Goal: Entertainment & Leisure: Browse casually

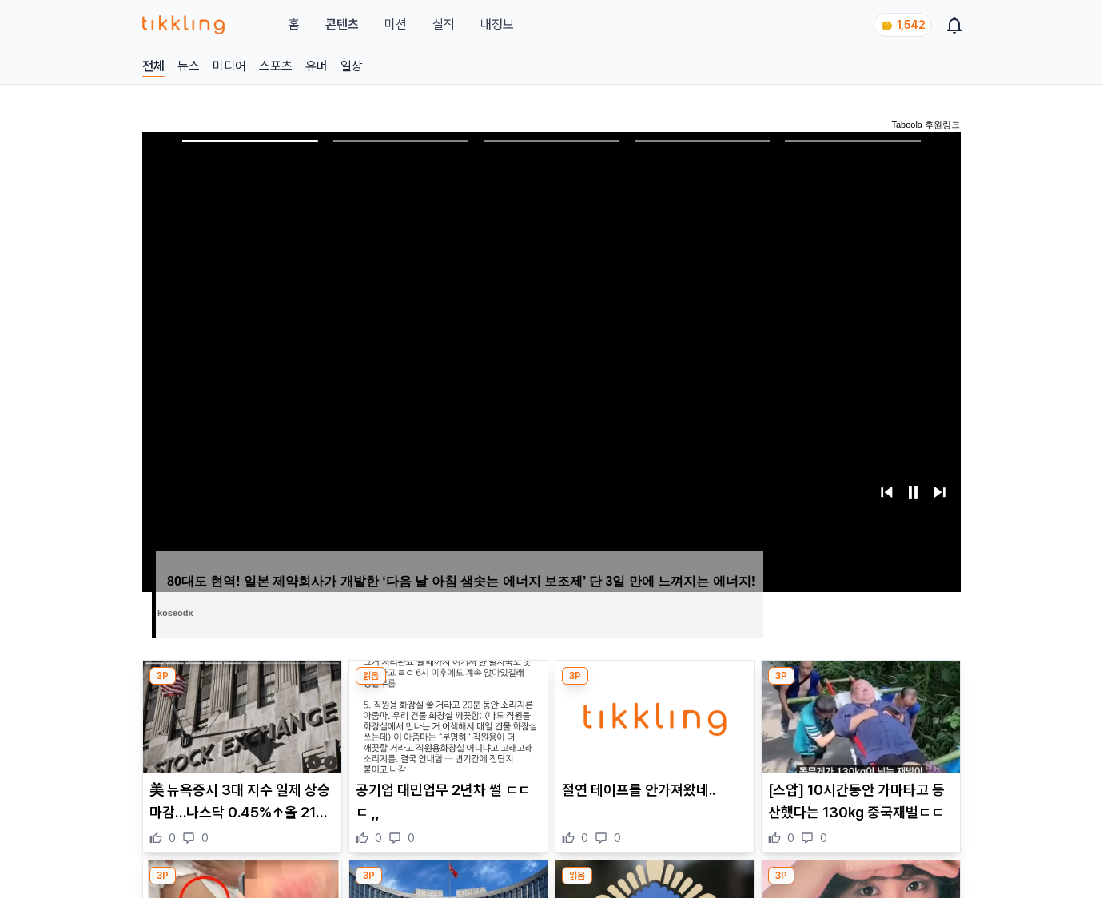
click at [860, 686] on img at bounding box center [861, 717] width 198 height 112
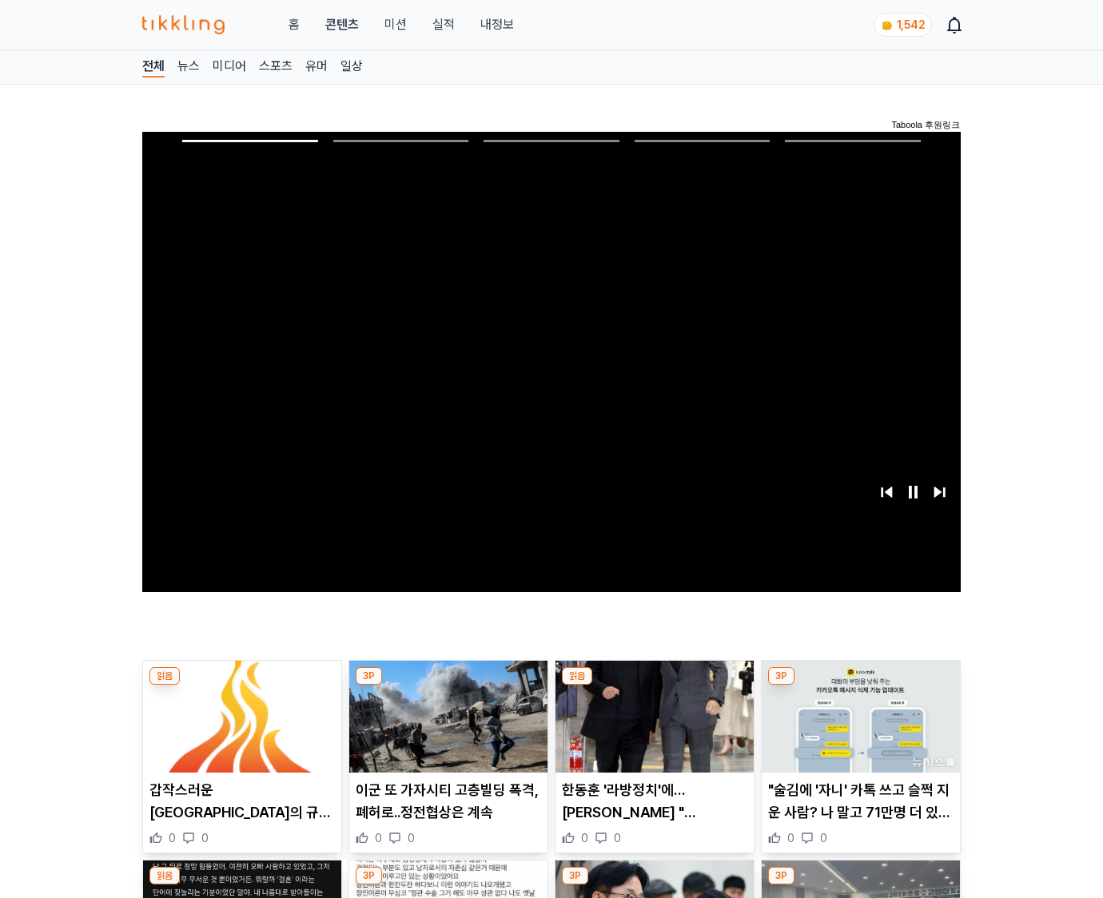
click at [860, 686] on img at bounding box center [861, 717] width 198 height 112
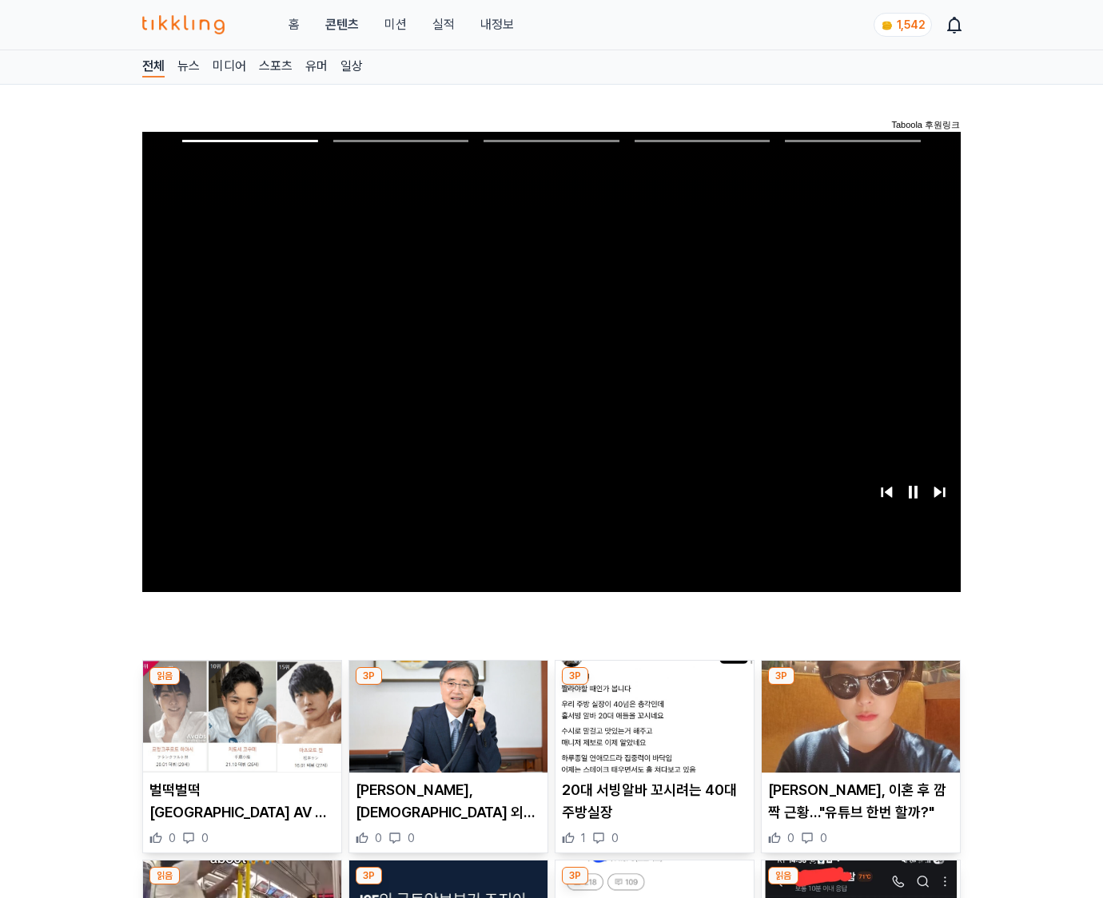
click at [860, 686] on img at bounding box center [861, 717] width 198 height 112
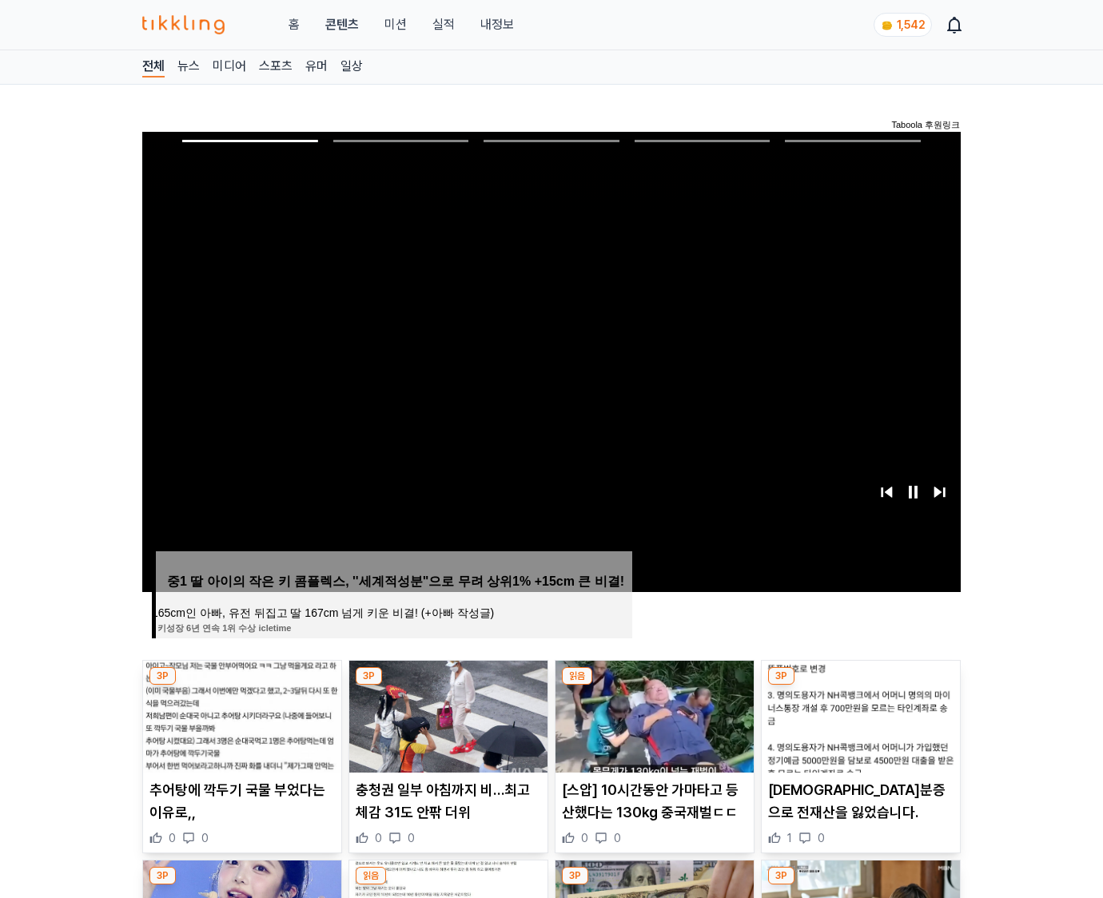
click at [860, 686] on img at bounding box center [861, 717] width 198 height 112
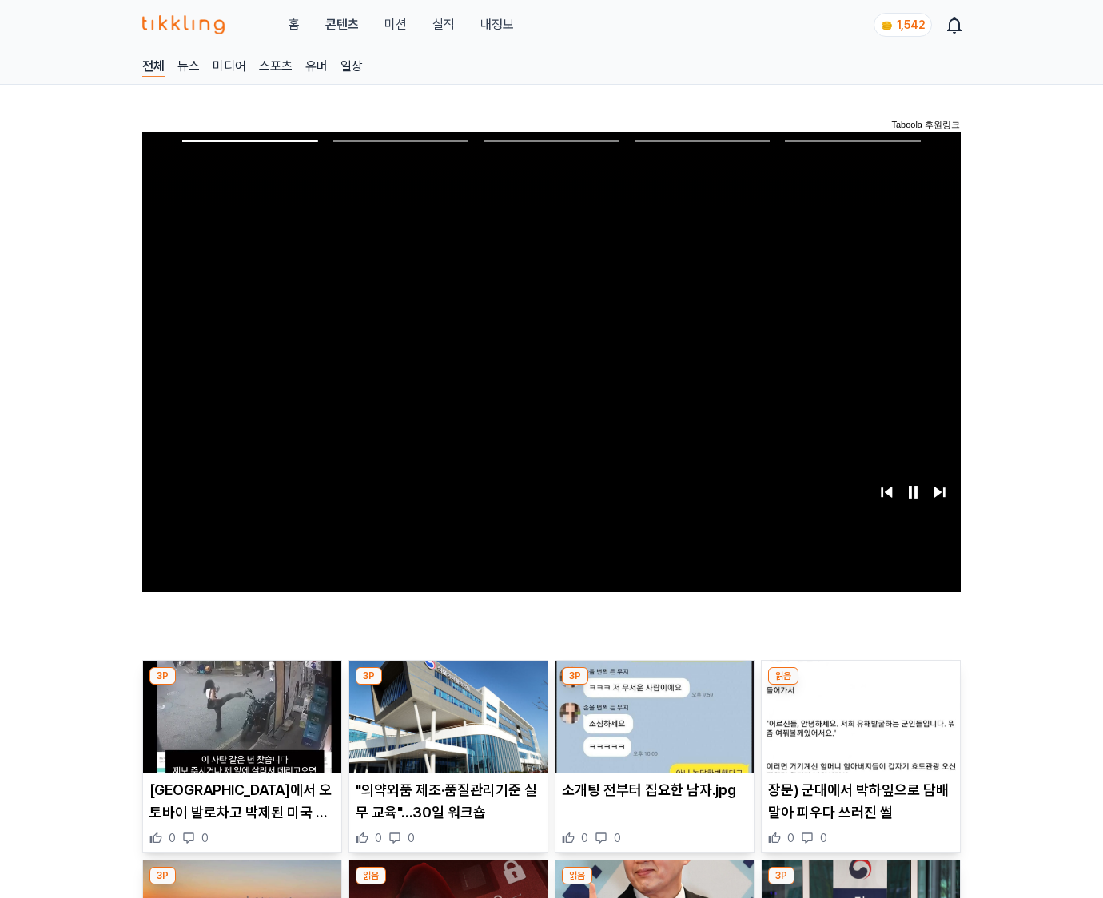
click at [860, 686] on img at bounding box center [861, 717] width 198 height 112
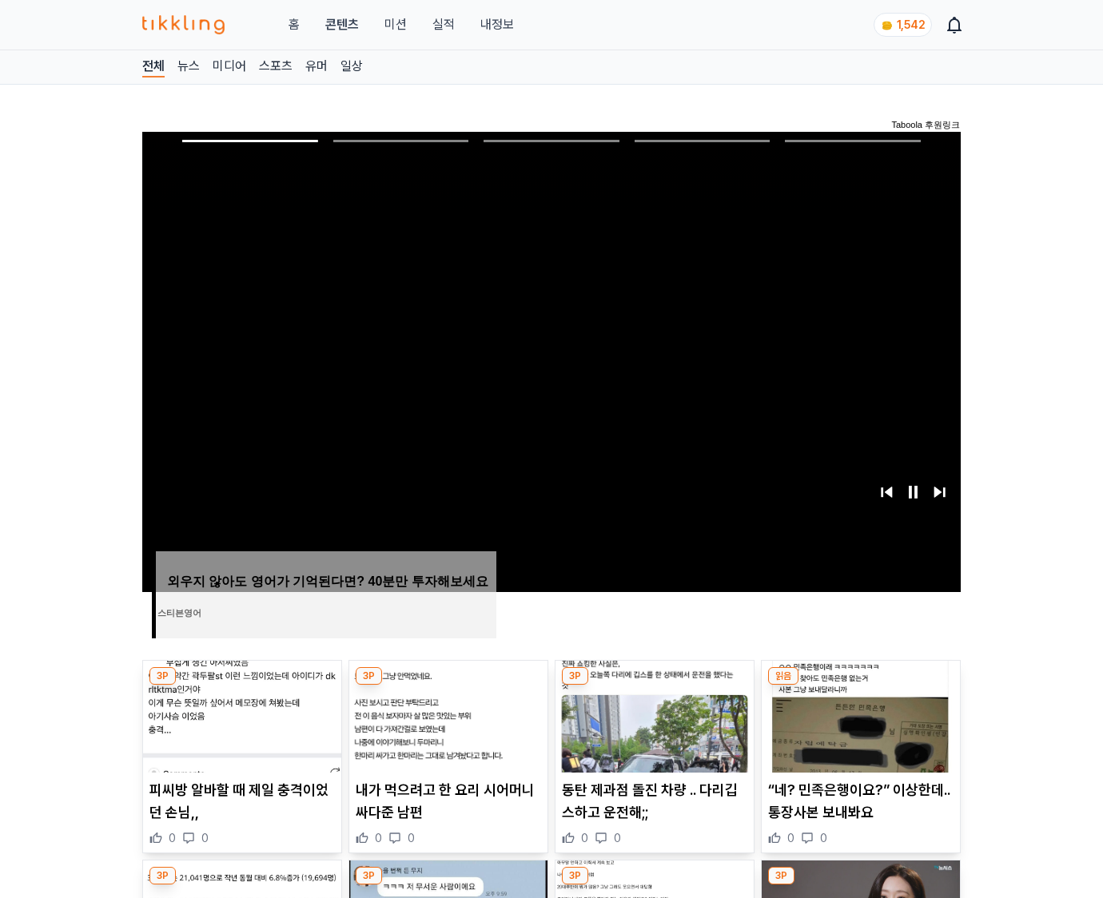
click at [860, 686] on img at bounding box center [861, 717] width 198 height 112
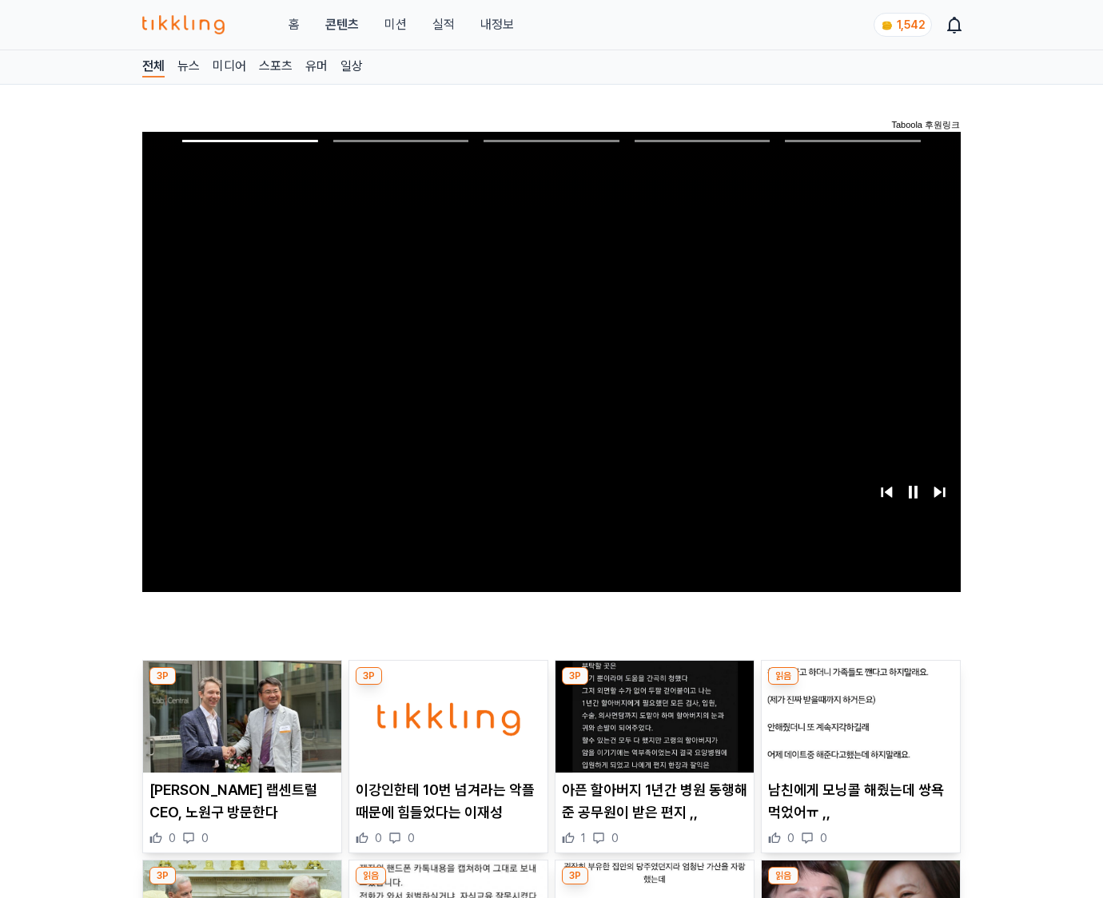
click at [860, 686] on img at bounding box center [861, 717] width 198 height 112
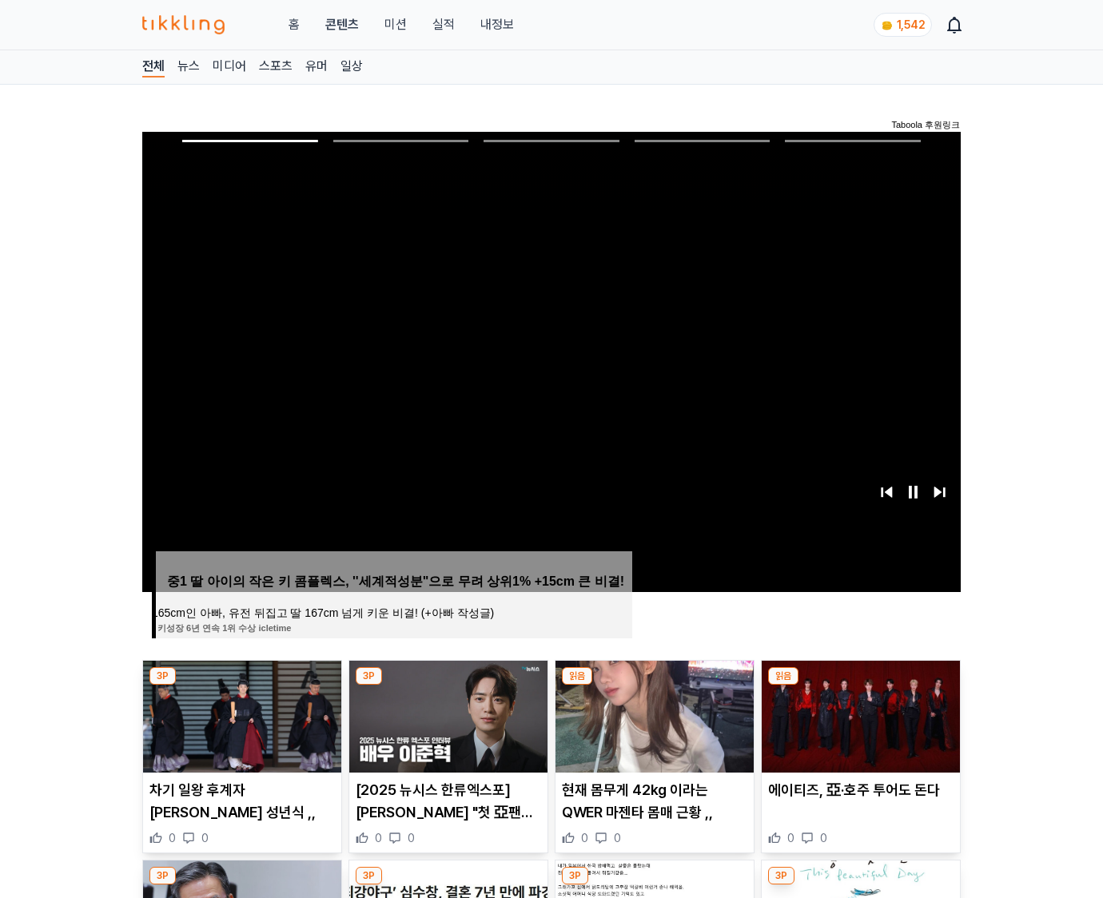
click at [860, 686] on img at bounding box center [861, 717] width 198 height 112
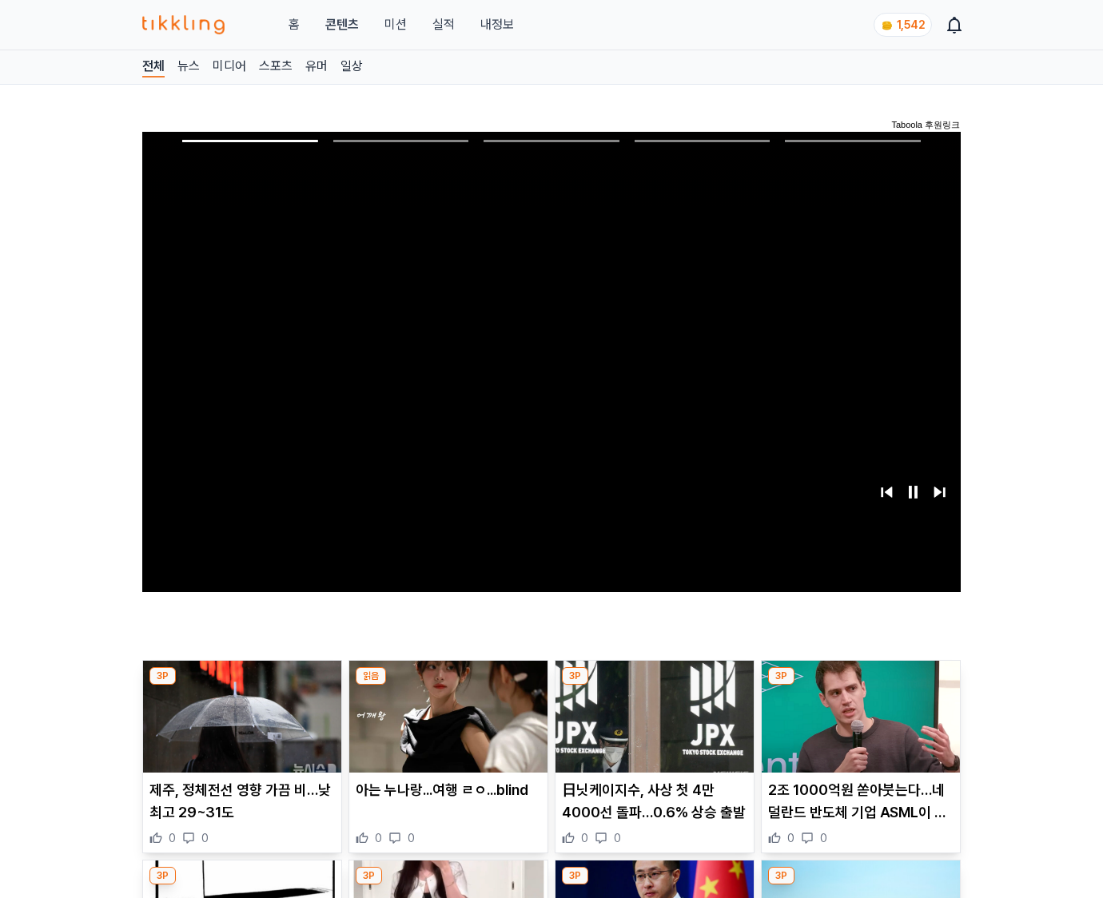
click at [860, 686] on img at bounding box center [861, 717] width 198 height 112
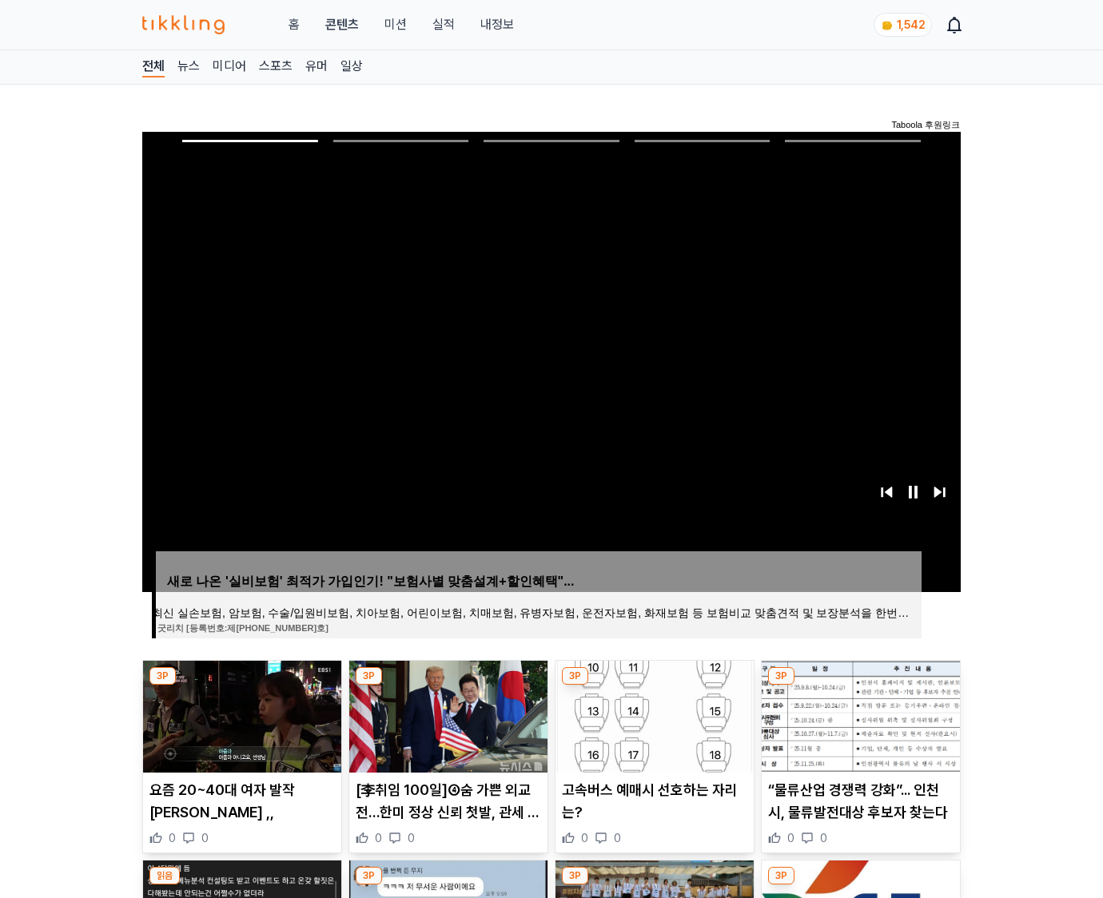
click at [860, 686] on img at bounding box center [861, 717] width 198 height 112
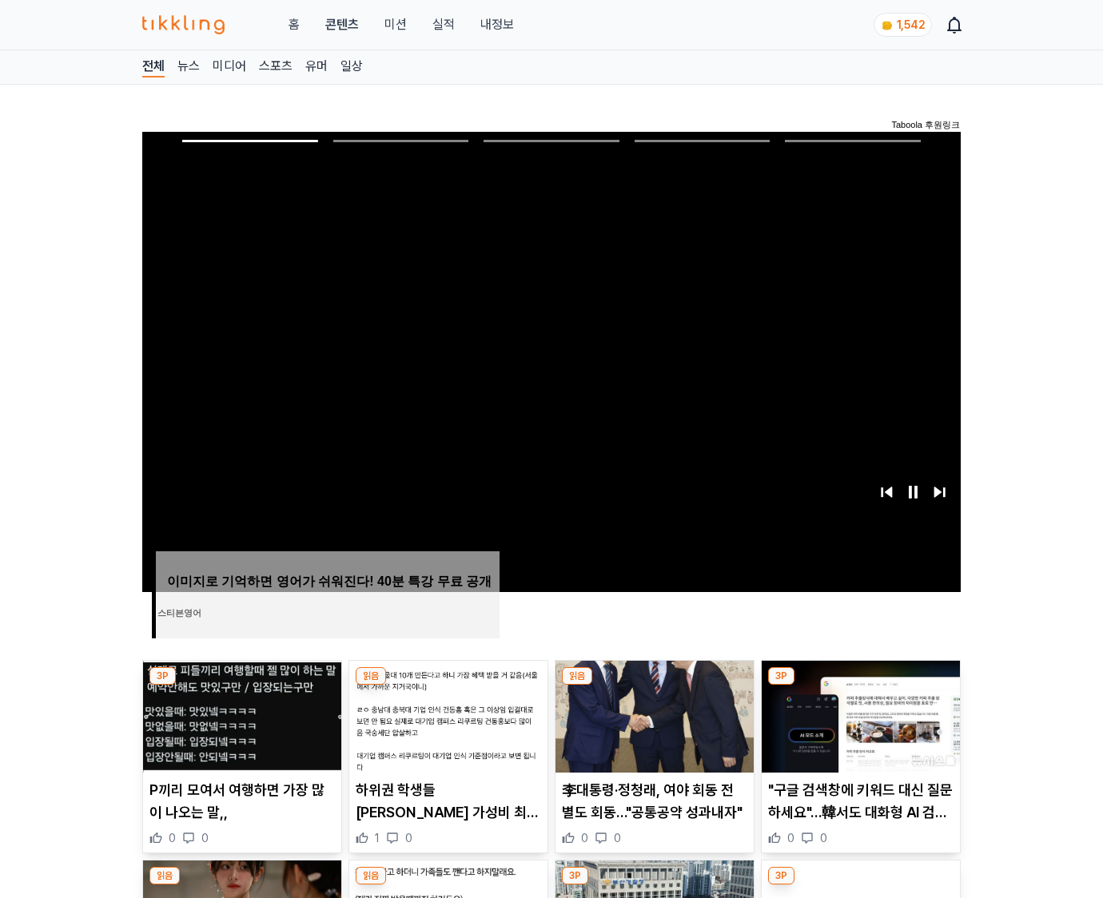
click at [860, 686] on img at bounding box center [861, 717] width 198 height 112
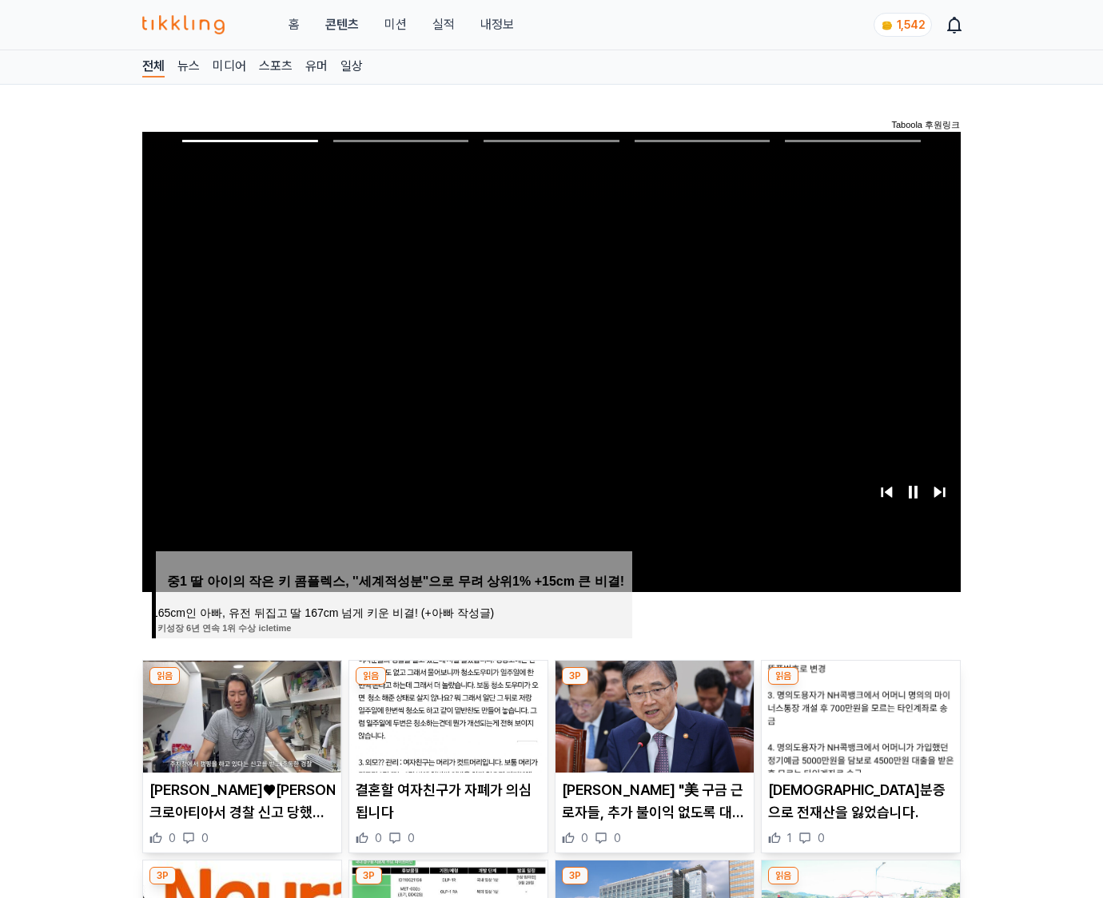
click at [860, 686] on img at bounding box center [861, 717] width 198 height 112
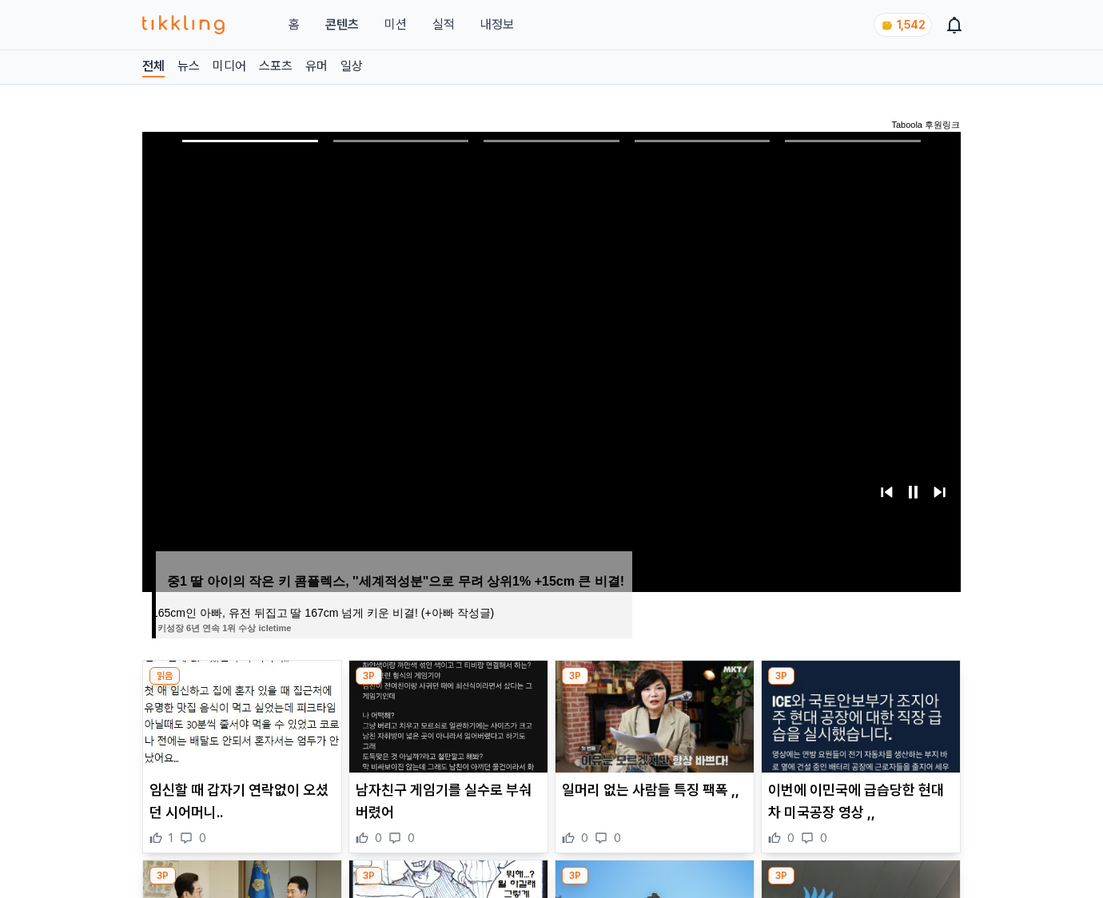
click at [860, 686] on img at bounding box center [861, 717] width 198 height 112
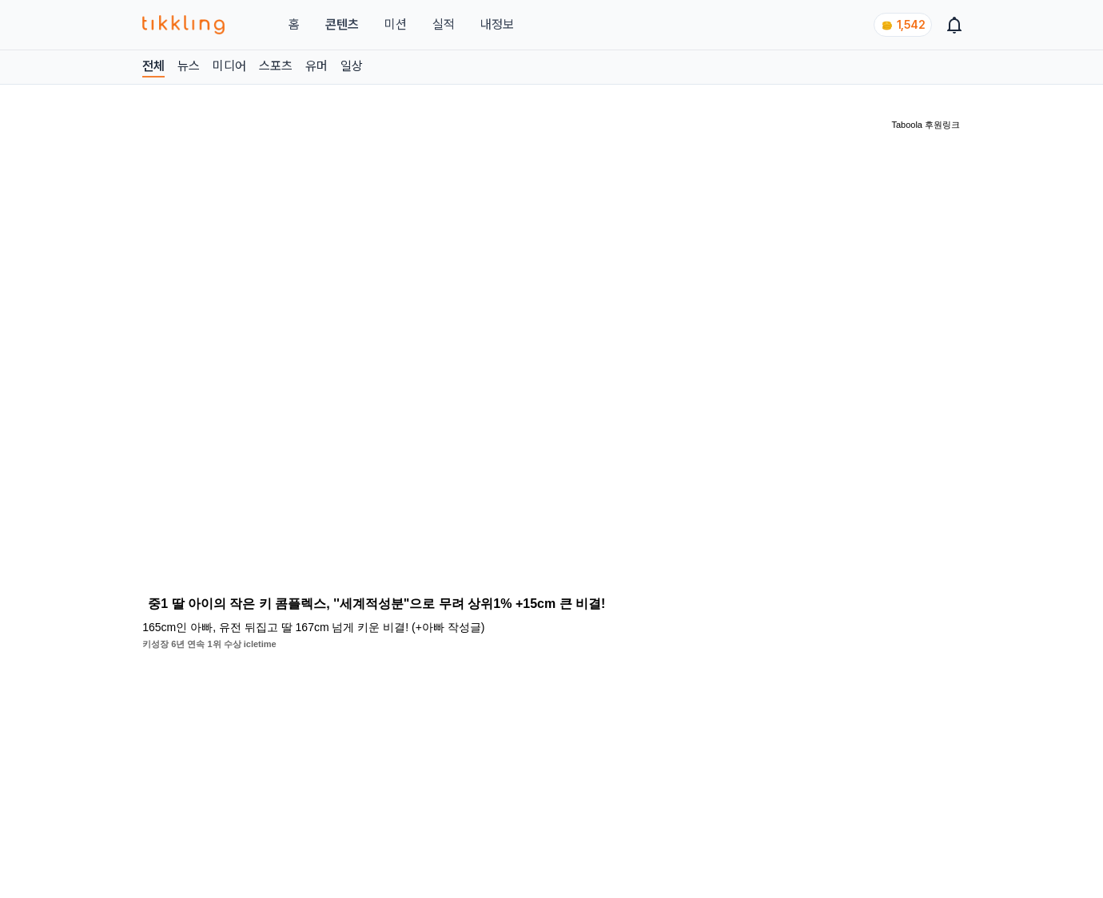
click at [860, 686] on span "Image for Taboola Advertising Unit" at bounding box center [551, 891] width 819 height 460
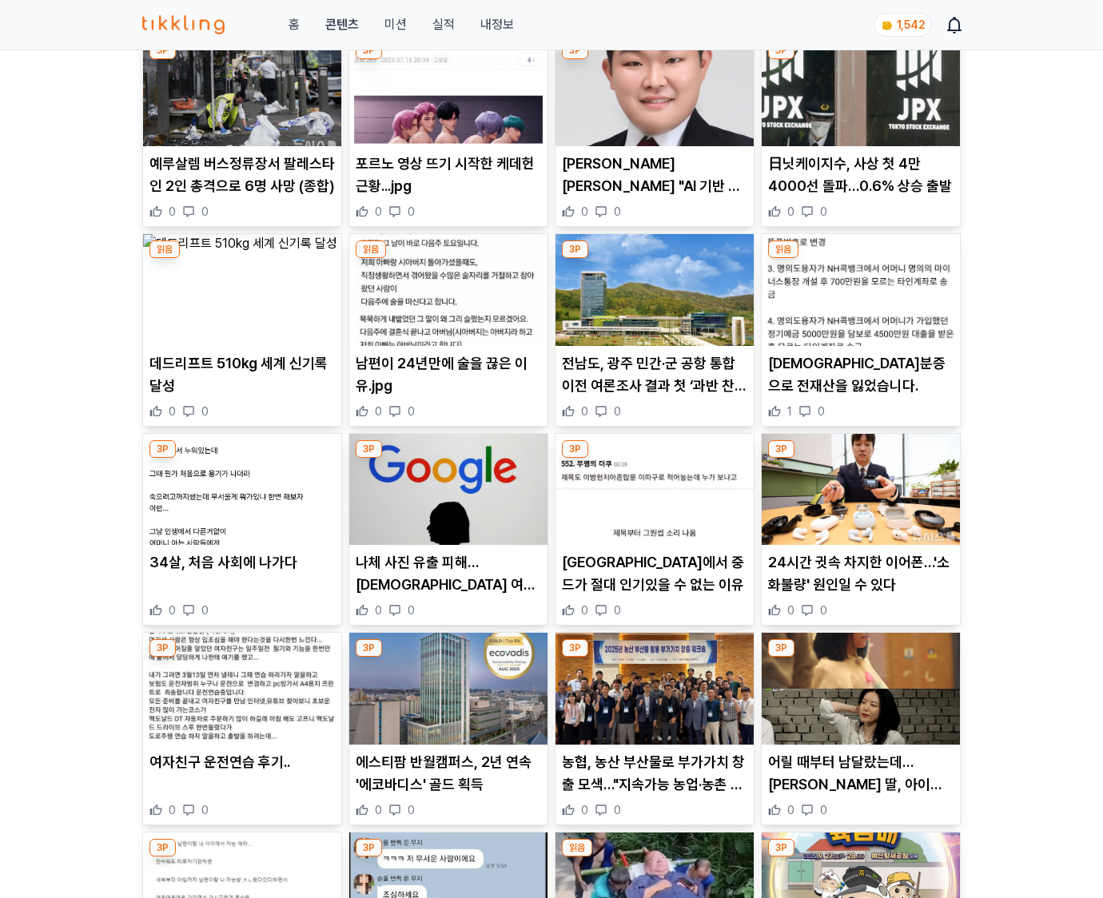
scroll to position [6785, 0]
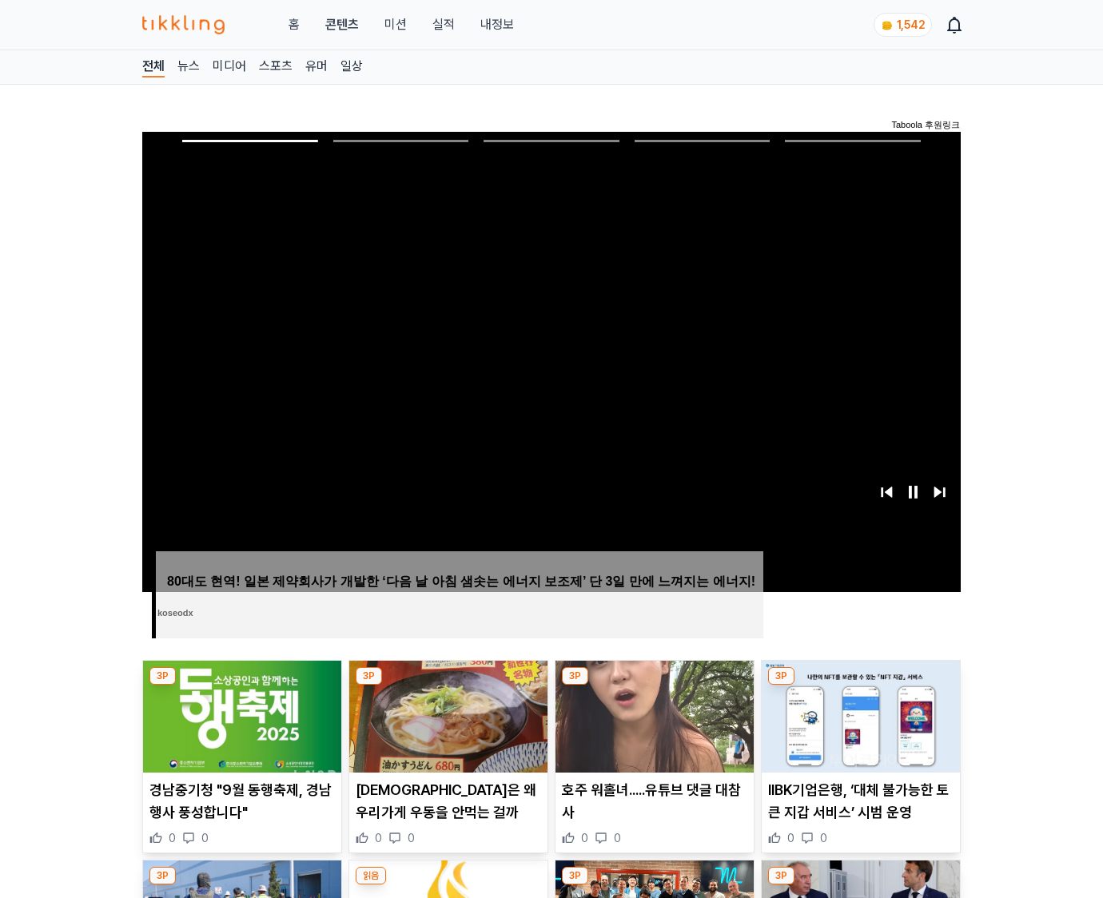
click at [860, 686] on img at bounding box center [861, 717] width 198 height 112
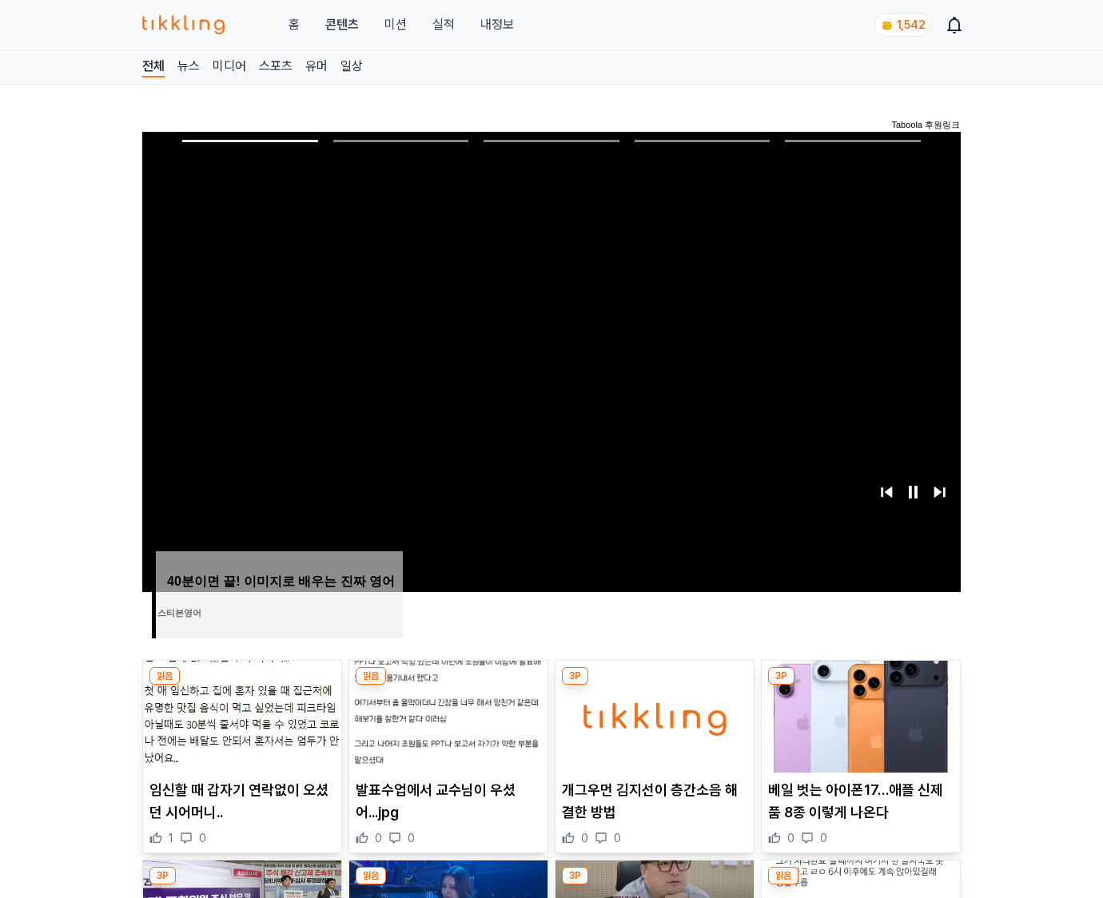
click at [860, 686] on img at bounding box center [861, 717] width 198 height 112
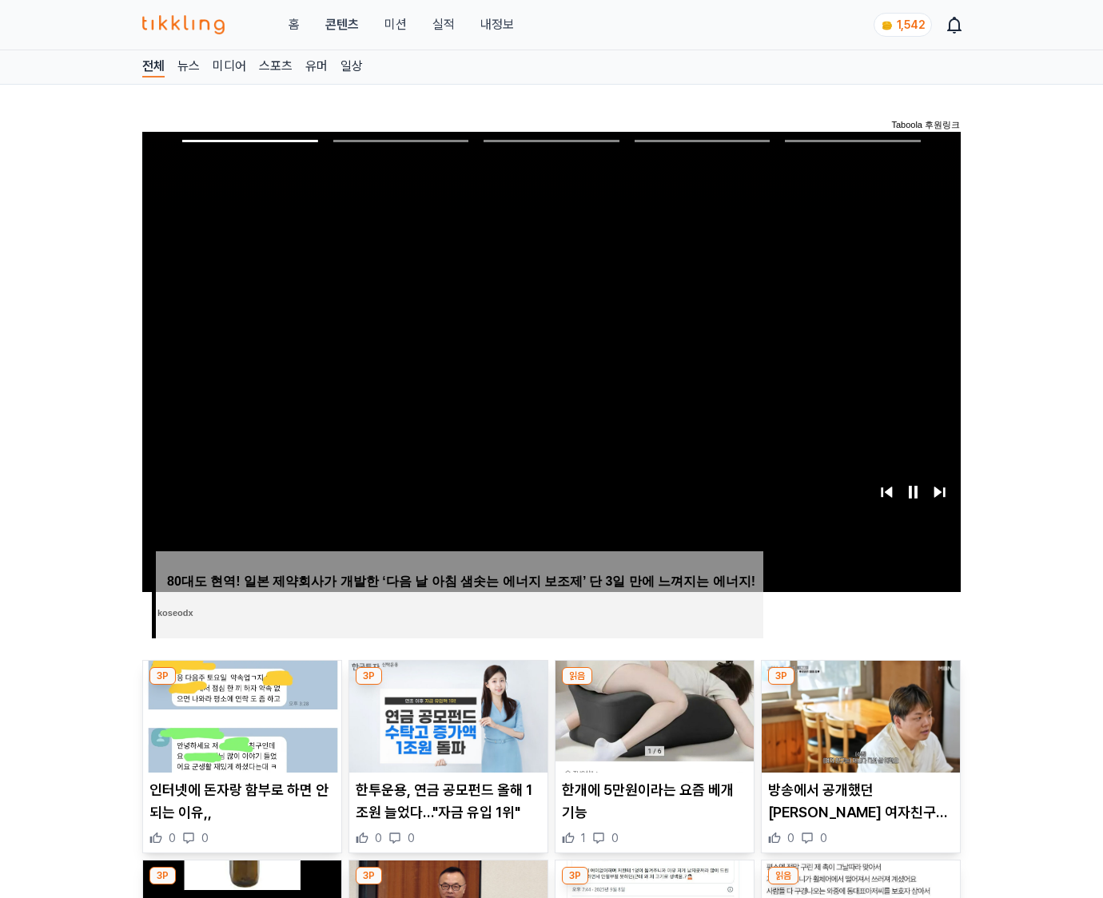
click at [860, 686] on img at bounding box center [861, 717] width 198 height 112
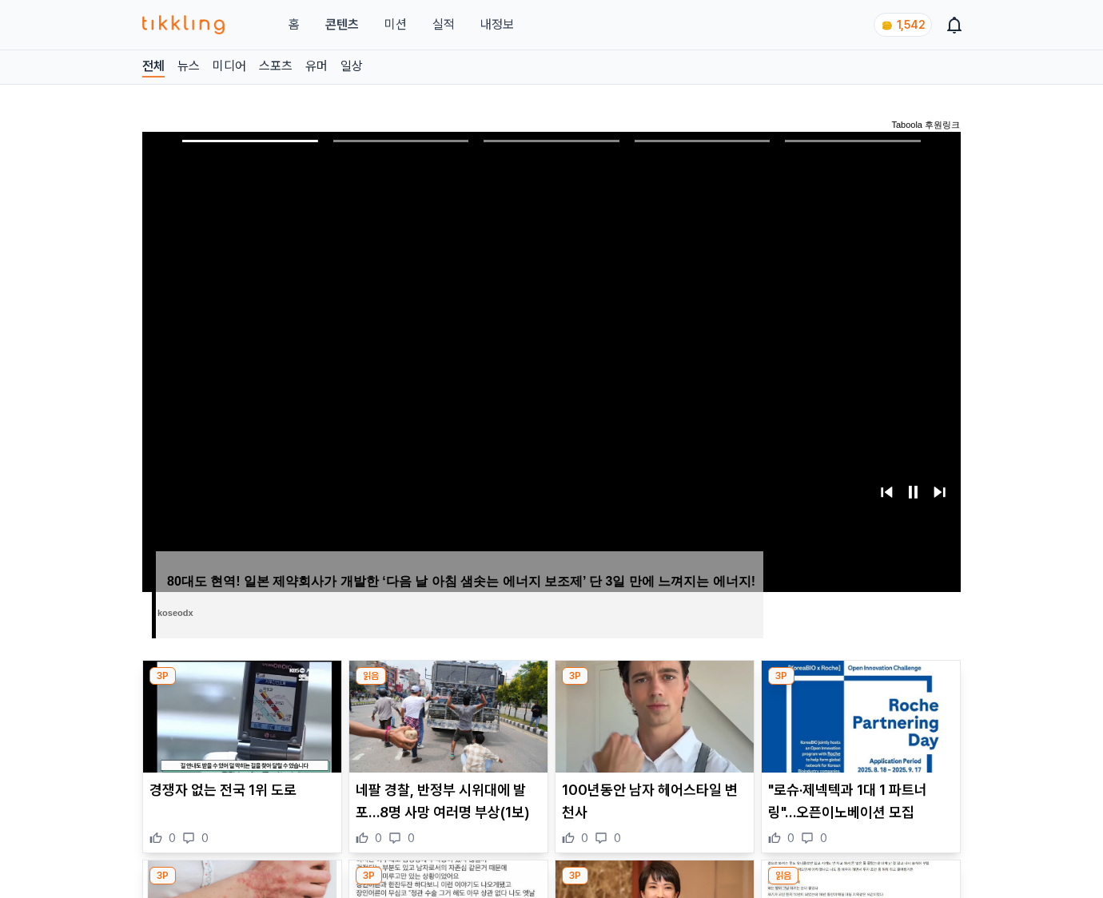
click at [860, 686] on img at bounding box center [861, 717] width 198 height 112
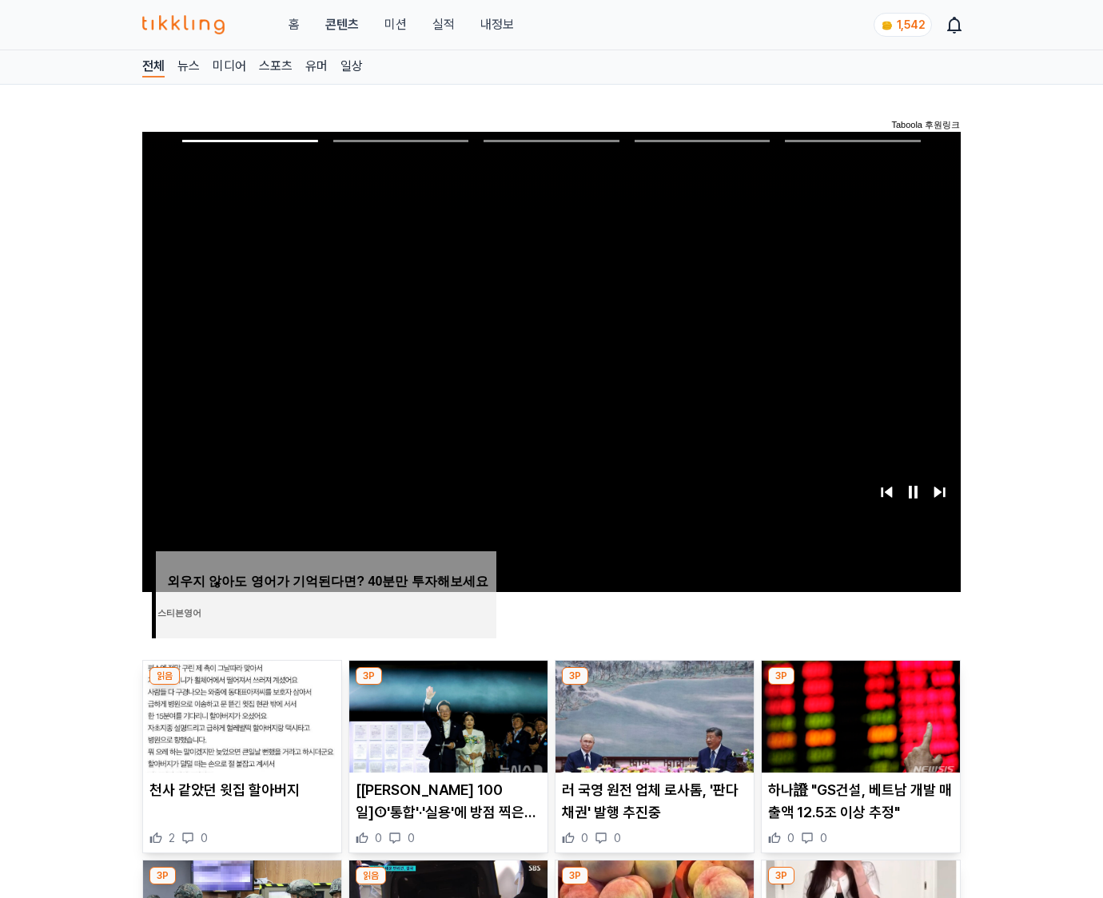
click at [860, 686] on img at bounding box center [861, 717] width 198 height 112
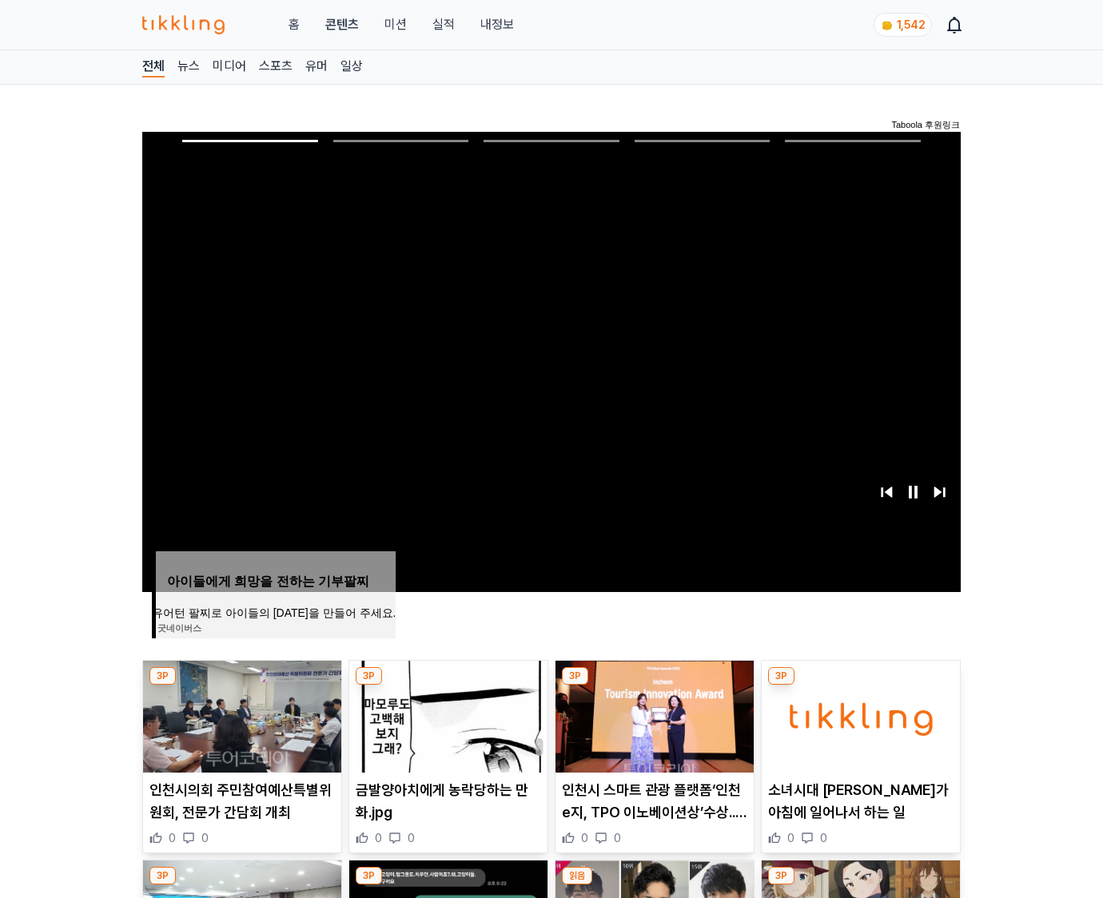
click at [860, 686] on img at bounding box center [861, 717] width 198 height 112
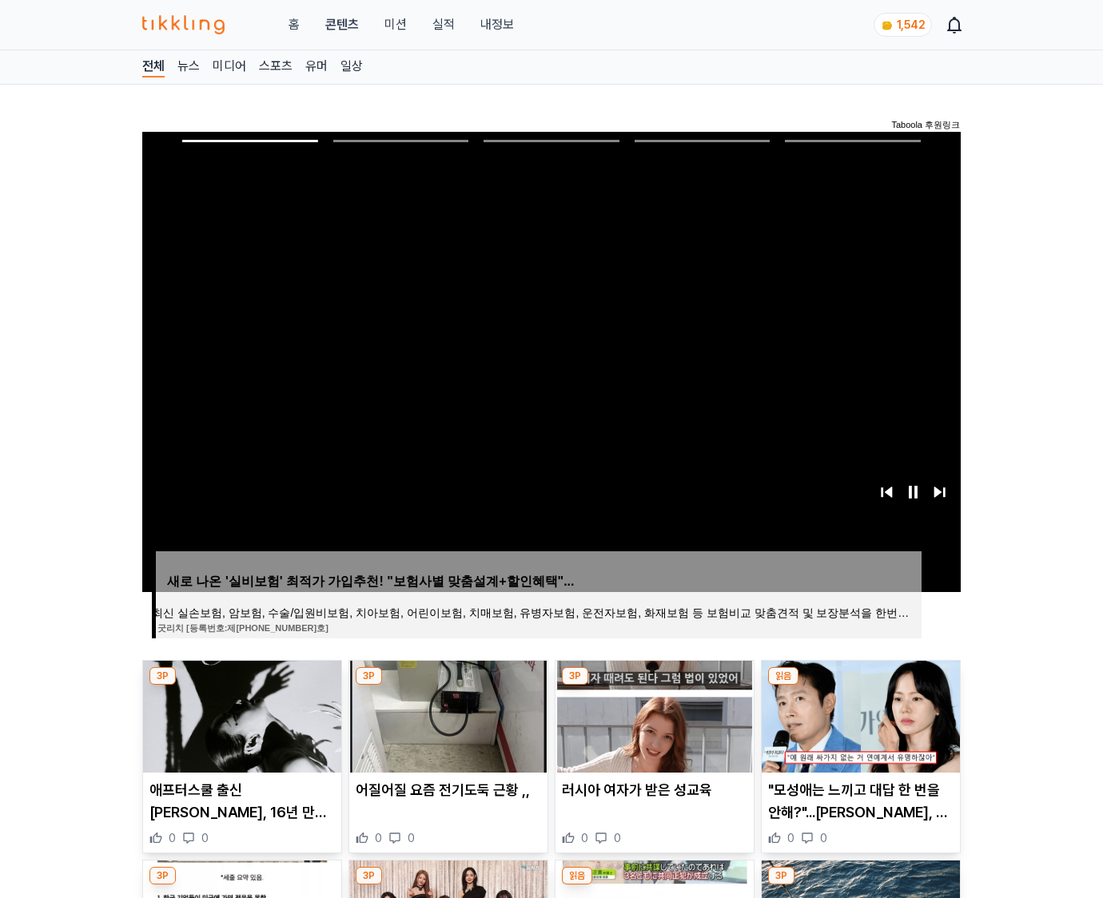
click at [860, 686] on img at bounding box center [861, 717] width 198 height 112
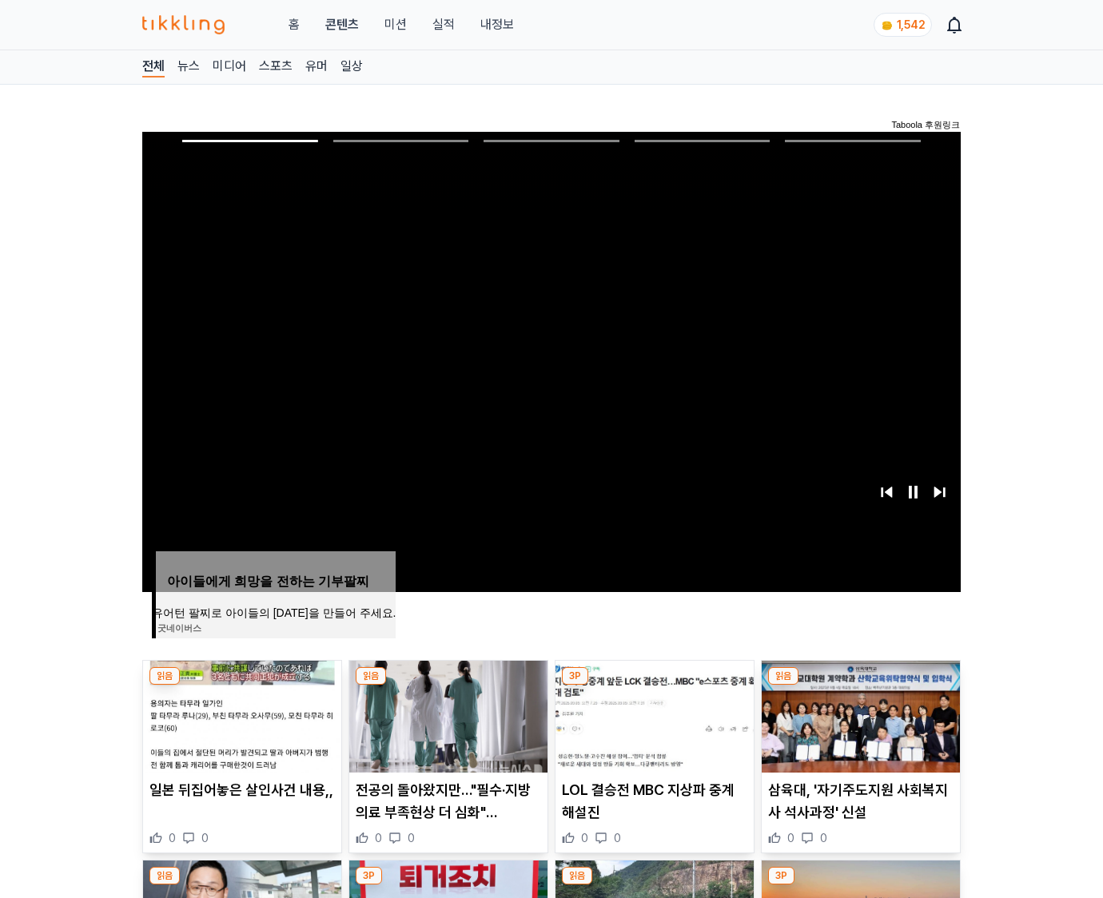
click at [860, 686] on img at bounding box center [861, 717] width 198 height 112
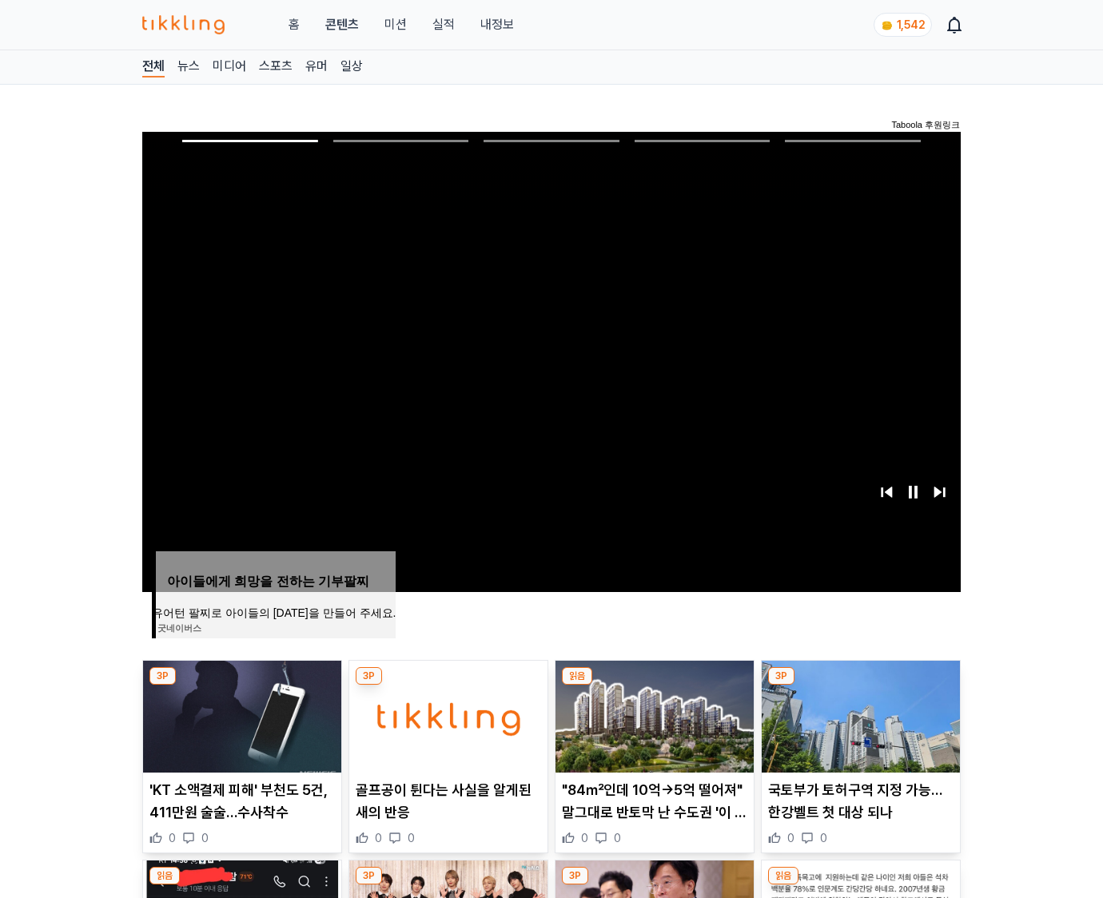
click at [860, 686] on img at bounding box center [861, 717] width 198 height 112
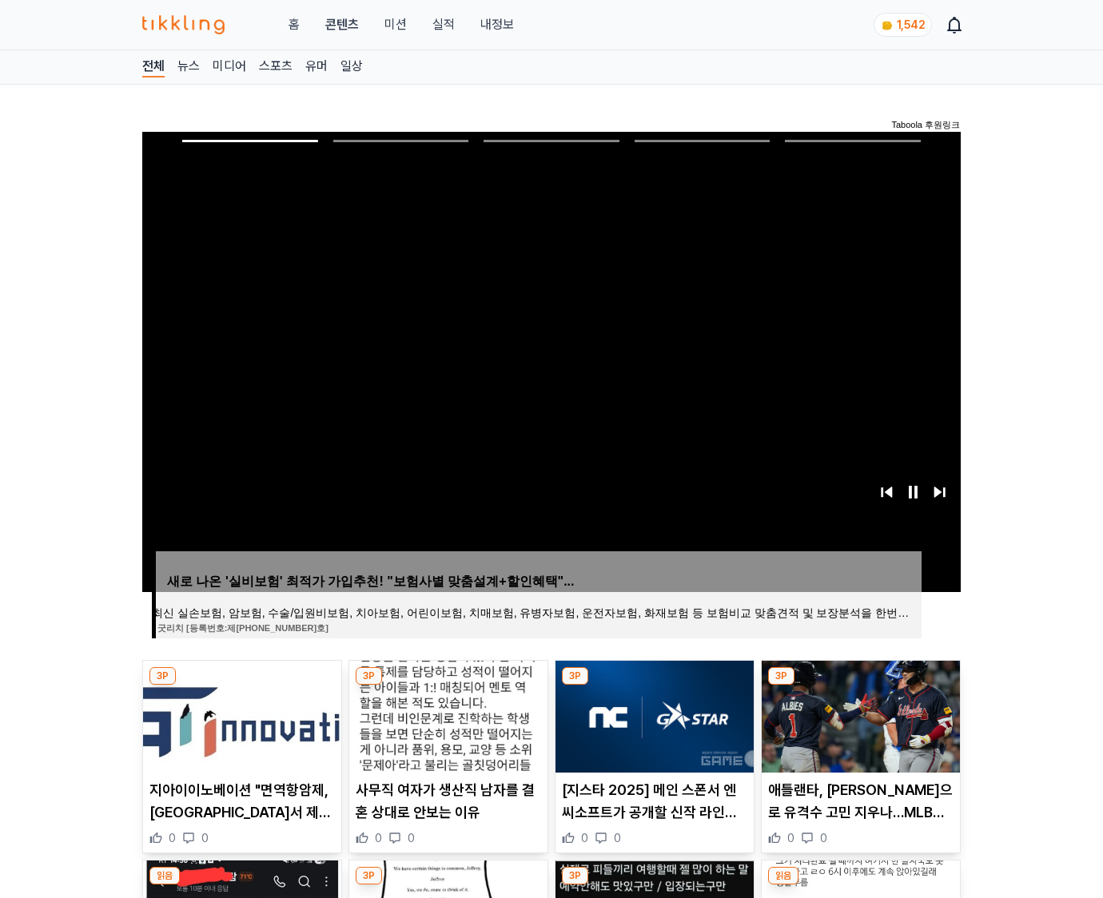
click at [860, 686] on img at bounding box center [861, 717] width 198 height 112
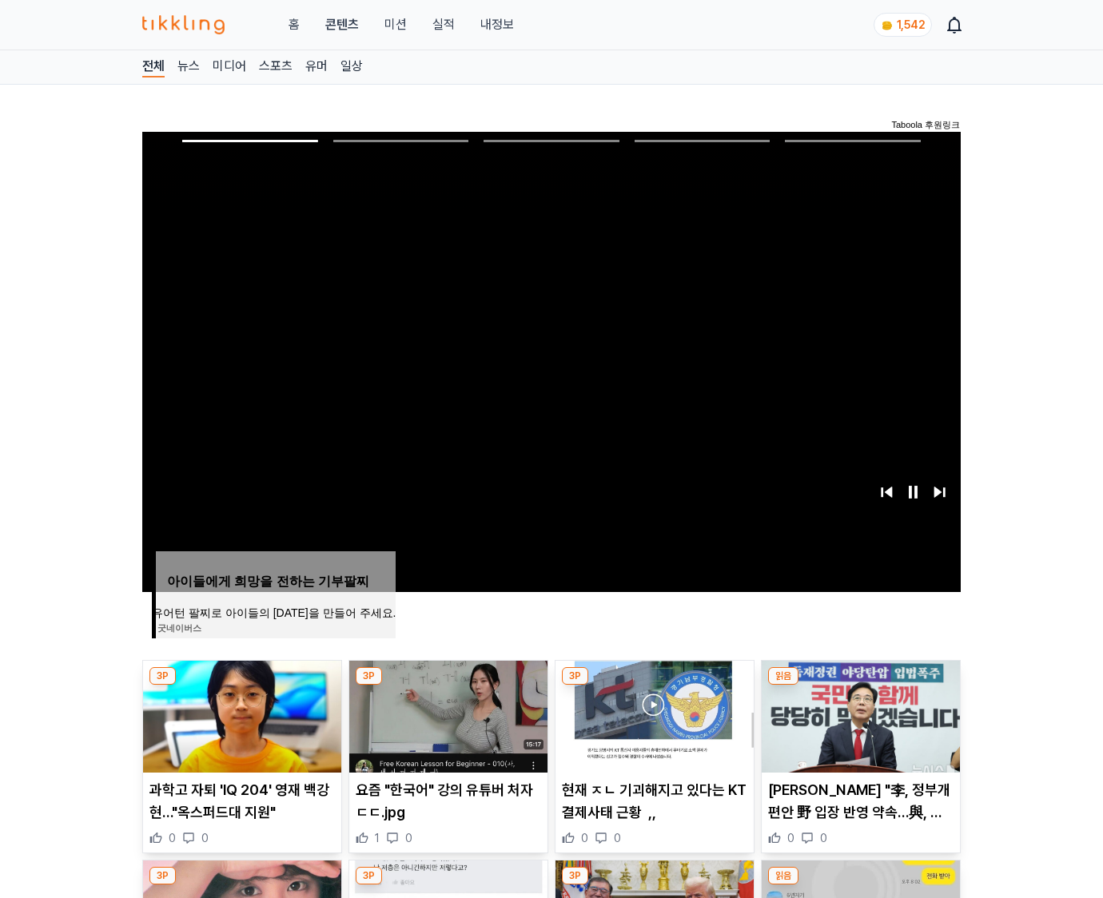
click at [860, 686] on img at bounding box center [861, 717] width 198 height 112
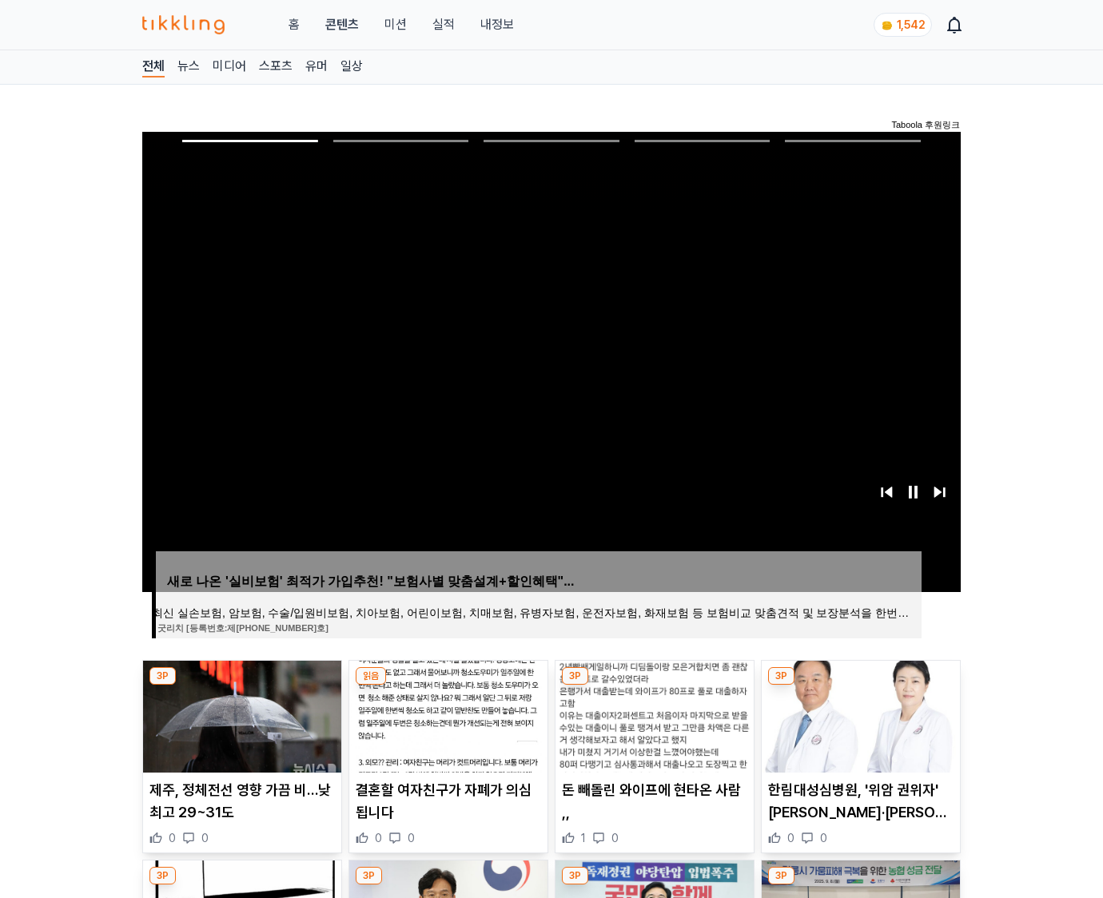
click at [860, 686] on img at bounding box center [861, 717] width 198 height 112
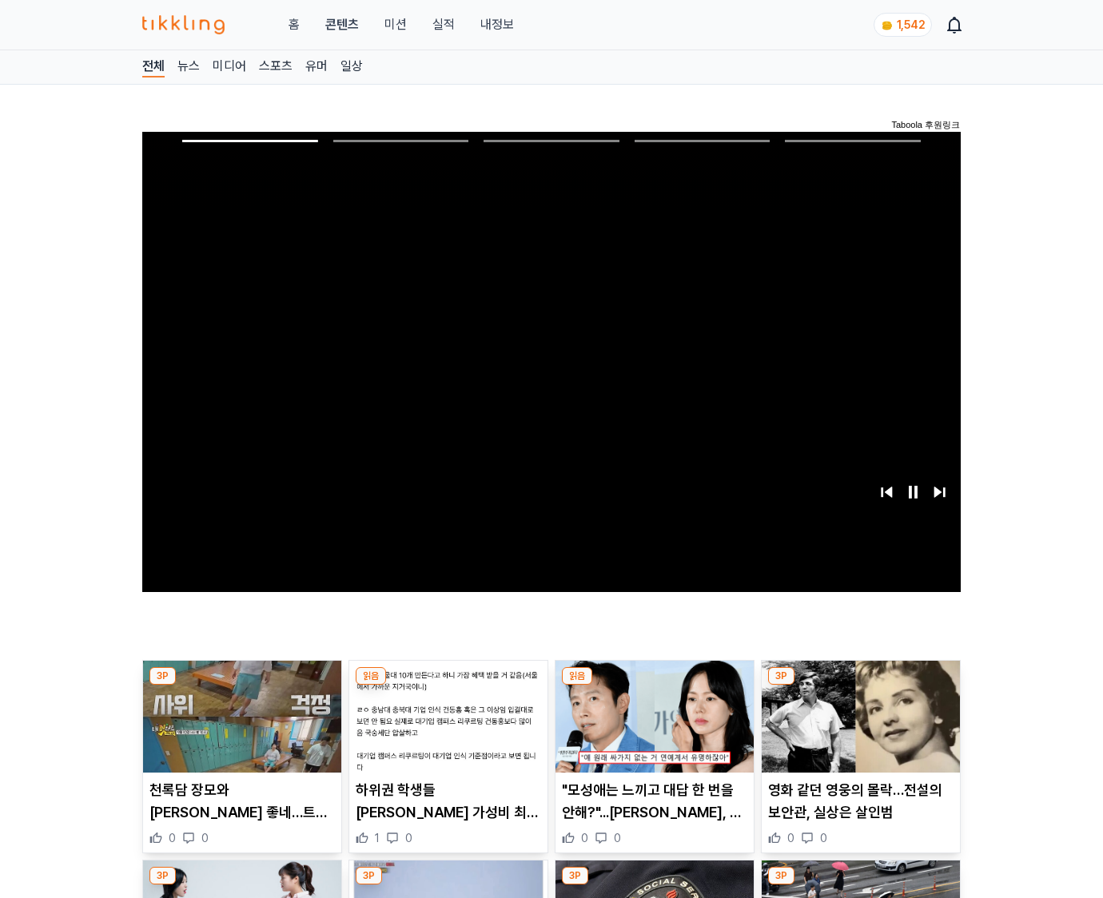
click at [860, 686] on img at bounding box center [861, 717] width 198 height 112
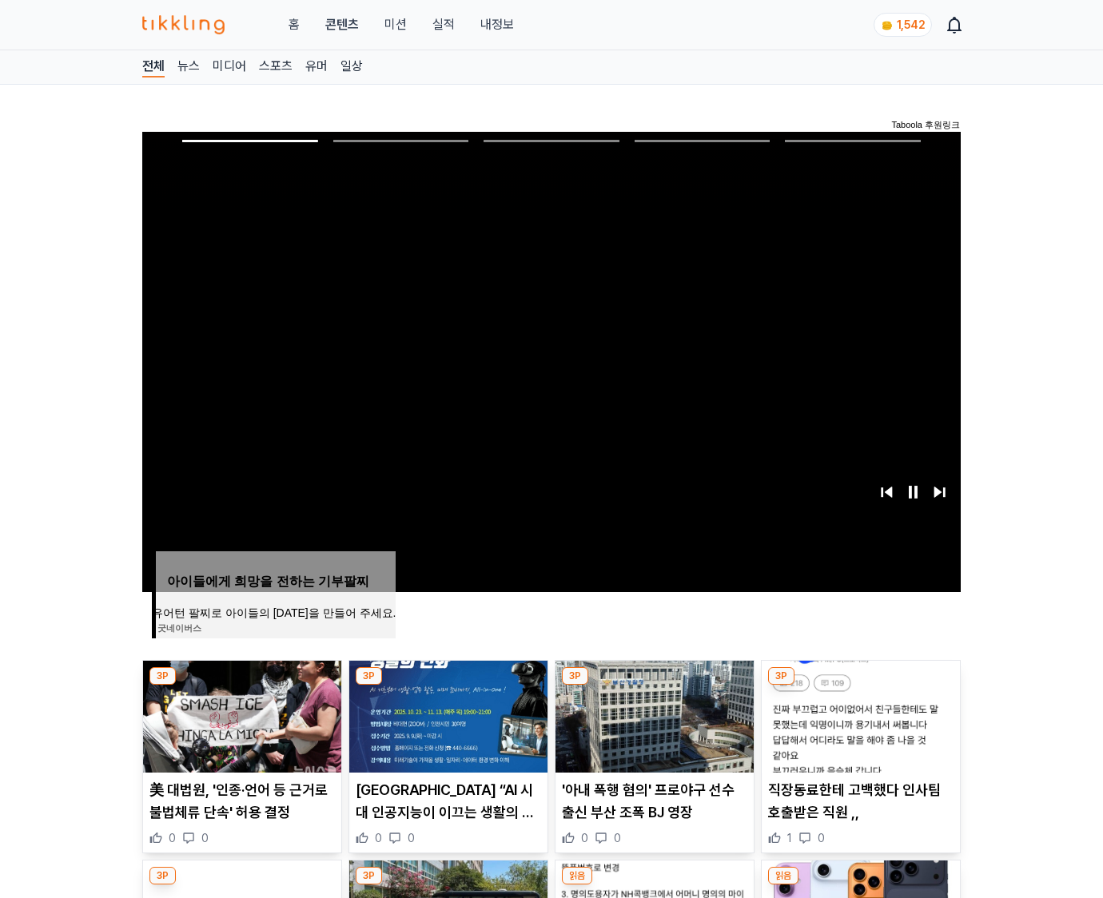
click at [860, 686] on img at bounding box center [861, 717] width 198 height 112
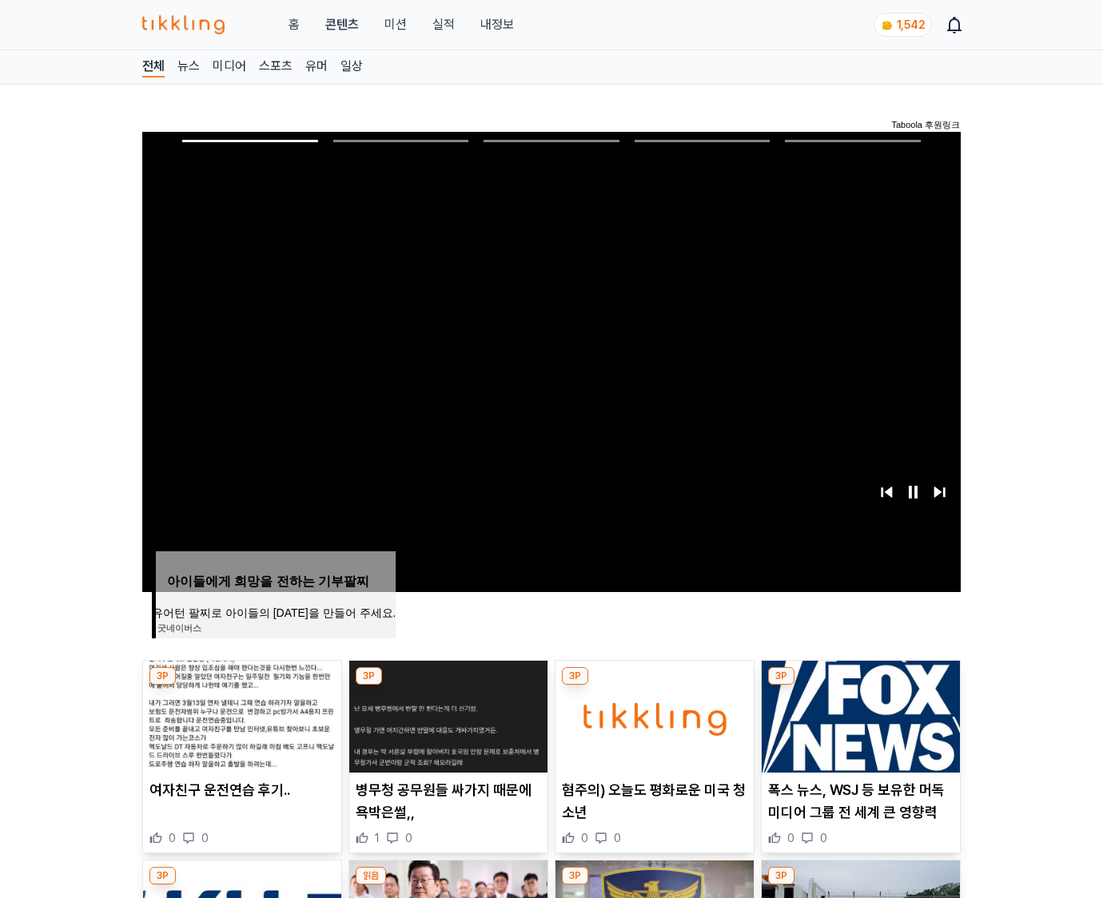
click at [860, 686] on img at bounding box center [861, 717] width 198 height 112
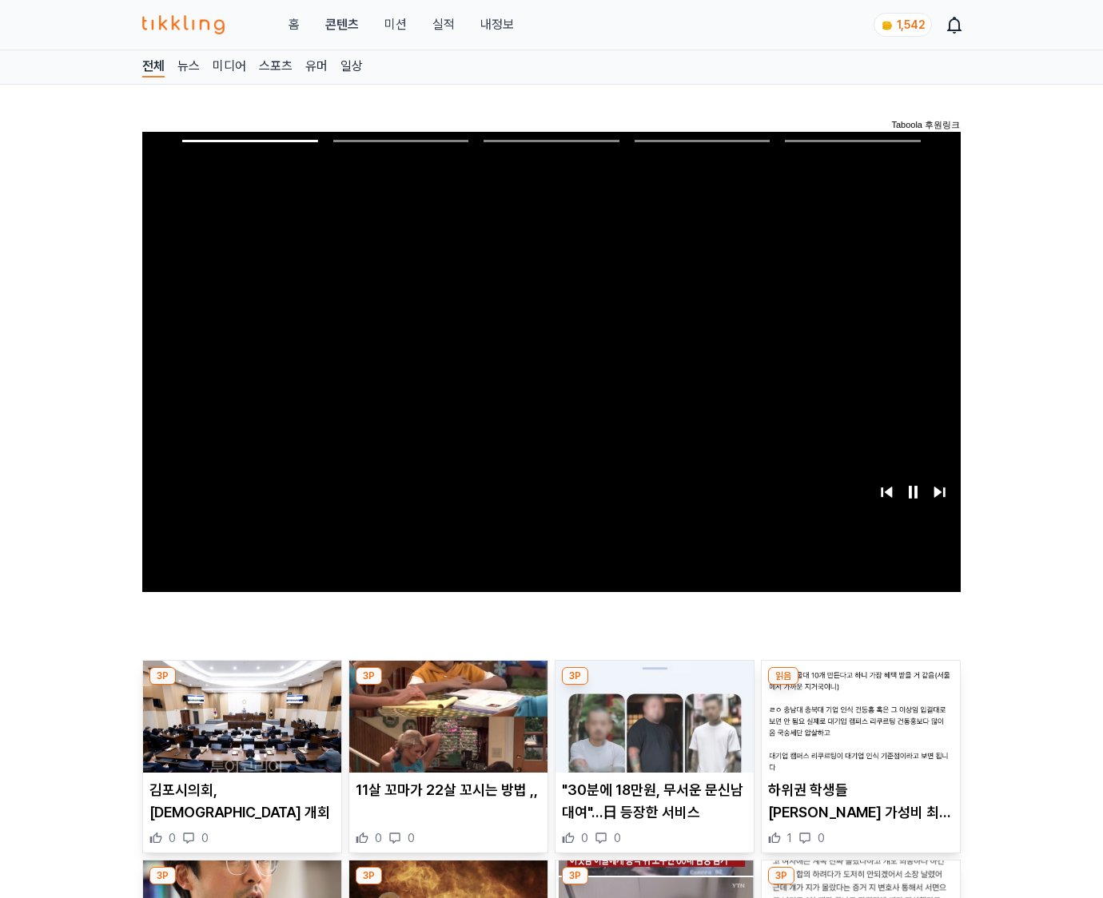
click at [860, 686] on img at bounding box center [861, 717] width 198 height 112
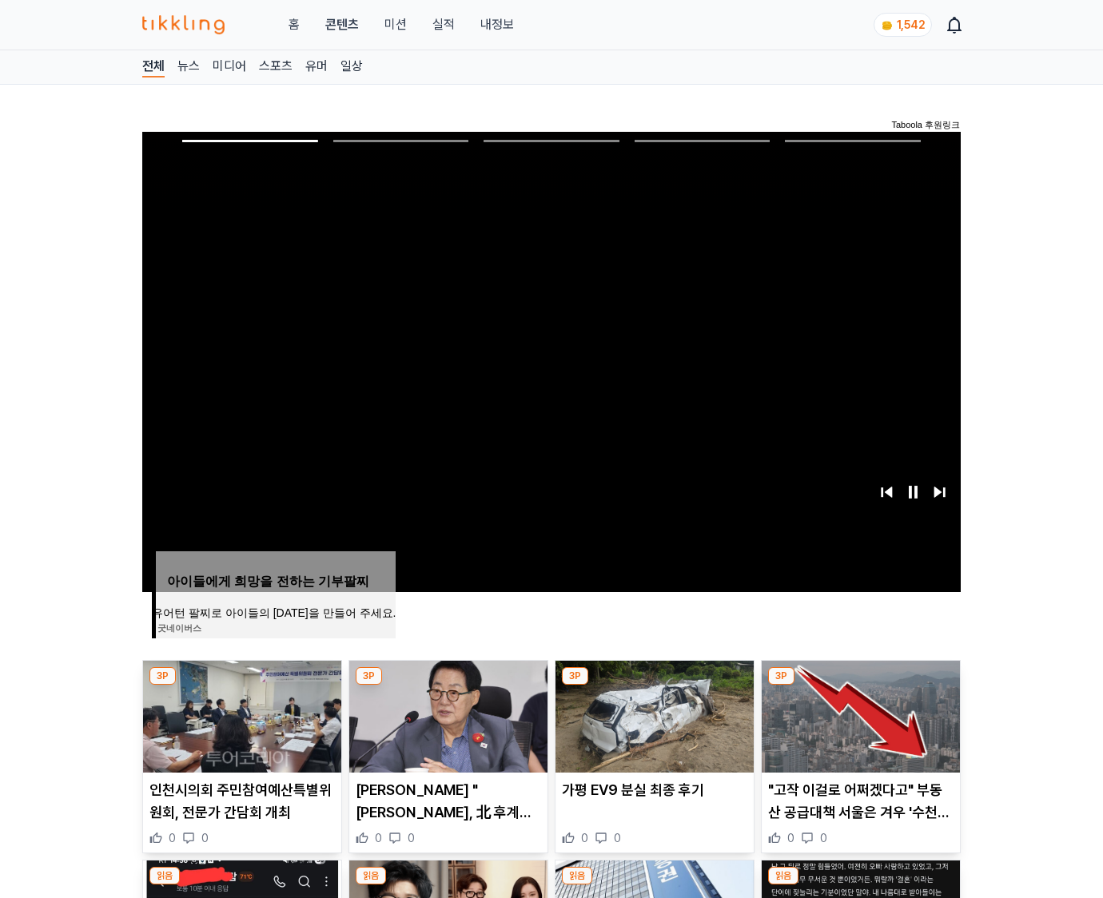
click at [860, 686] on img at bounding box center [861, 717] width 198 height 112
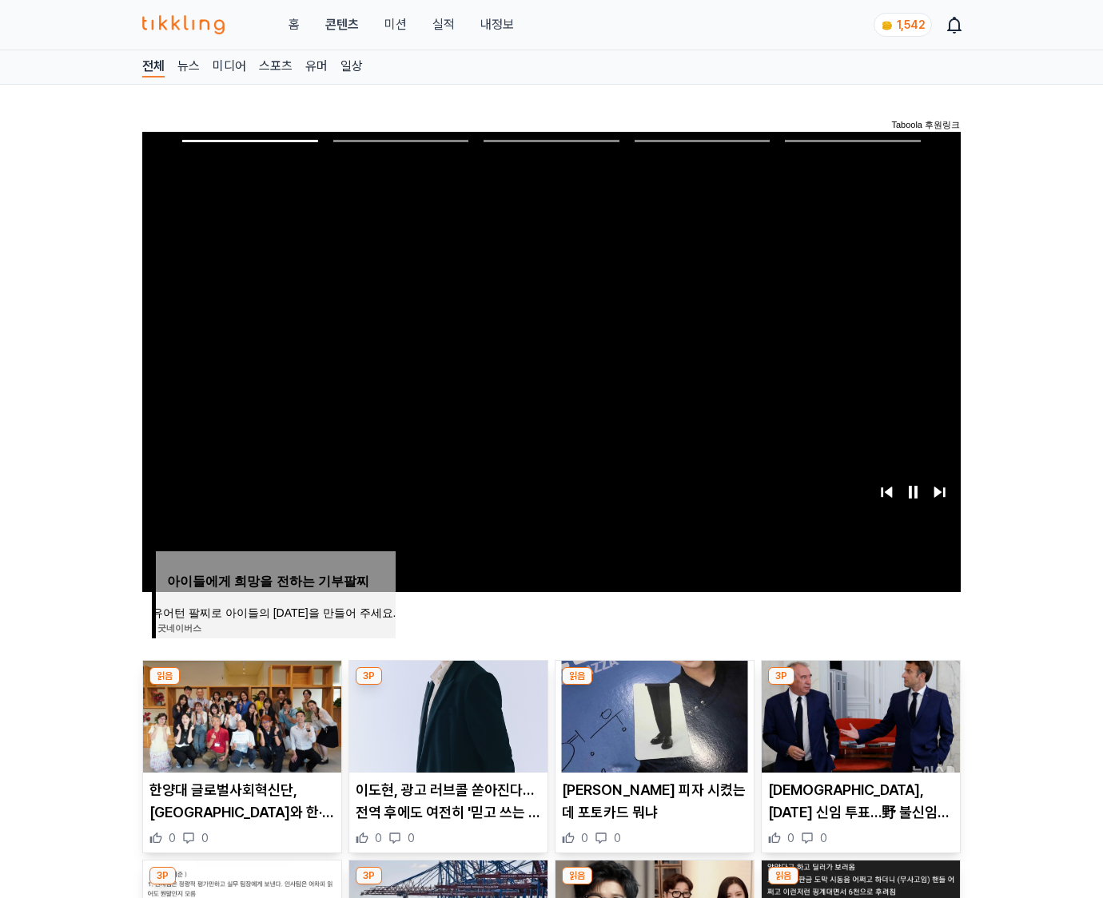
click at [860, 686] on img at bounding box center [861, 717] width 198 height 112
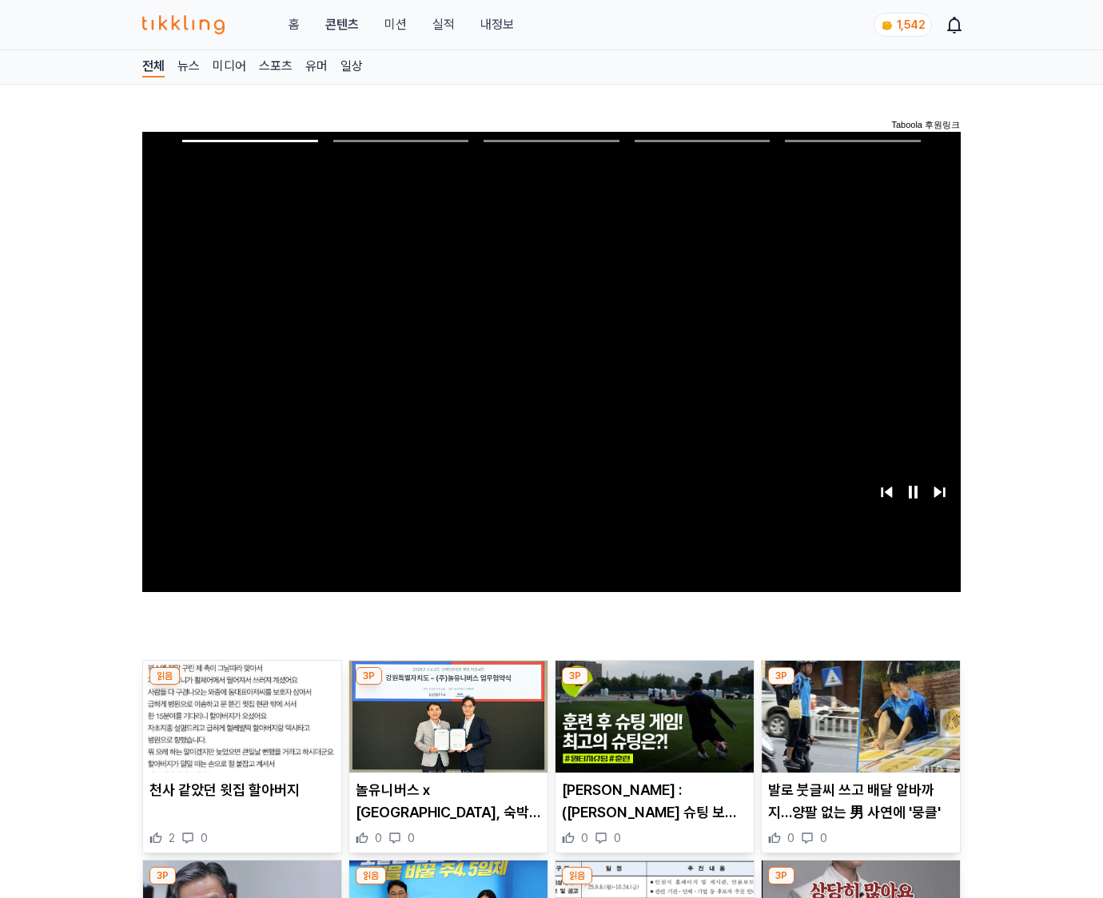
click at [860, 686] on img at bounding box center [861, 717] width 198 height 112
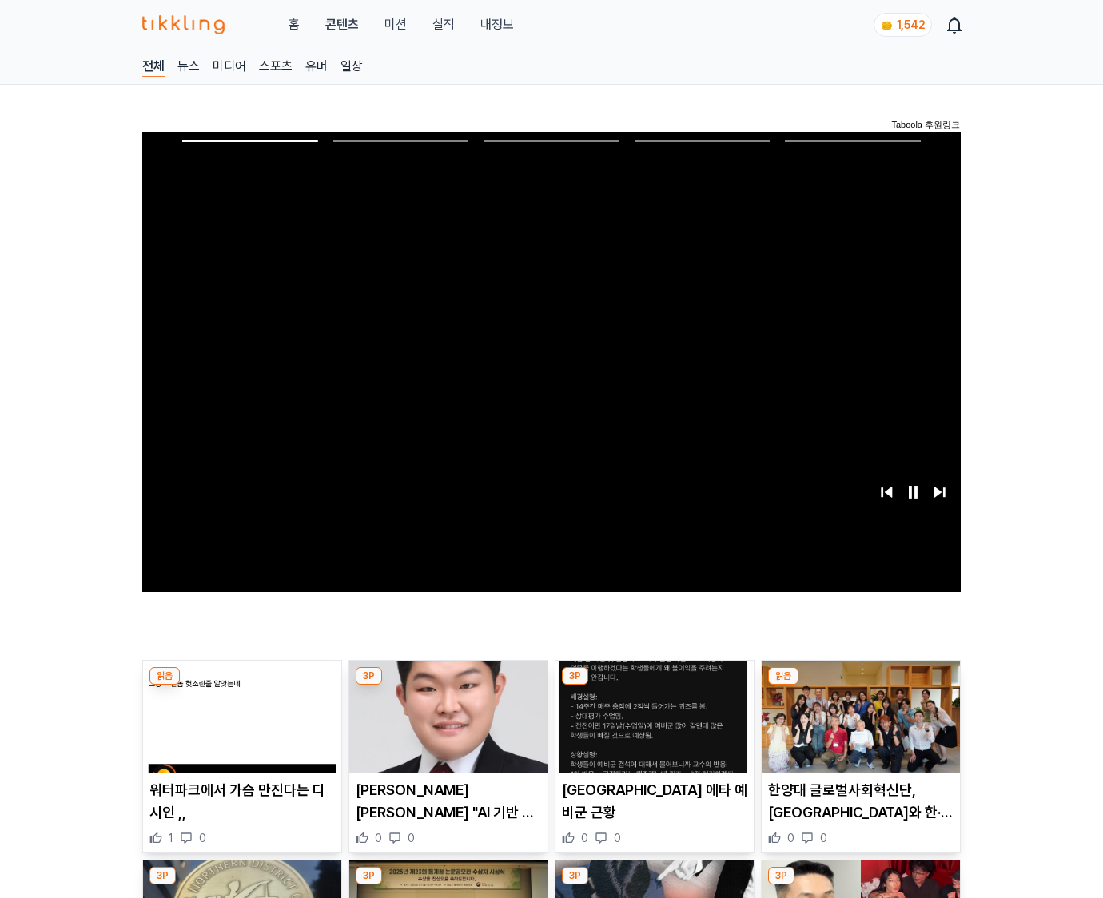
click at [860, 686] on img at bounding box center [861, 717] width 198 height 112
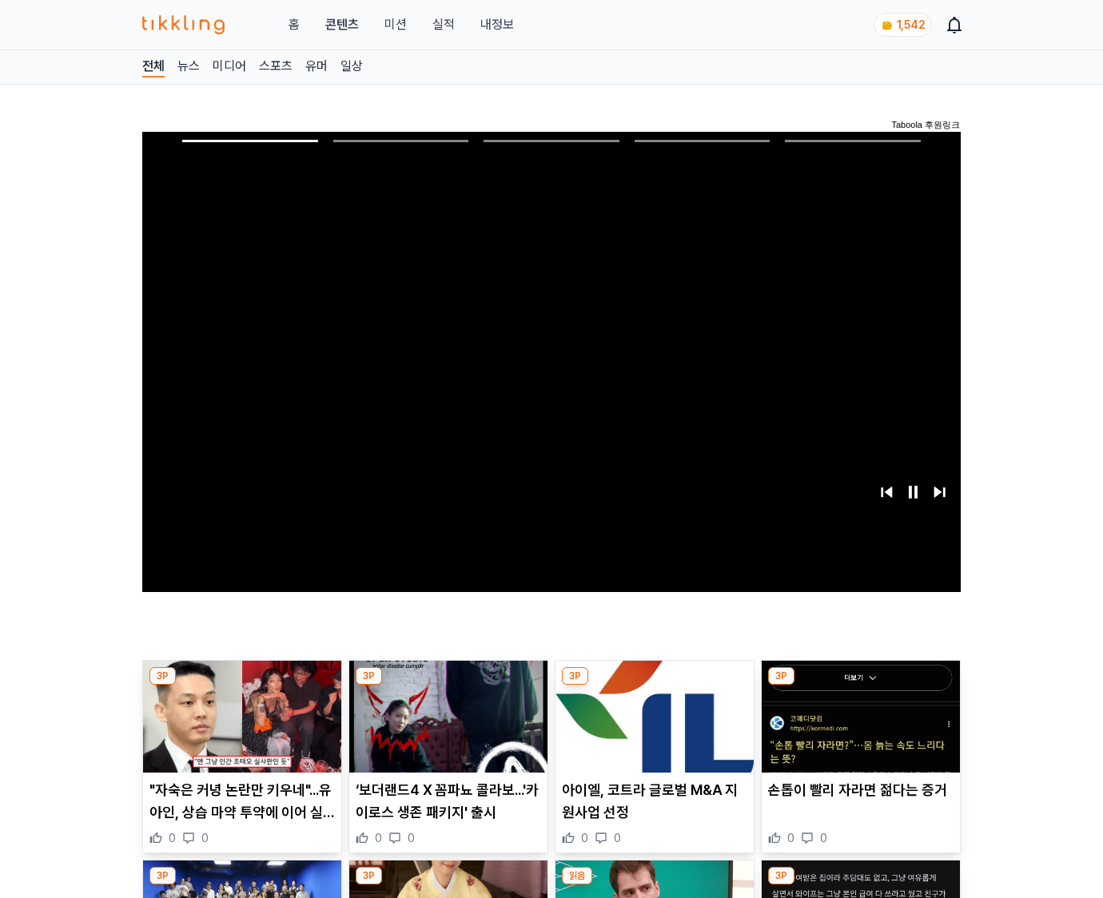
click at [860, 686] on img at bounding box center [861, 717] width 198 height 112
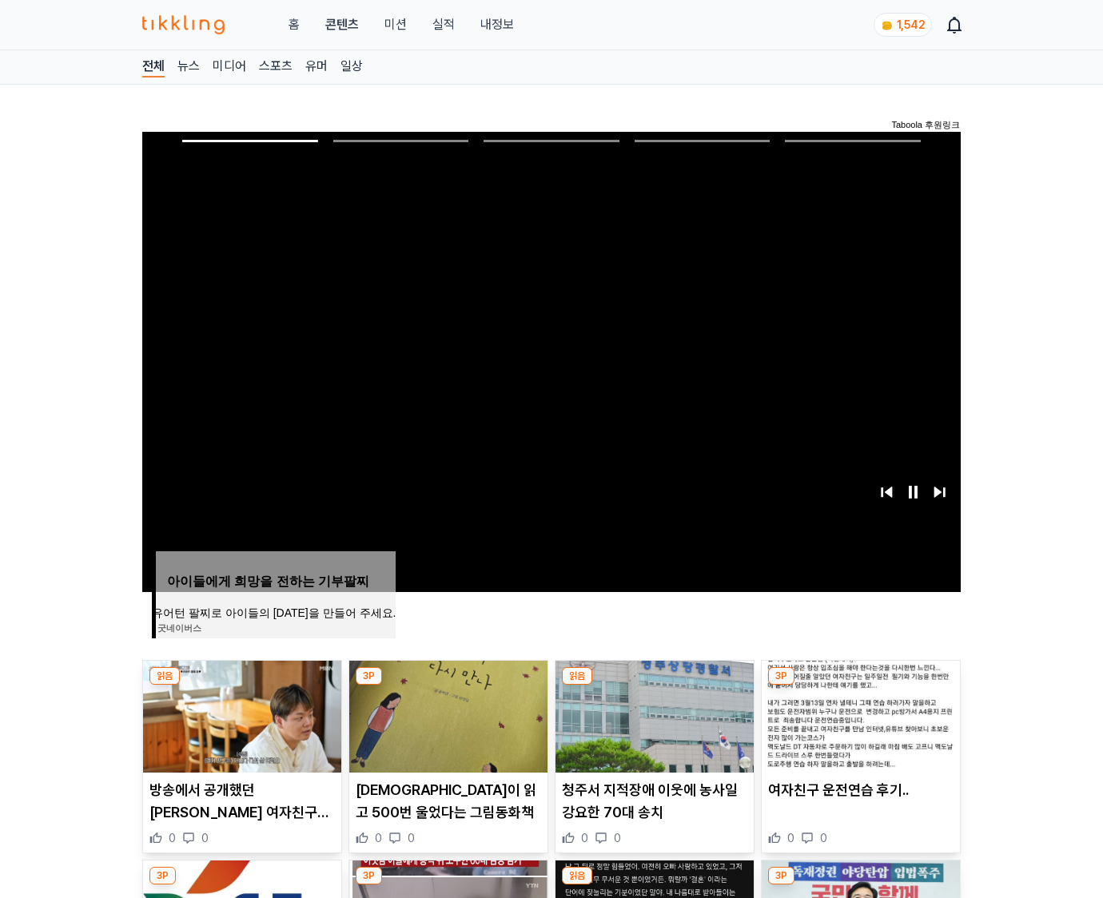
click at [860, 686] on img at bounding box center [861, 717] width 198 height 112
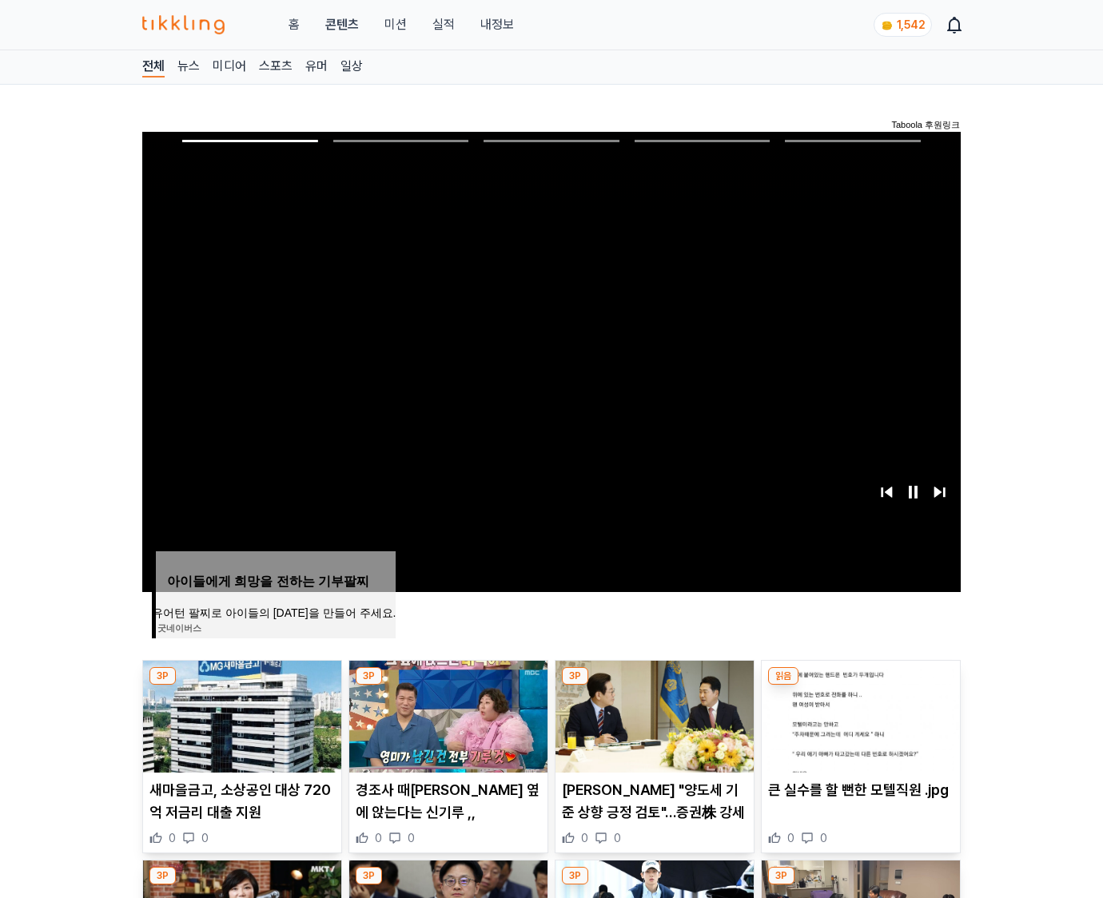
click at [860, 686] on img at bounding box center [861, 717] width 198 height 112
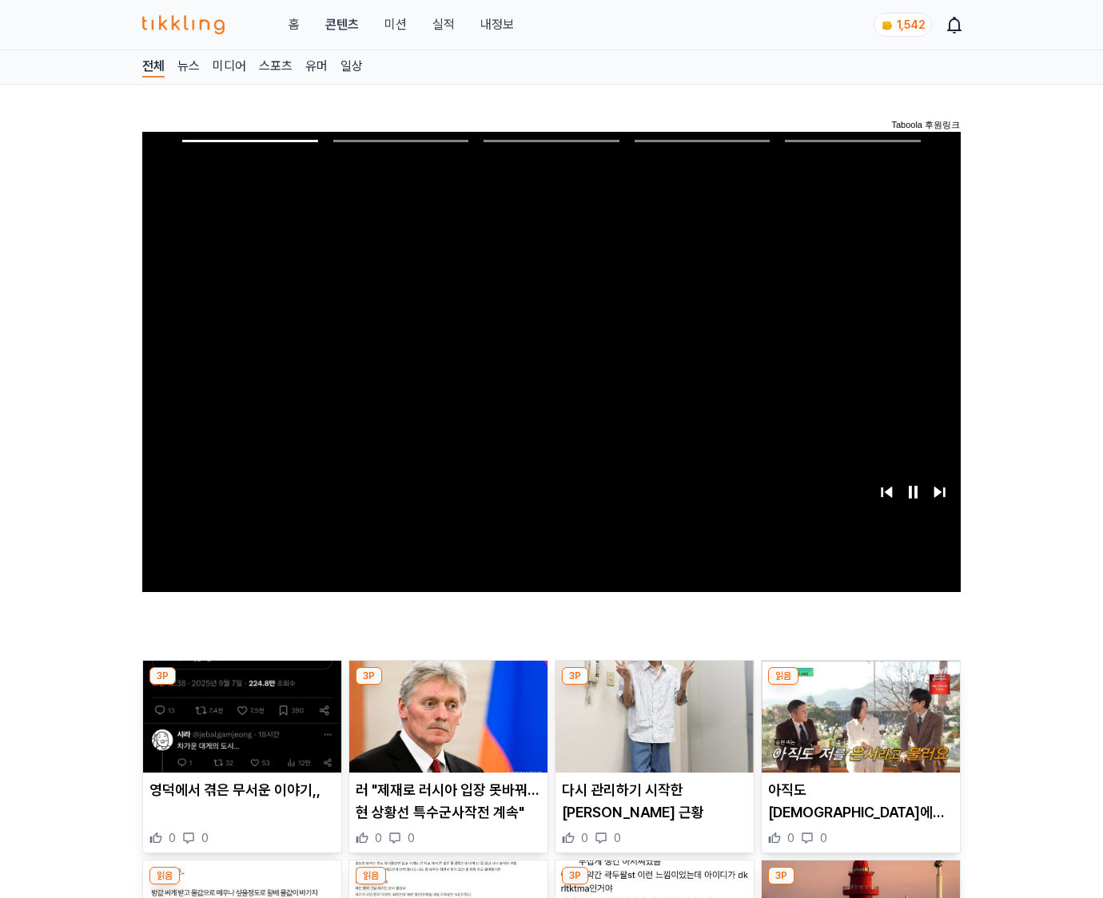
click at [860, 686] on img at bounding box center [861, 717] width 198 height 112
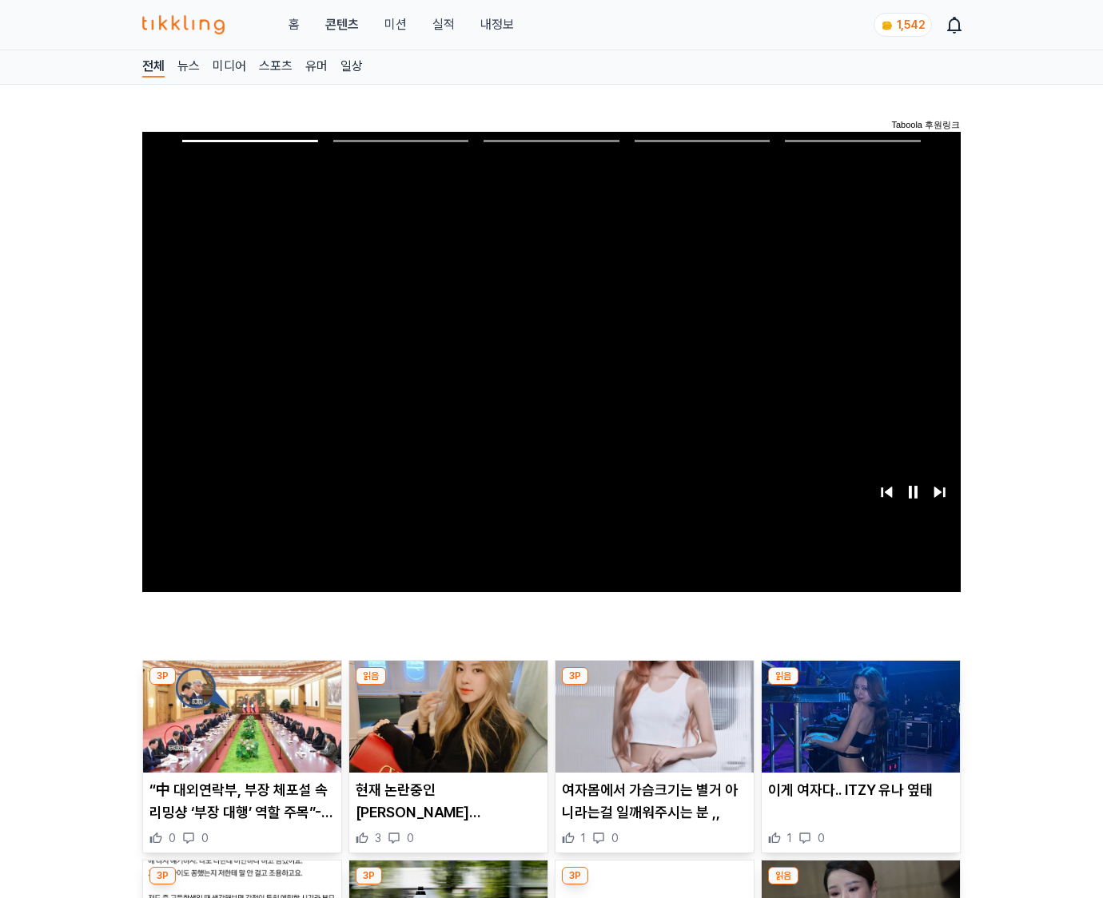
click at [860, 686] on img at bounding box center [861, 717] width 198 height 112
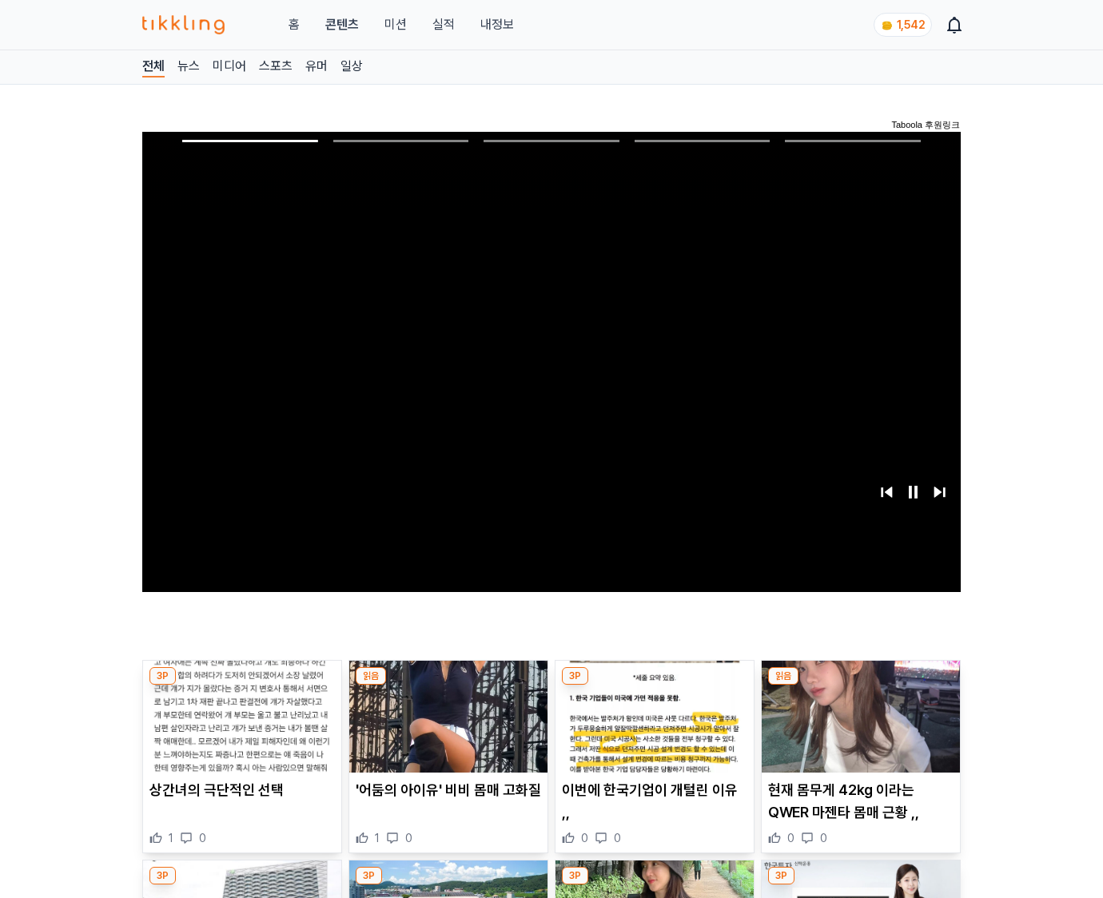
click at [860, 686] on img at bounding box center [861, 717] width 198 height 112
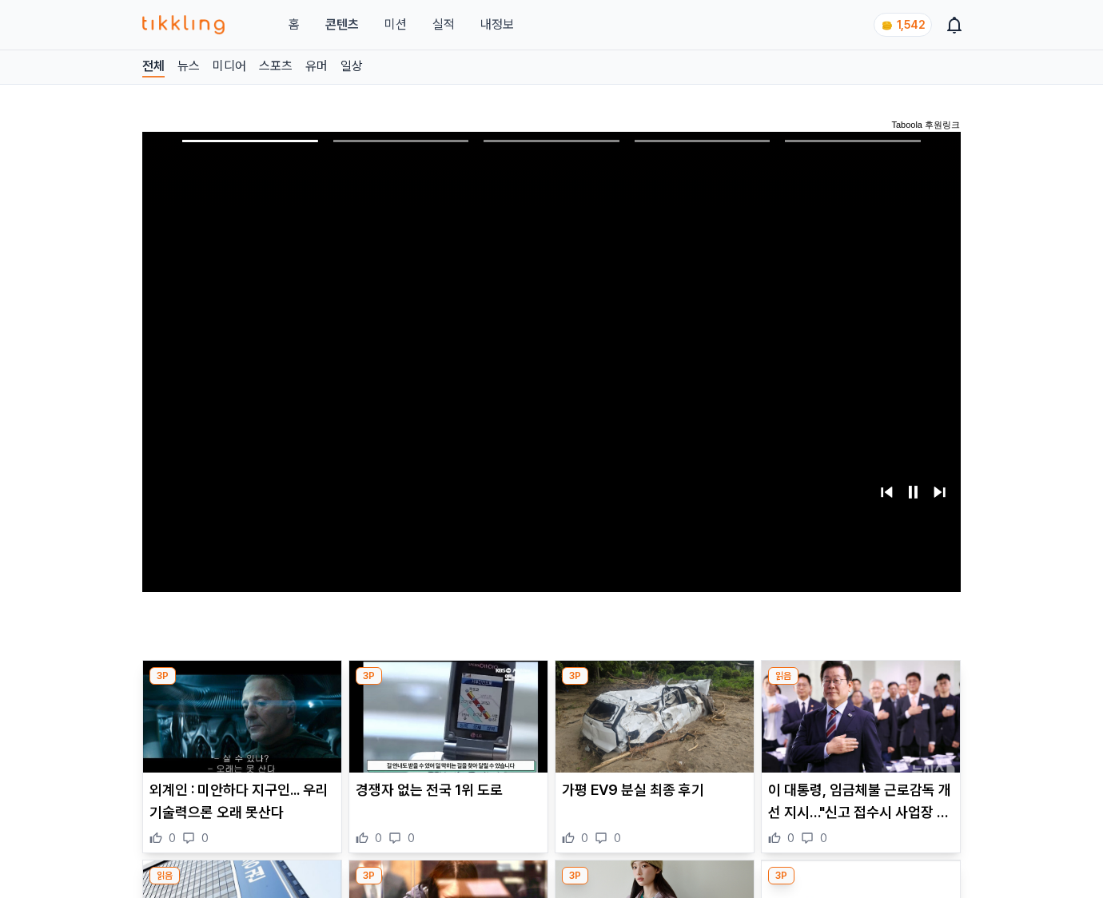
click at [860, 686] on img at bounding box center [861, 717] width 198 height 112
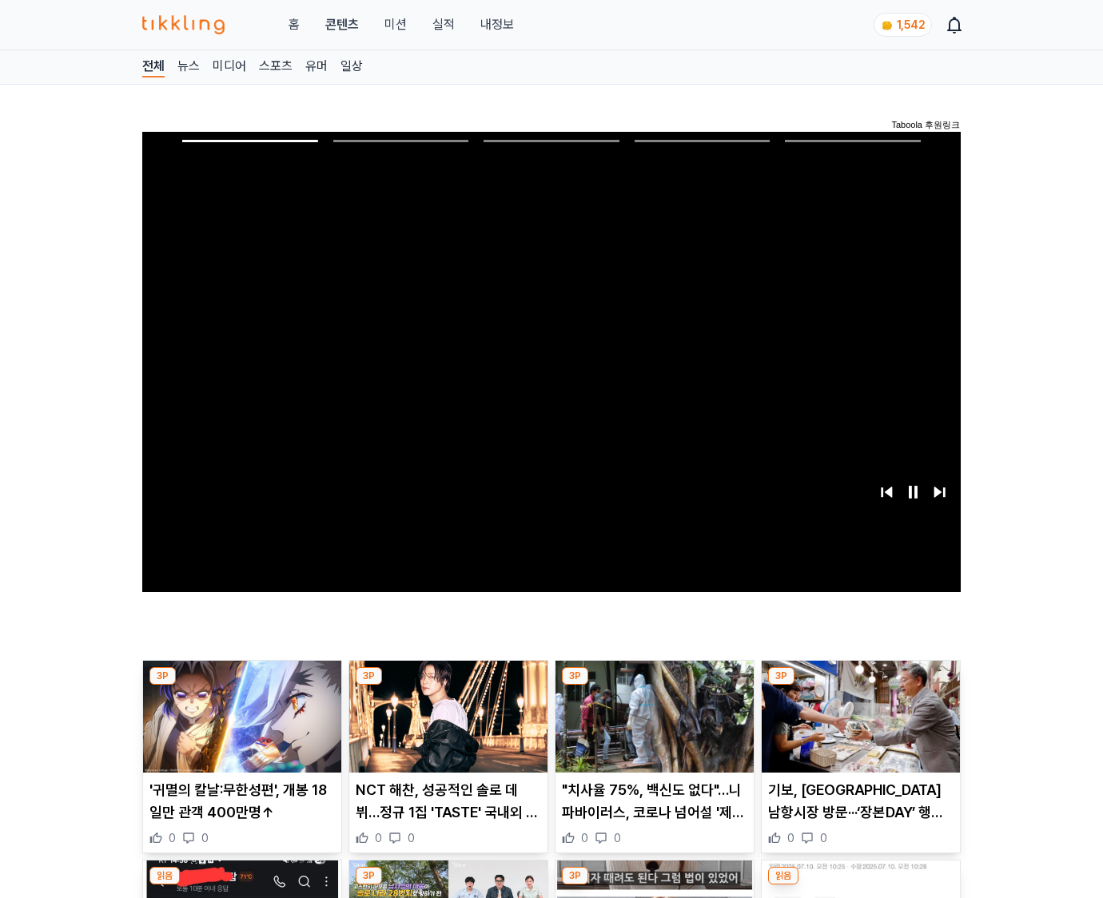
click at [860, 686] on img at bounding box center [861, 717] width 198 height 112
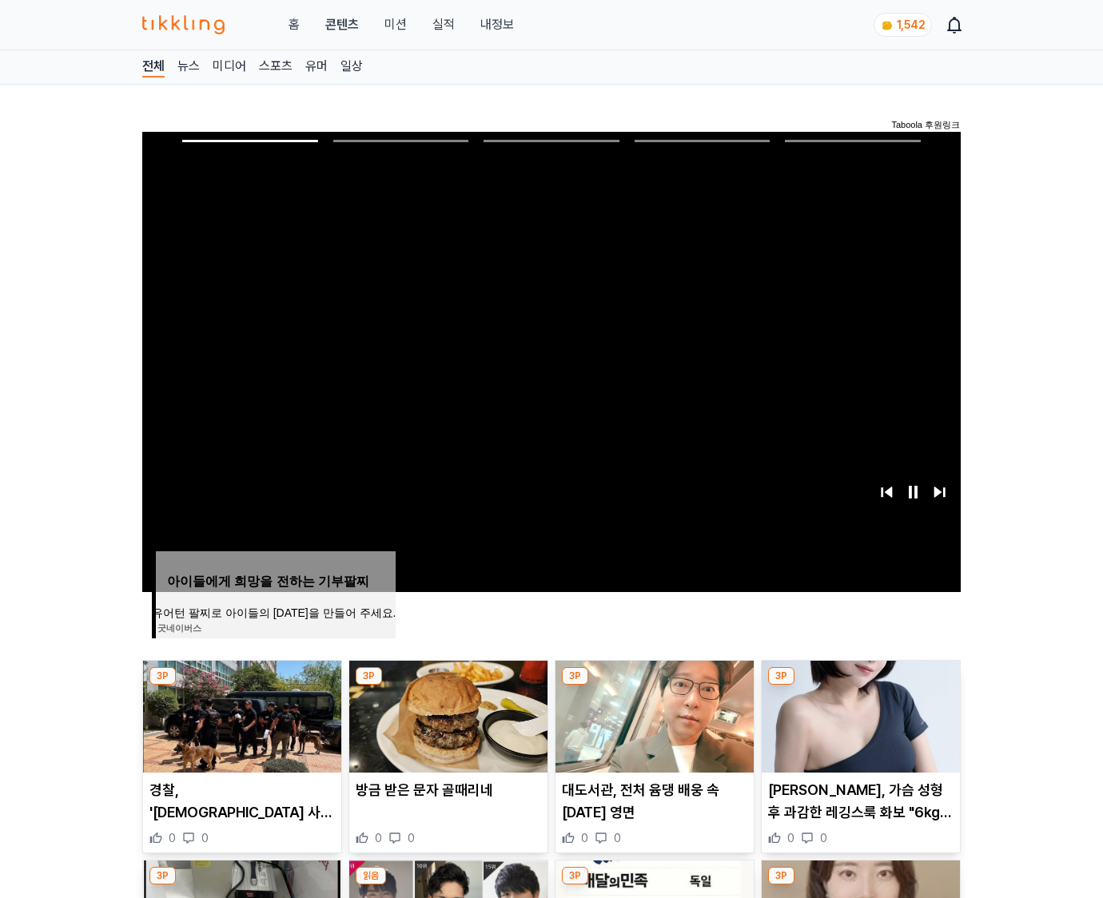
click at [860, 686] on img at bounding box center [861, 717] width 198 height 112
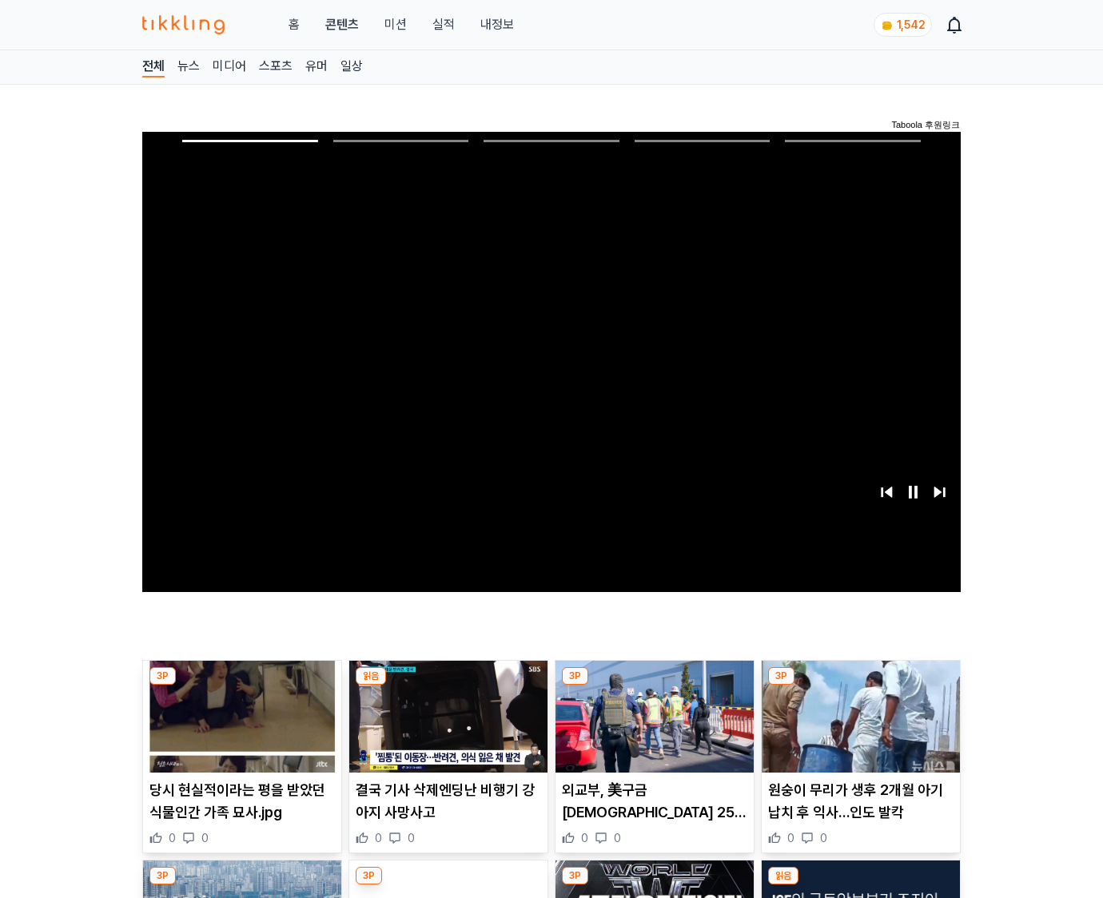
click at [860, 686] on img at bounding box center [861, 717] width 198 height 112
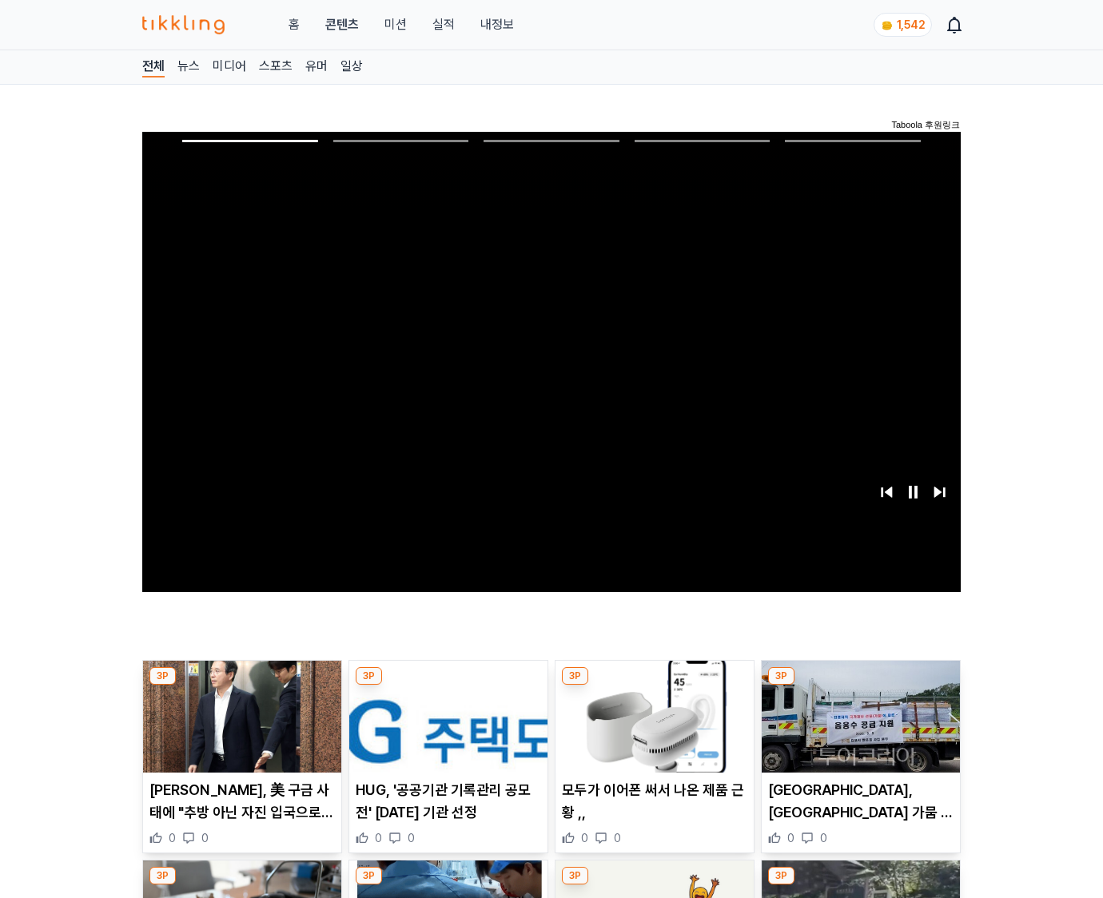
click at [860, 686] on img at bounding box center [861, 717] width 198 height 112
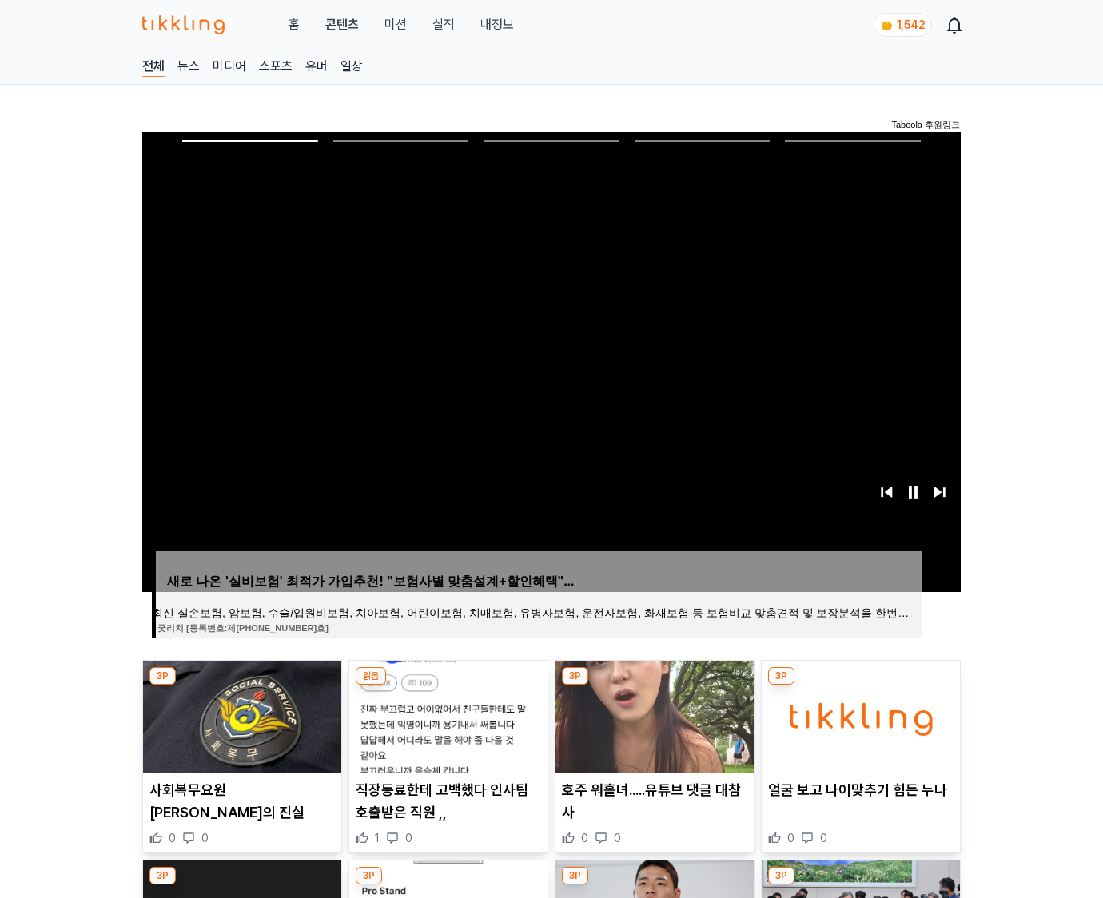
click at [860, 686] on img at bounding box center [861, 717] width 198 height 112
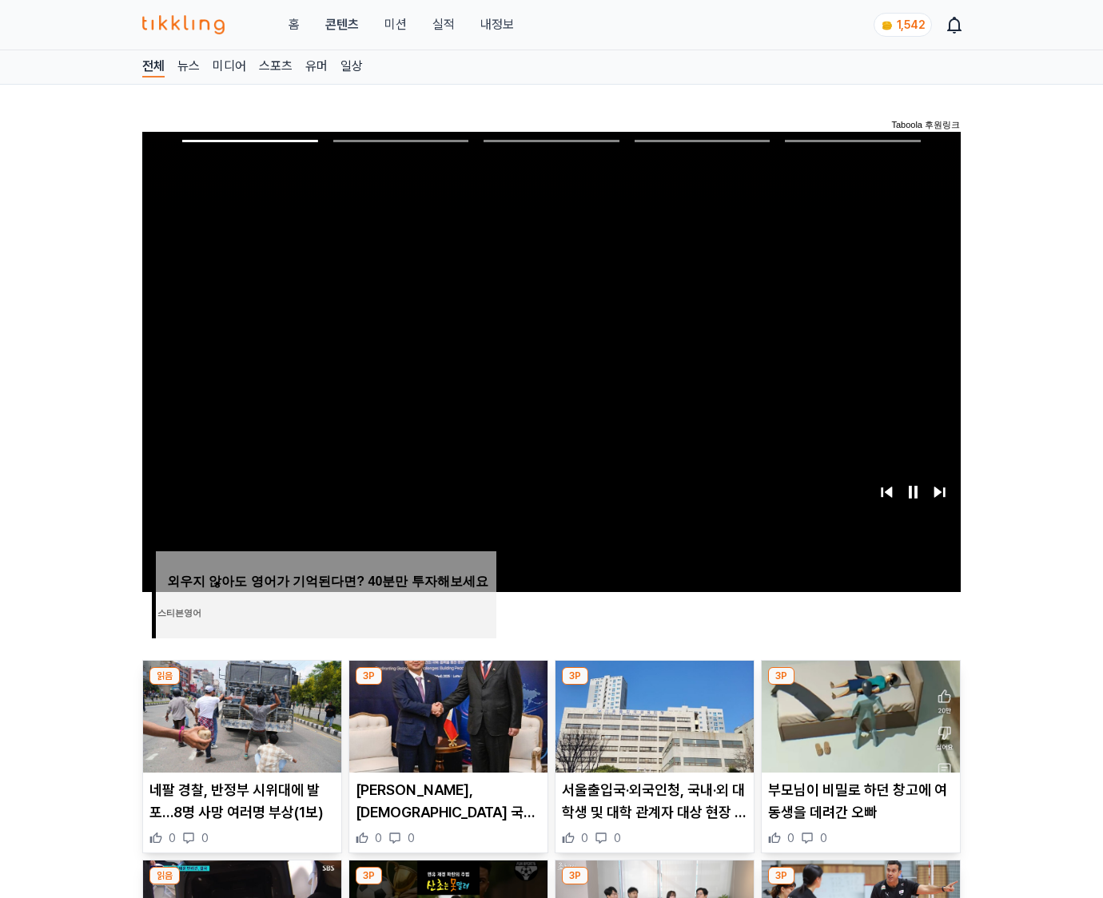
click at [860, 686] on img at bounding box center [861, 717] width 198 height 112
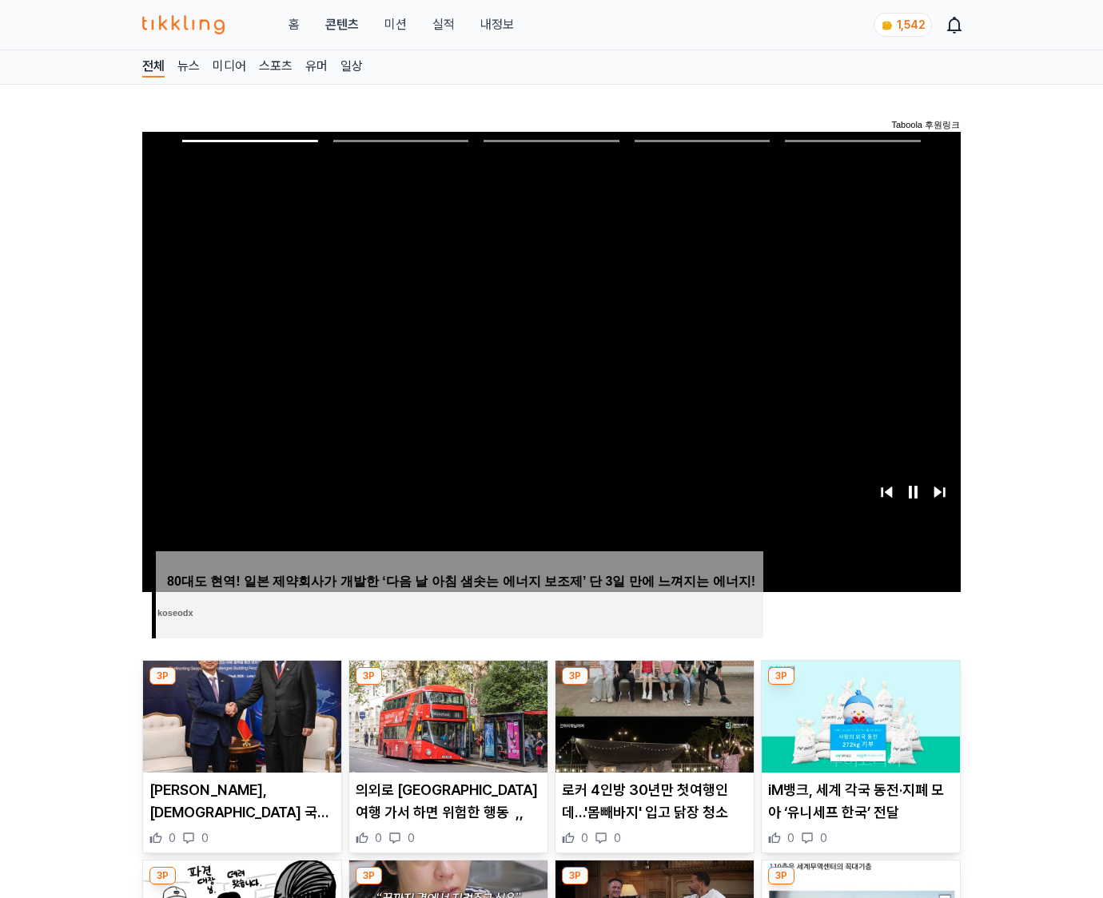
click at [860, 686] on img at bounding box center [861, 717] width 198 height 112
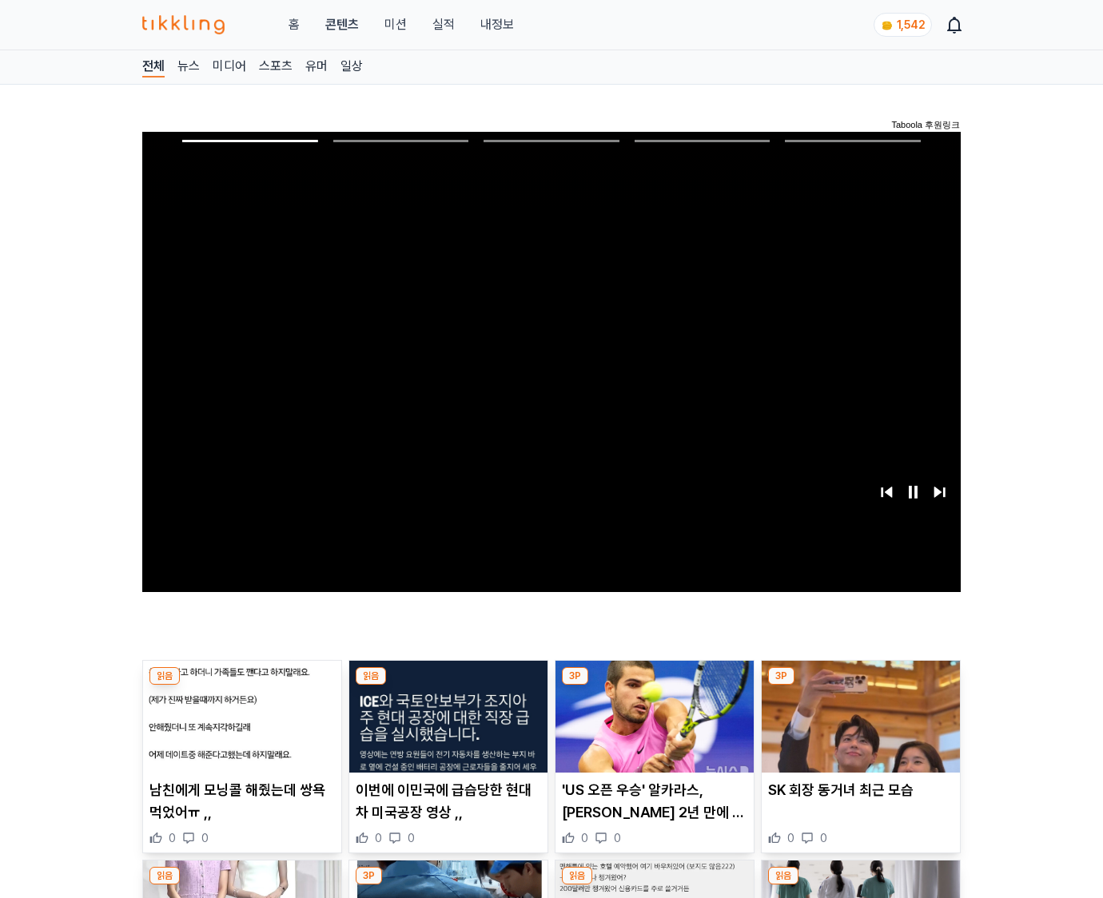
click at [860, 686] on img at bounding box center [861, 717] width 198 height 112
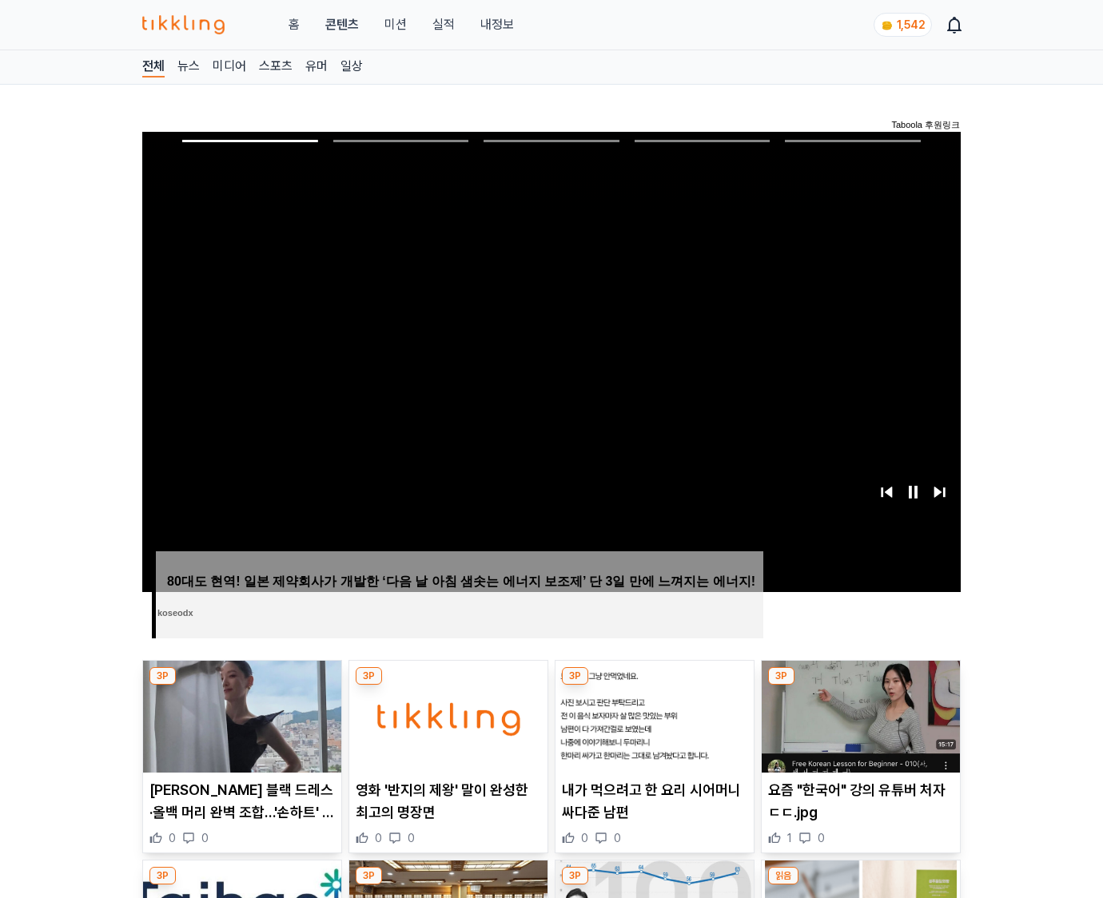
click at [860, 686] on img at bounding box center [861, 717] width 198 height 112
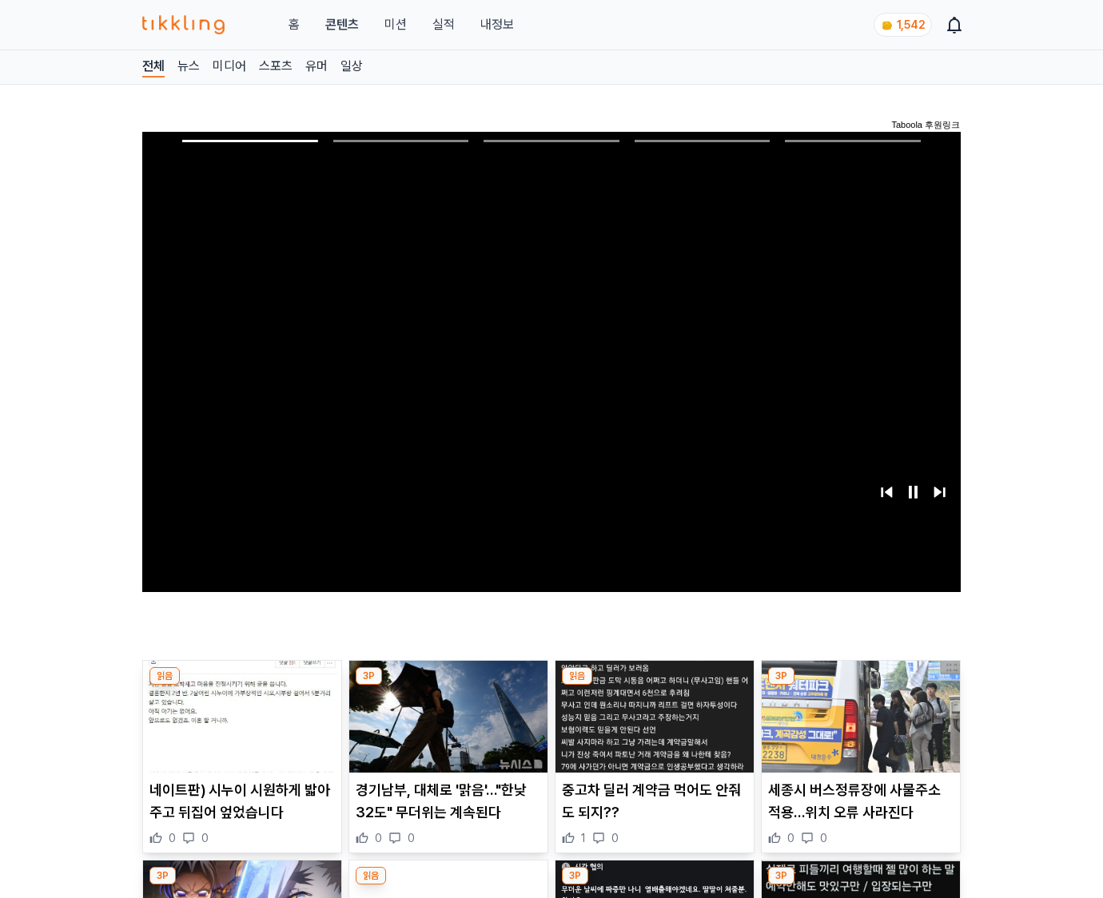
click at [860, 686] on img at bounding box center [861, 717] width 198 height 112
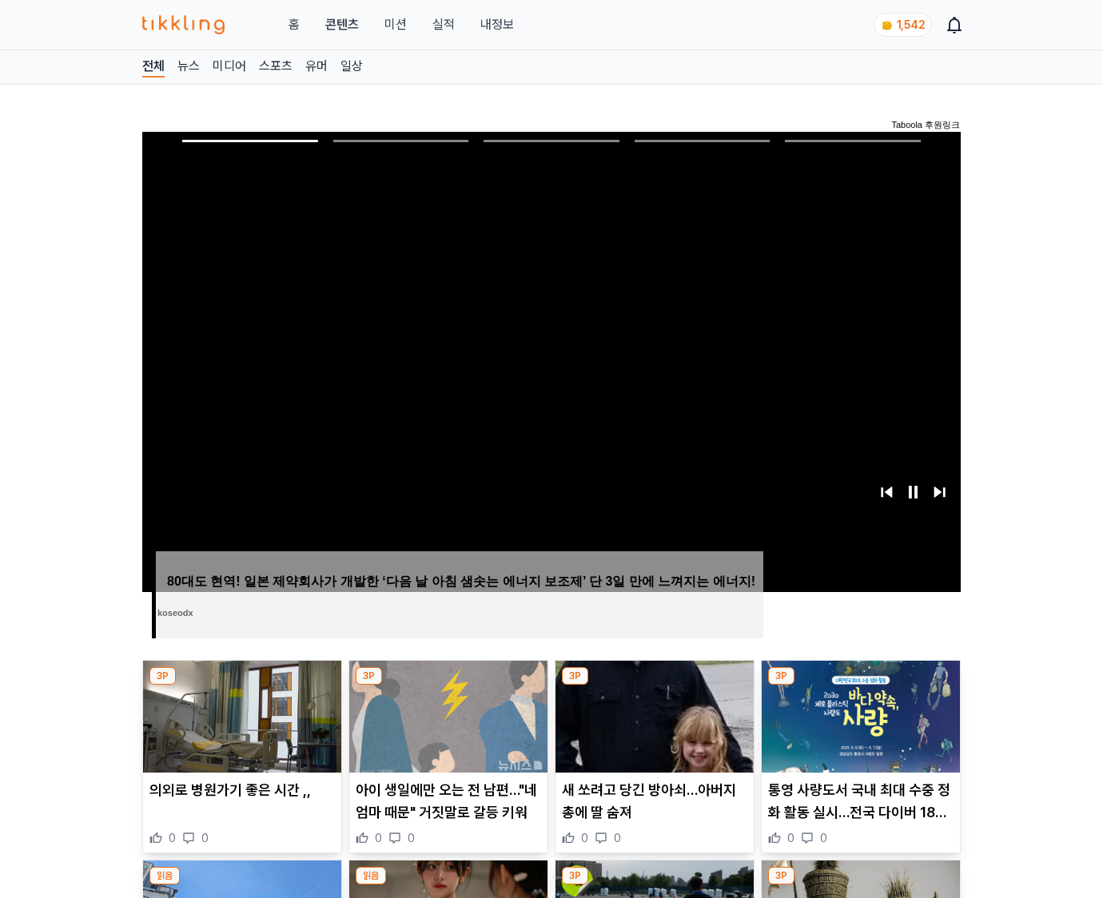
click at [860, 686] on img at bounding box center [861, 717] width 198 height 112
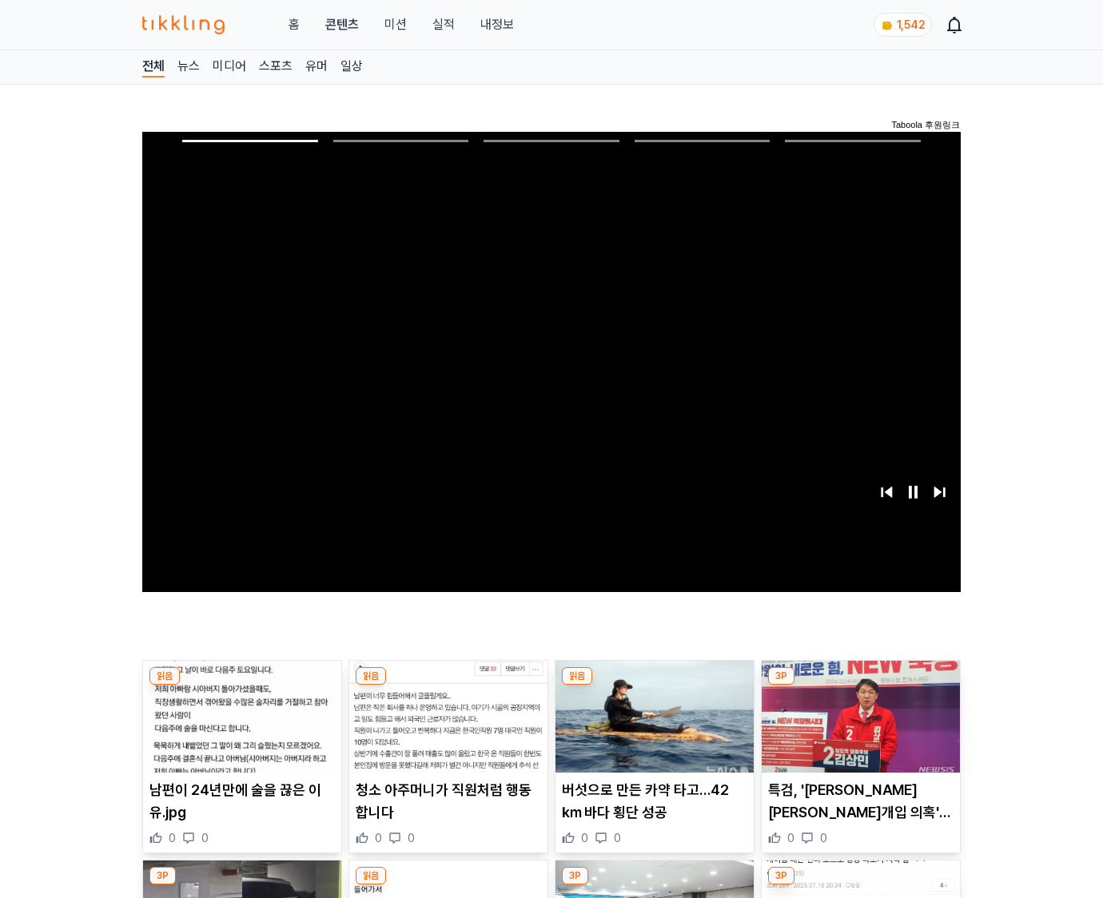
click at [860, 686] on img at bounding box center [861, 717] width 198 height 112
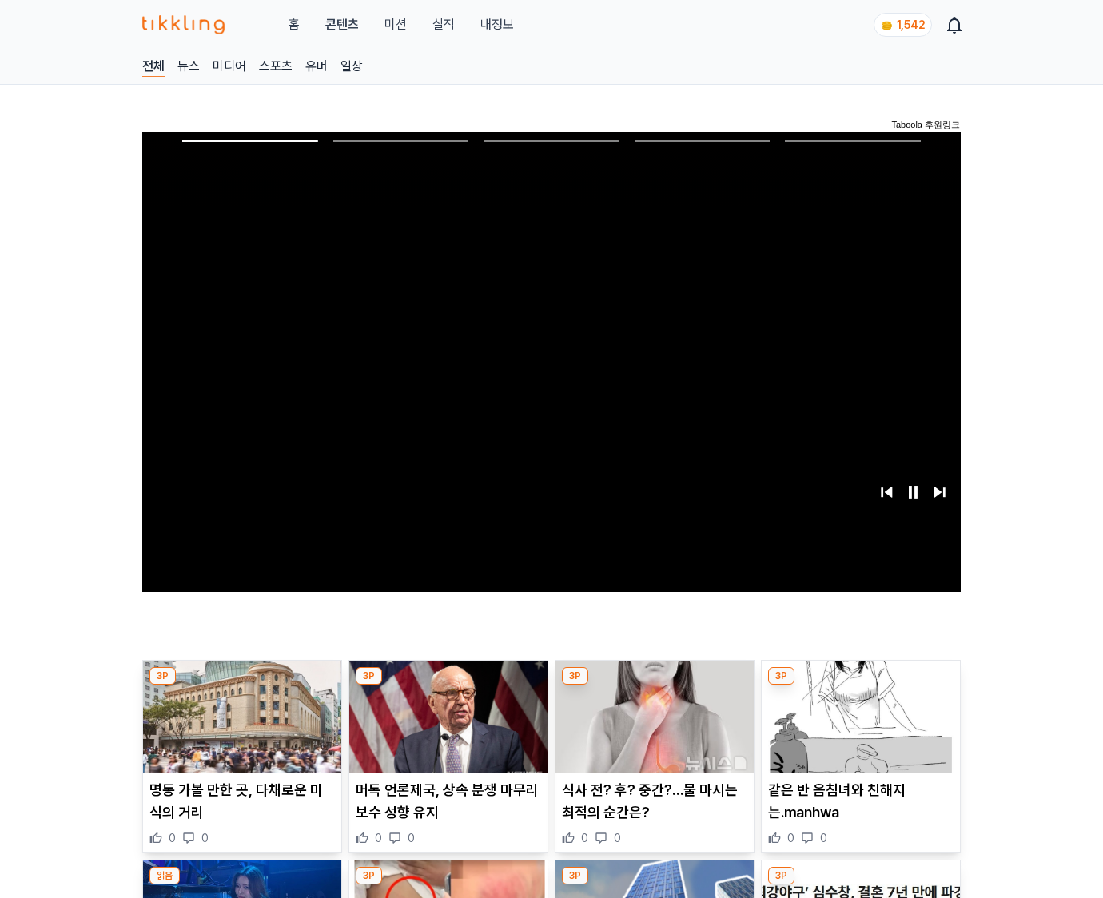
click at [860, 686] on img at bounding box center [861, 717] width 198 height 112
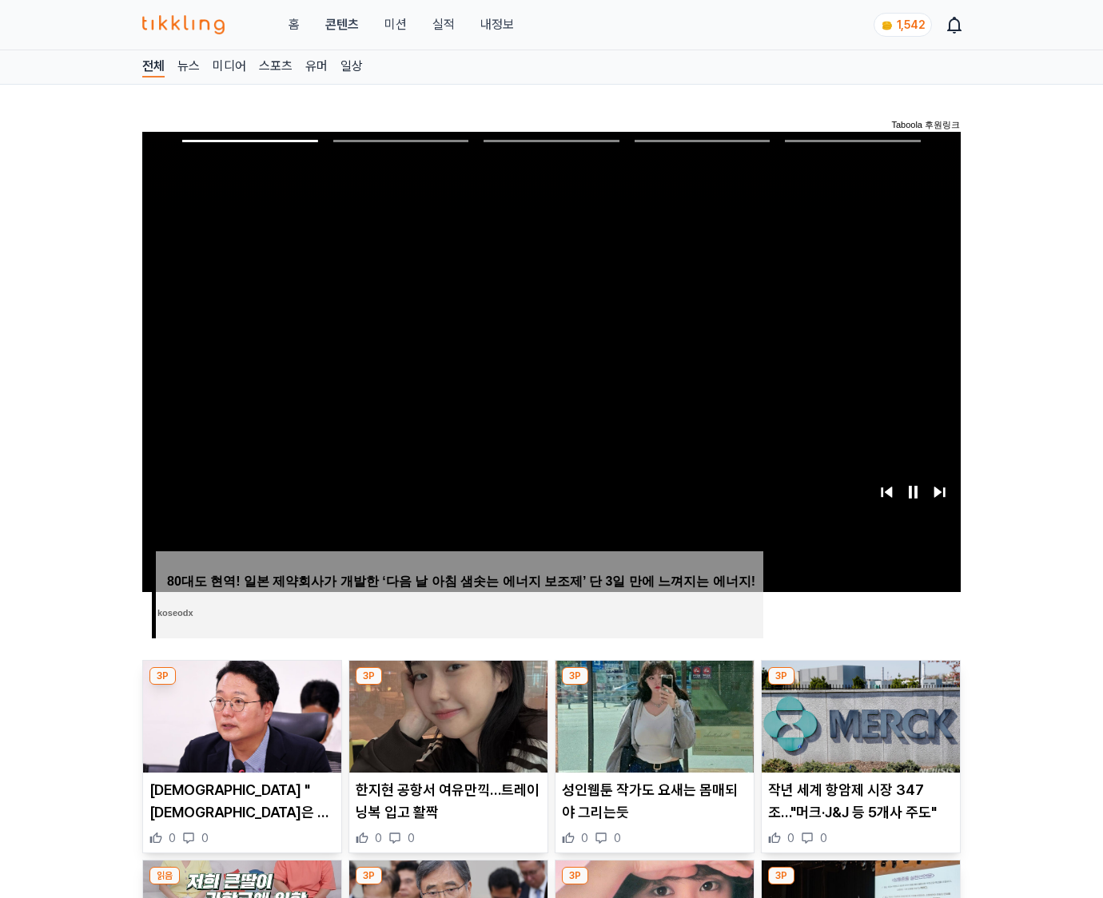
click at [860, 686] on img at bounding box center [861, 717] width 198 height 112
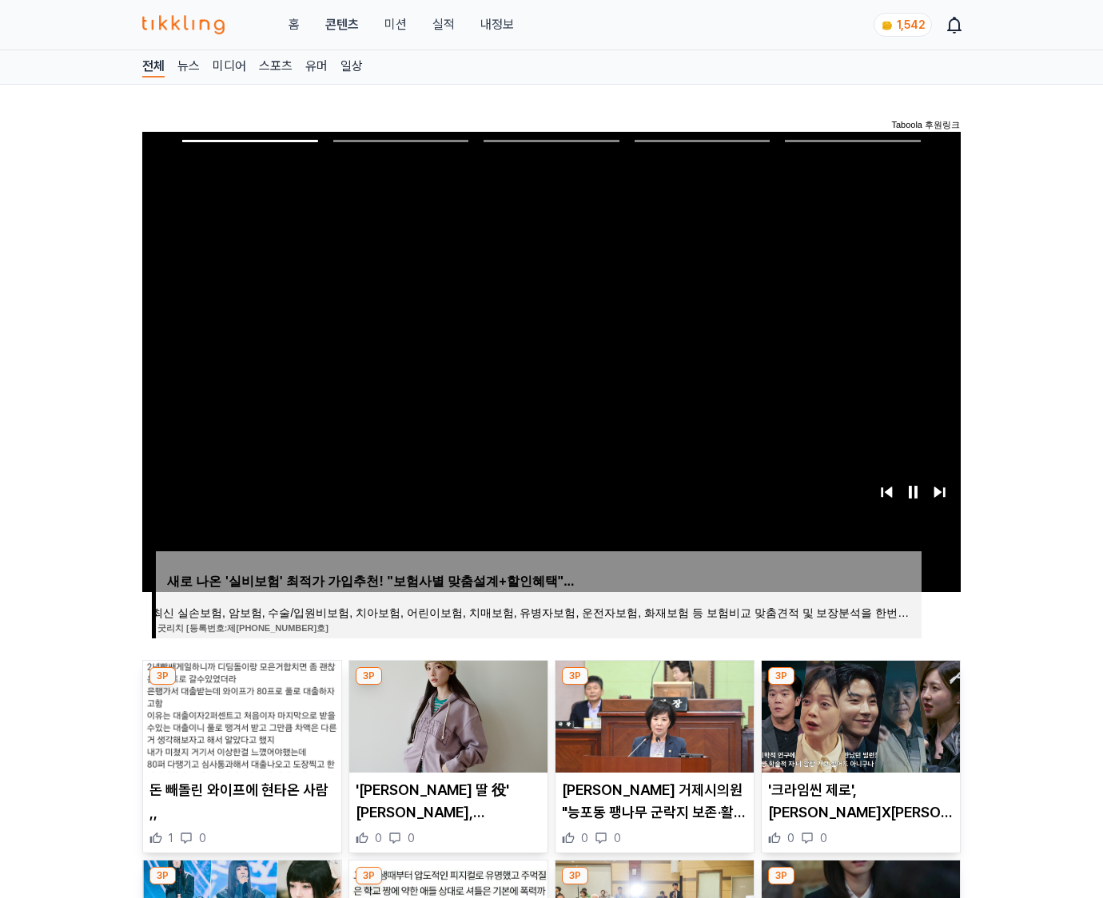
click at [860, 686] on img at bounding box center [861, 717] width 198 height 112
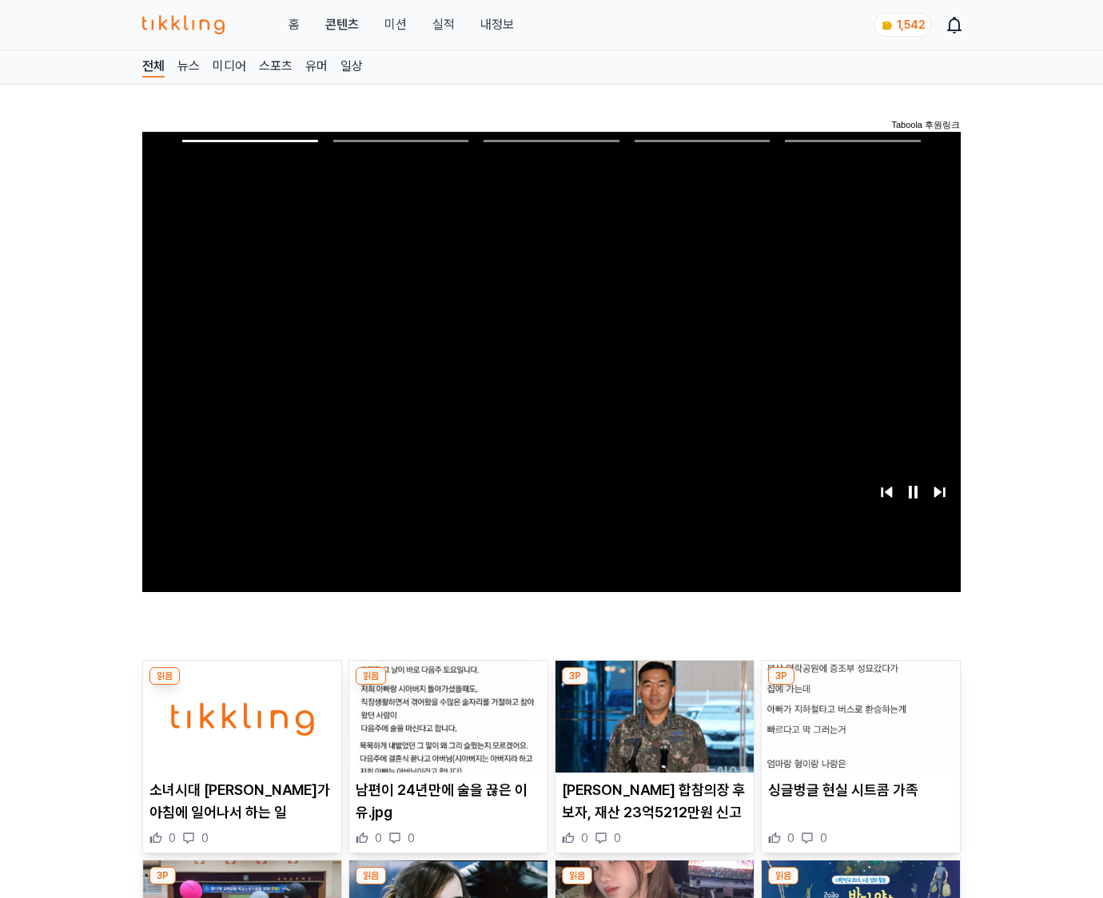
click at [860, 686] on img at bounding box center [861, 717] width 198 height 112
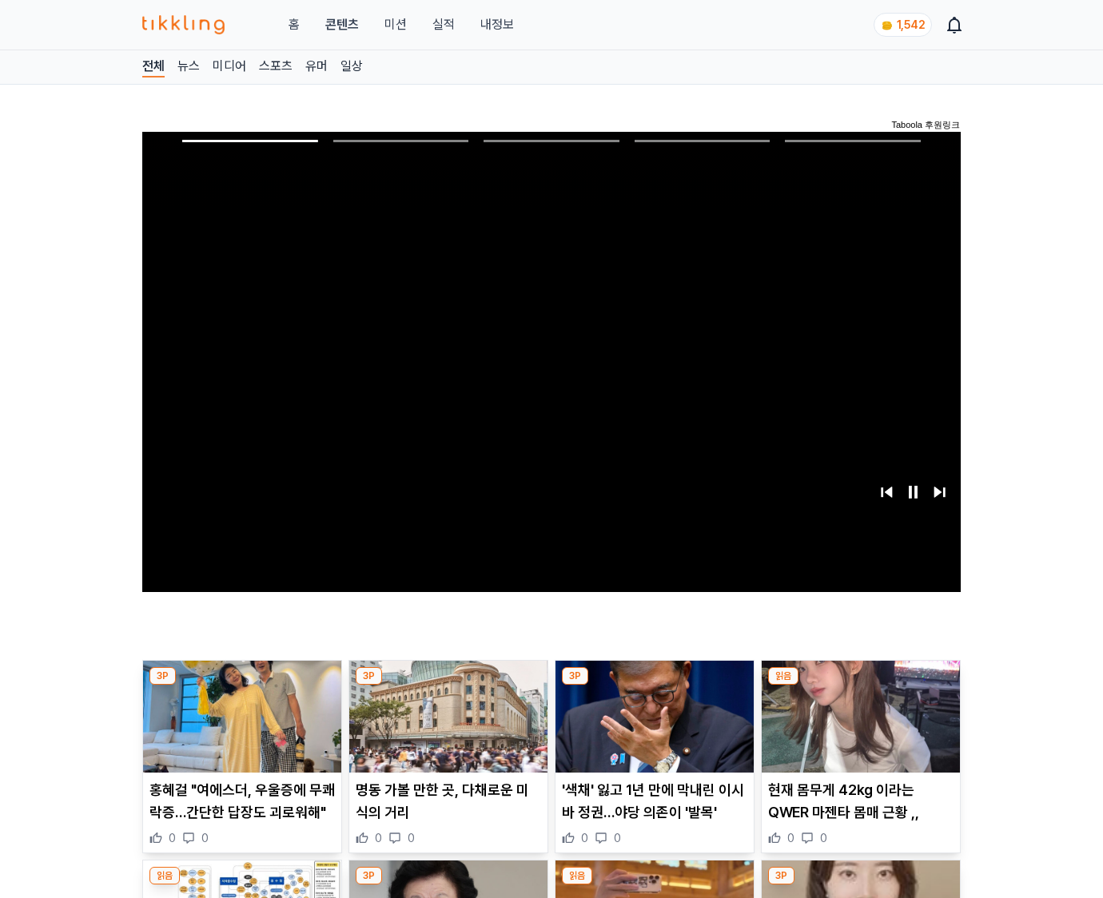
click at [860, 686] on img at bounding box center [861, 717] width 198 height 112
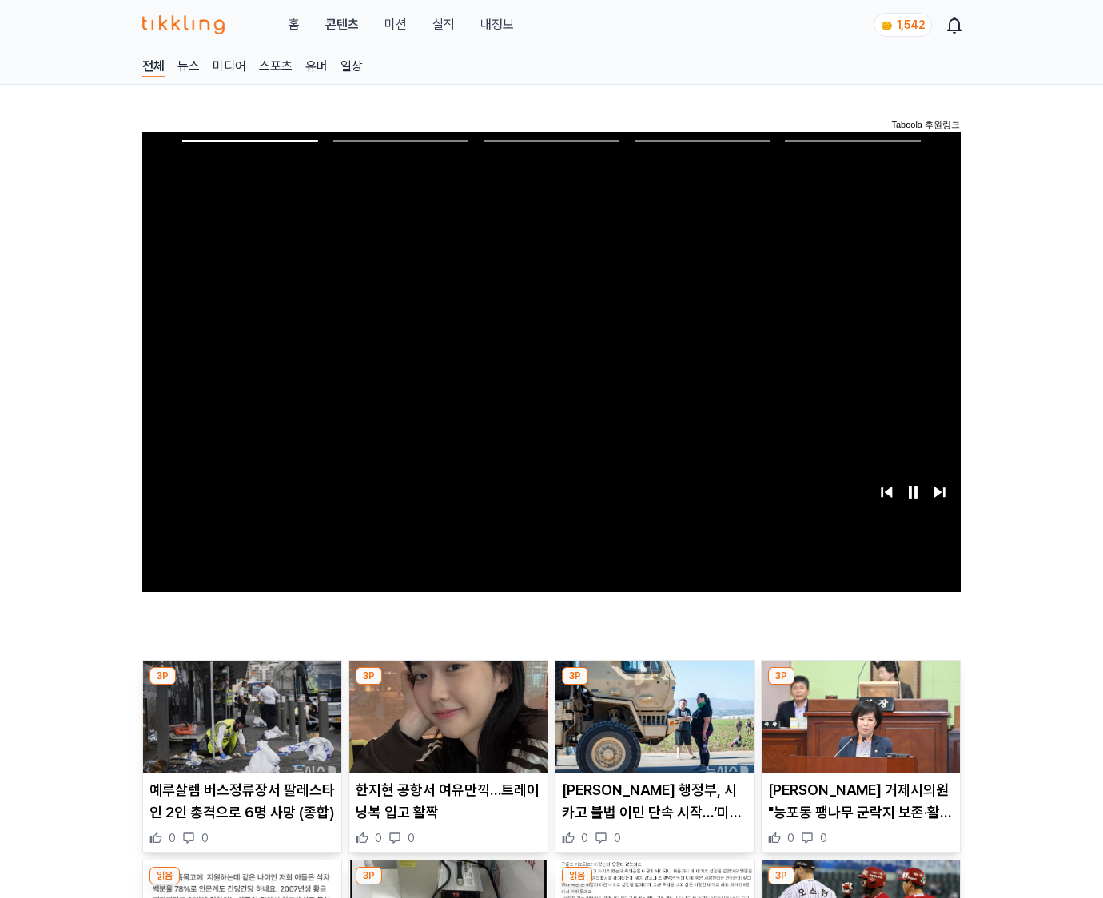
click at [860, 686] on img at bounding box center [861, 717] width 198 height 112
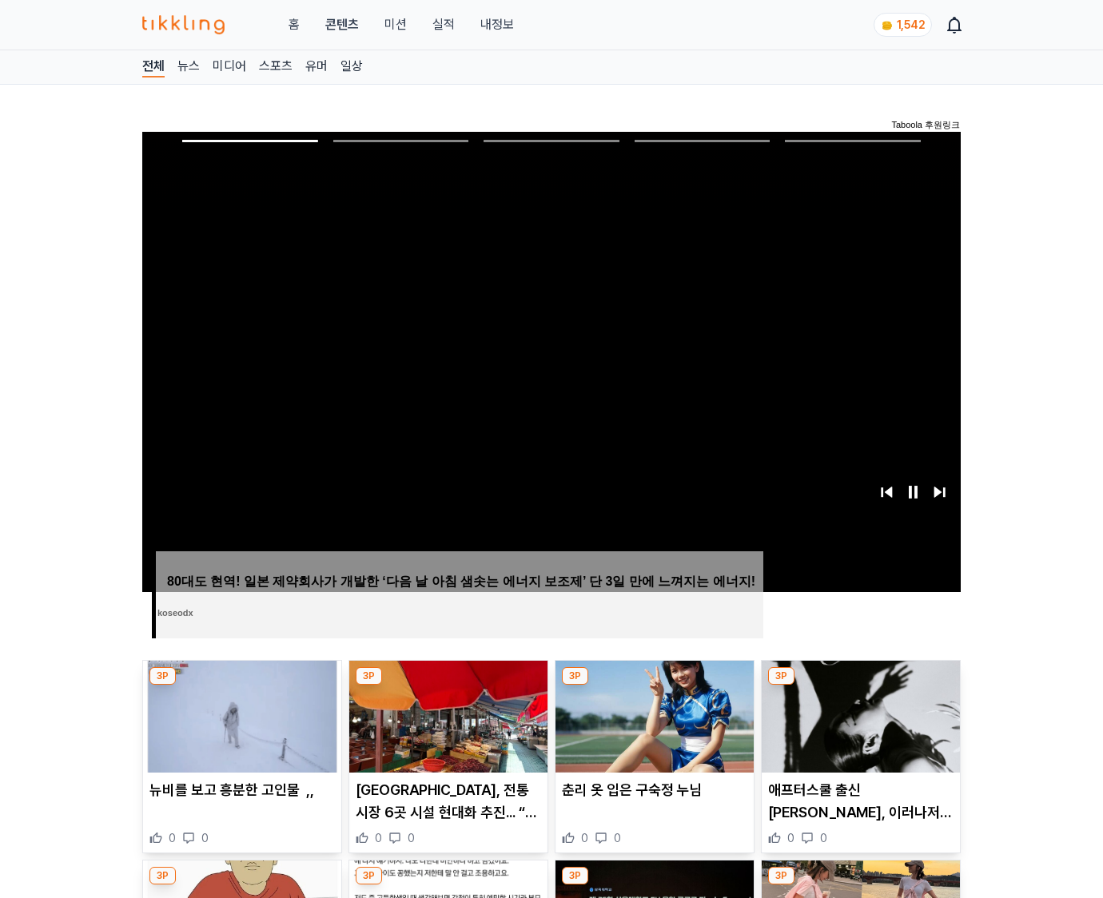
click at [860, 686] on img at bounding box center [861, 717] width 198 height 112
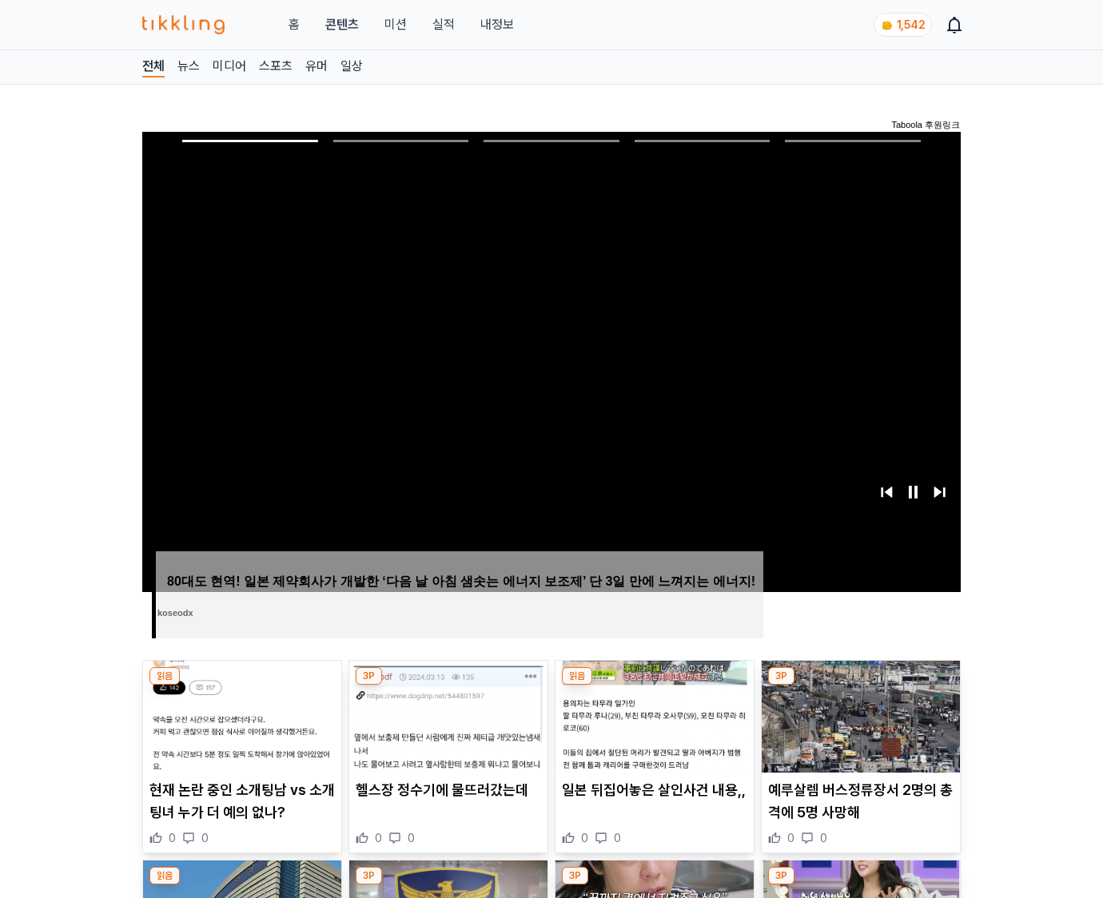
click at [860, 686] on img at bounding box center [861, 717] width 198 height 112
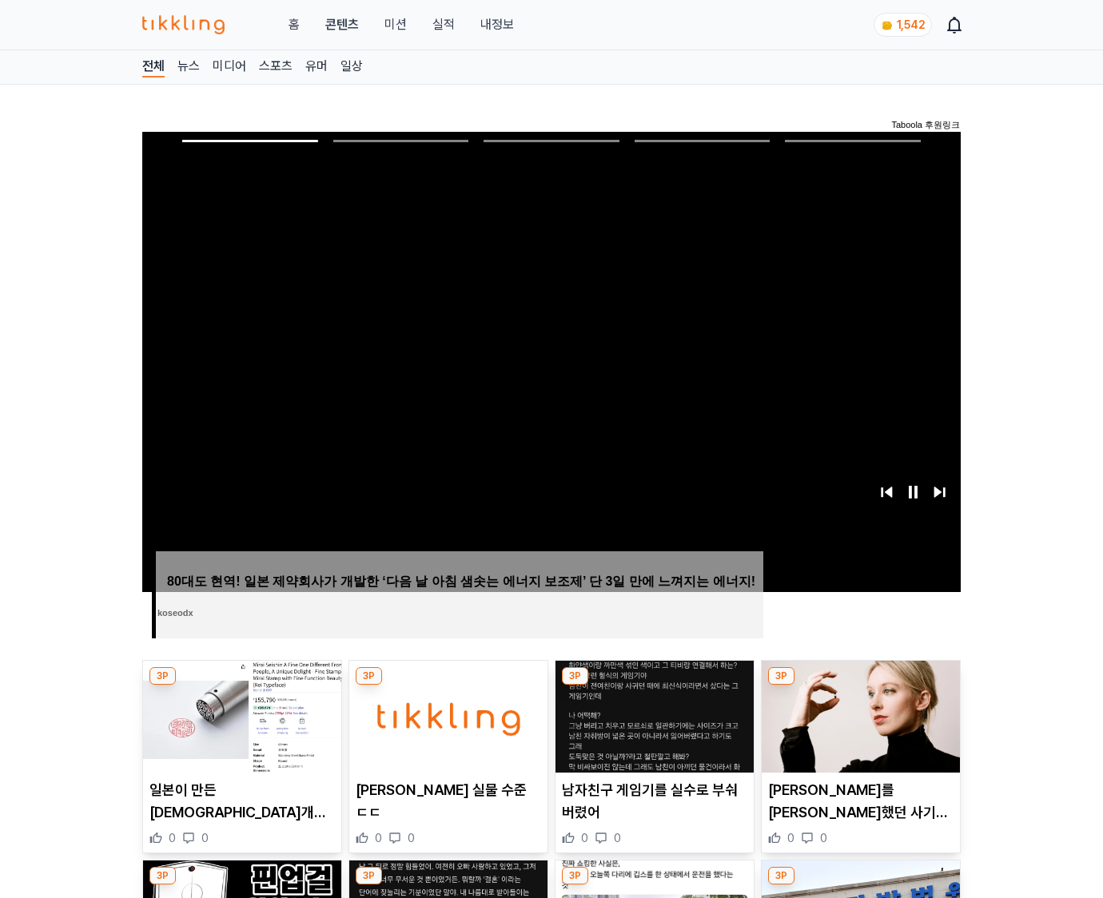
click at [860, 686] on img at bounding box center [861, 717] width 198 height 112
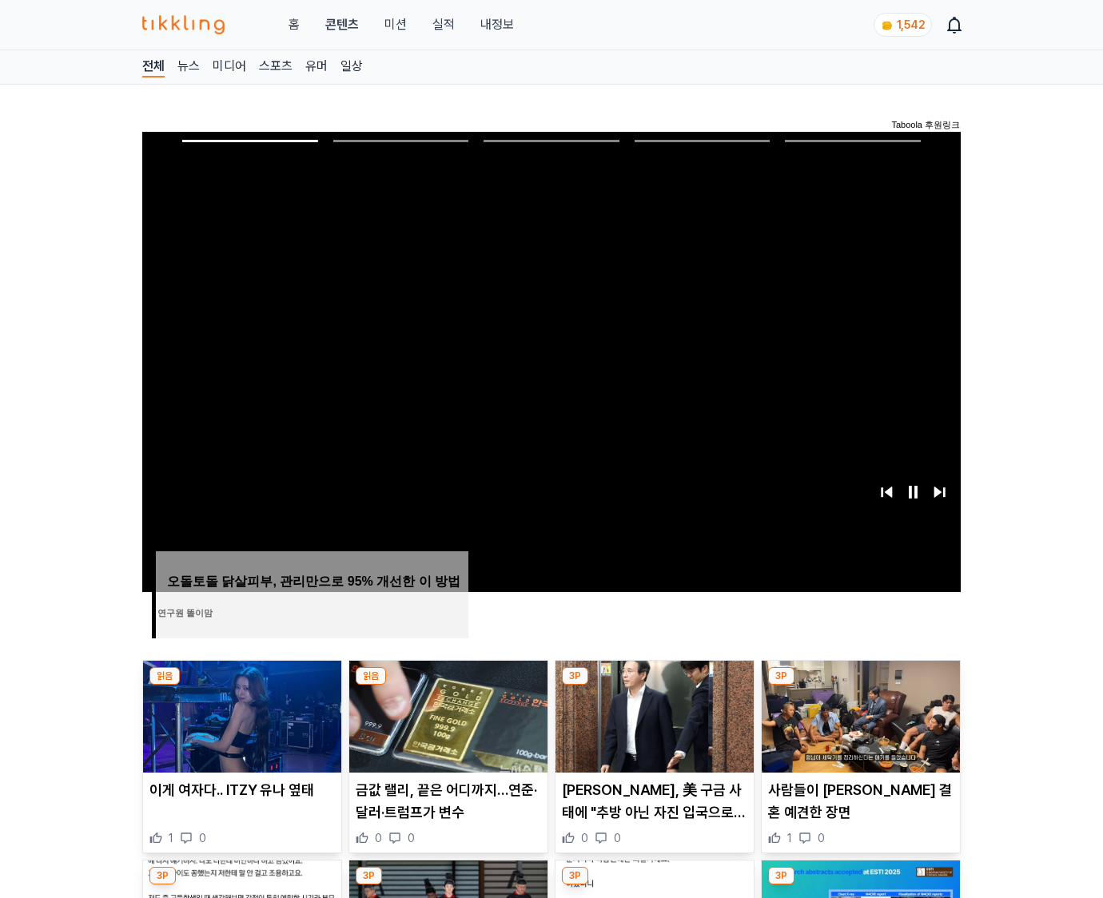
click at [860, 686] on img at bounding box center [861, 717] width 198 height 112
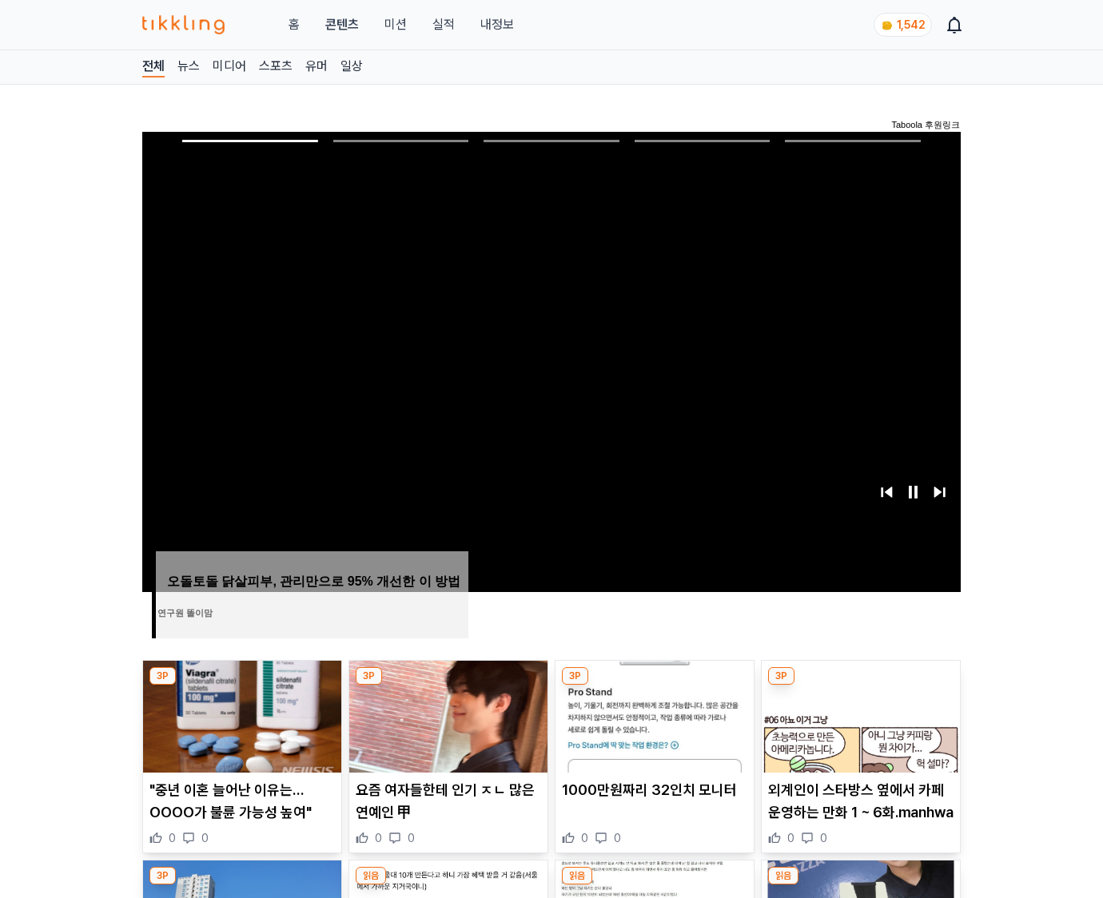
click at [860, 686] on img at bounding box center [861, 717] width 198 height 112
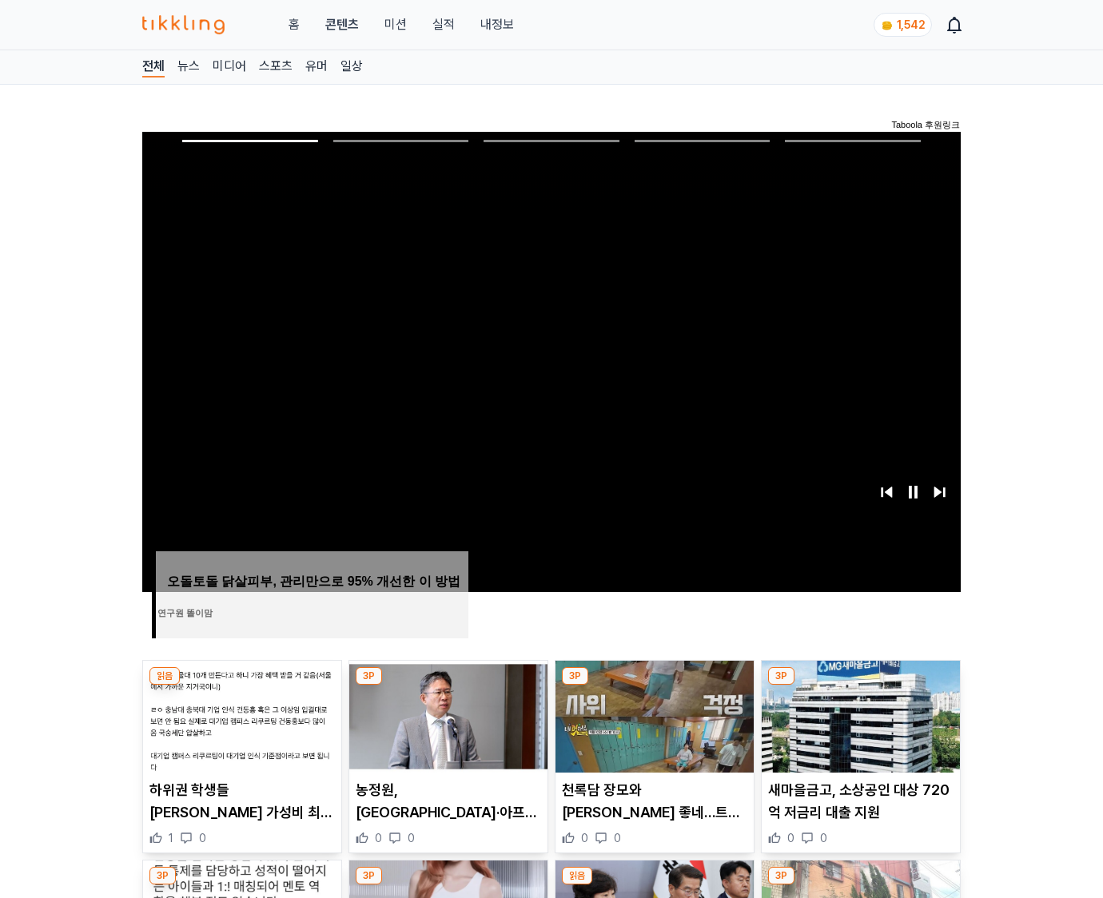
click at [860, 686] on img at bounding box center [861, 717] width 198 height 112
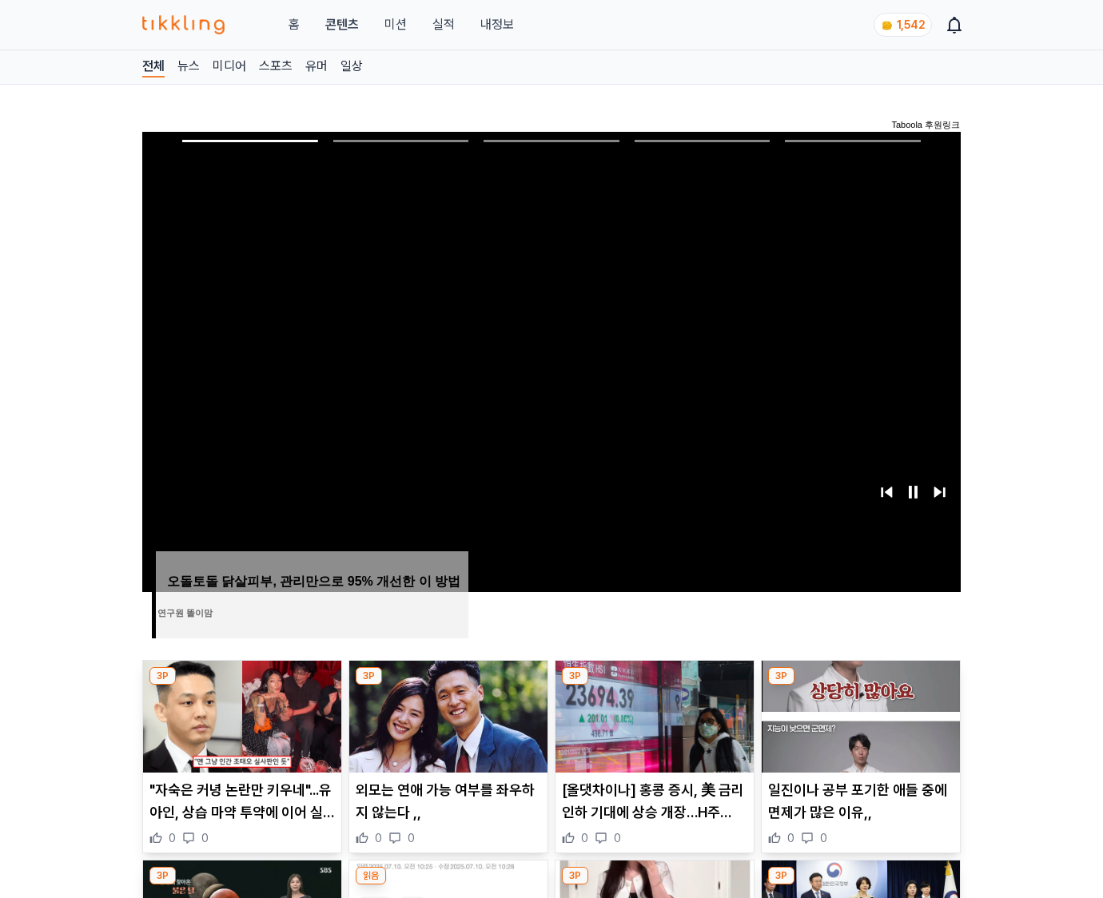
click at [860, 686] on img at bounding box center [861, 717] width 198 height 112
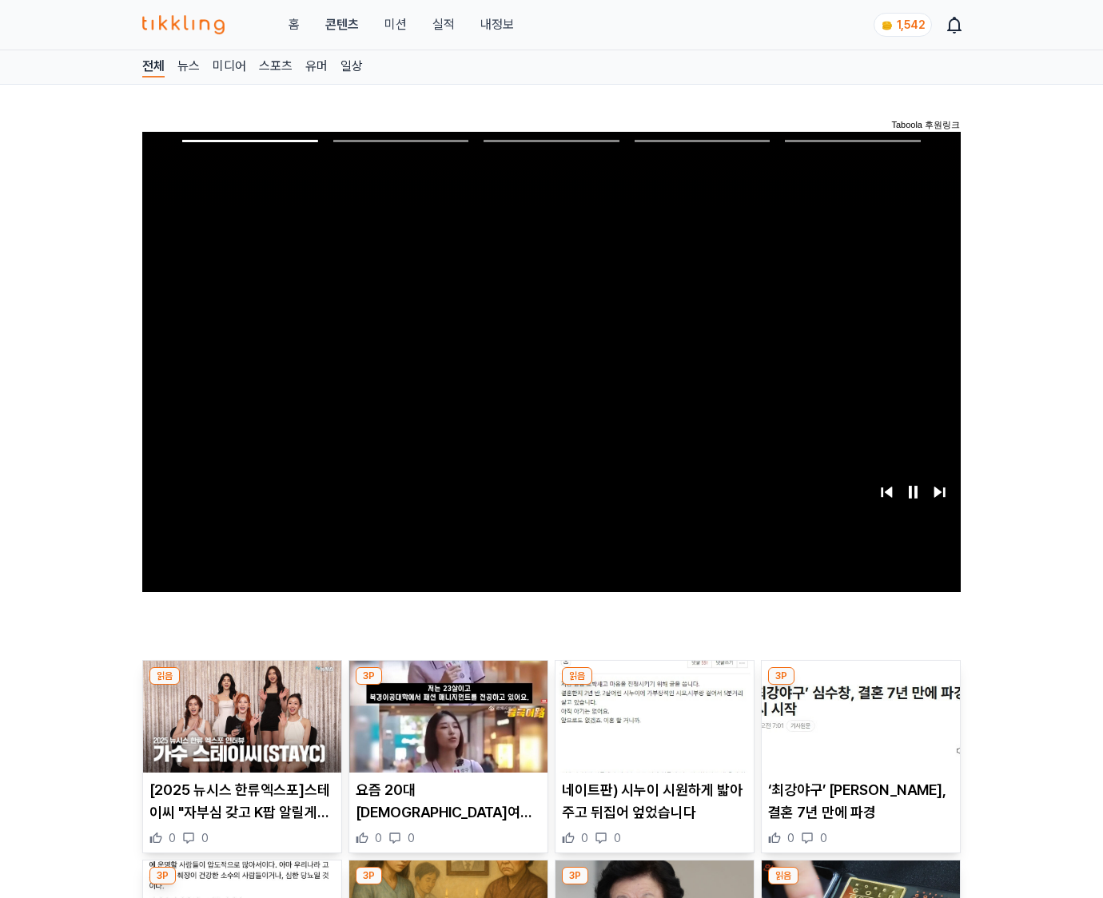
click at [860, 686] on img at bounding box center [861, 717] width 198 height 112
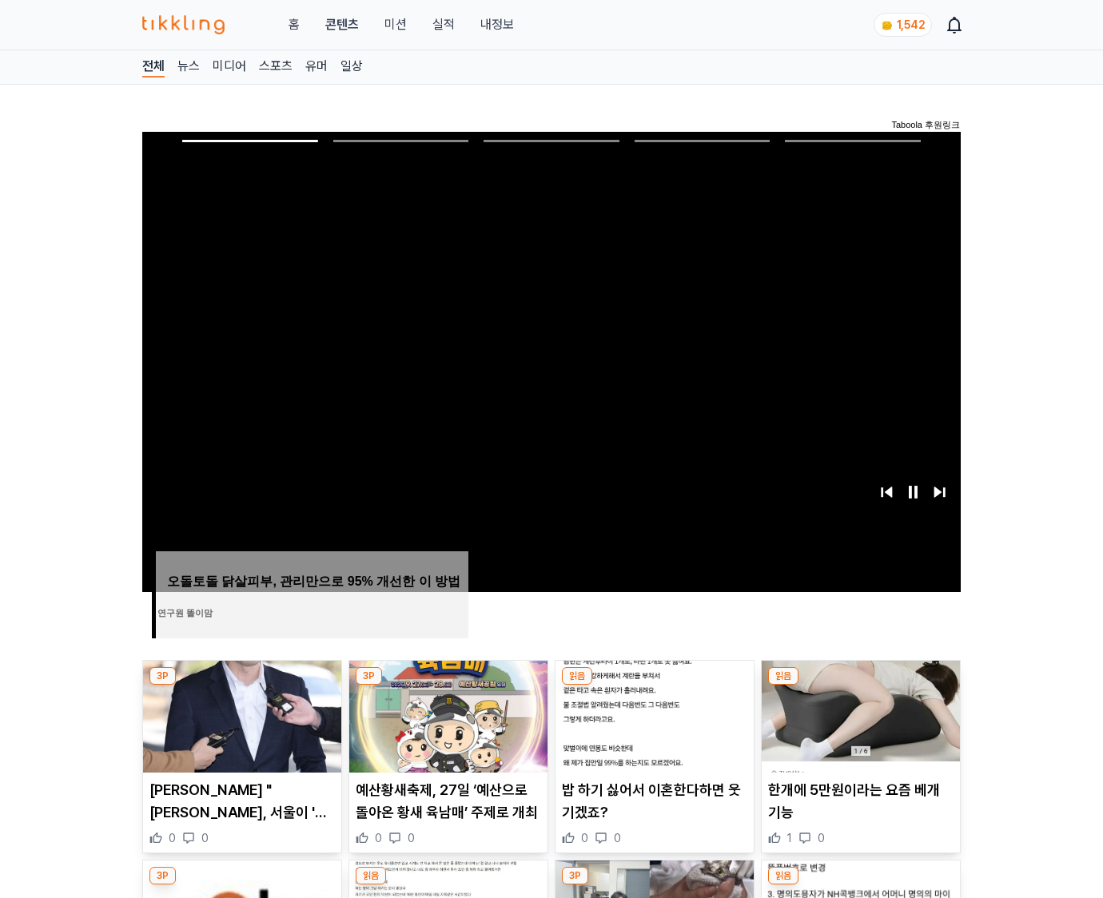
click at [860, 686] on img at bounding box center [861, 717] width 198 height 112
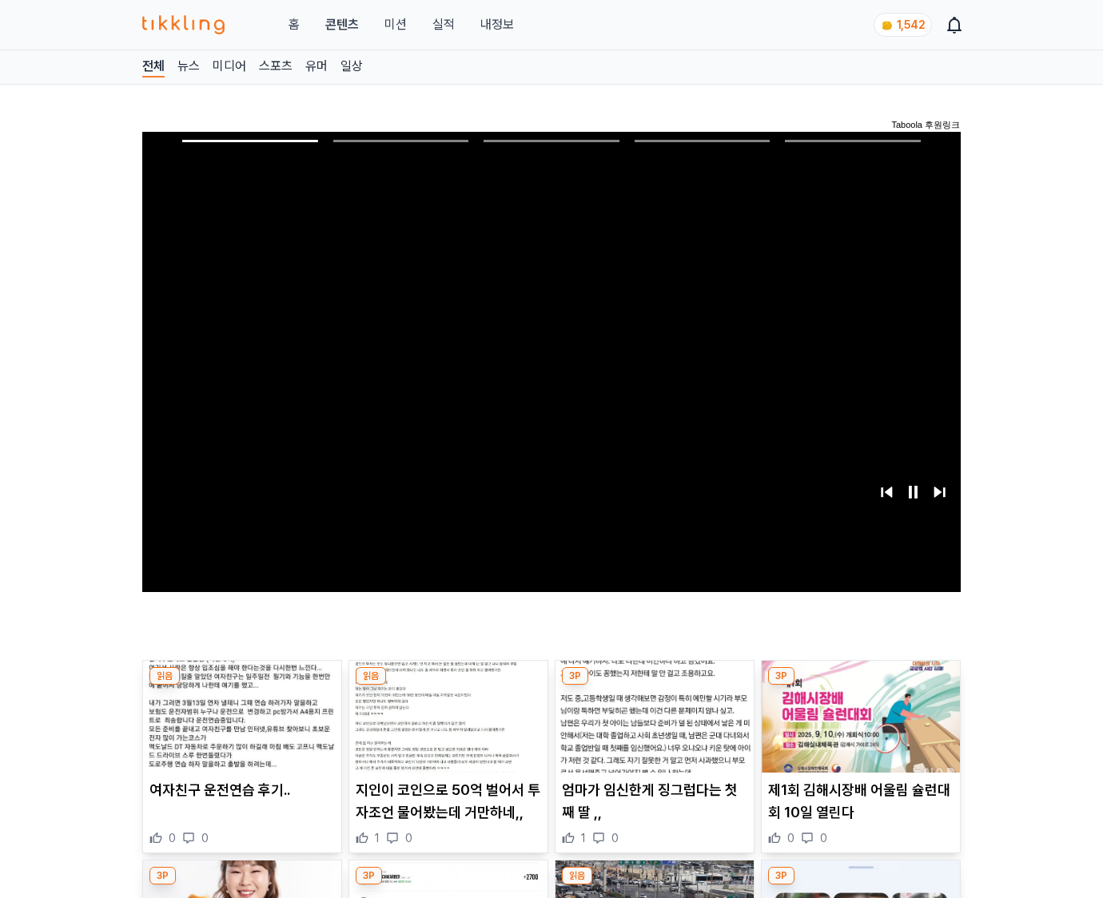
click at [860, 686] on img at bounding box center [861, 717] width 198 height 112
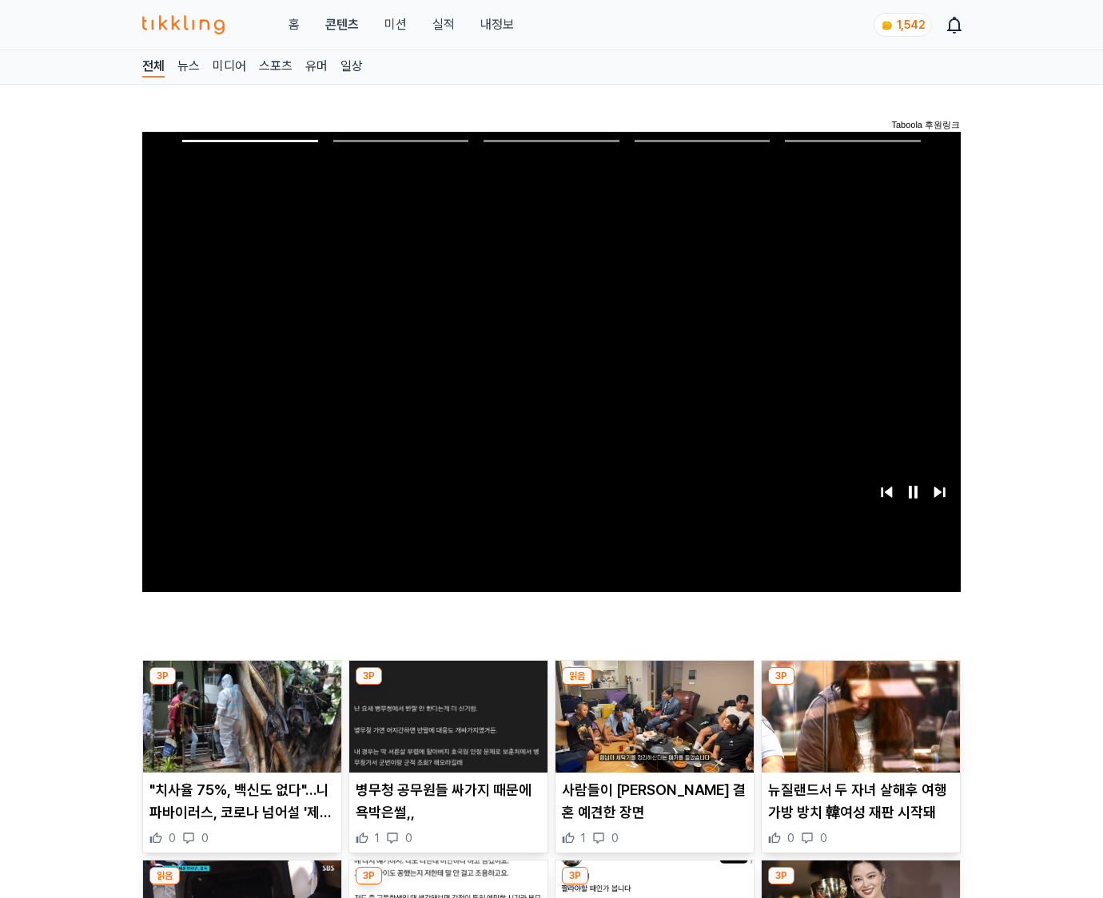
click at [860, 686] on img at bounding box center [861, 717] width 198 height 112
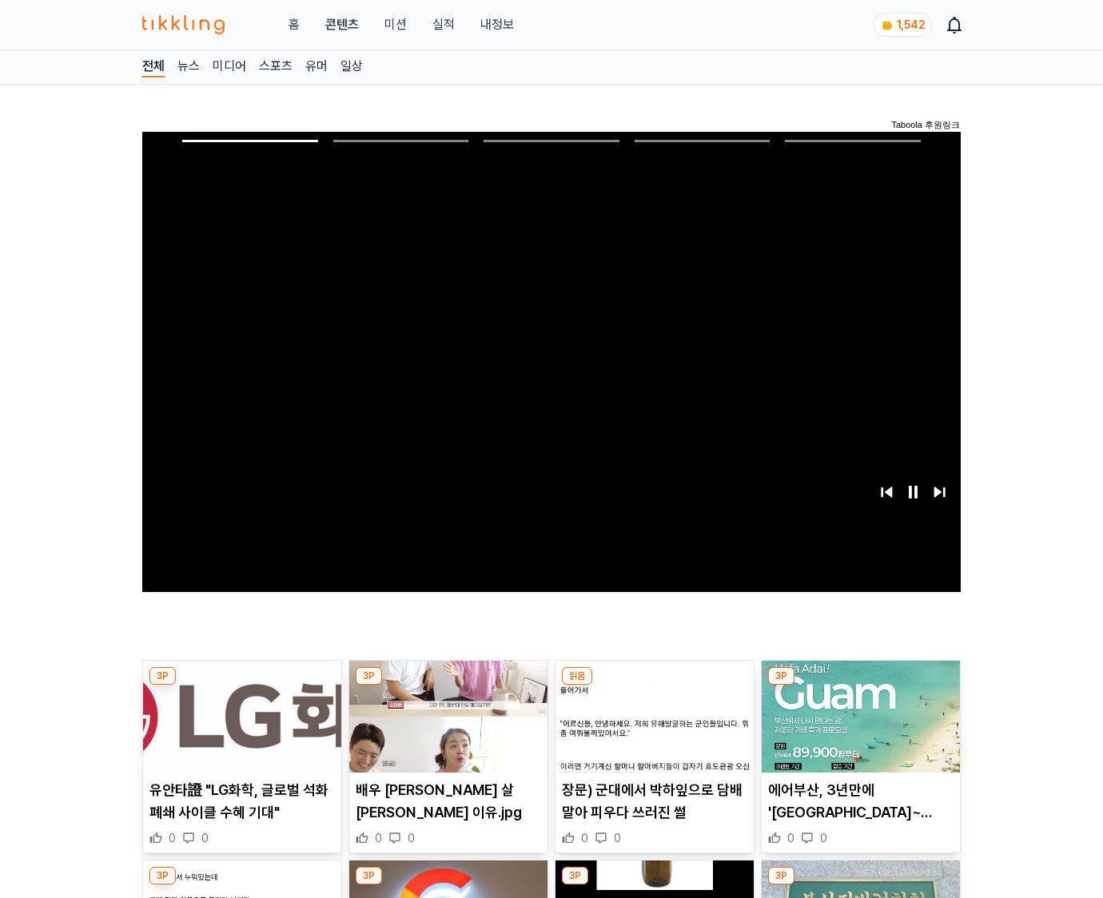
click at [860, 686] on img at bounding box center [861, 717] width 198 height 112
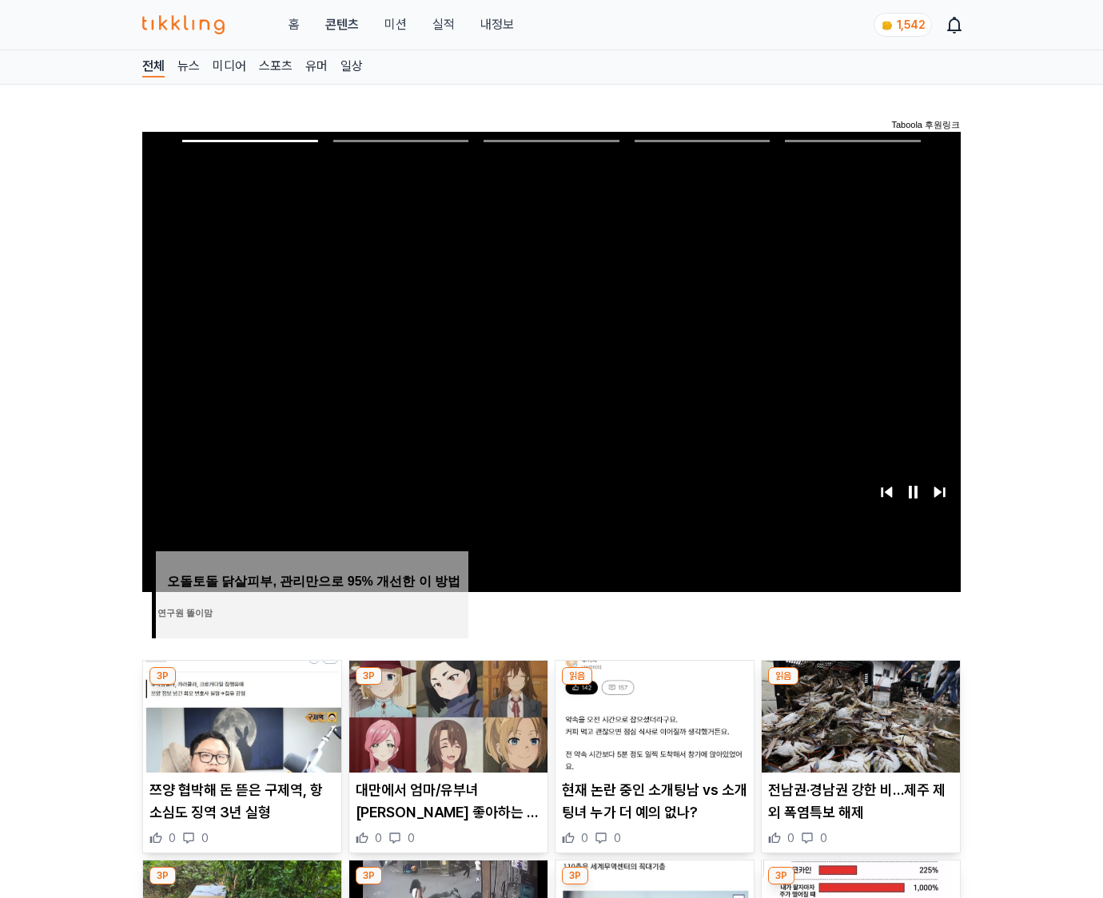
click at [860, 686] on img at bounding box center [861, 717] width 198 height 112
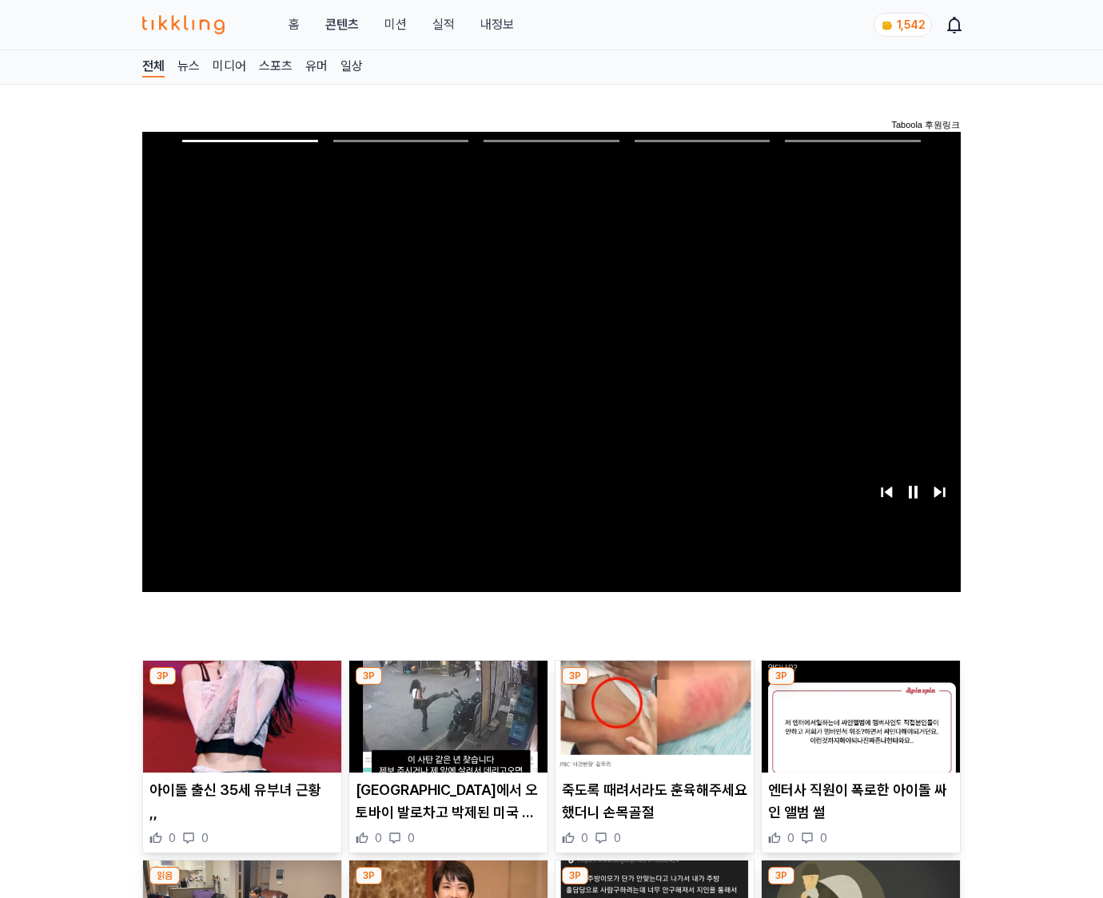
click at [860, 686] on img at bounding box center [861, 717] width 198 height 112
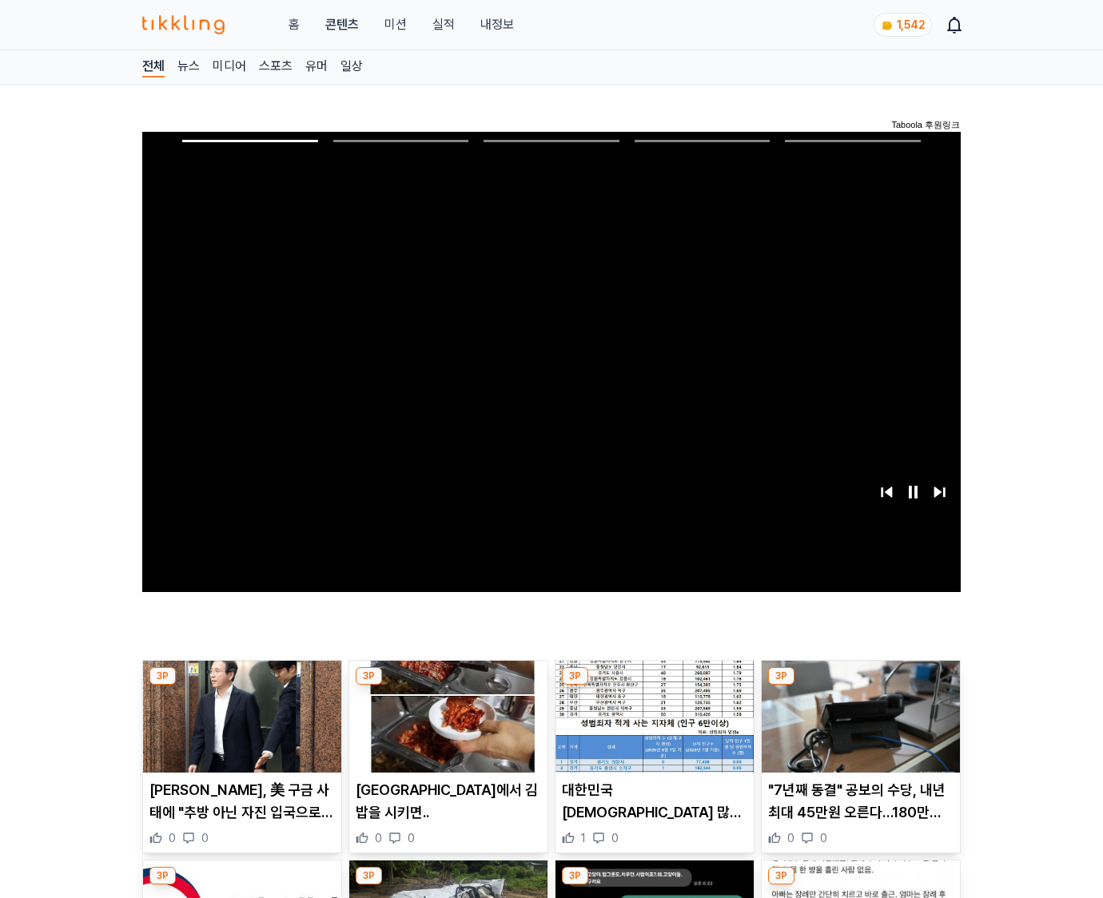
click at [860, 686] on img at bounding box center [861, 717] width 198 height 112
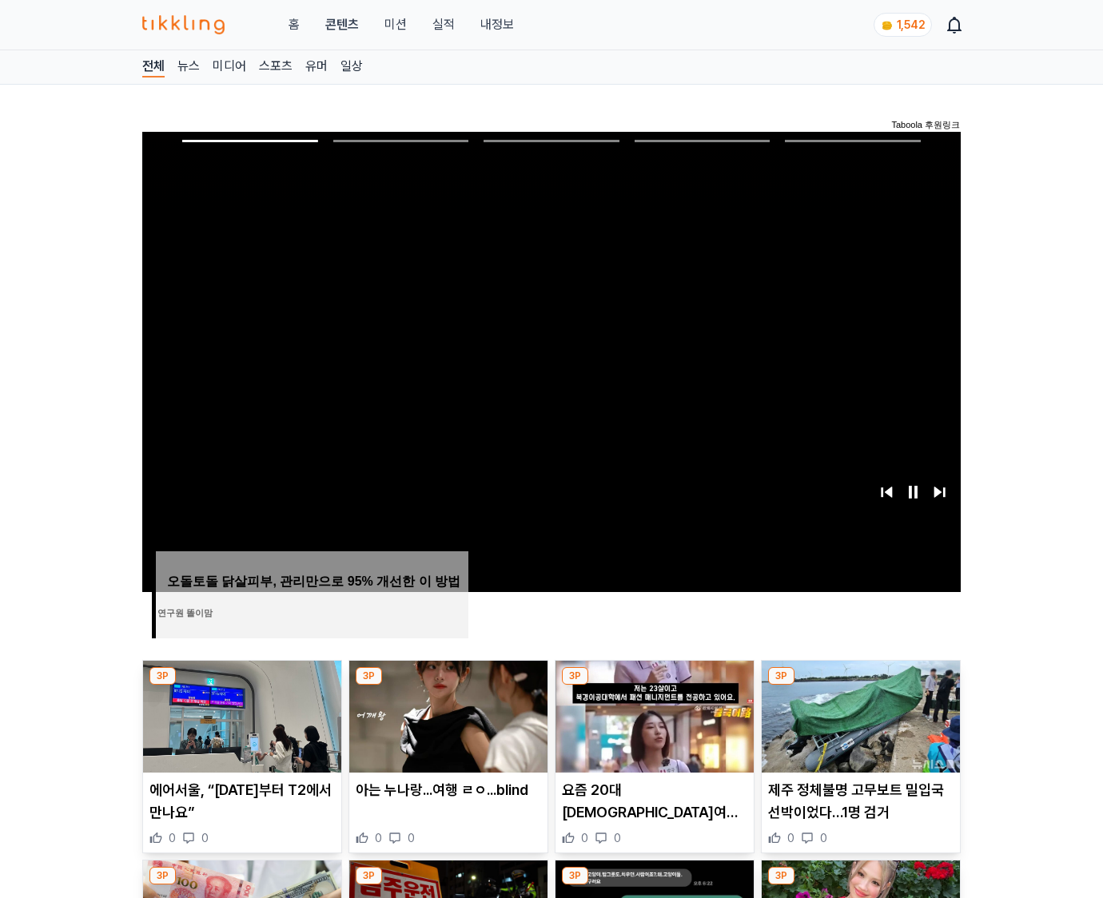
click at [860, 686] on img at bounding box center [861, 717] width 198 height 112
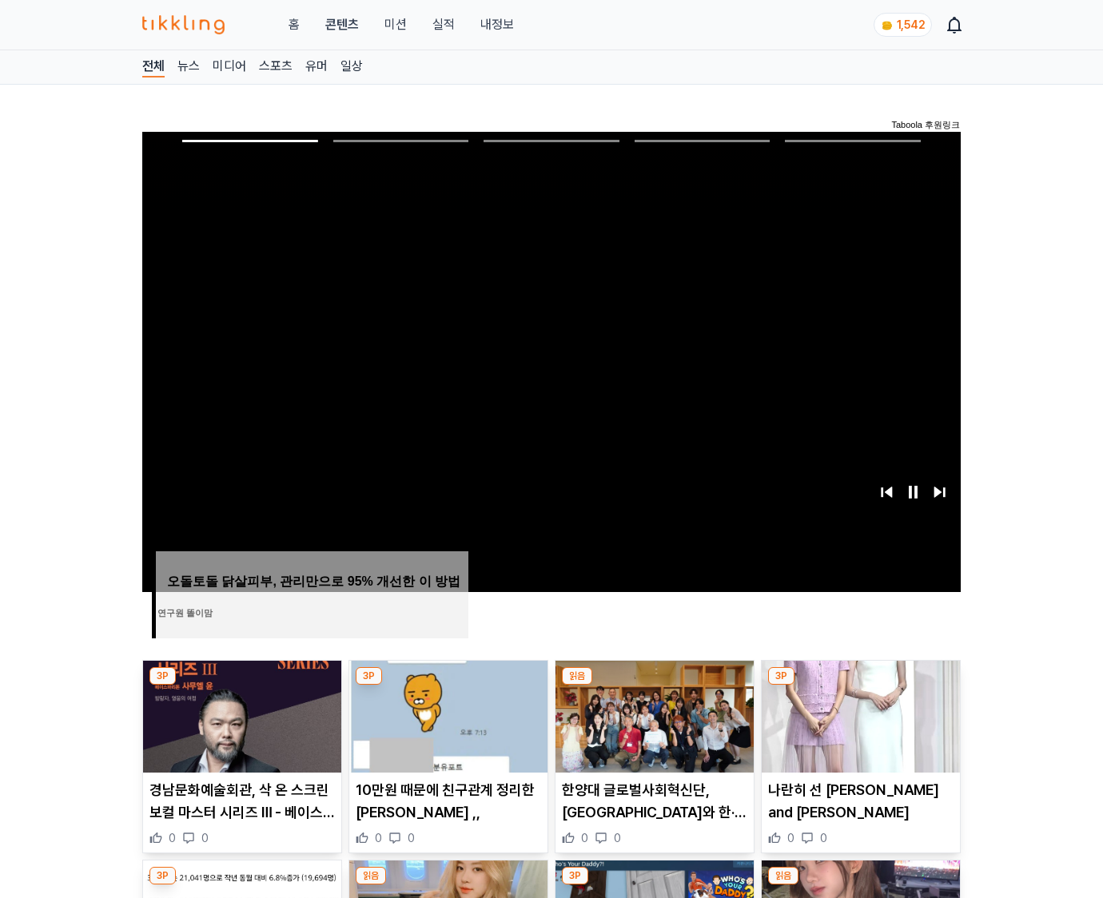
click at [860, 686] on img at bounding box center [861, 717] width 198 height 112
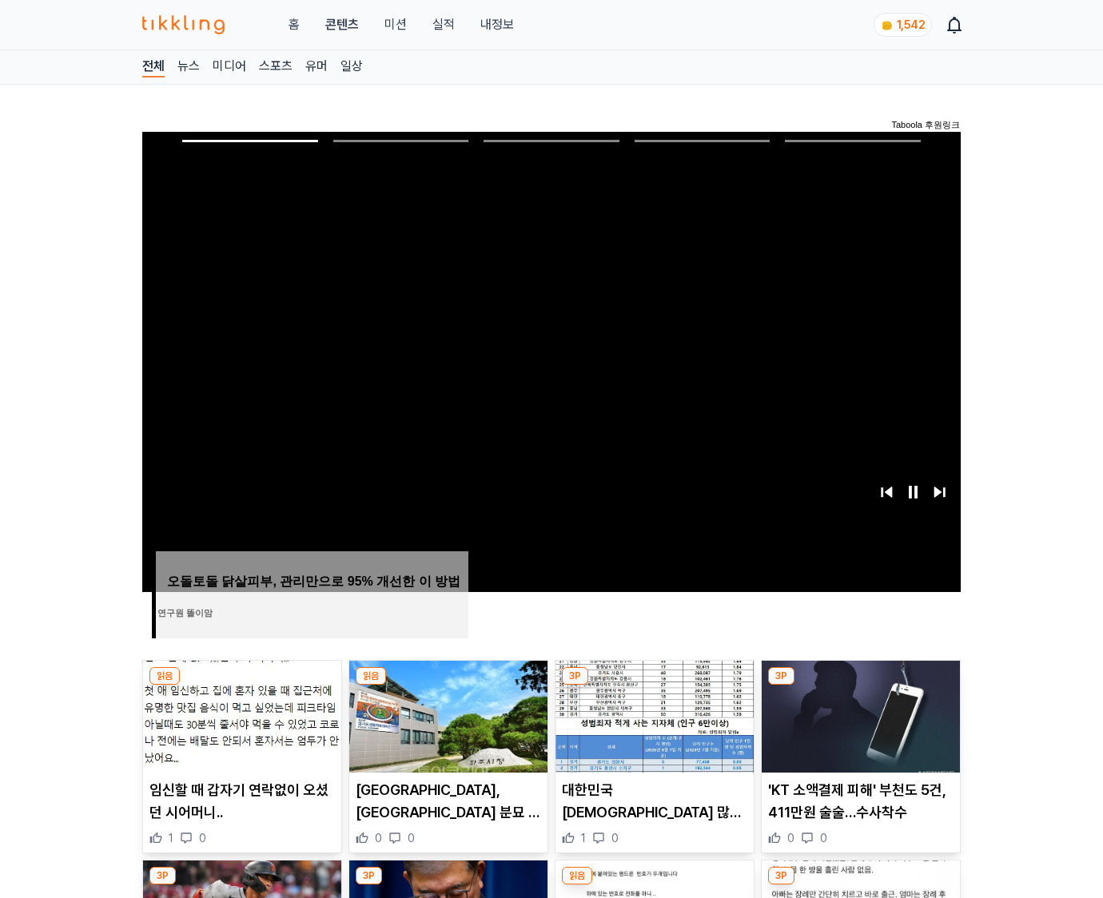
click at [860, 686] on img at bounding box center [861, 717] width 198 height 112
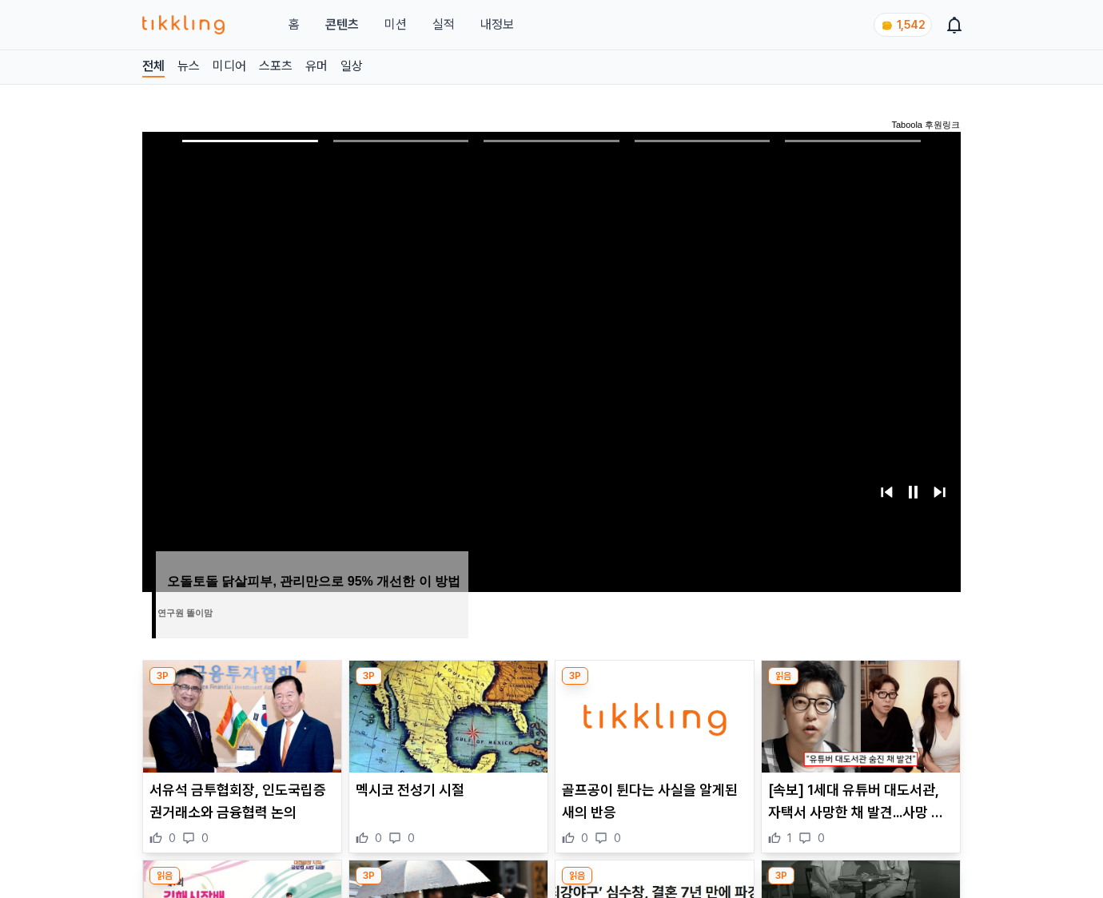
click at [860, 686] on img at bounding box center [861, 717] width 198 height 112
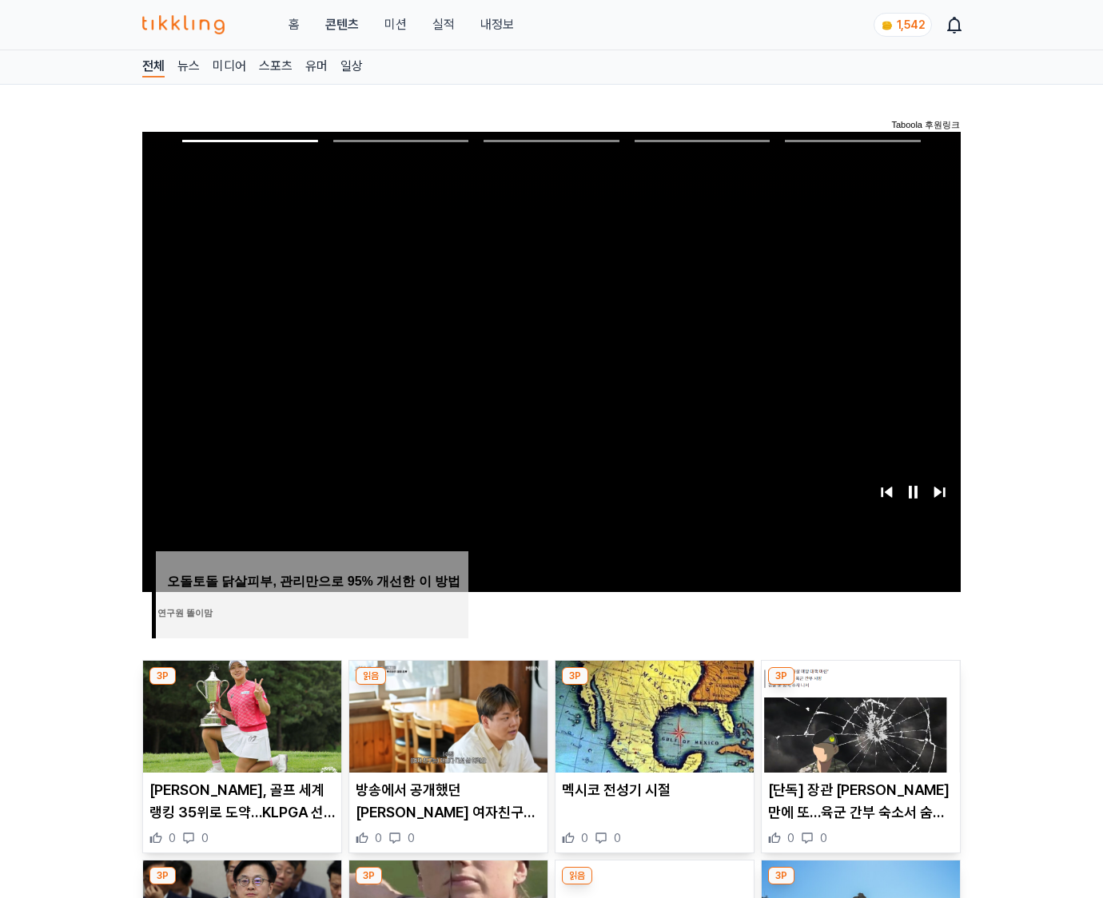
click at [860, 686] on img at bounding box center [861, 717] width 198 height 112
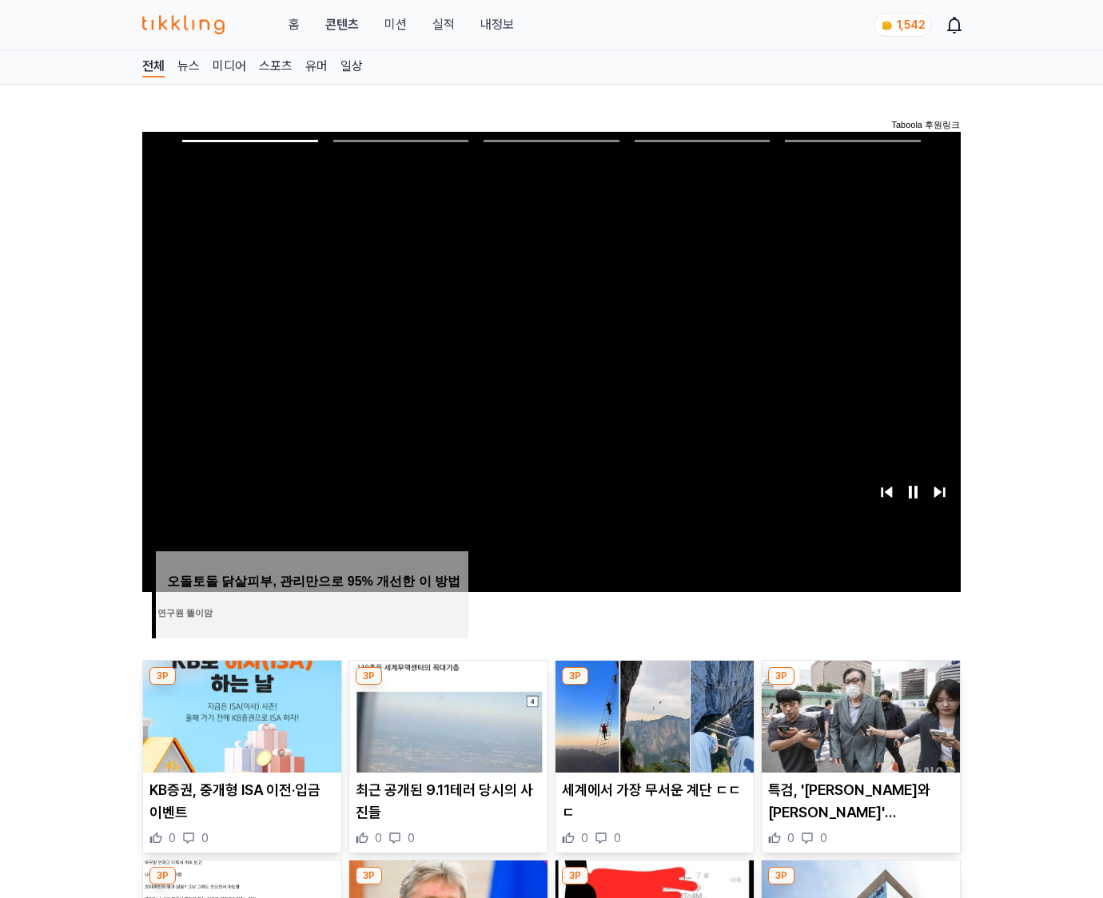
click at [860, 686] on img at bounding box center [861, 717] width 198 height 112
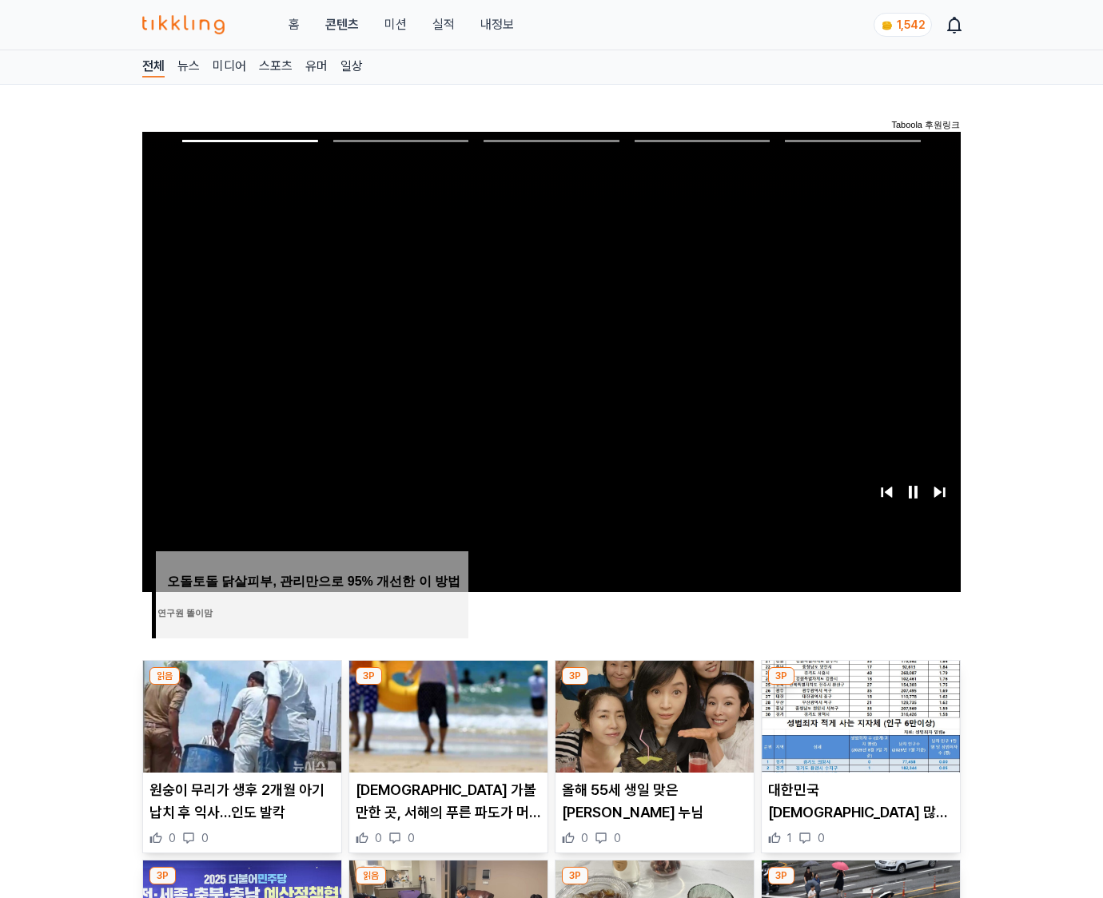
click at [860, 686] on img at bounding box center [861, 717] width 198 height 112
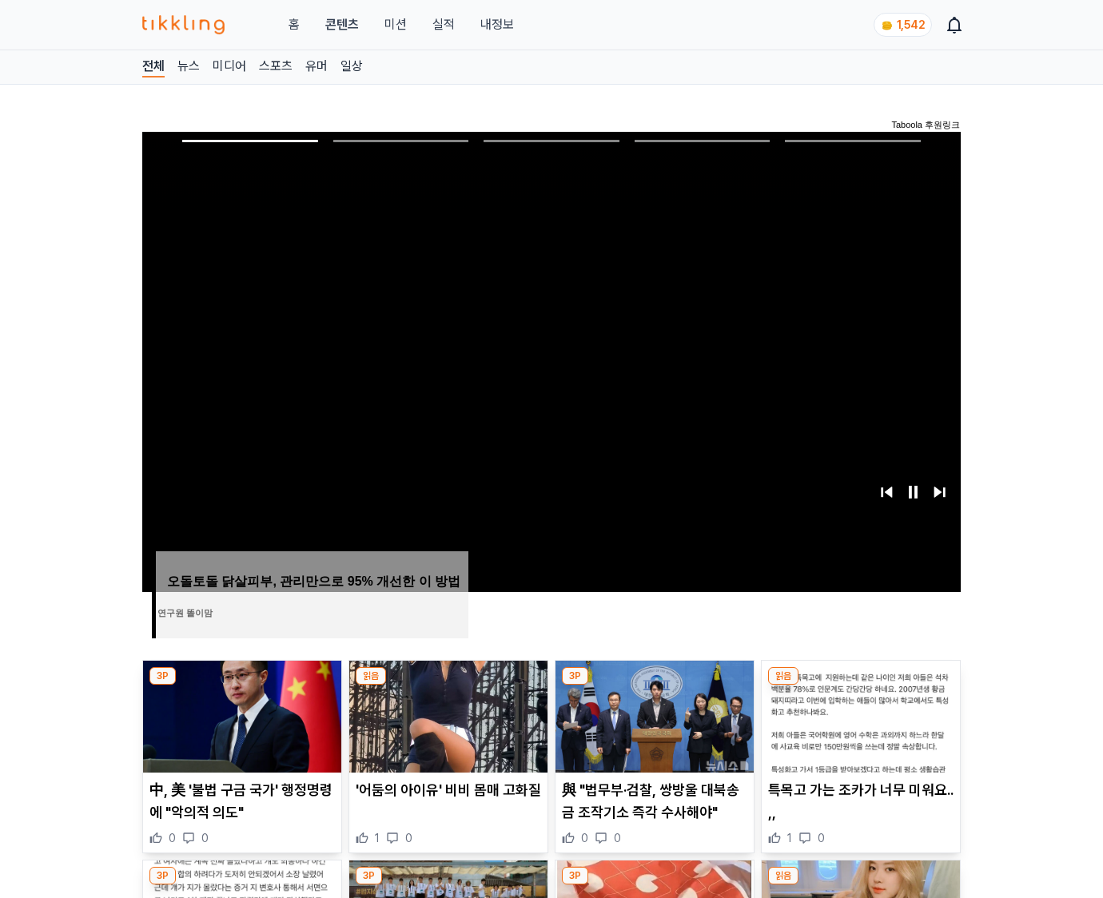
click at [860, 686] on img at bounding box center [861, 717] width 198 height 112
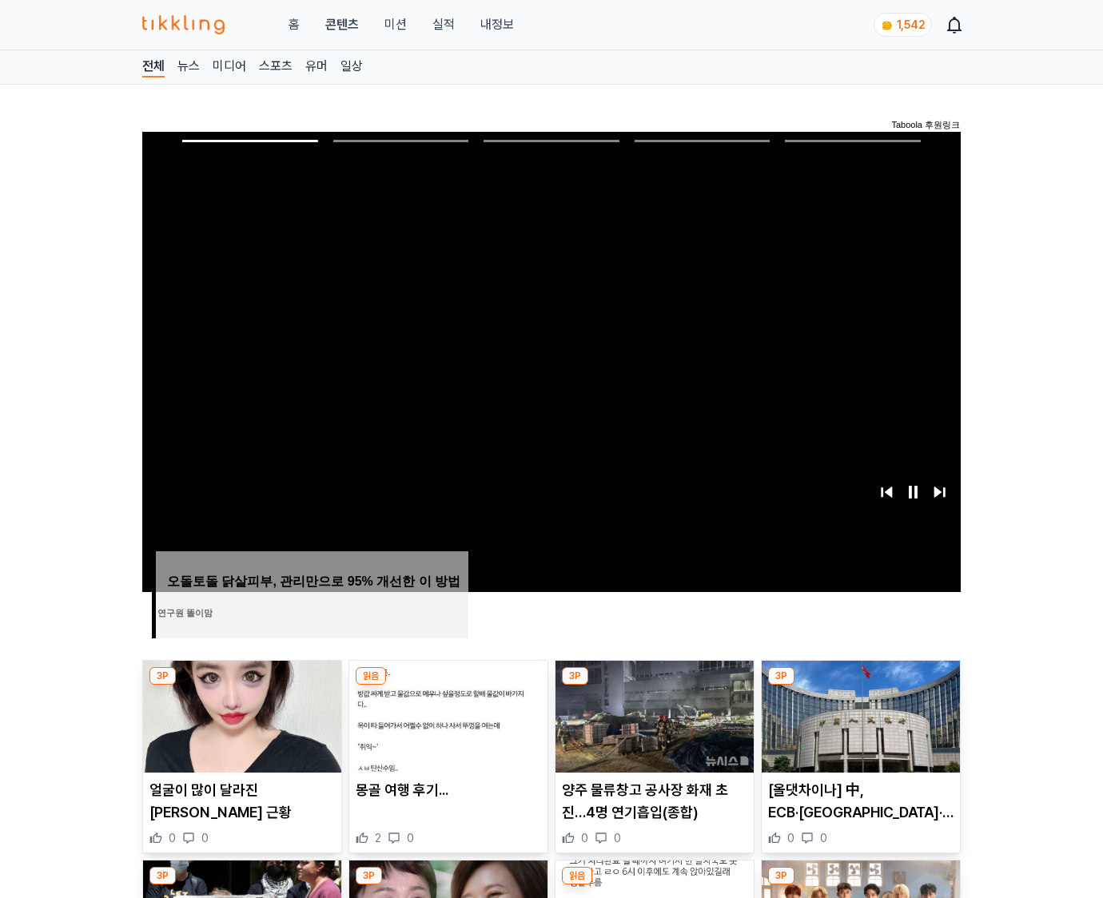
click at [860, 686] on img at bounding box center [861, 717] width 198 height 112
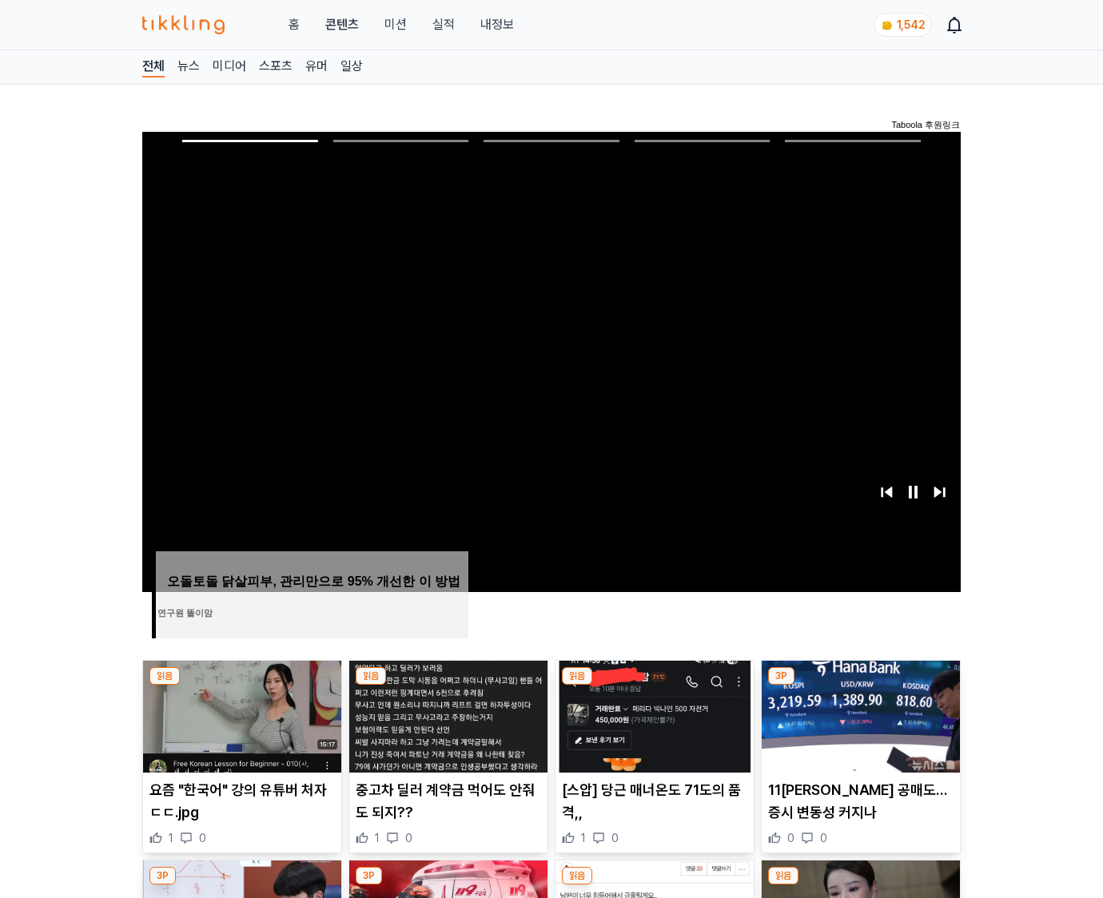
click at [860, 686] on img at bounding box center [861, 717] width 198 height 112
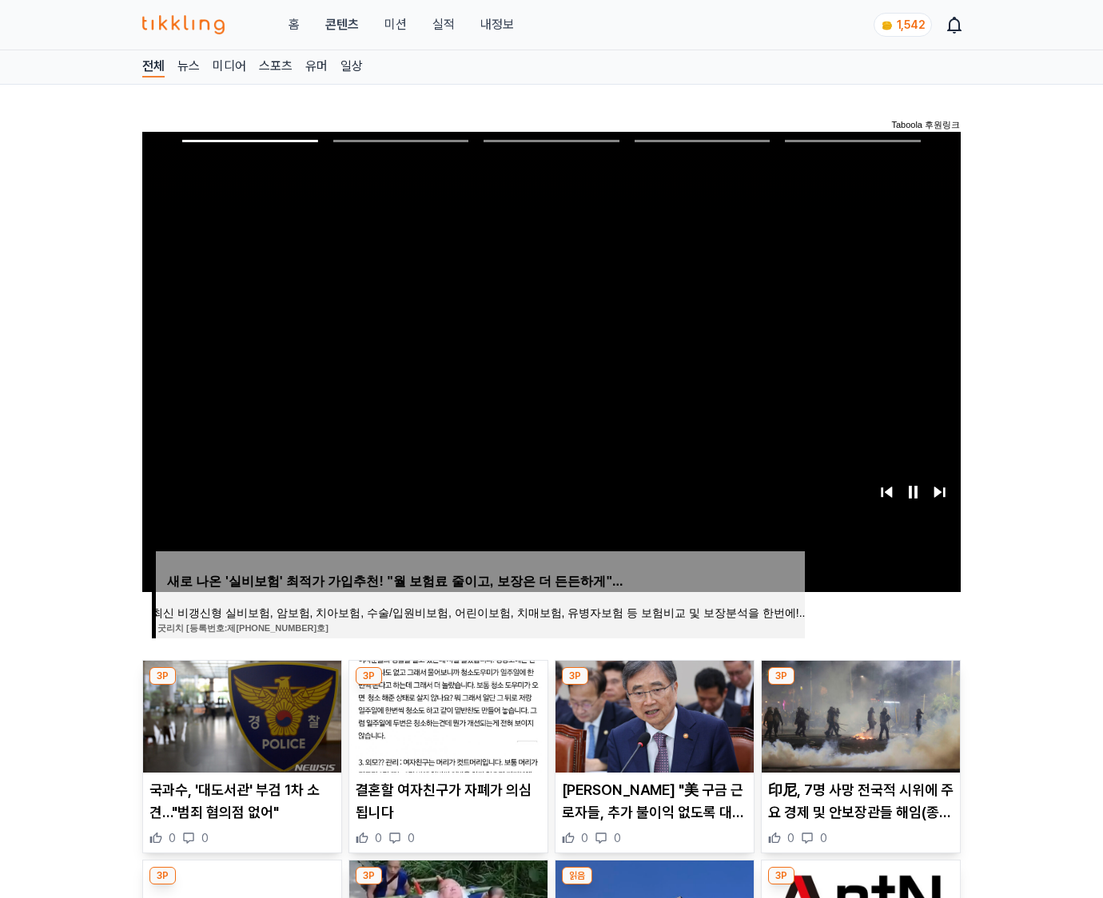
click at [860, 686] on img at bounding box center [861, 717] width 198 height 112
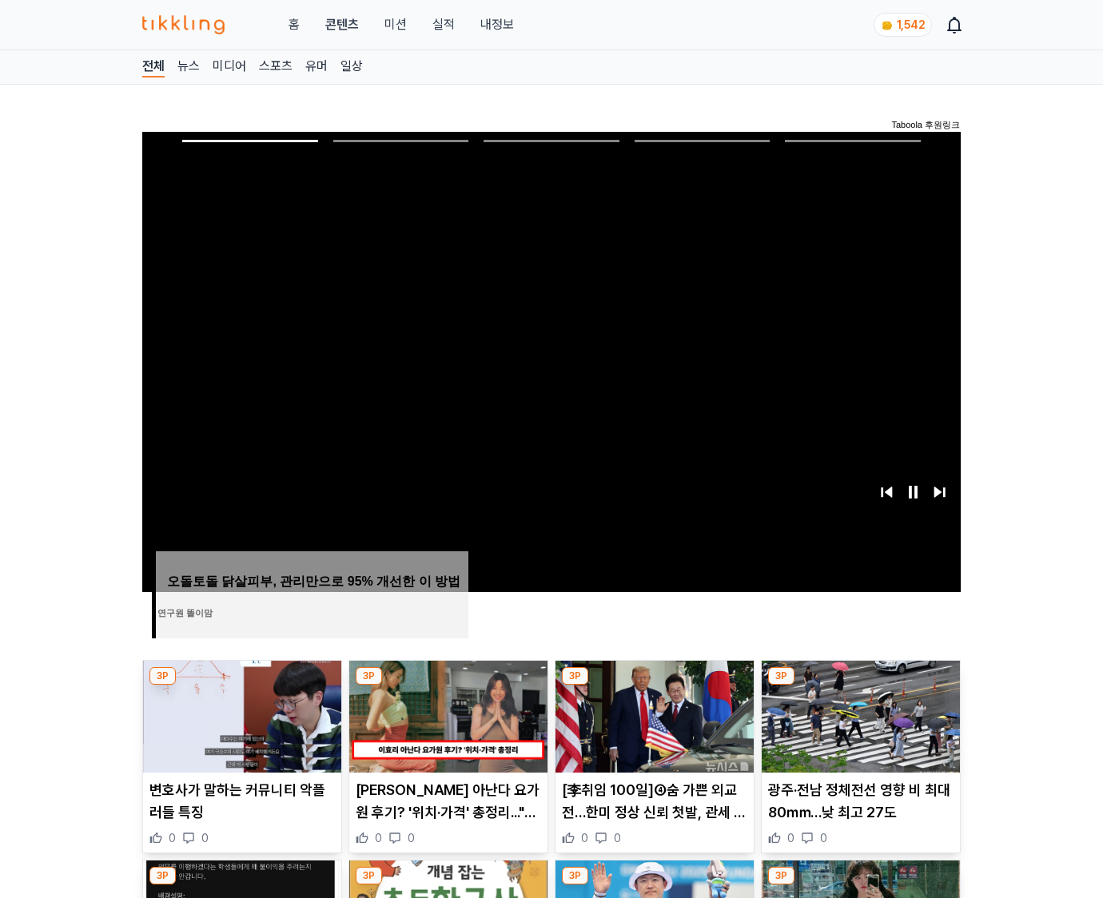
click at [860, 686] on img at bounding box center [861, 717] width 198 height 112
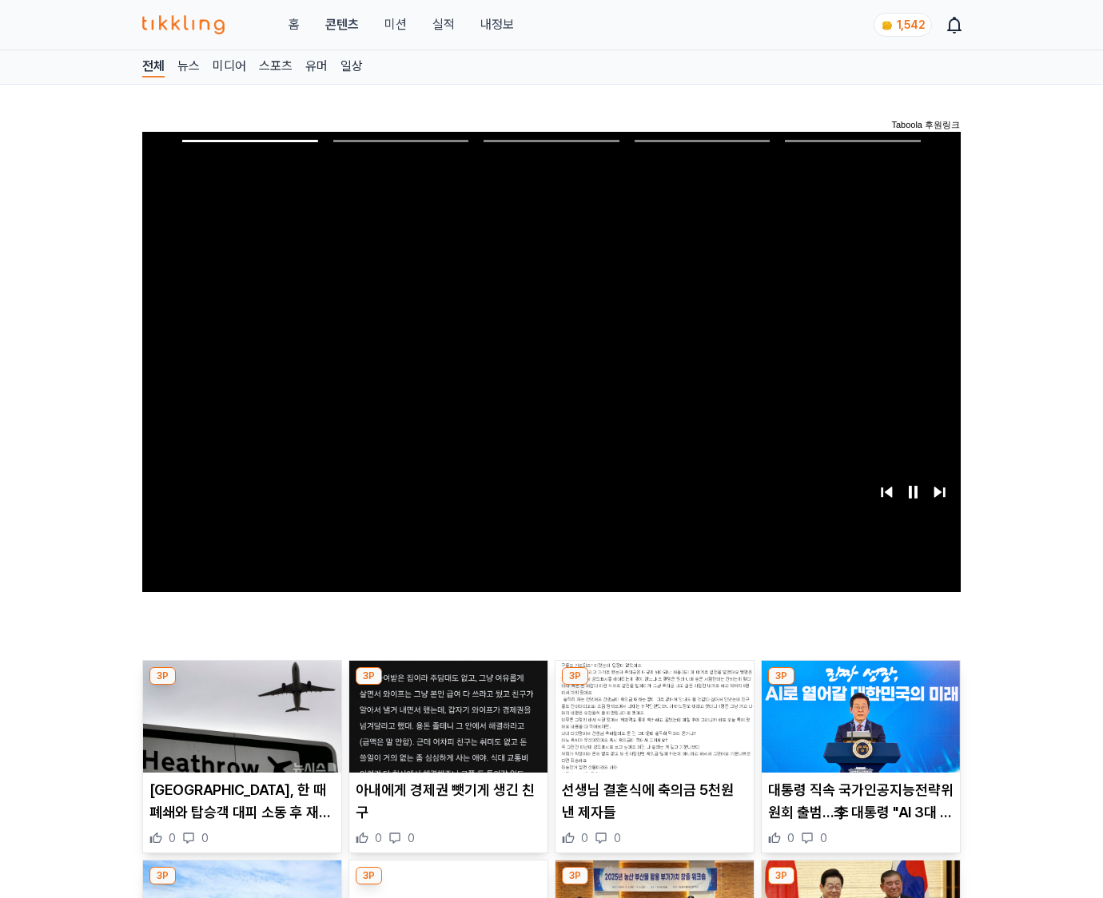
click at [860, 686] on img at bounding box center [861, 717] width 198 height 112
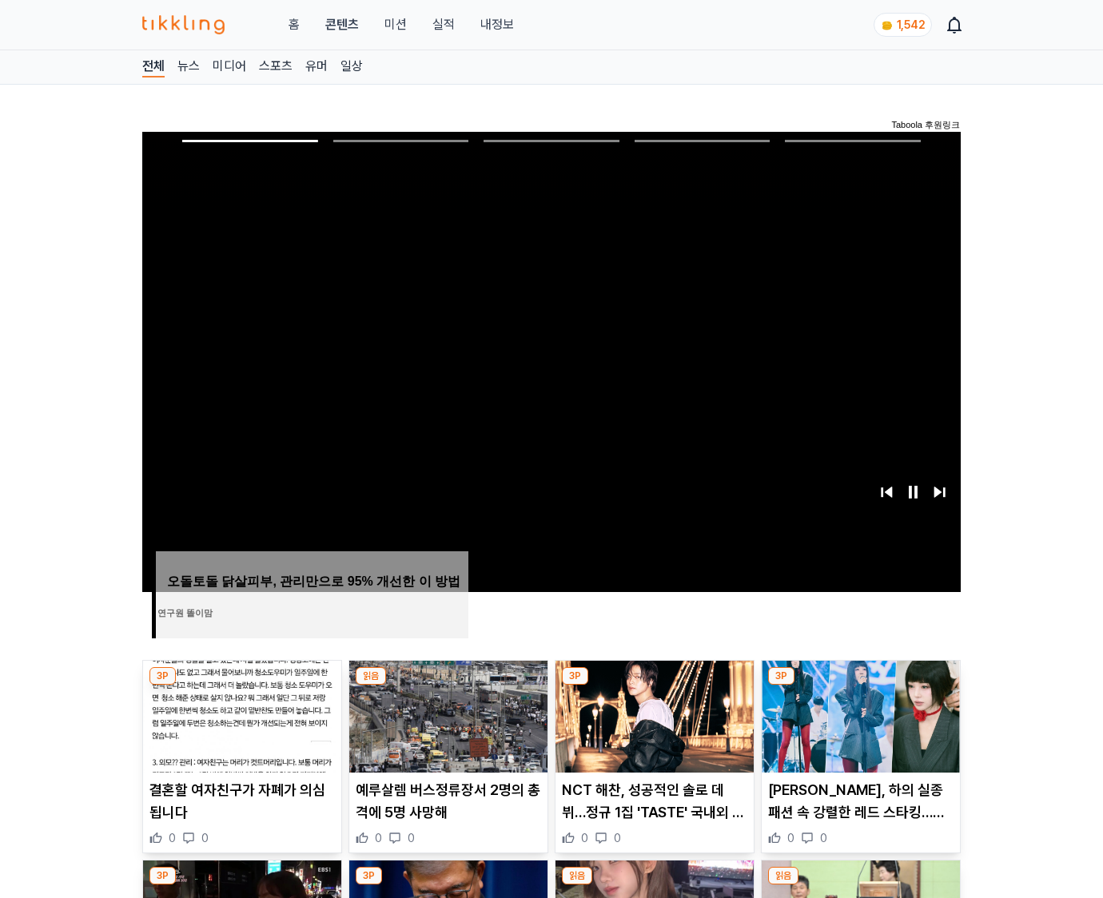
click at [860, 686] on img at bounding box center [861, 717] width 198 height 112
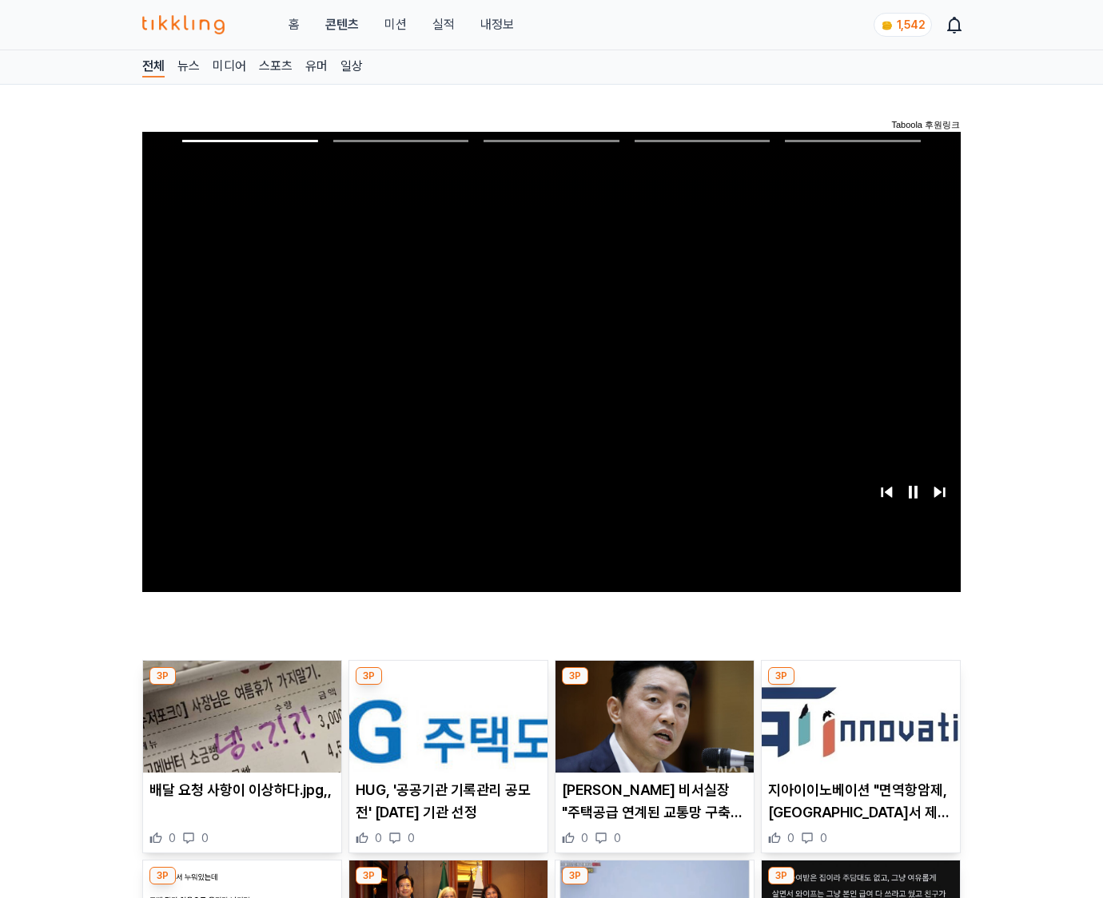
click at [860, 686] on img at bounding box center [861, 717] width 198 height 112
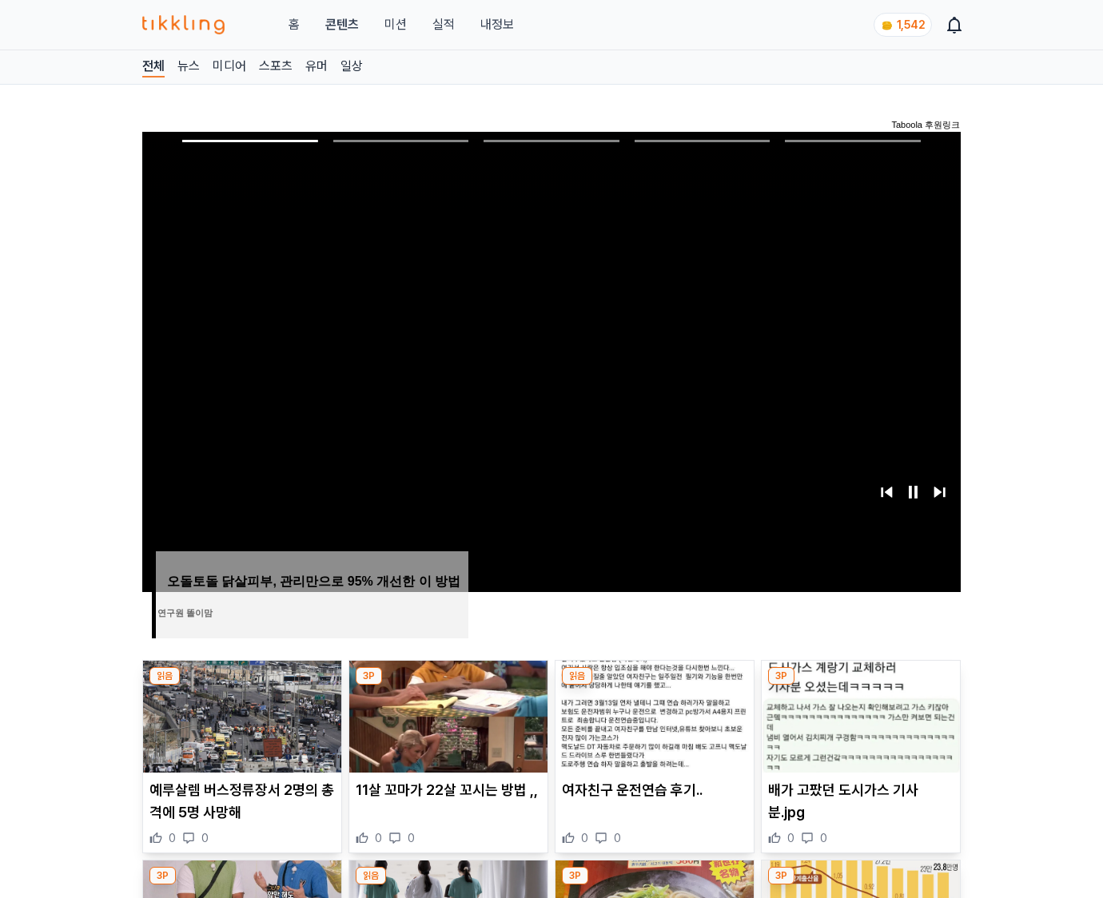
click at [860, 686] on img at bounding box center [861, 717] width 198 height 112
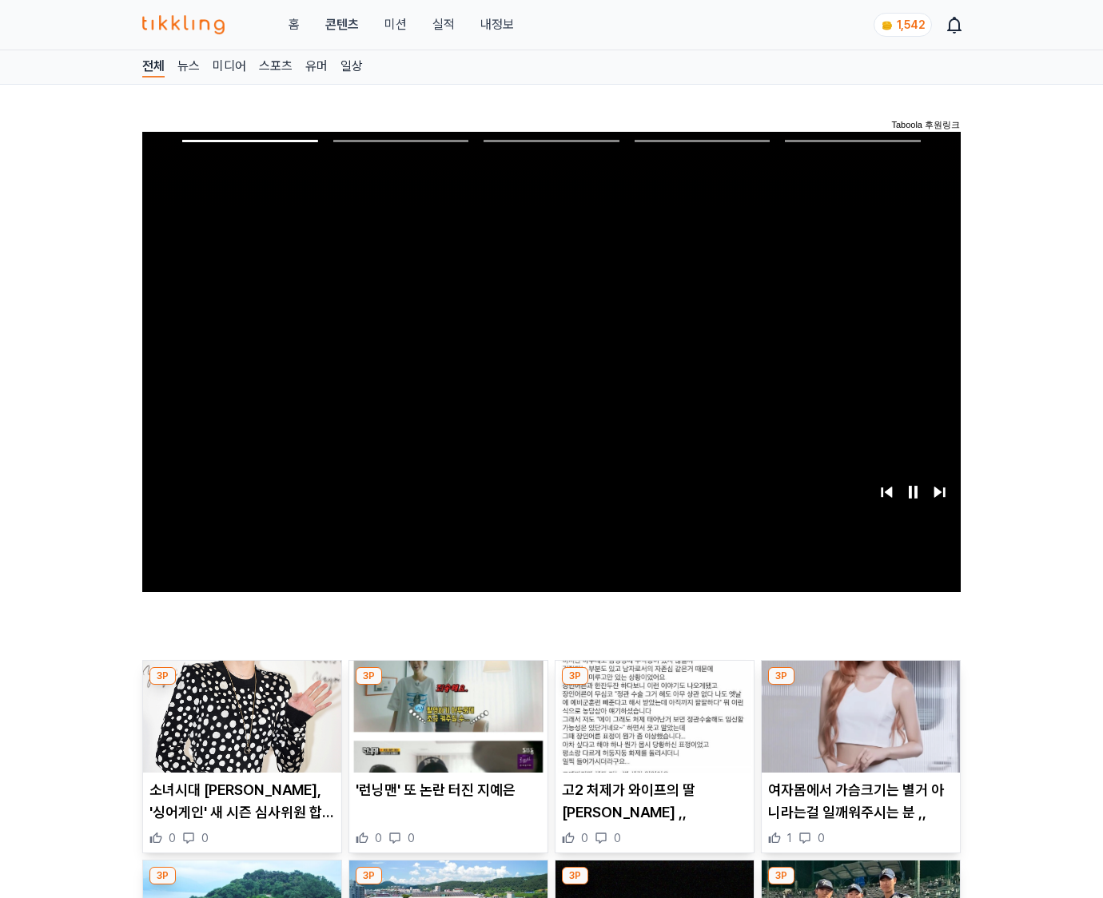
click at [860, 686] on img at bounding box center [861, 717] width 198 height 112
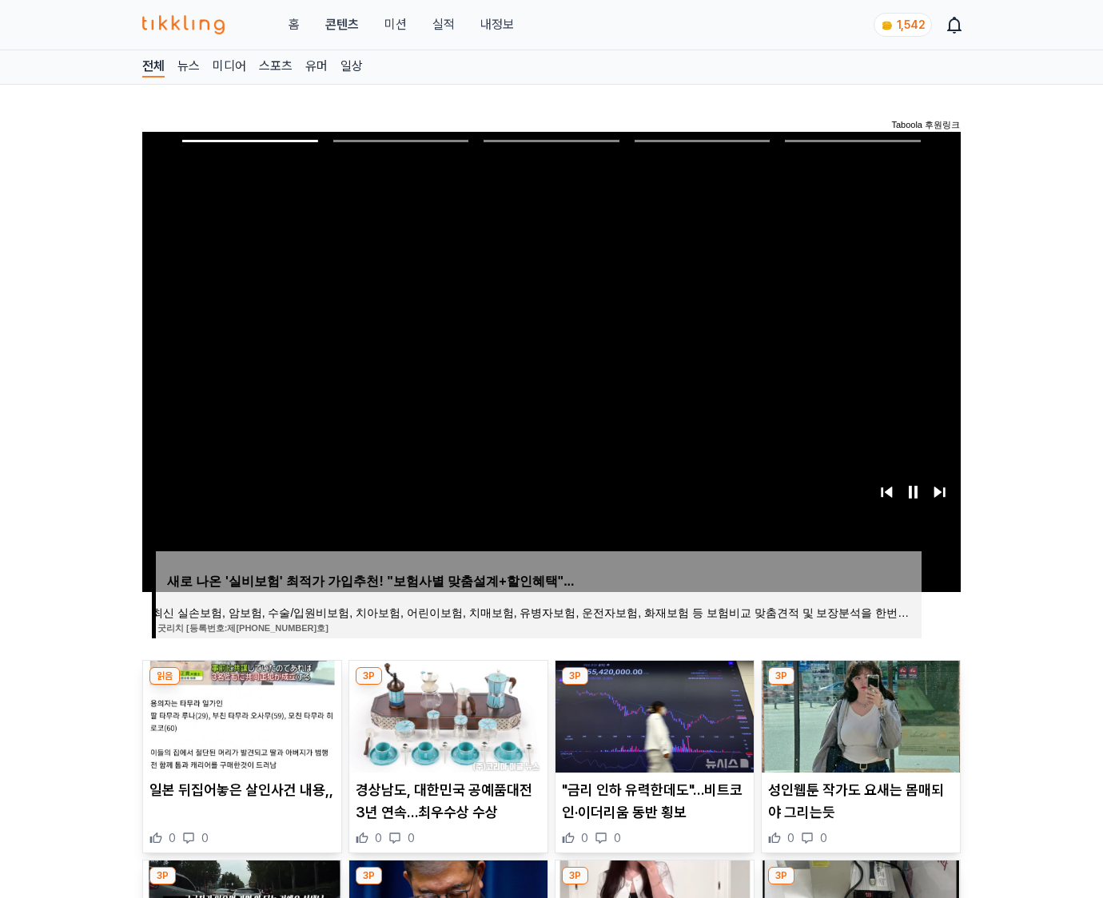
click at [860, 686] on img at bounding box center [861, 717] width 198 height 112
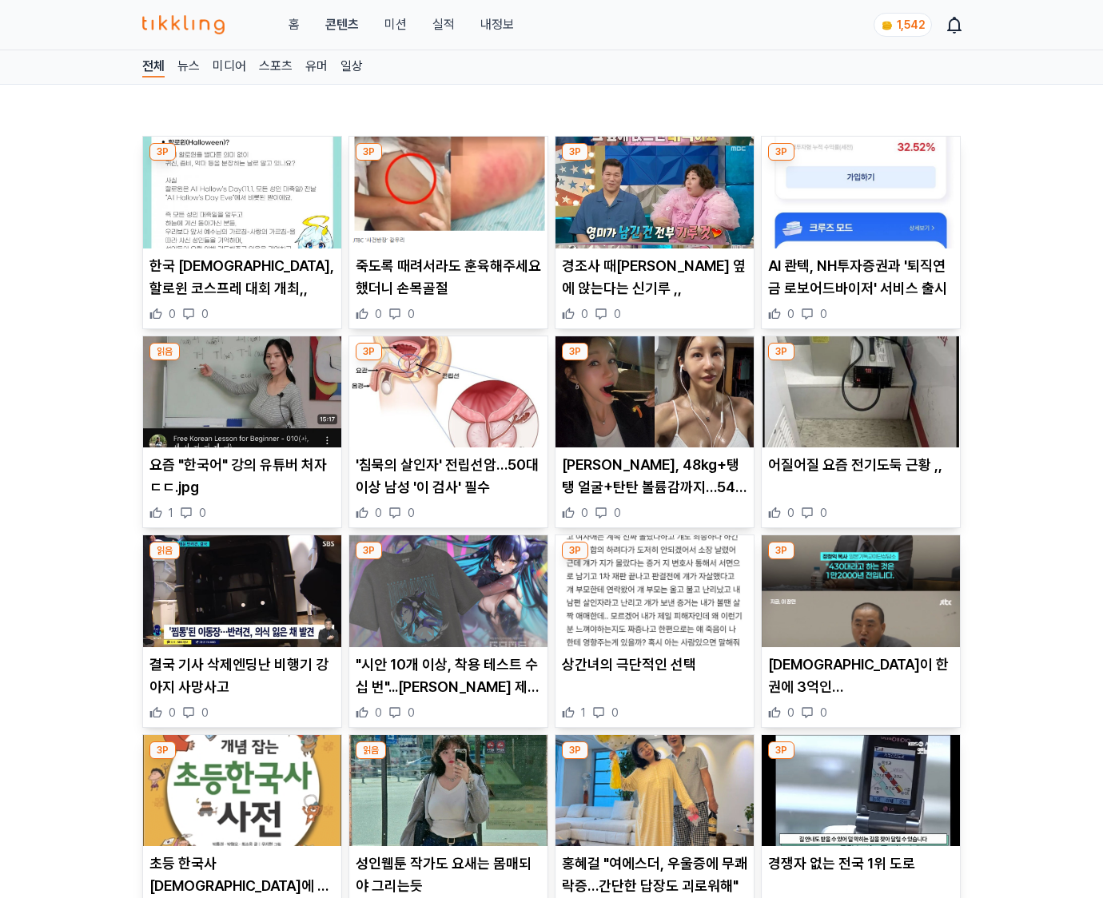
click at [860, 686] on div "경전이 한 권에 3억인 통일교 ,, 0 0" at bounding box center [861, 687] width 198 height 67
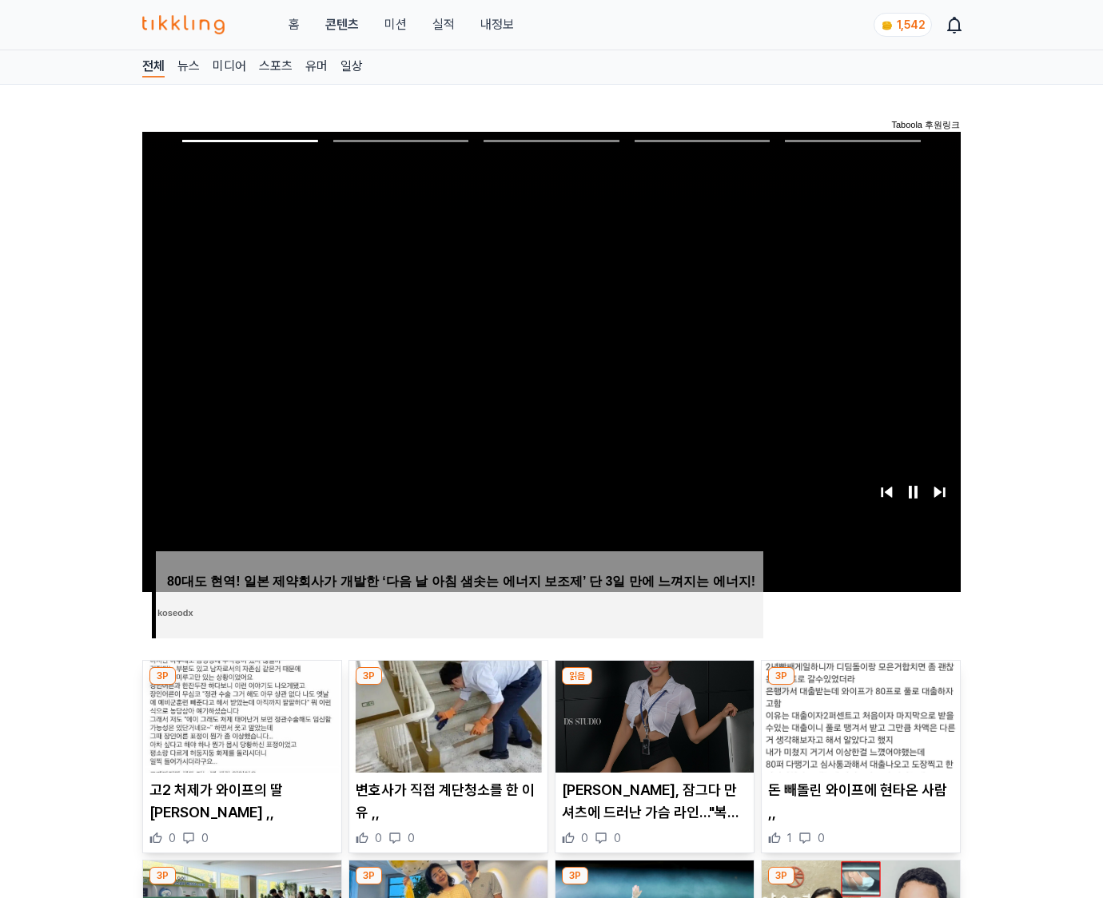
click at [860, 686] on img at bounding box center [861, 717] width 198 height 112
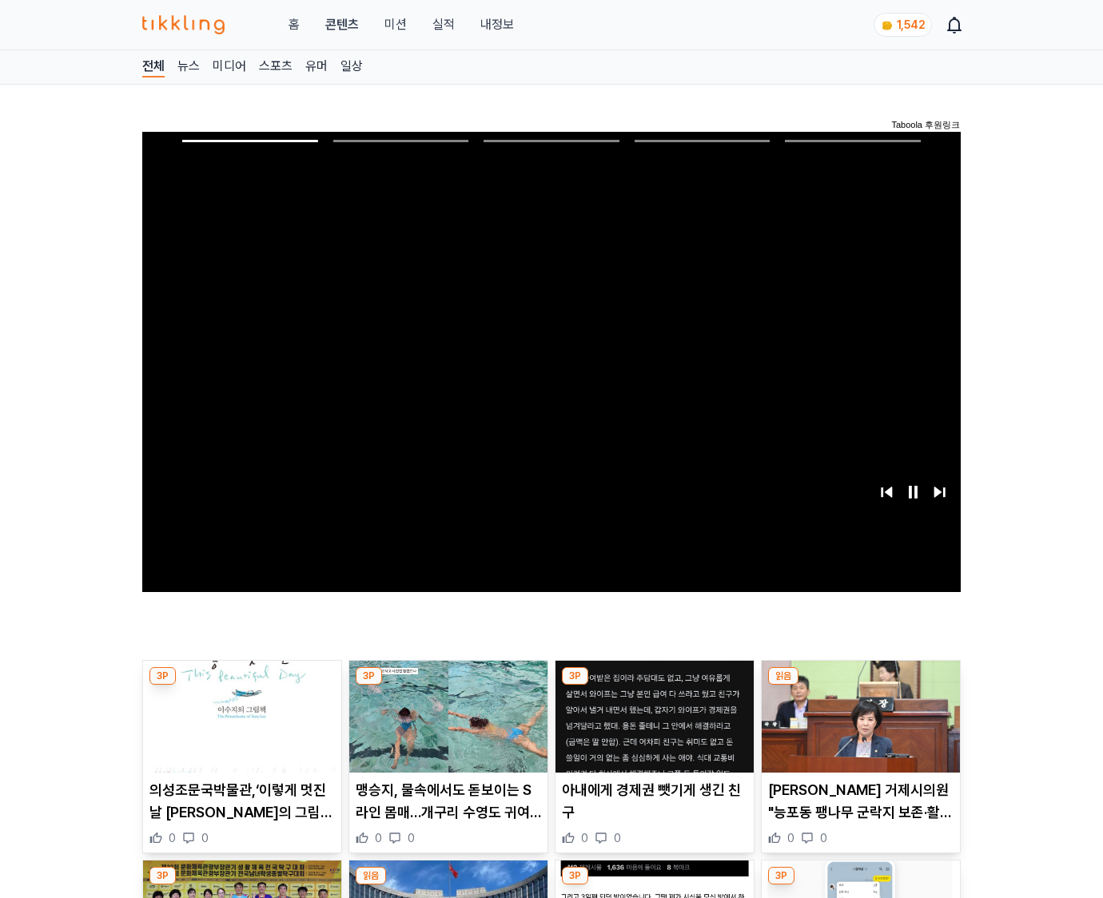
click at [860, 686] on img at bounding box center [861, 717] width 198 height 112
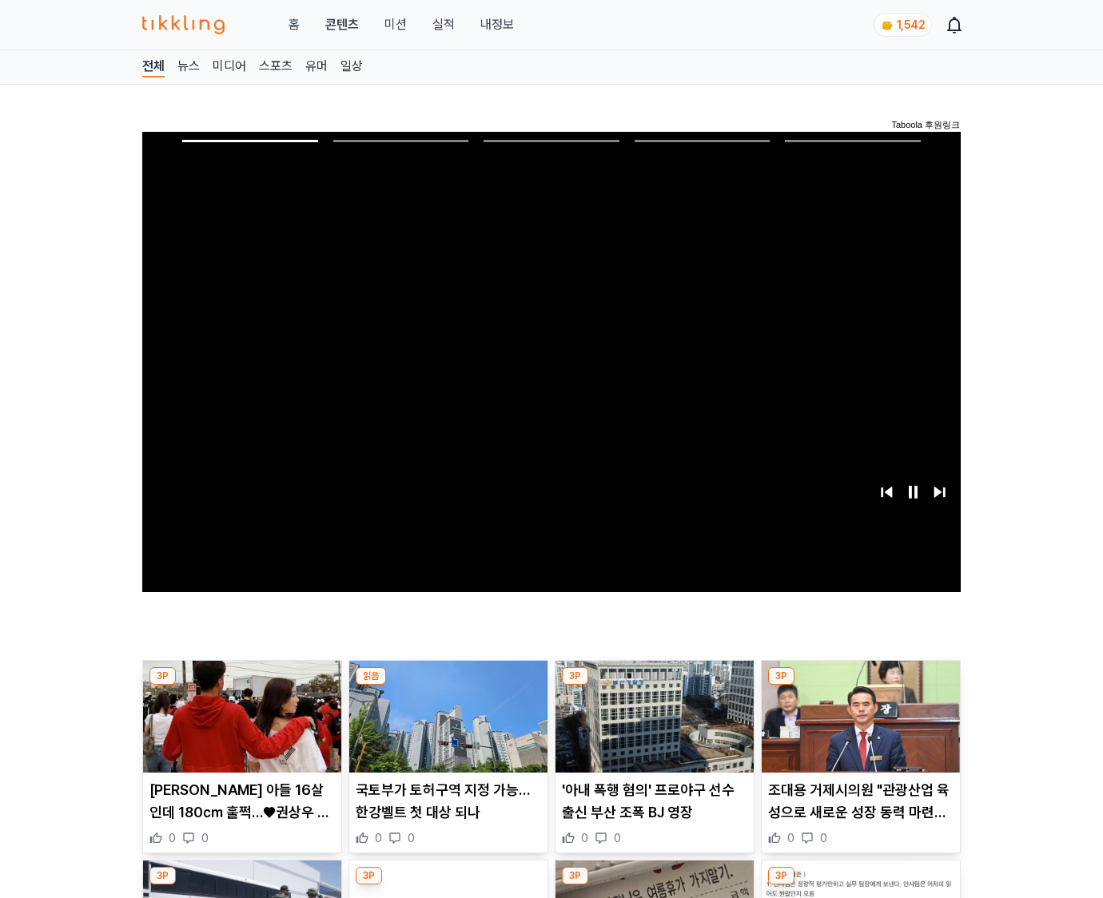
click at [860, 686] on img at bounding box center [861, 717] width 198 height 112
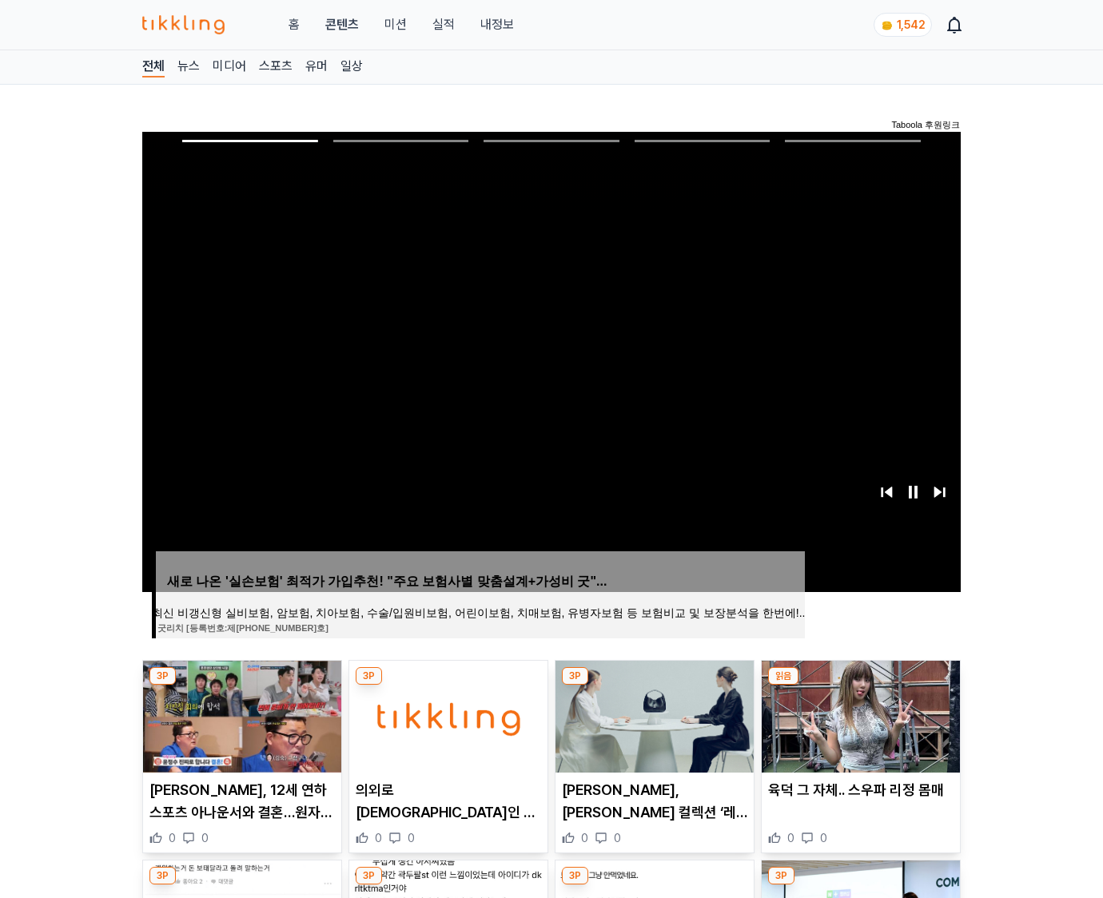
click at [860, 686] on img at bounding box center [861, 717] width 198 height 112
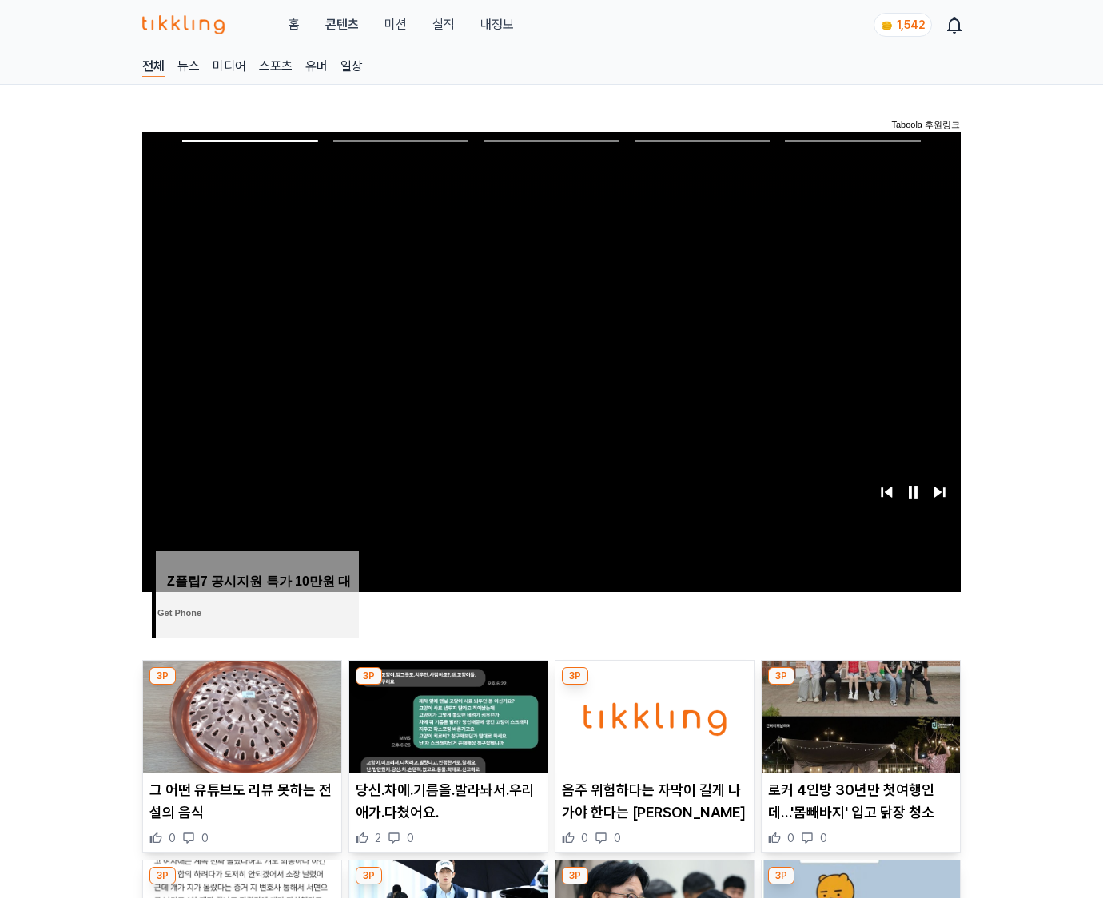
click at [860, 686] on img at bounding box center [861, 717] width 198 height 112
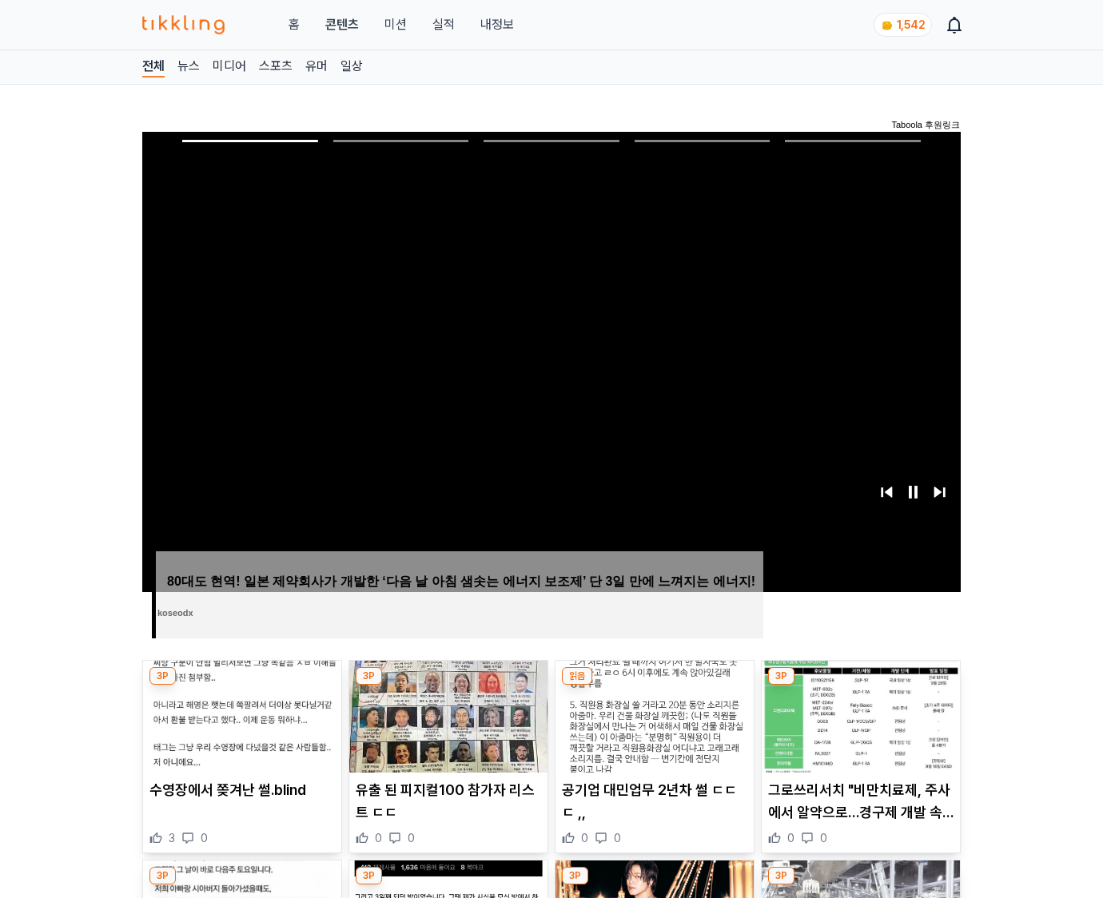
click at [860, 686] on img at bounding box center [861, 717] width 198 height 112
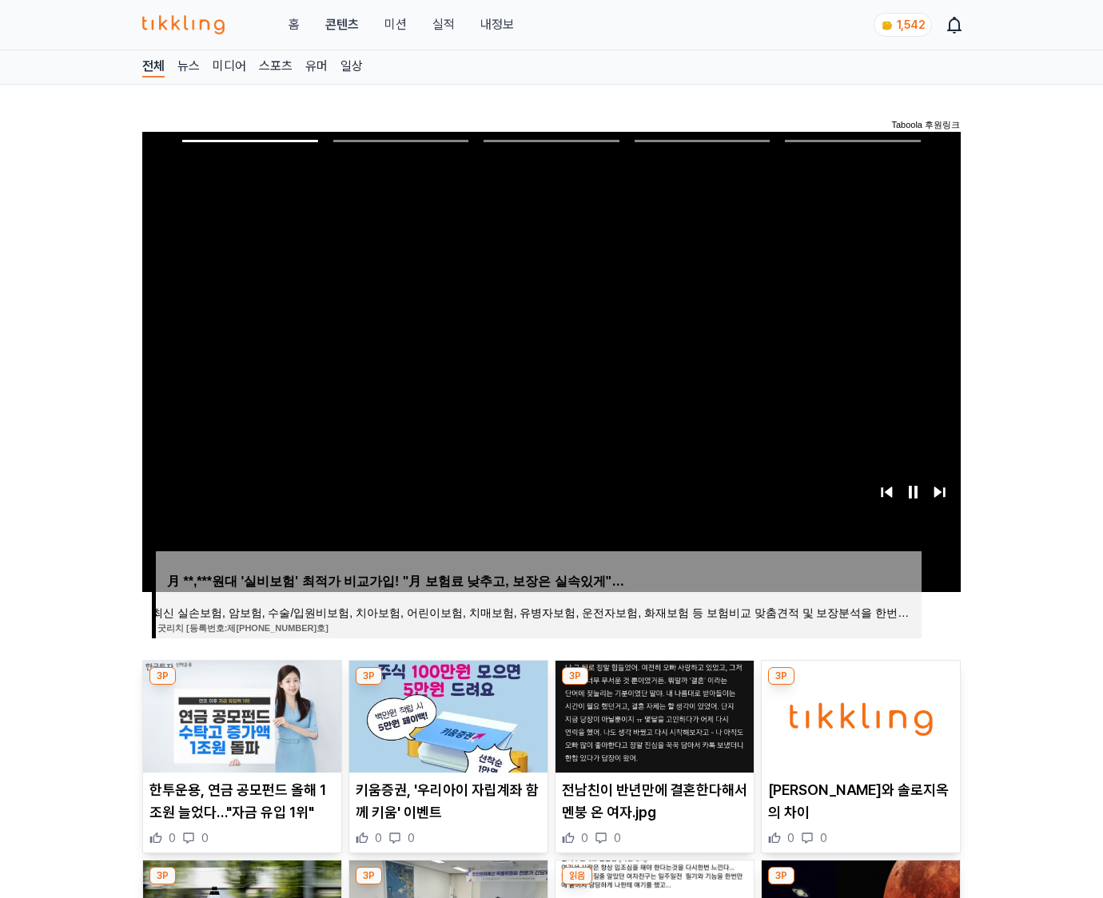
click at [860, 686] on img at bounding box center [861, 717] width 198 height 112
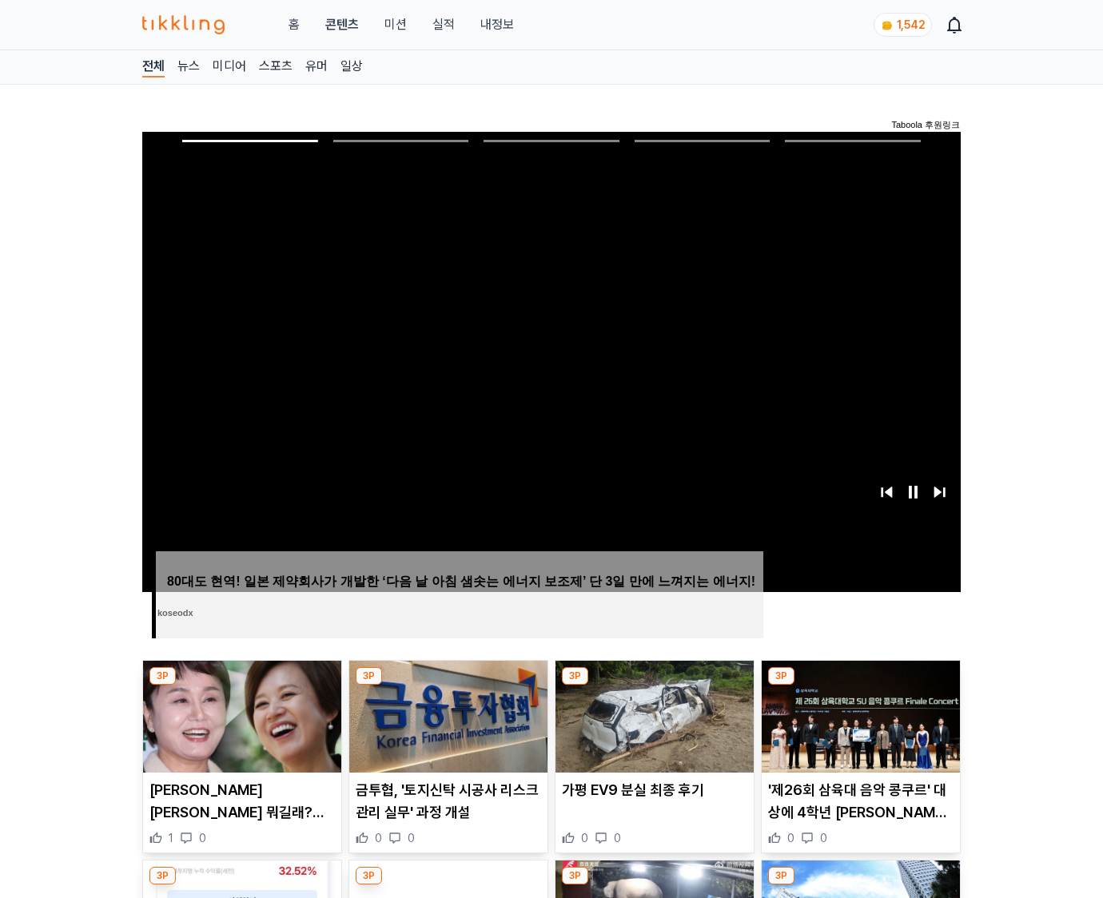
click at [860, 686] on img at bounding box center [861, 717] width 198 height 112
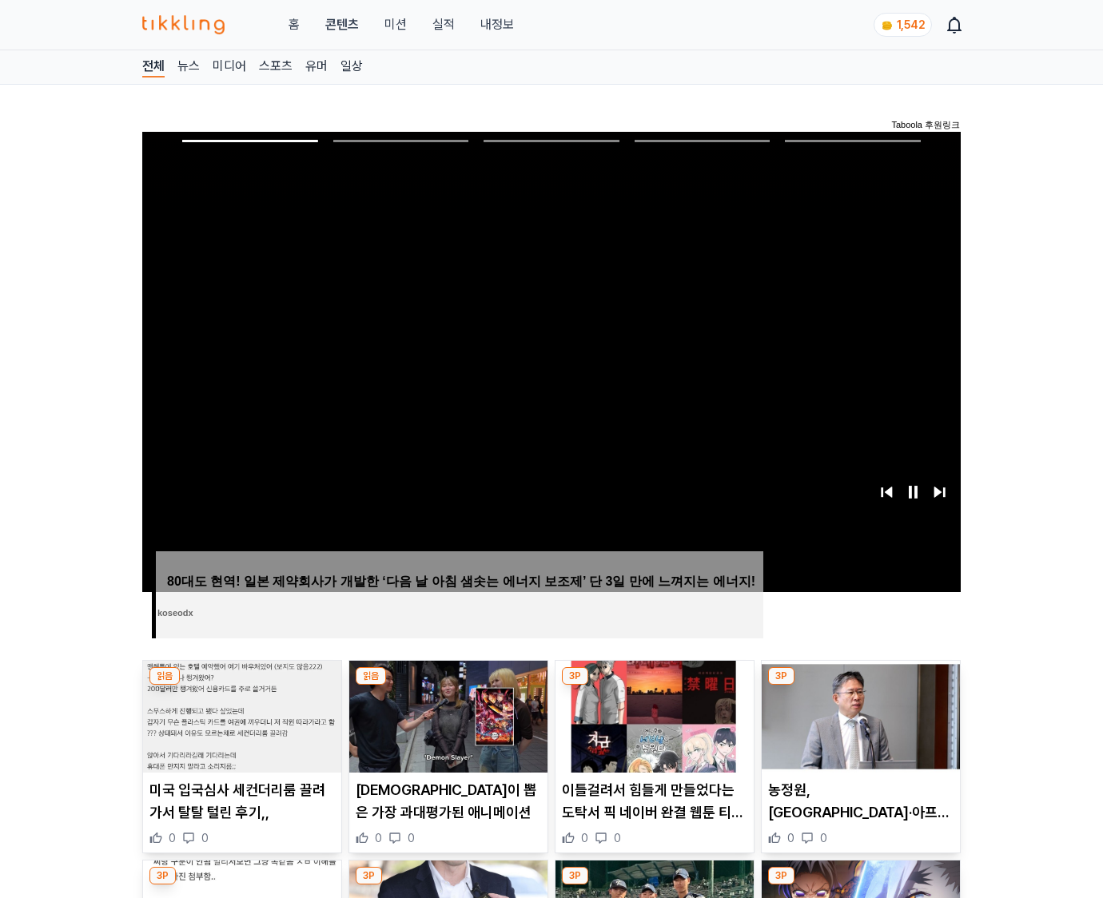
click at [860, 686] on img at bounding box center [861, 717] width 198 height 112
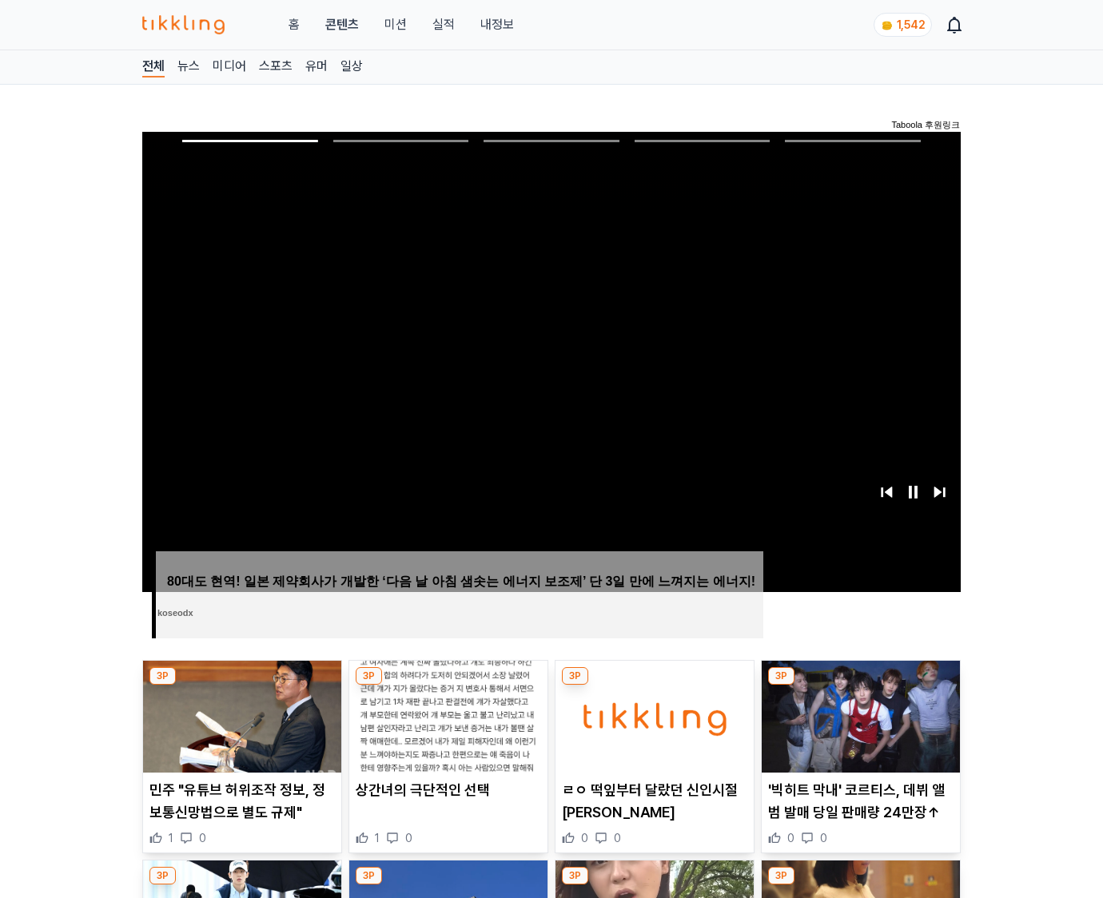
click at [860, 686] on img at bounding box center [861, 717] width 198 height 112
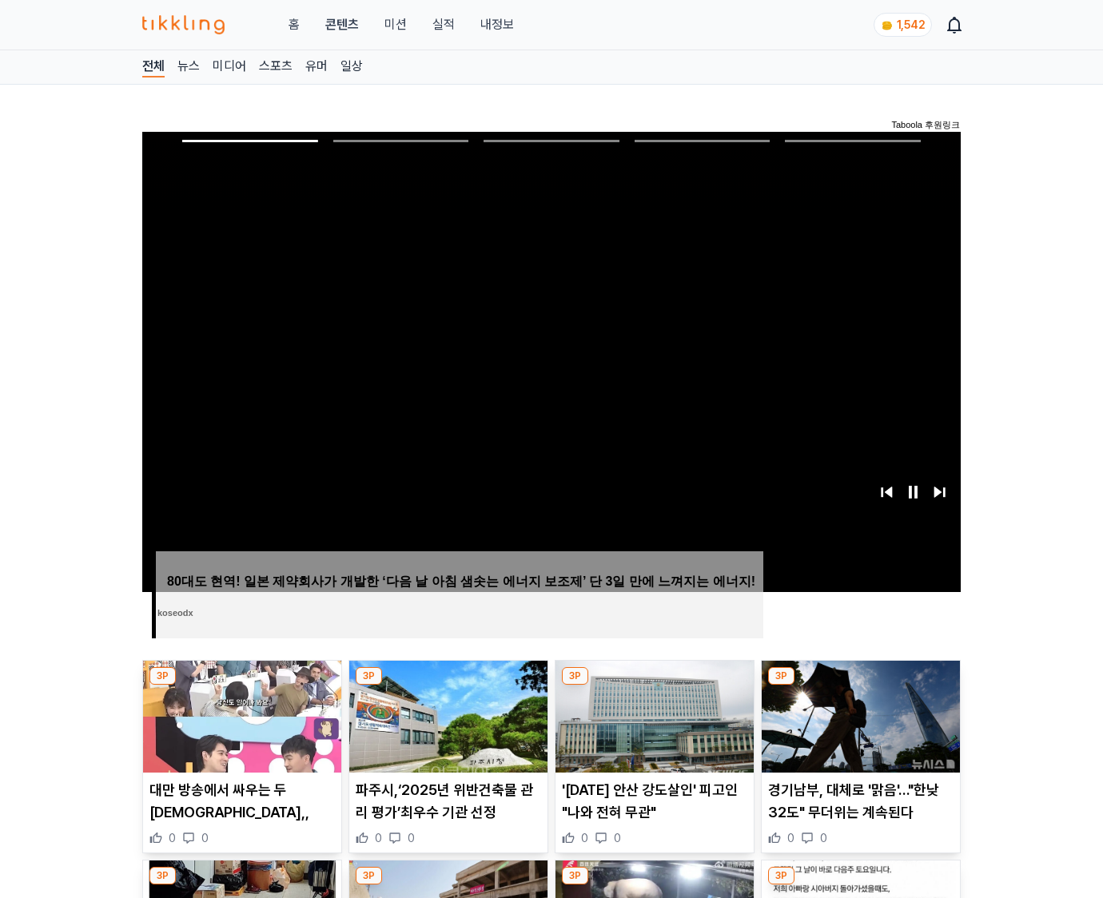
click at [860, 686] on img at bounding box center [861, 717] width 198 height 112
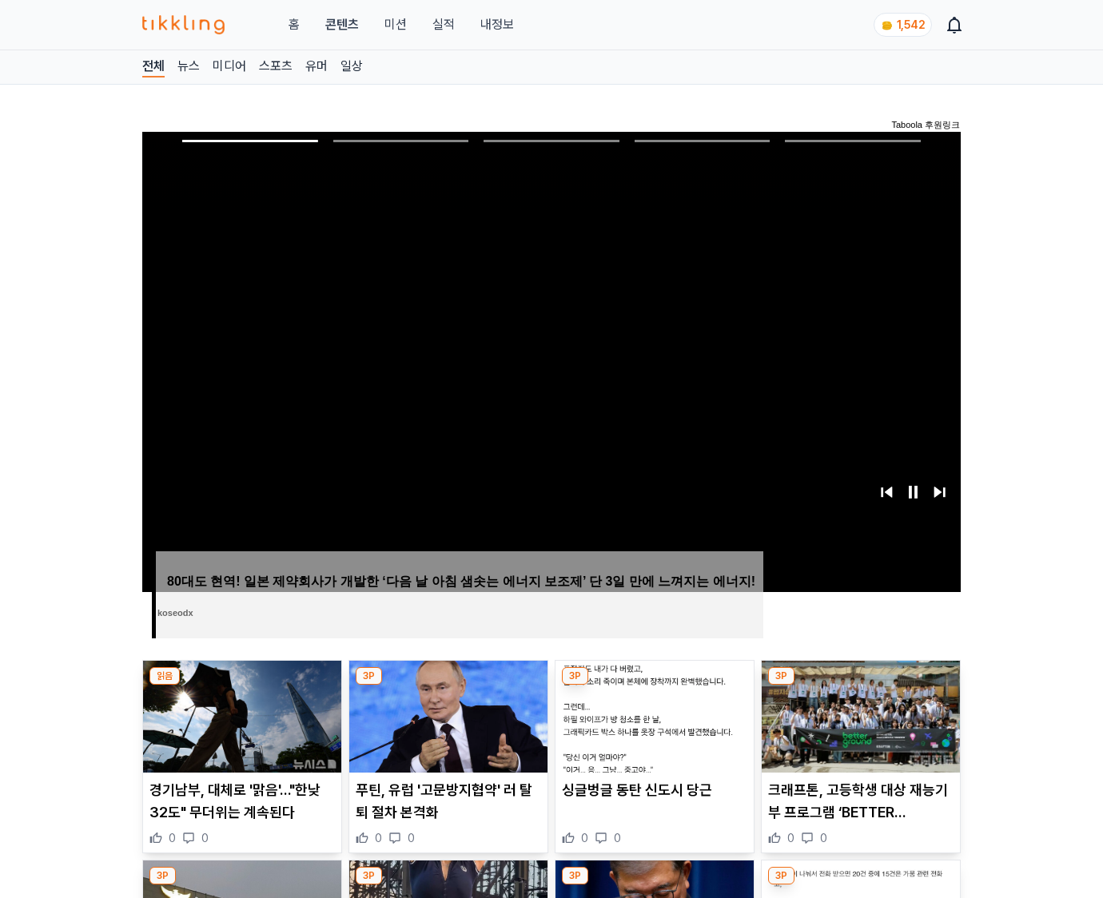
click at [860, 686] on img at bounding box center [861, 717] width 198 height 112
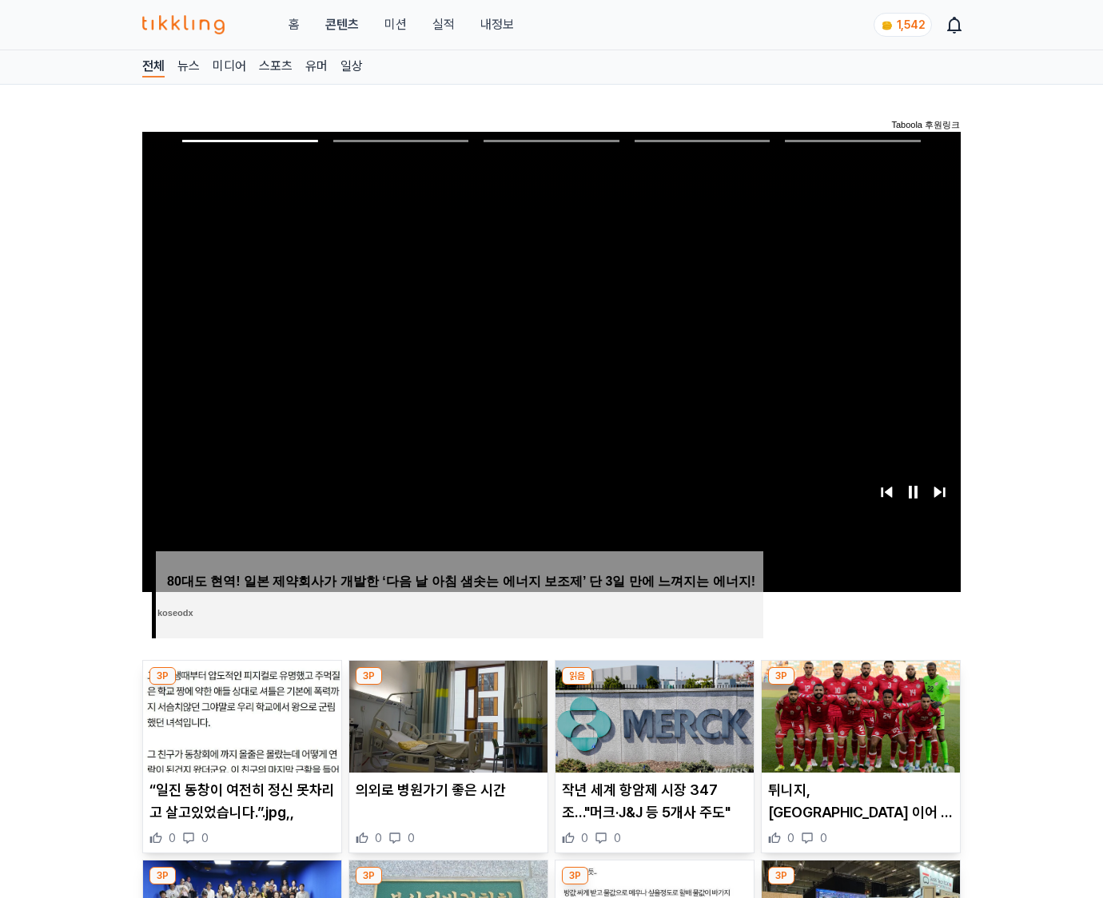
click at [860, 686] on img at bounding box center [861, 717] width 198 height 112
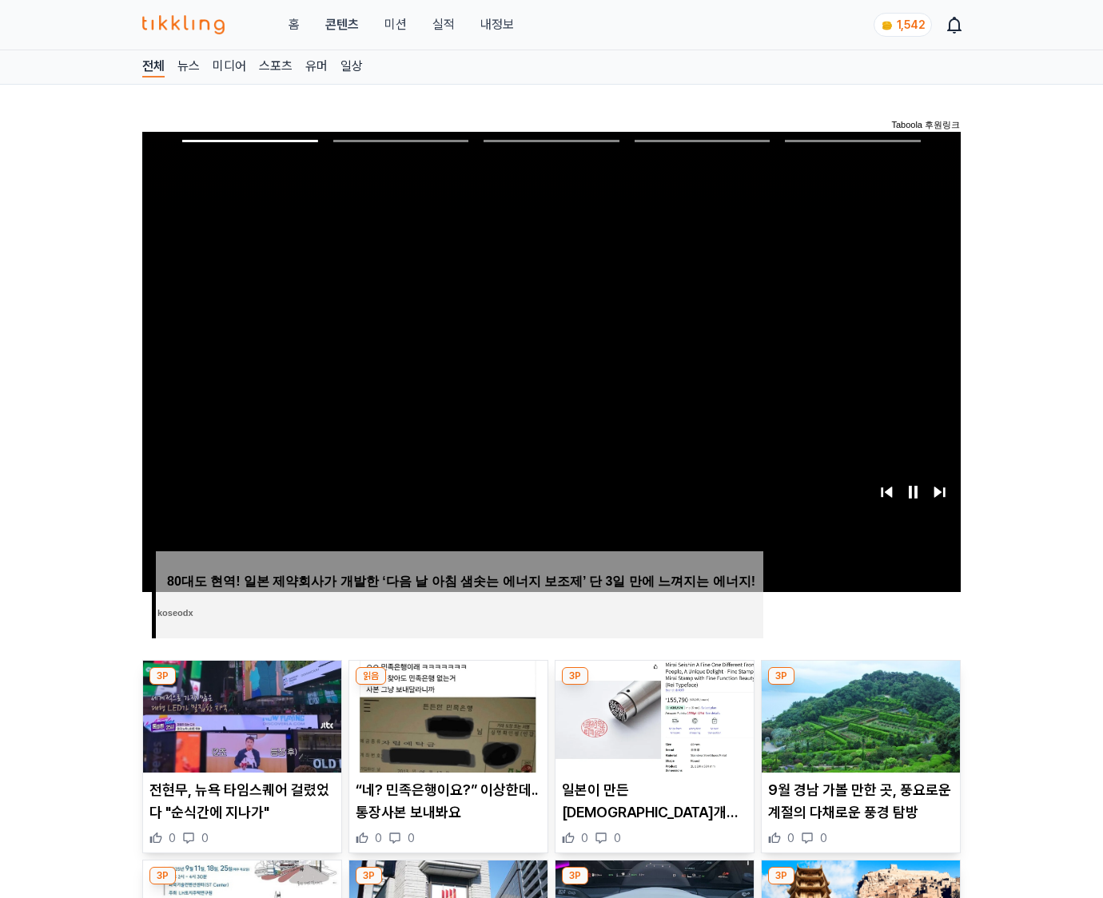
click at [860, 686] on img at bounding box center [861, 717] width 198 height 112
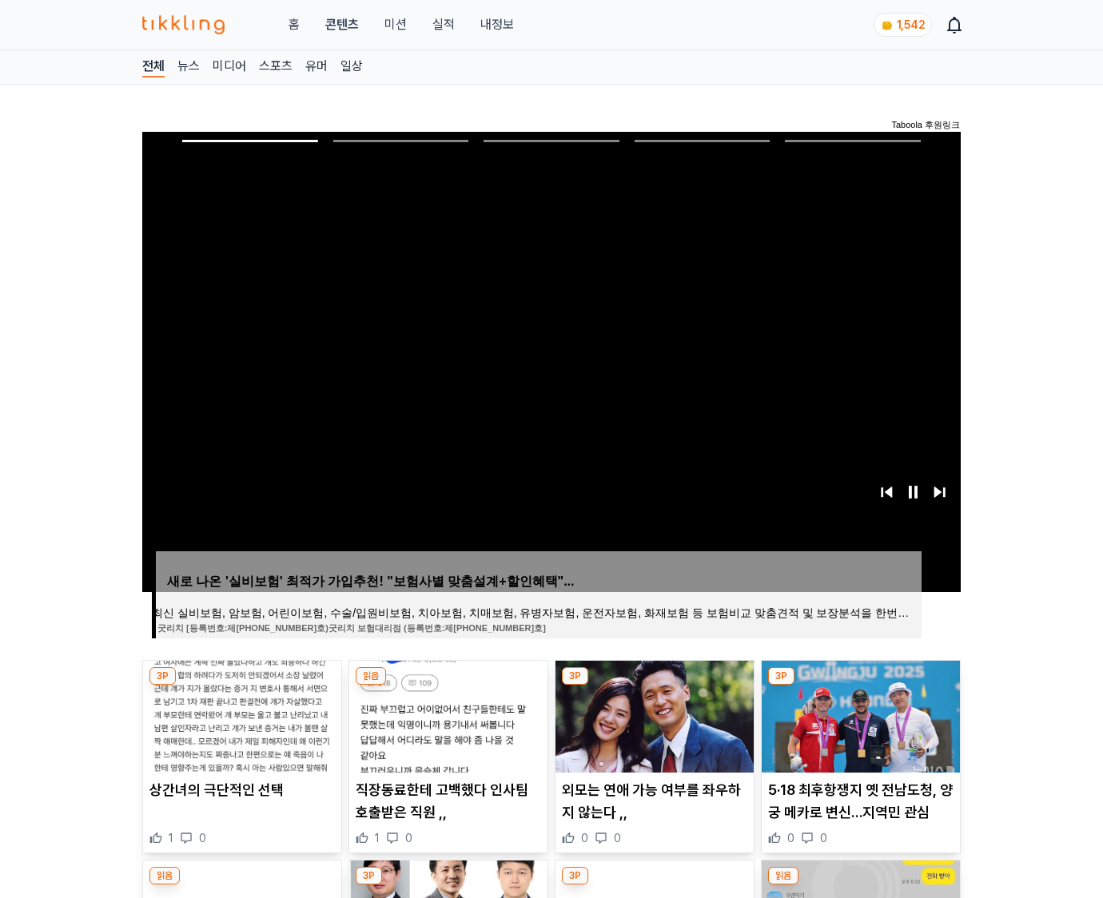
click at [860, 686] on img at bounding box center [861, 717] width 198 height 112
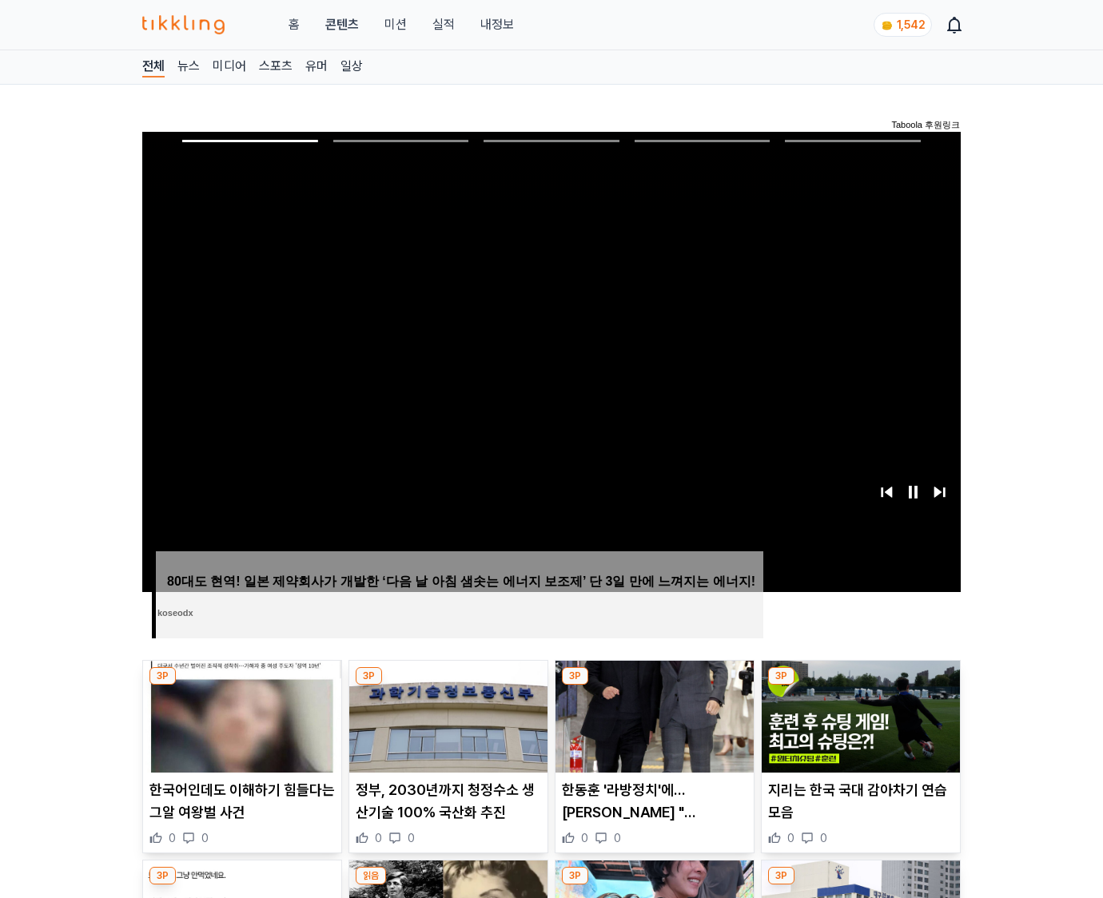
click at [860, 686] on img at bounding box center [861, 717] width 198 height 112
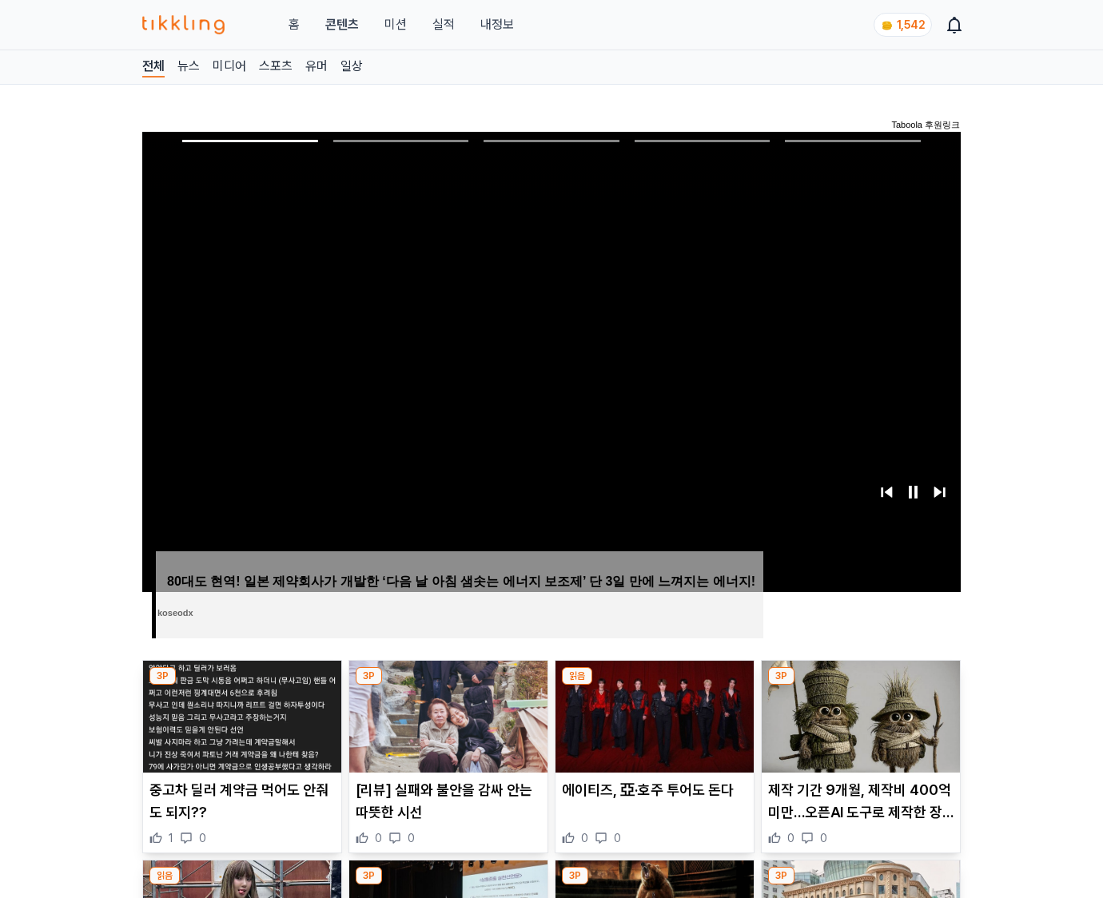
click at [860, 686] on img at bounding box center [861, 717] width 198 height 112
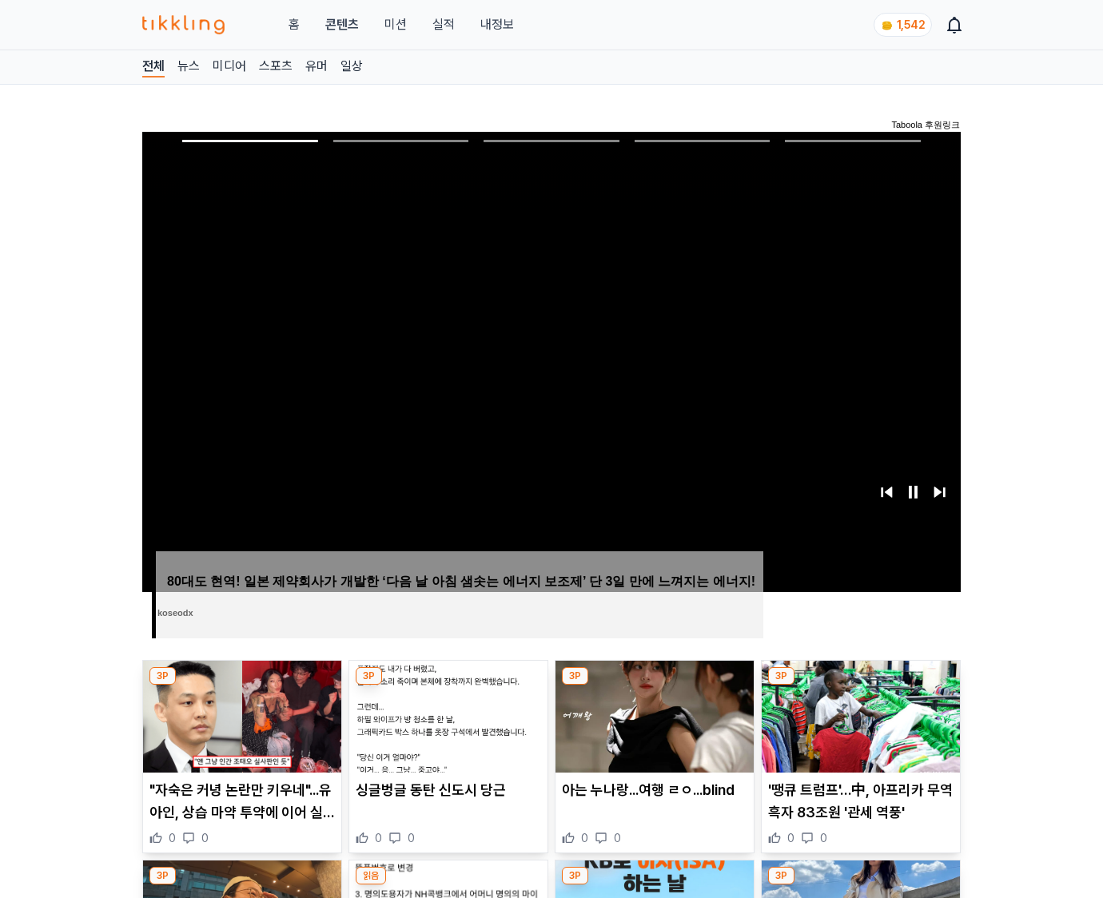
click at [860, 686] on img at bounding box center [861, 717] width 198 height 112
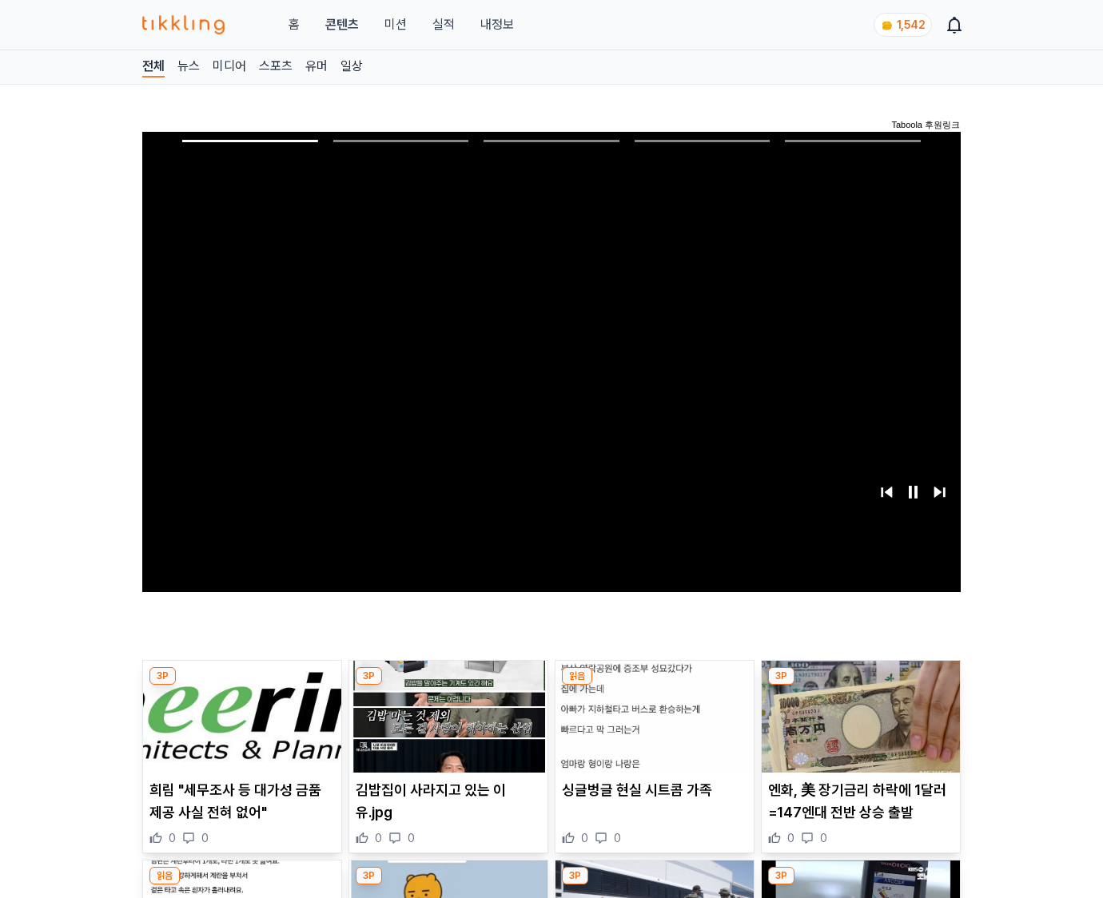
click at [860, 686] on img at bounding box center [861, 717] width 198 height 112
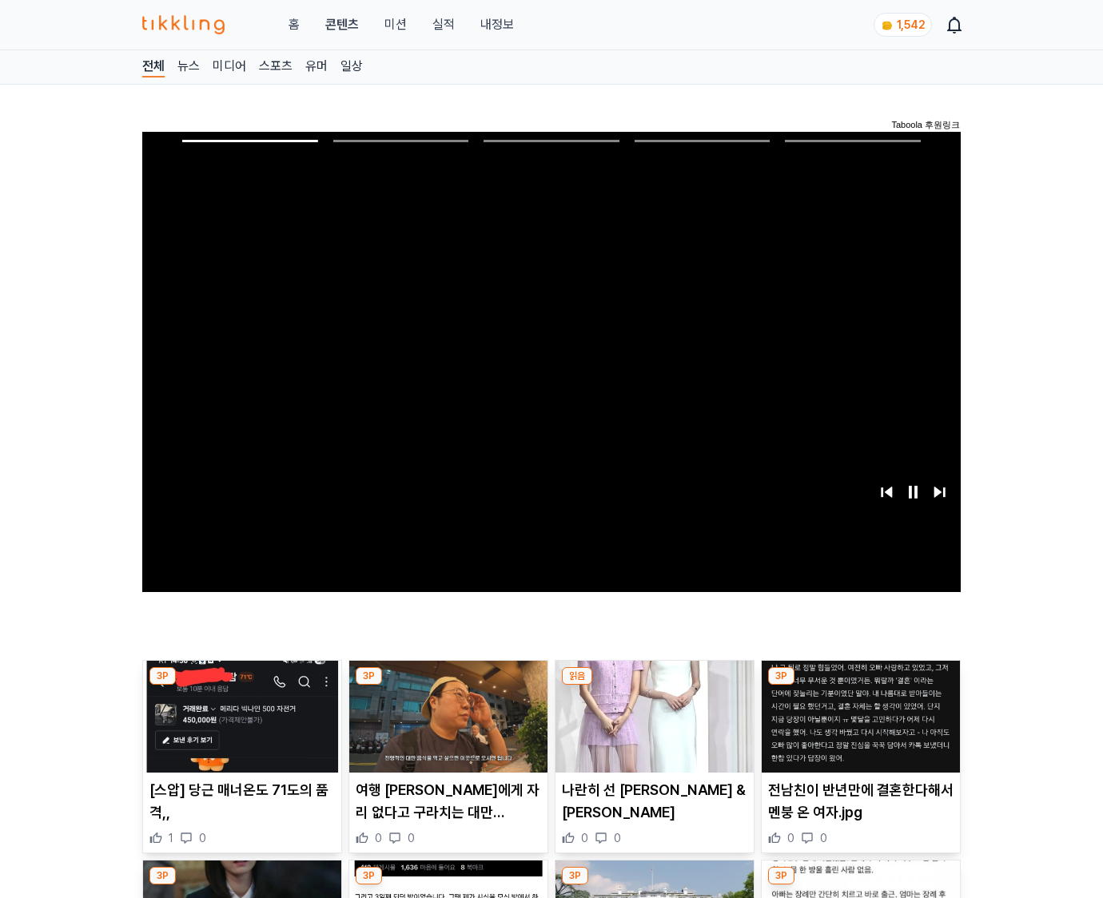
click at [860, 686] on img at bounding box center [861, 717] width 198 height 112
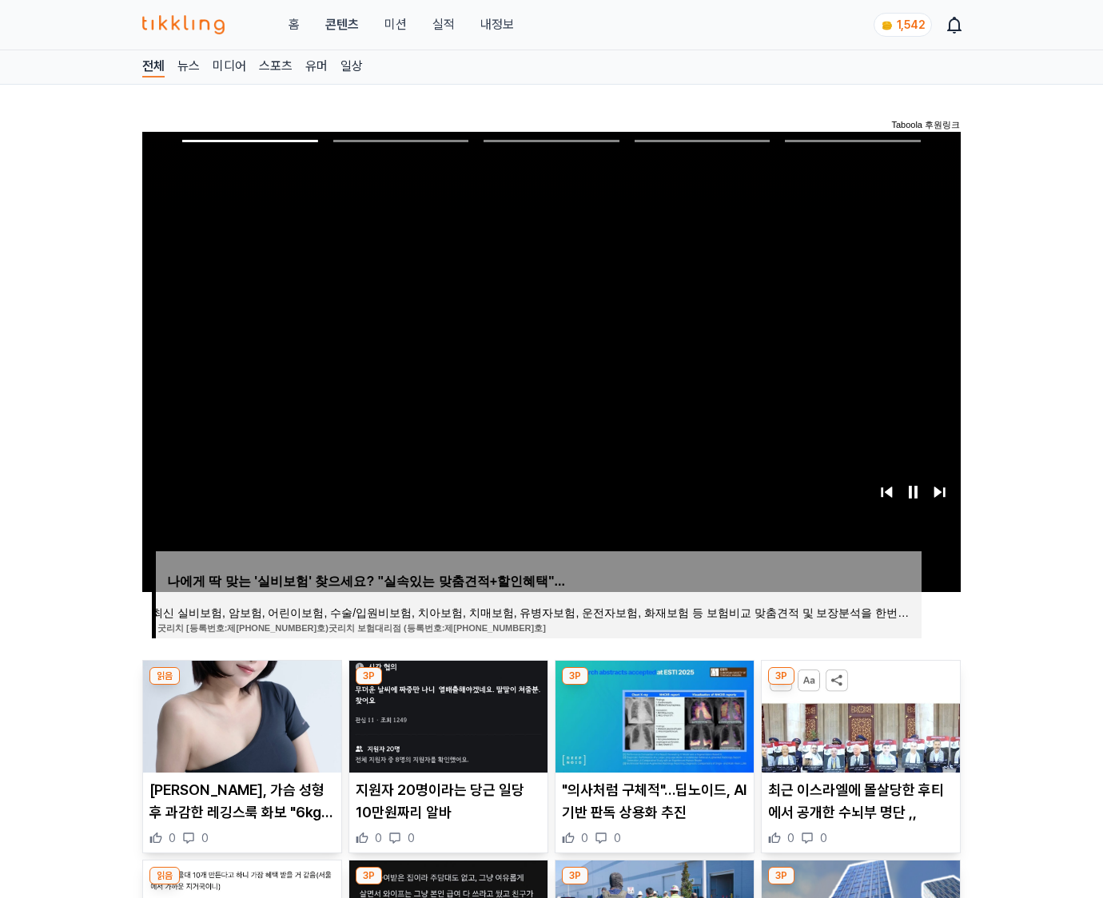
click at [860, 686] on img at bounding box center [861, 717] width 198 height 112
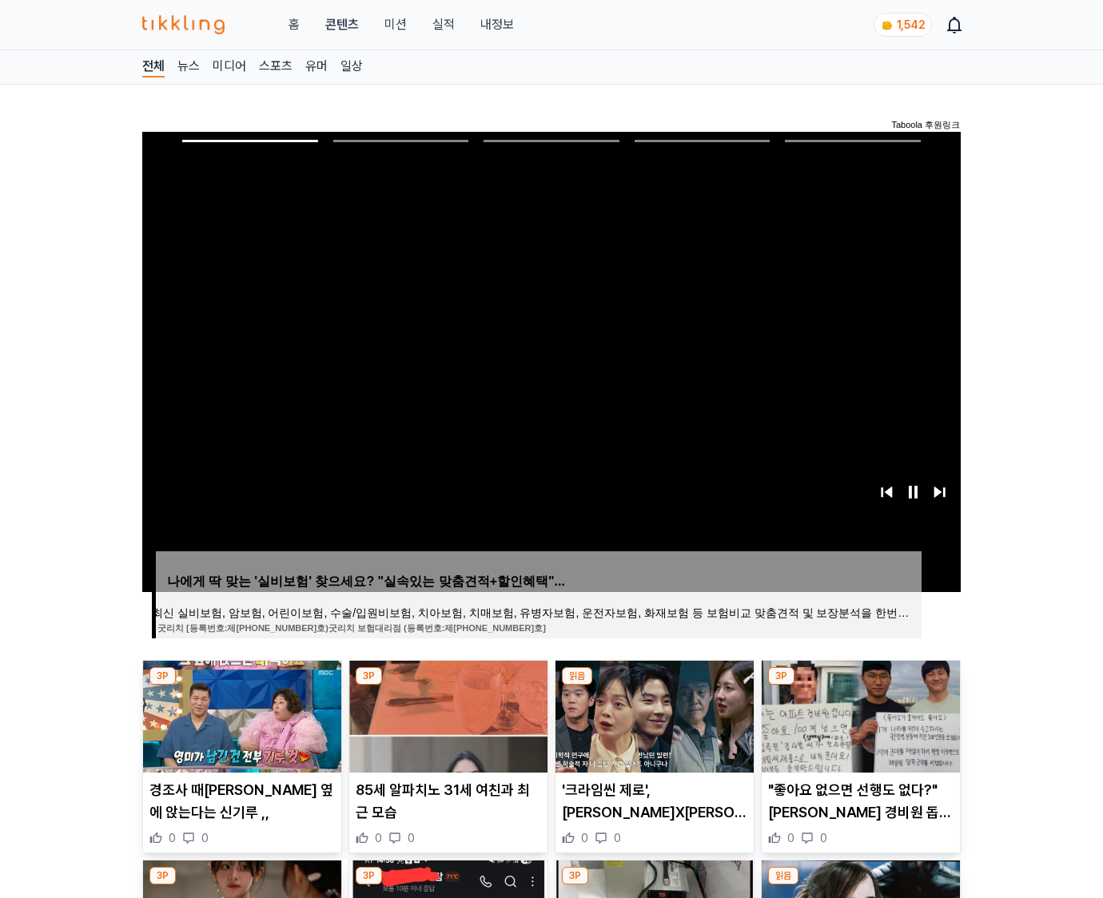
click at [860, 686] on img at bounding box center [861, 717] width 198 height 112
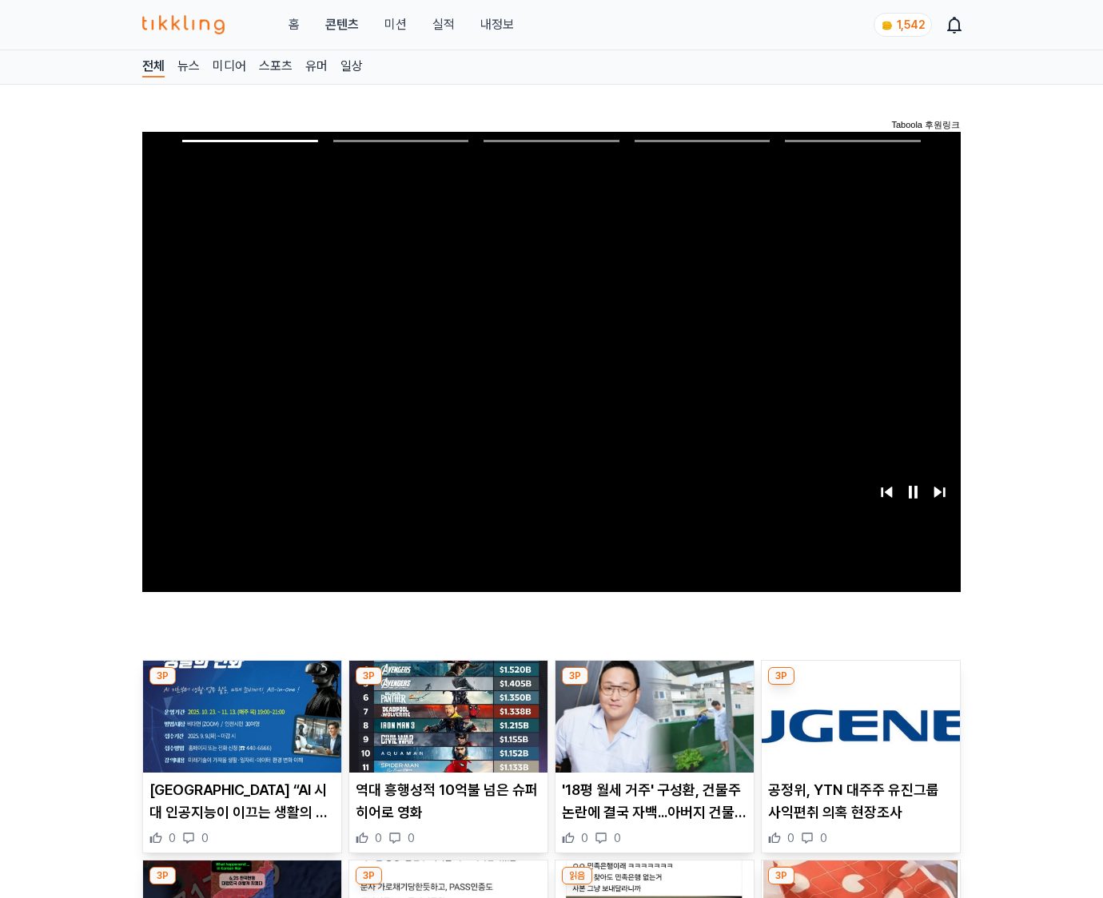
click at [860, 686] on img at bounding box center [861, 717] width 198 height 112
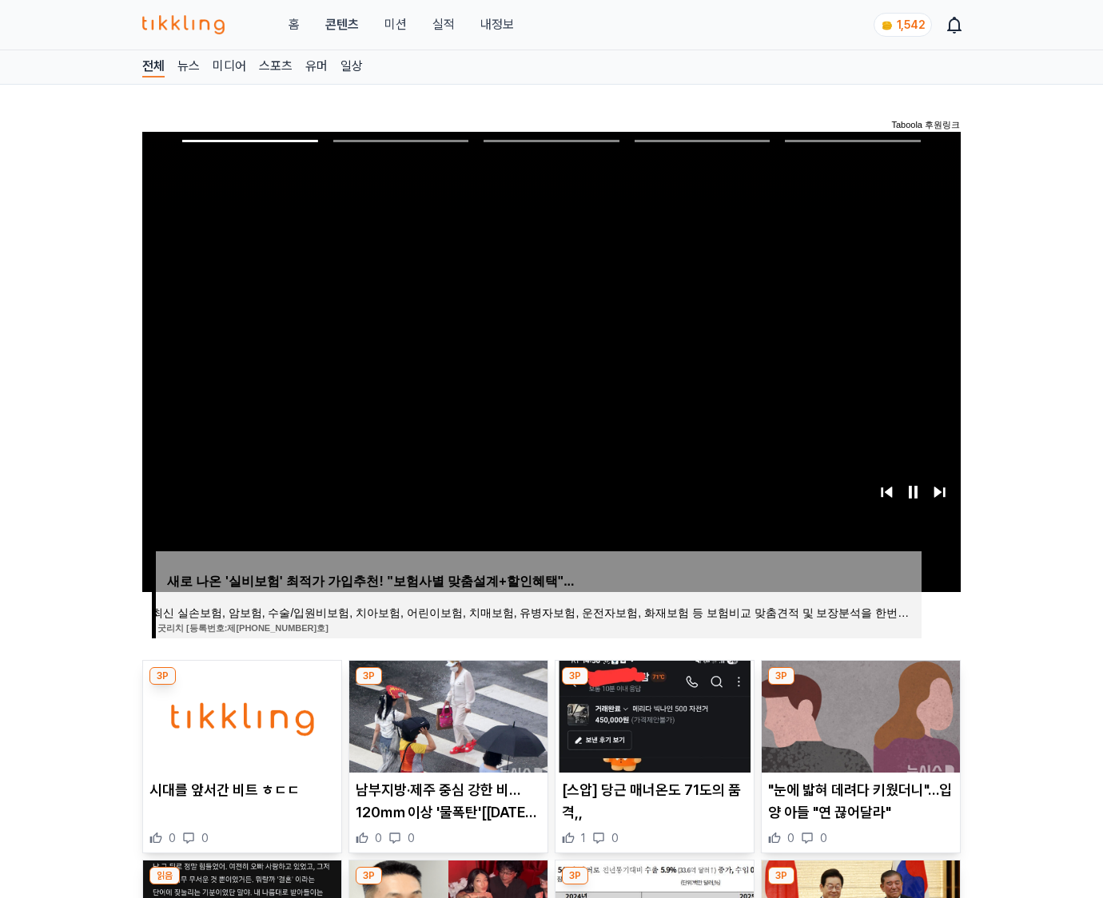
click at [860, 686] on img at bounding box center [861, 717] width 198 height 112
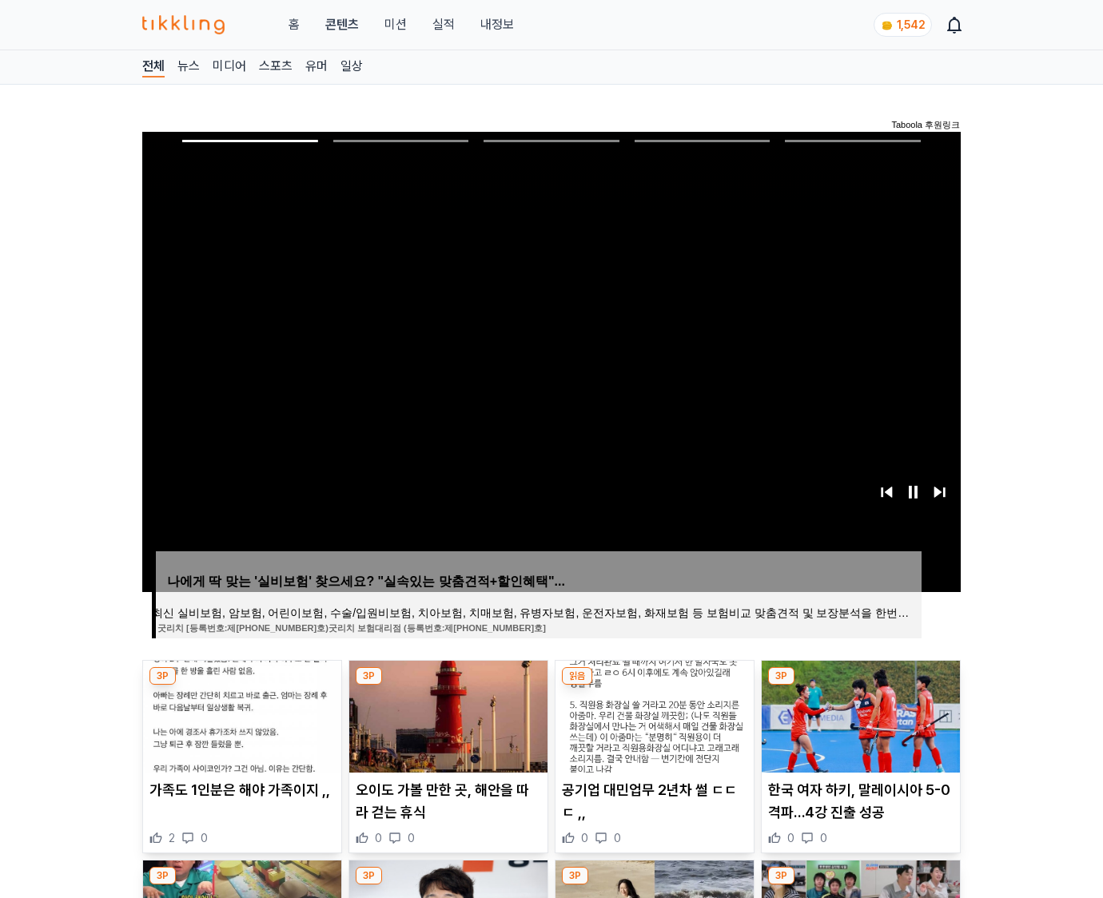
click at [860, 686] on img at bounding box center [861, 717] width 198 height 112
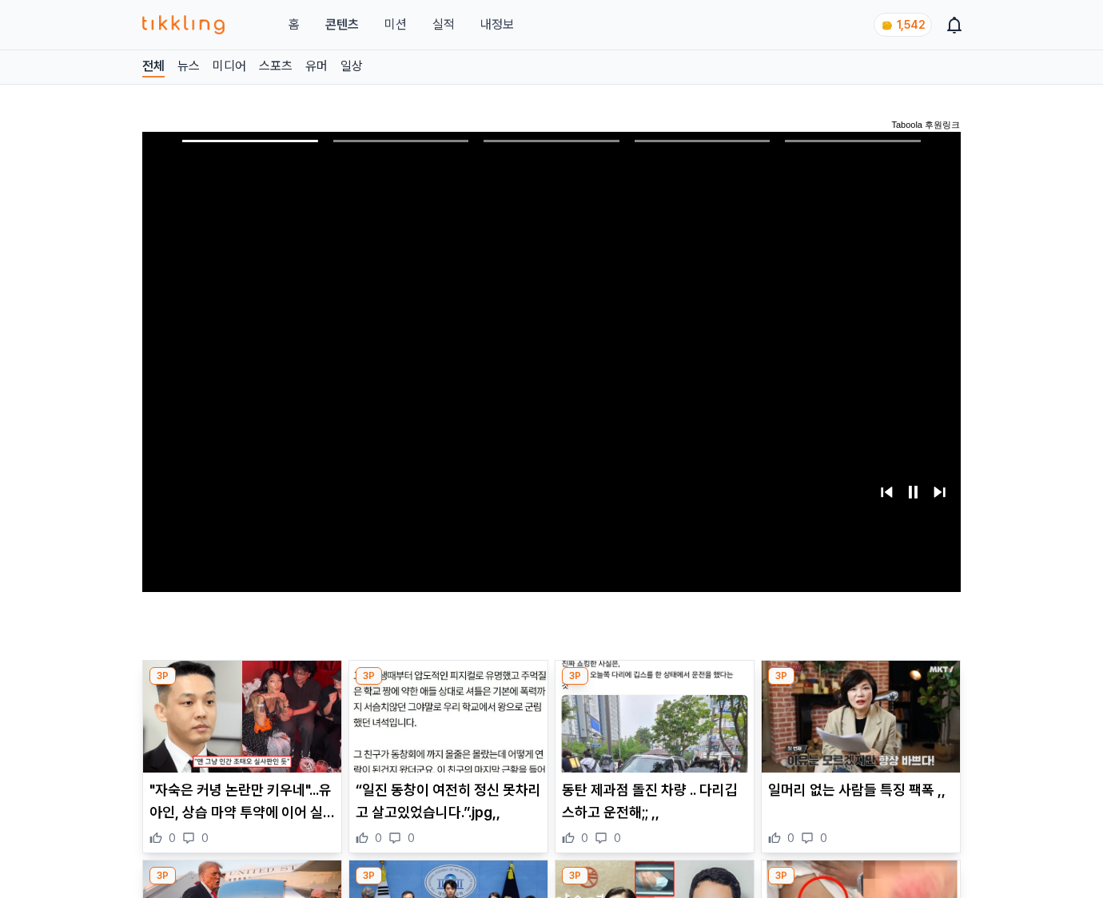
click at [860, 686] on img at bounding box center [861, 717] width 198 height 112
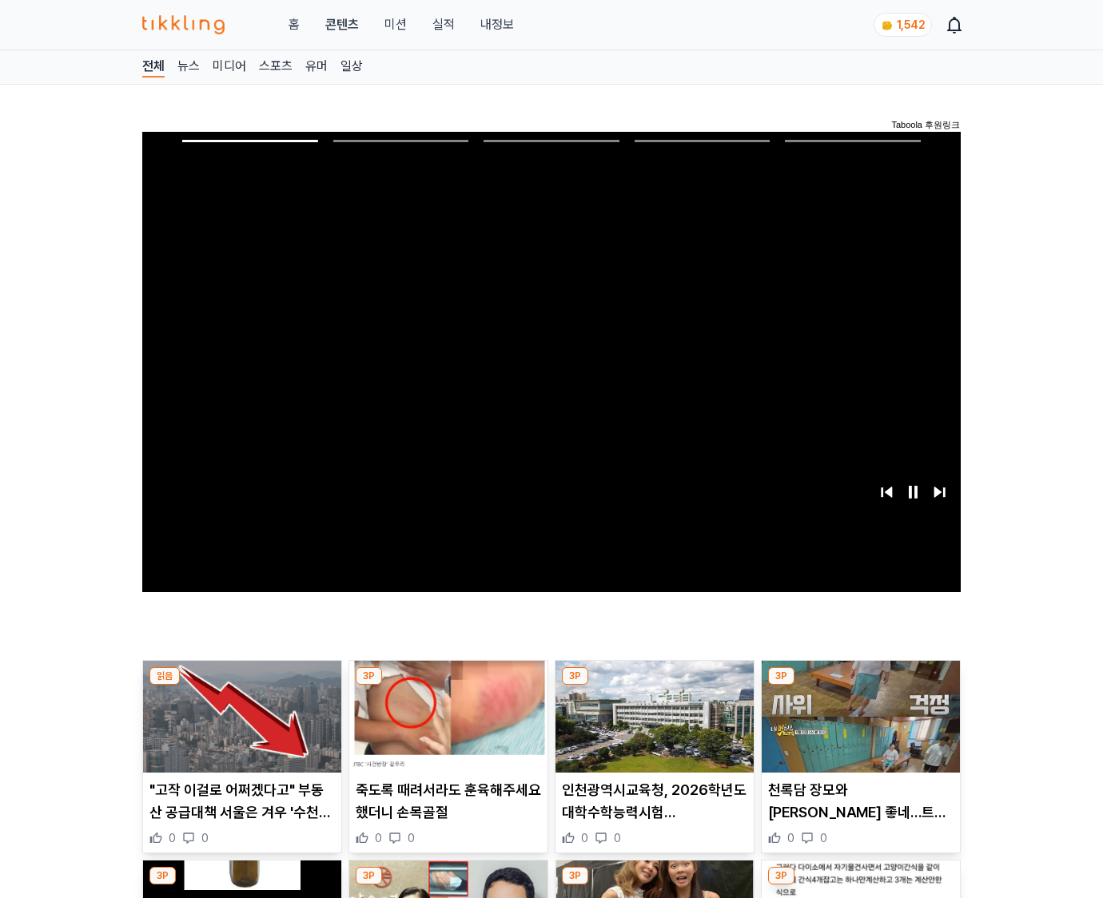
click at [860, 686] on img at bounding box center [861, 717] width 198 height 112
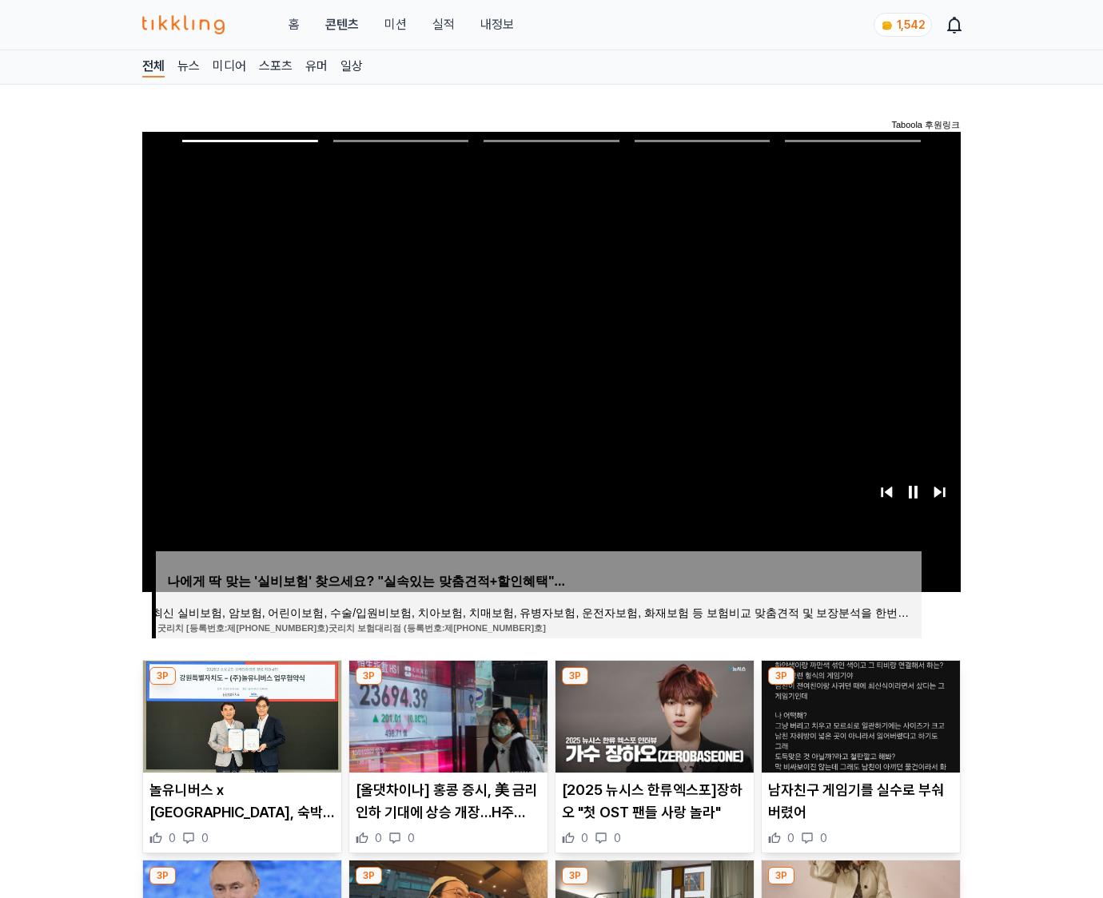
click at [860, 686] on img at bounding box center [861, 717] width 198 height 112
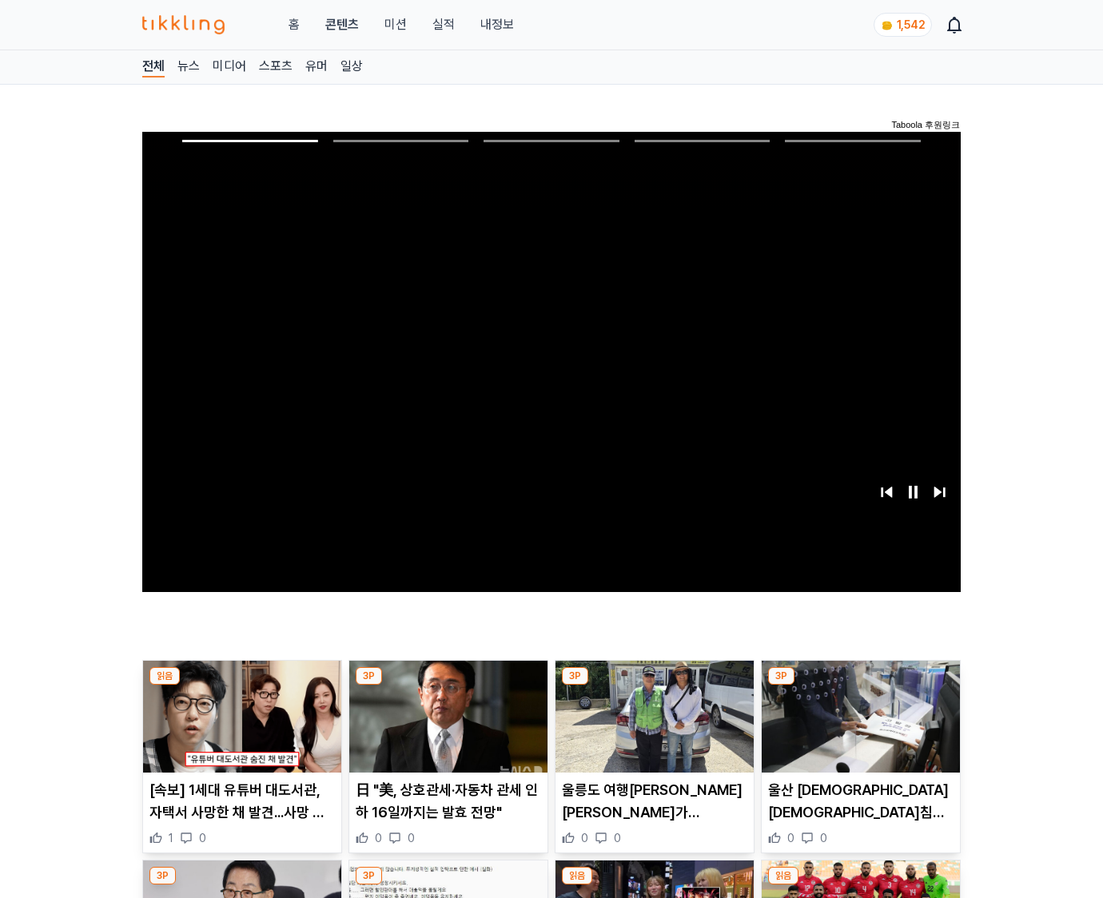
click at [860, 686] on img at bounding box center [861, 717] width 198 height 112
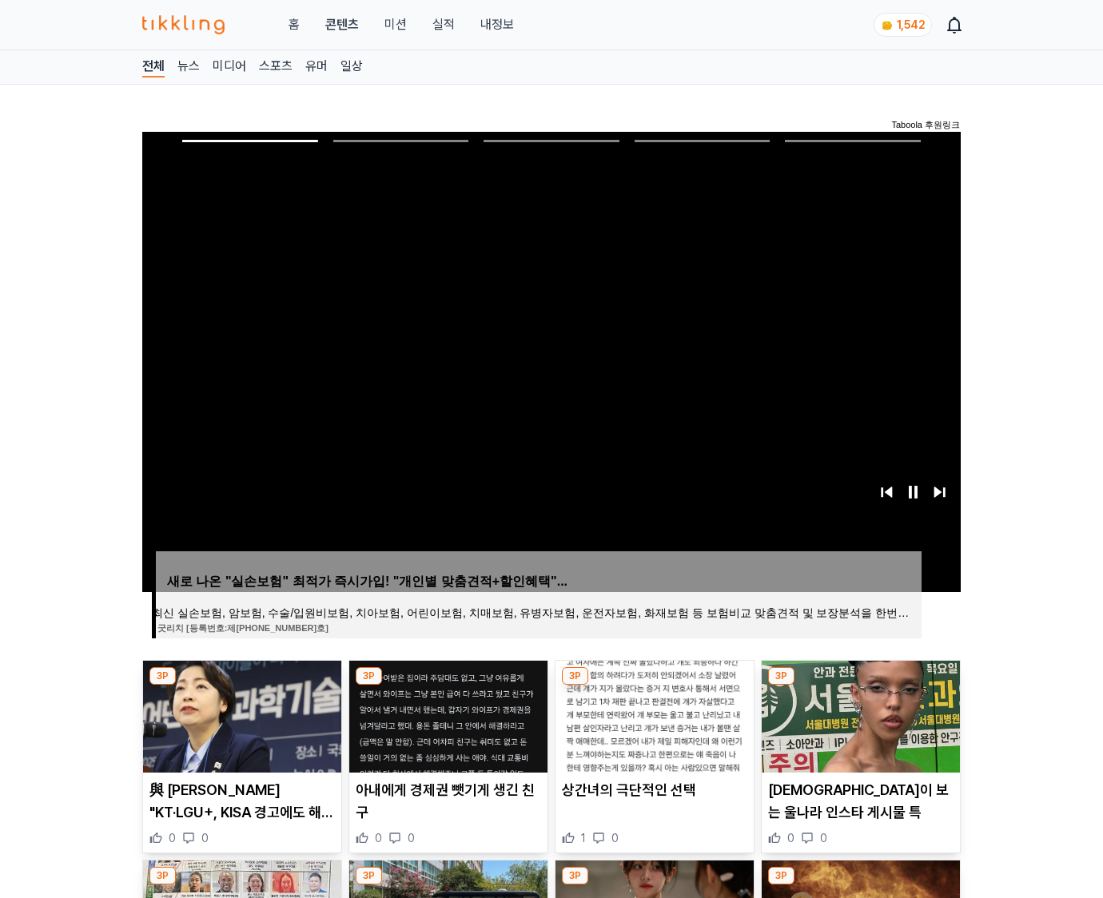
click at [860, 686] on img at bounding box center [861, 717] width 198 height 112
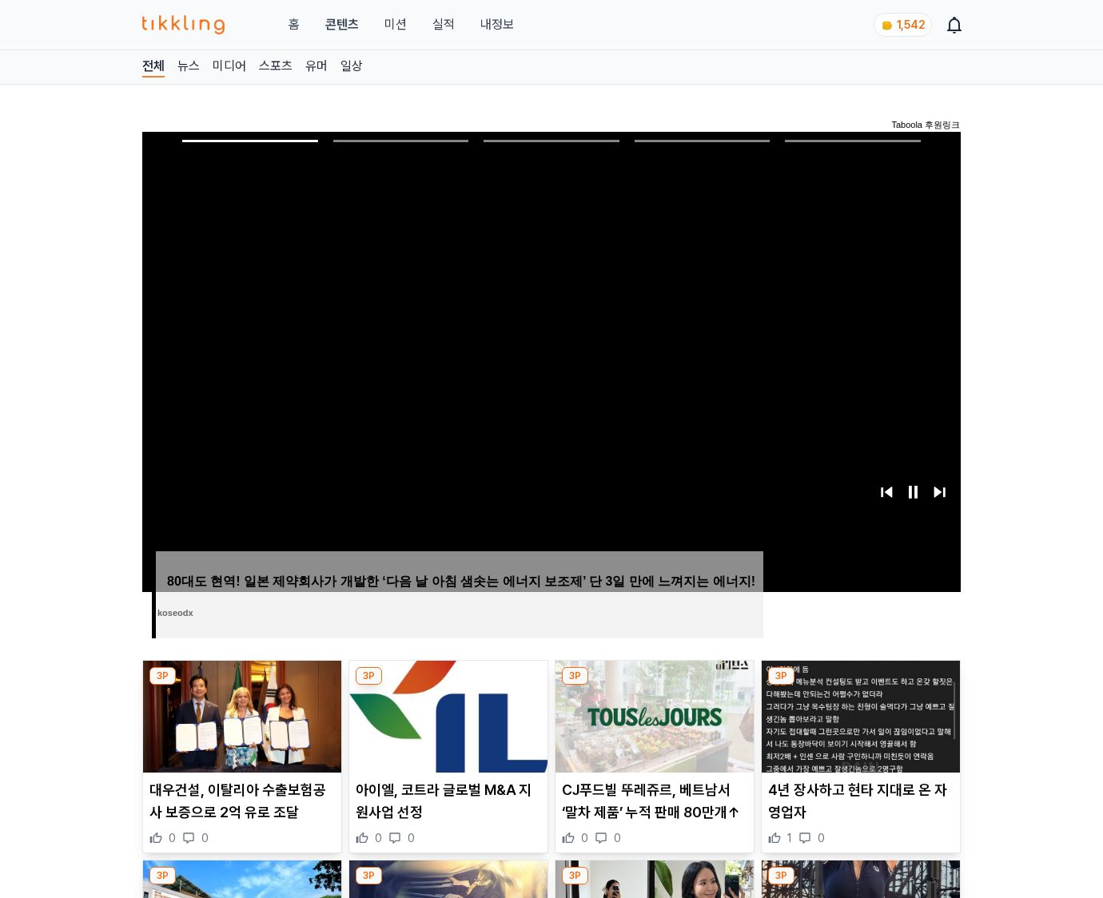
click at [860, 686] on img at bounding box center [861, 717] width 198 height 112
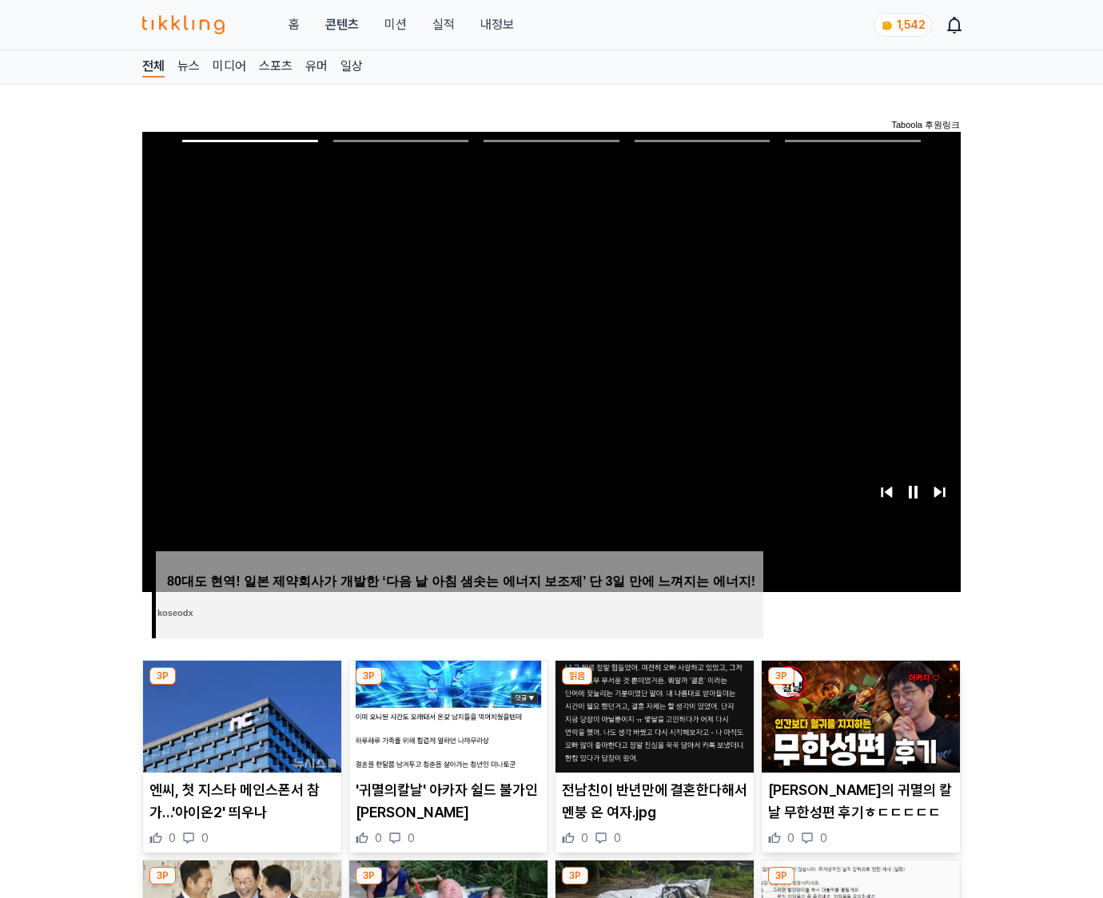
click at [860, 686] on img at bounding box center [861, 717] width 198 height 112
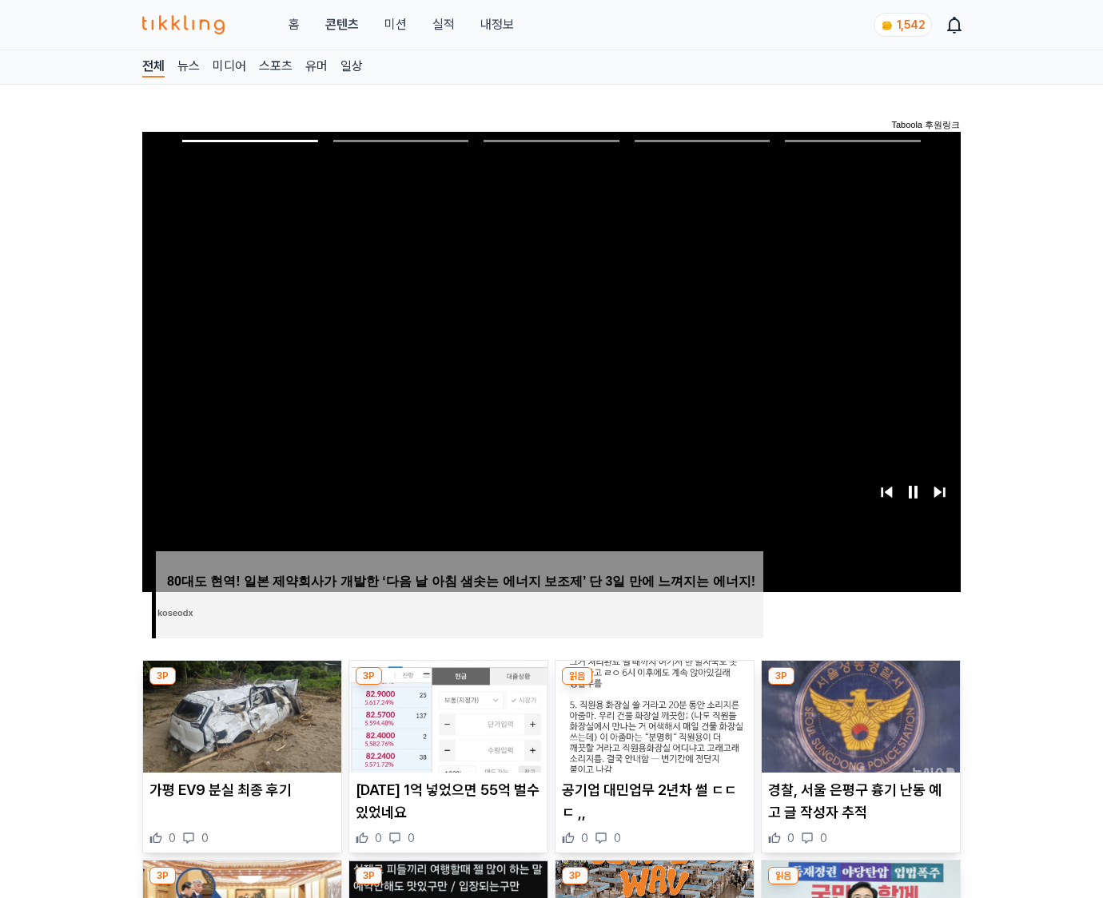
click at [860, 686] on img at bounding box center [861, 717] width 198 height 112
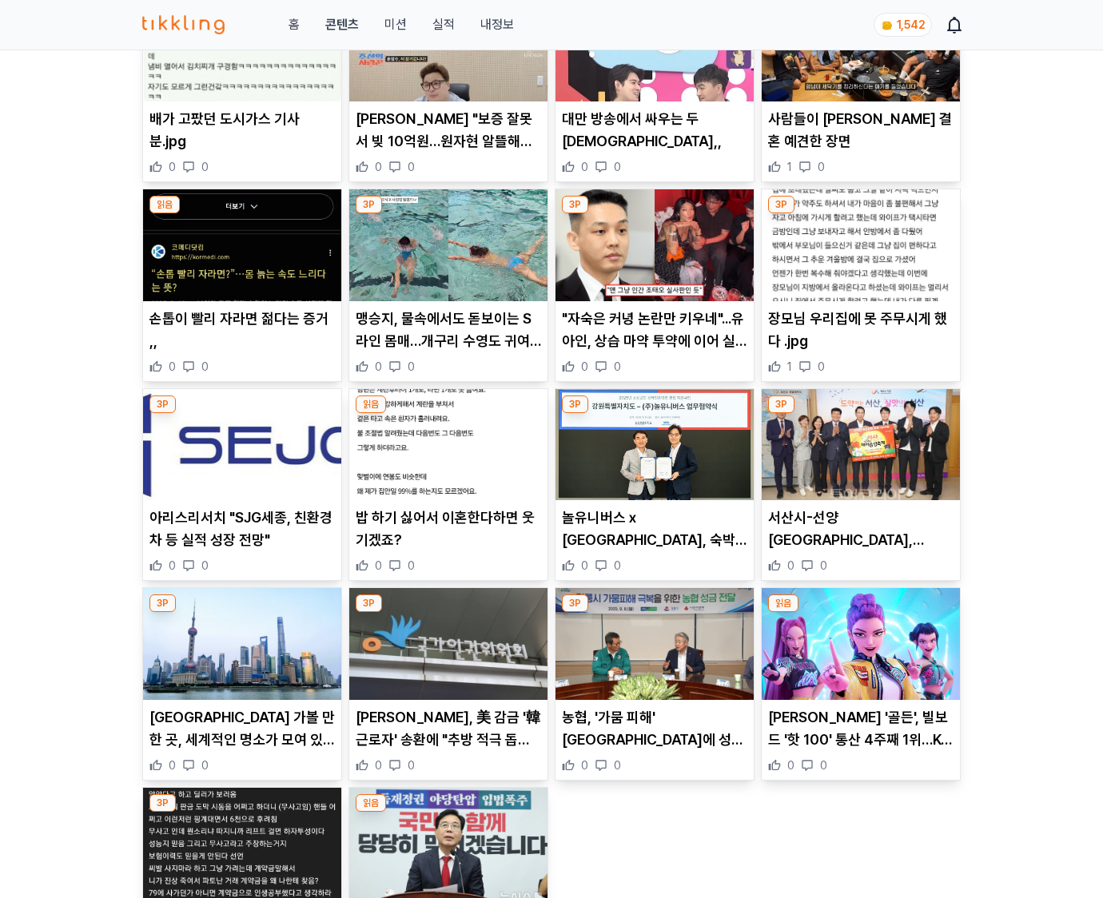
scroll to position [6831, 0]
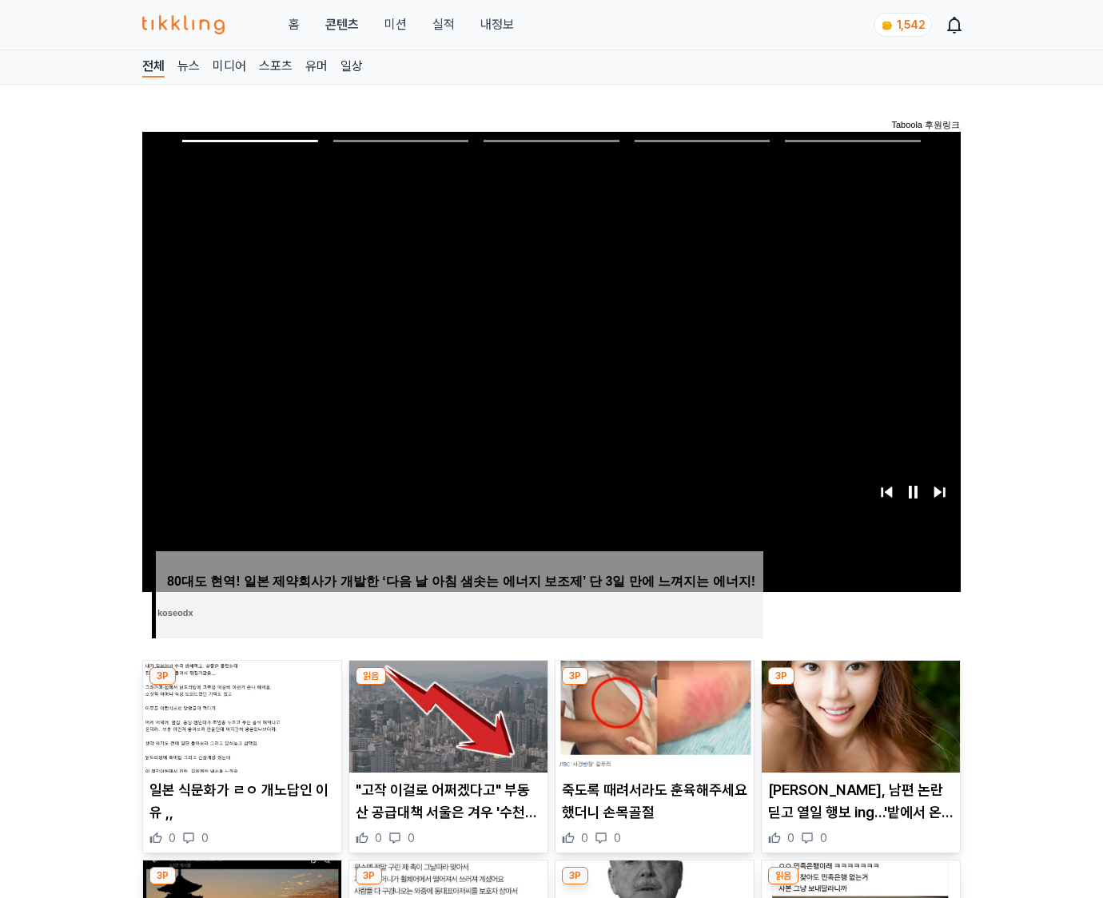
click at [860, 686] on img at bounding box center [861, 717] width 198 height 112
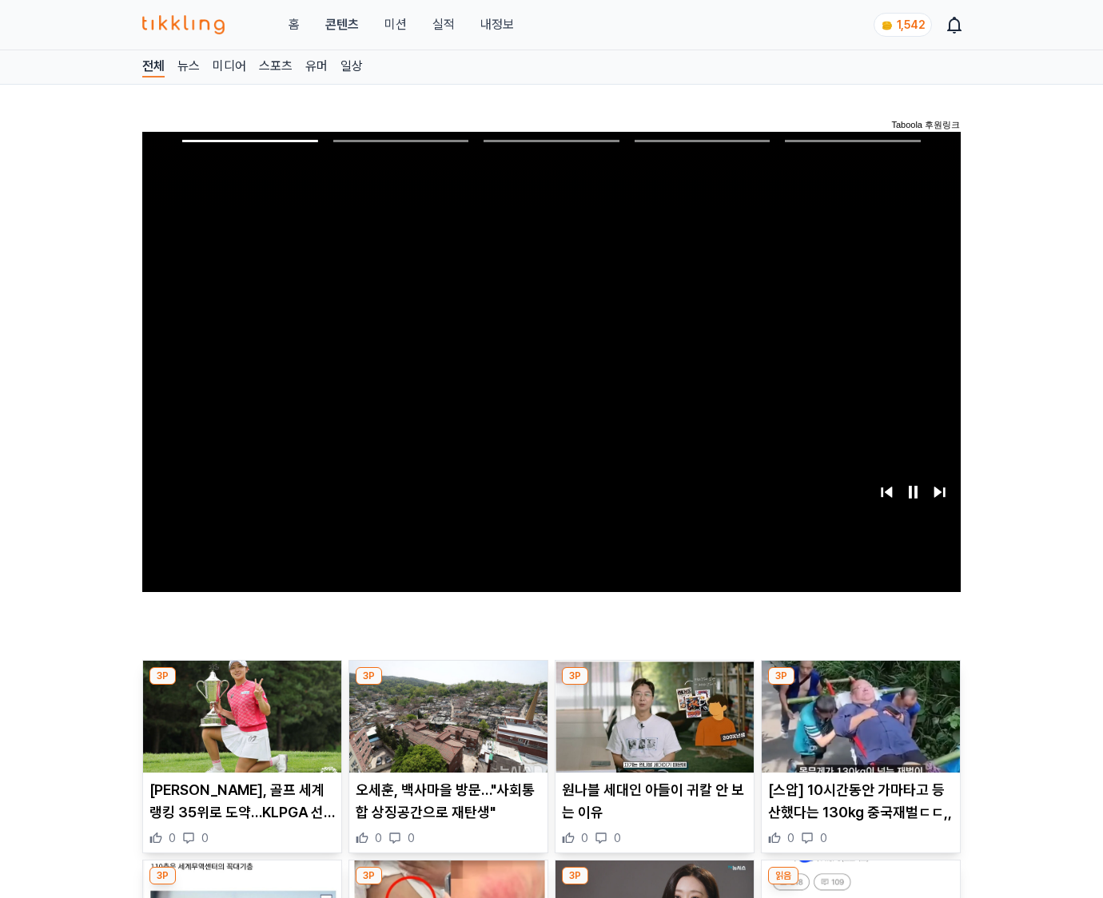
click img
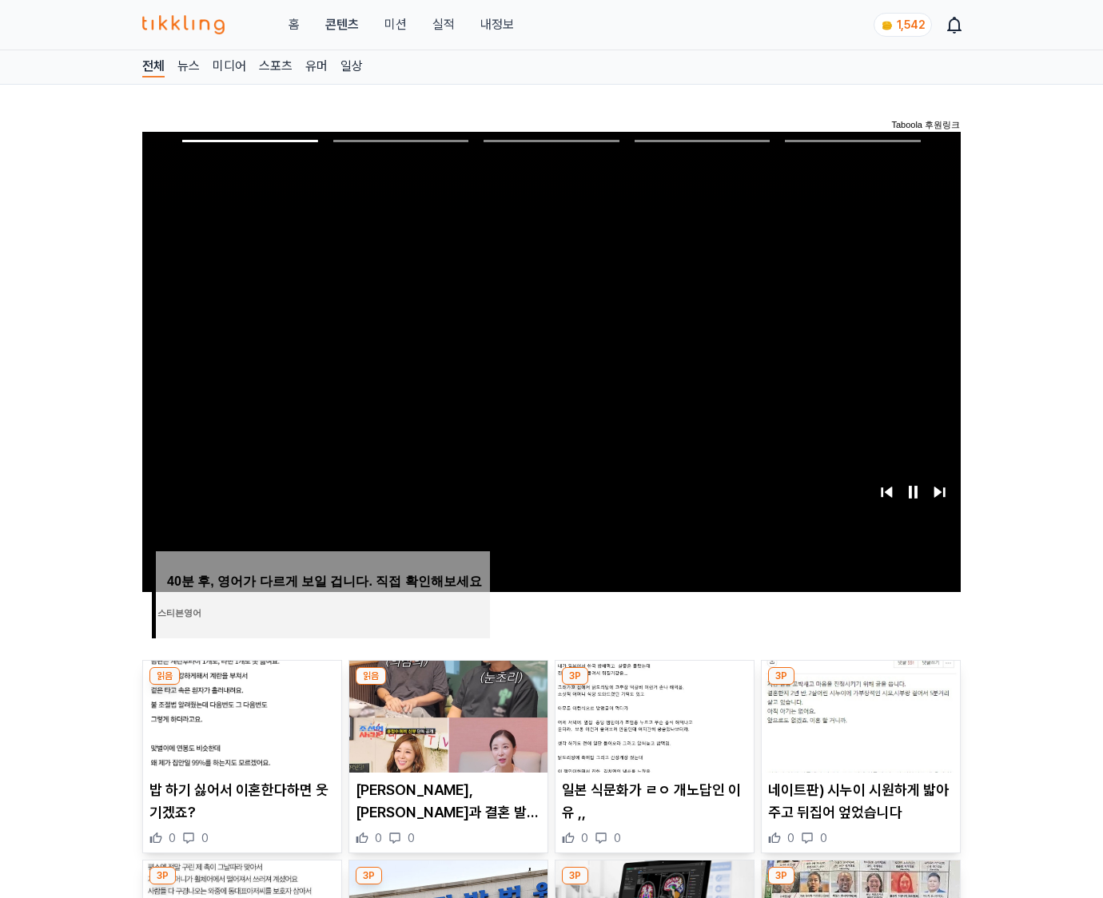
click at [860, 686] on img at bounding box center [861, 717] width 198 height 112
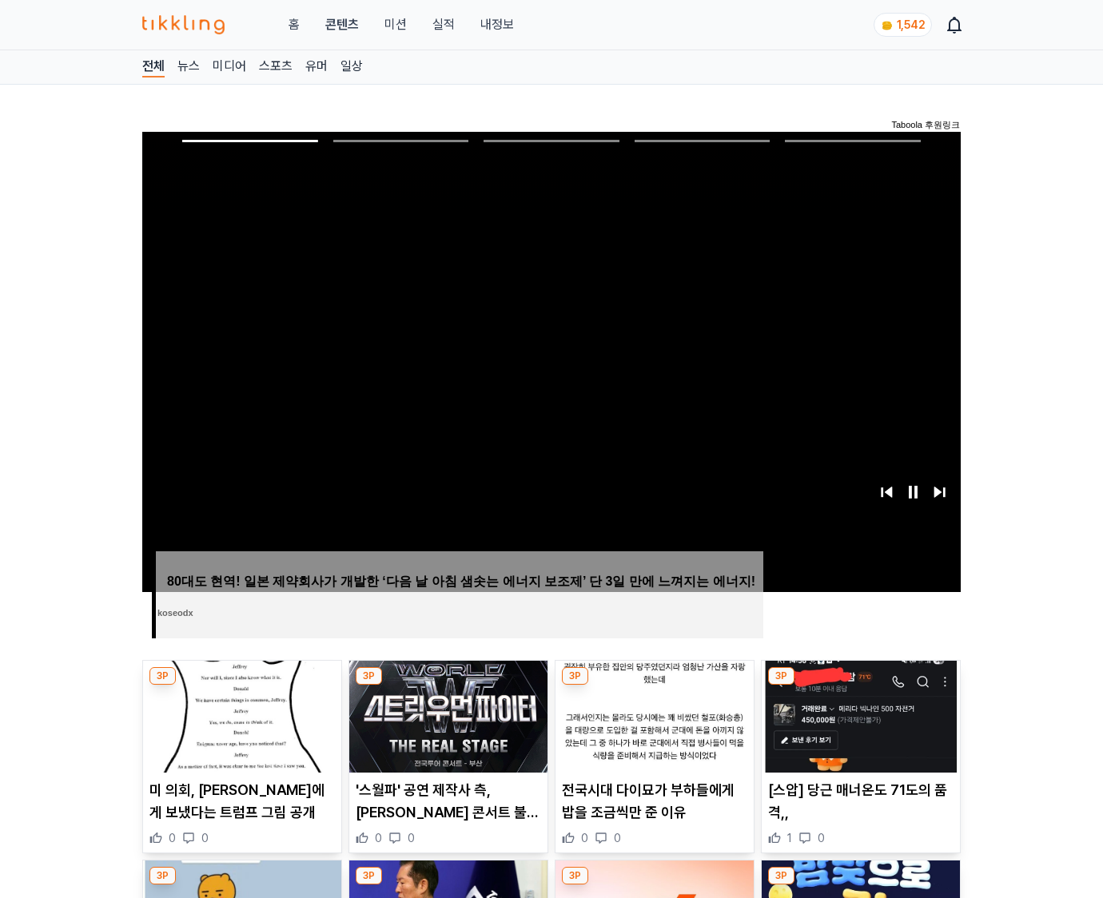
click at [860, 686] on img at bounding box center [861, 717] width 198 height 112
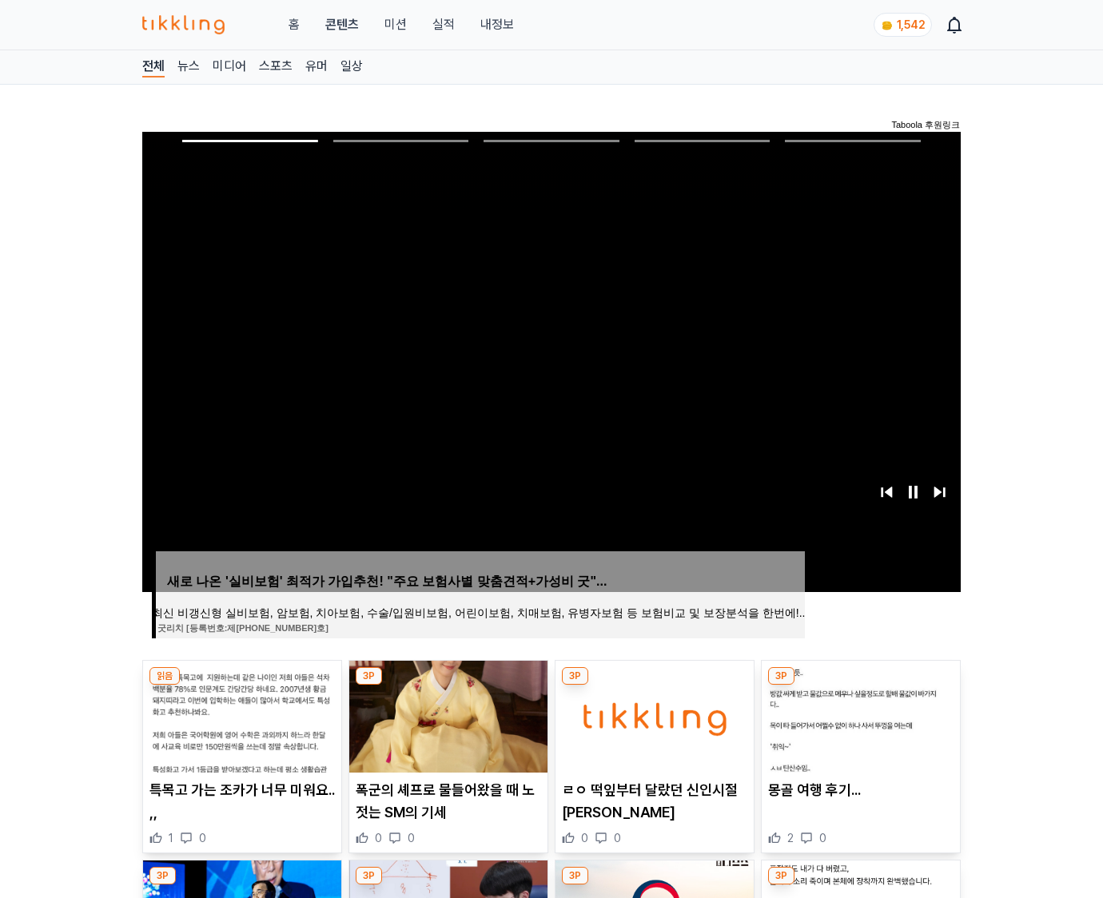
click at [860, 686] on img at bounding box center [861, 717] width 198 height 112
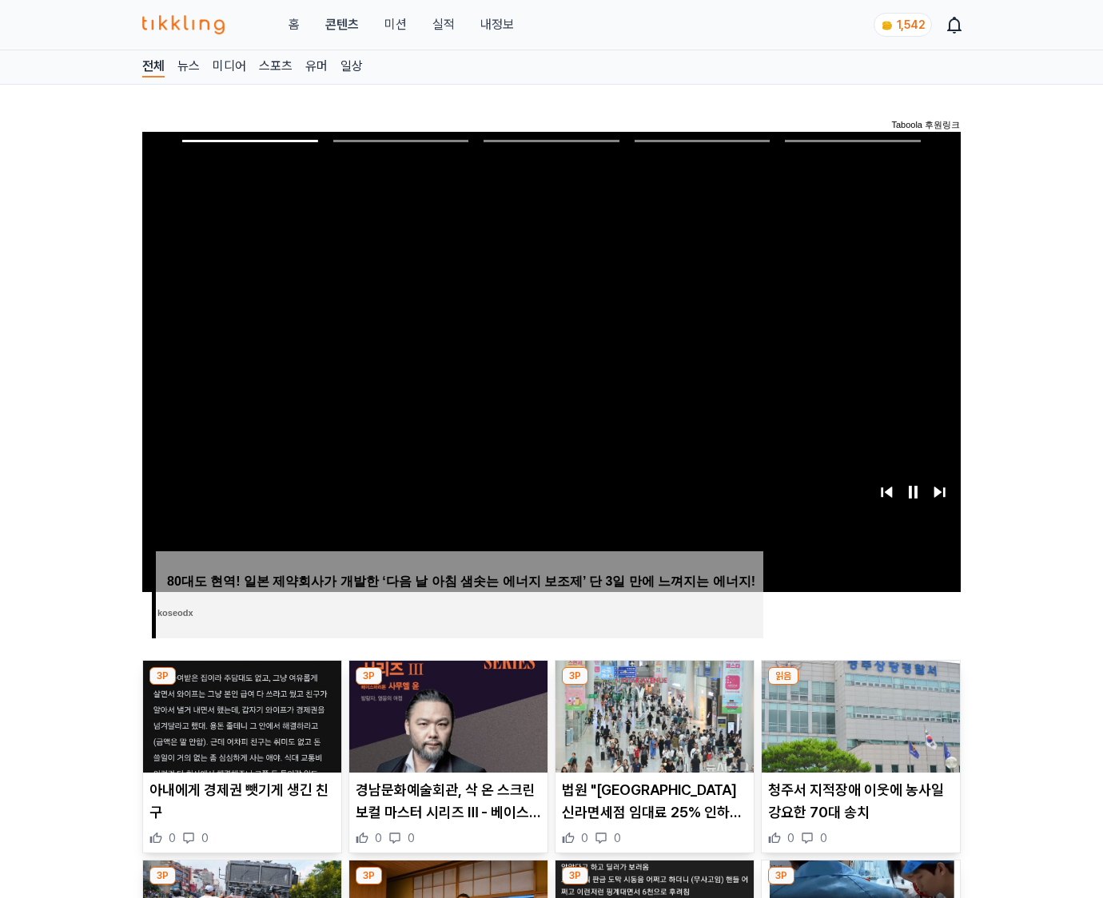
click at [860, 686] on img at bounding box center [861, 717] width 198 height 112
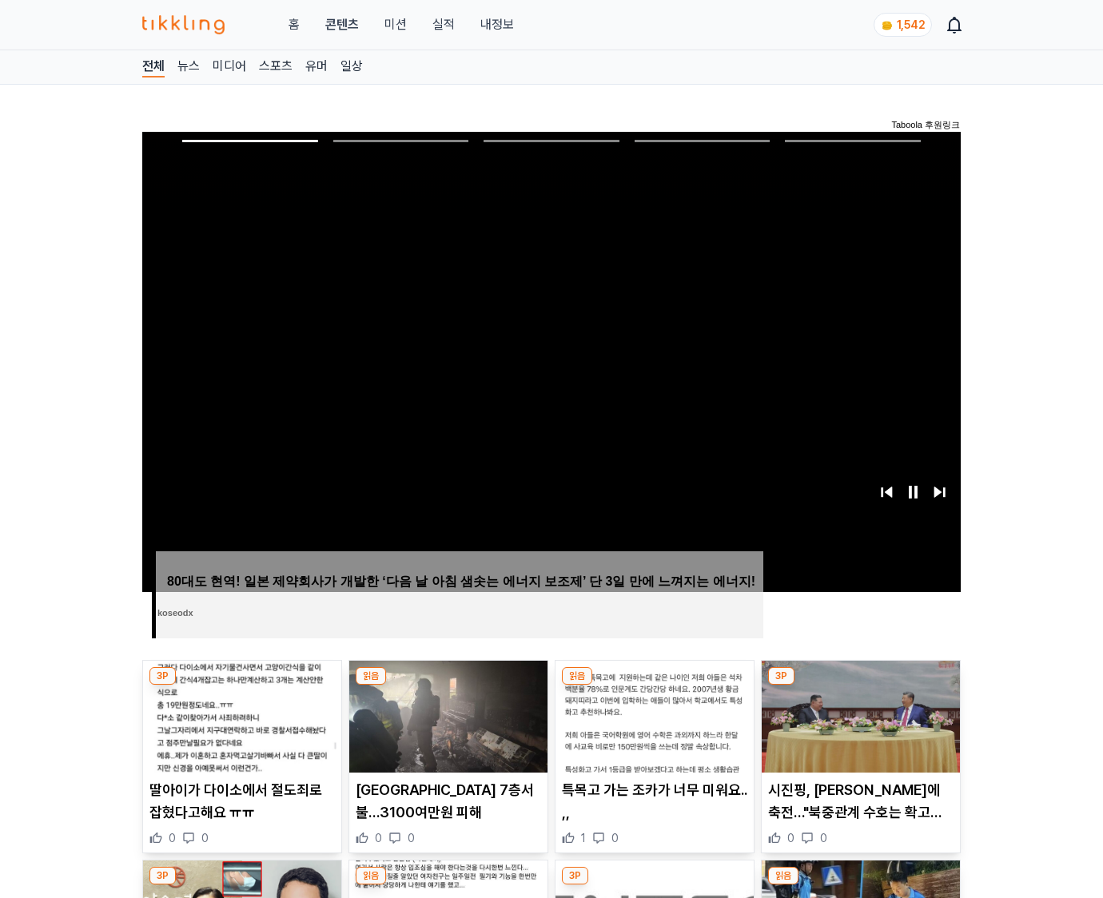
click at [860, 686] on img at bounding box center [861, 717] width 198 height 112
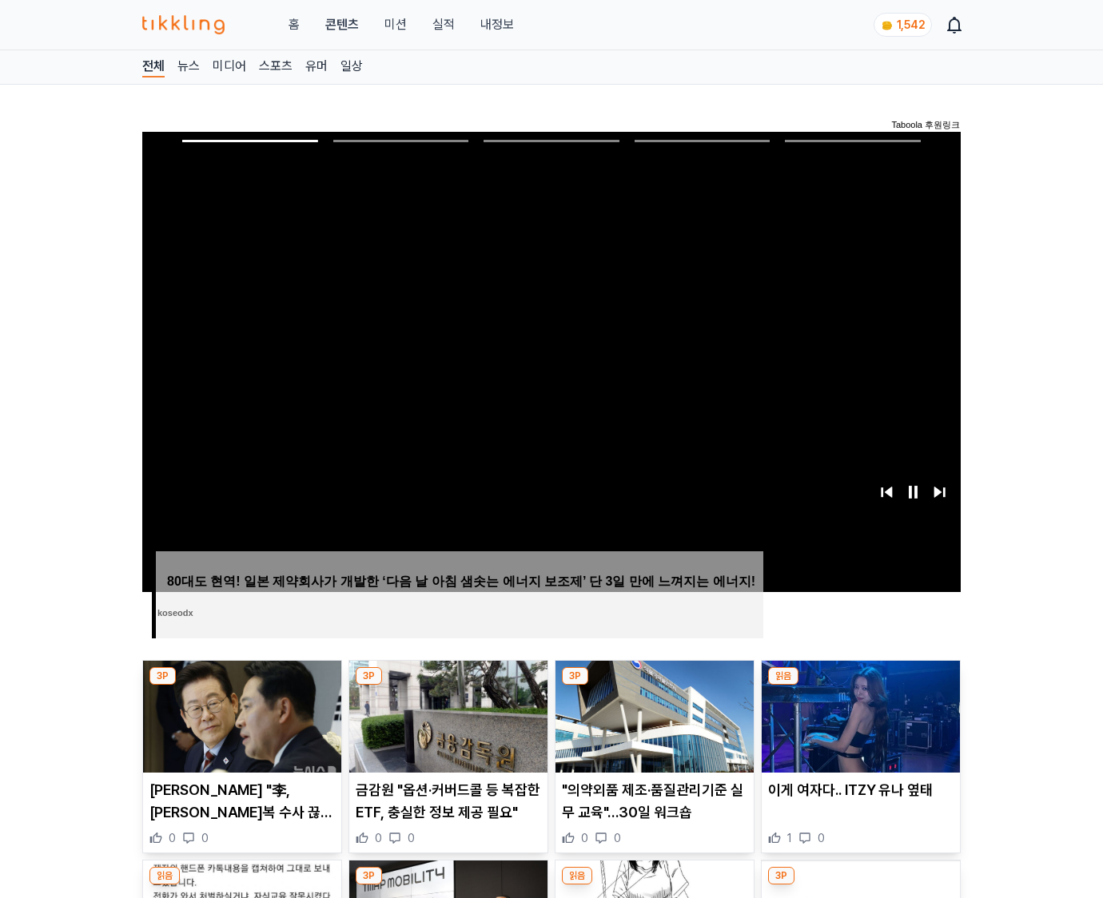
click at [860, 686] on img at bounding box center [861, 717] width 198 height 112
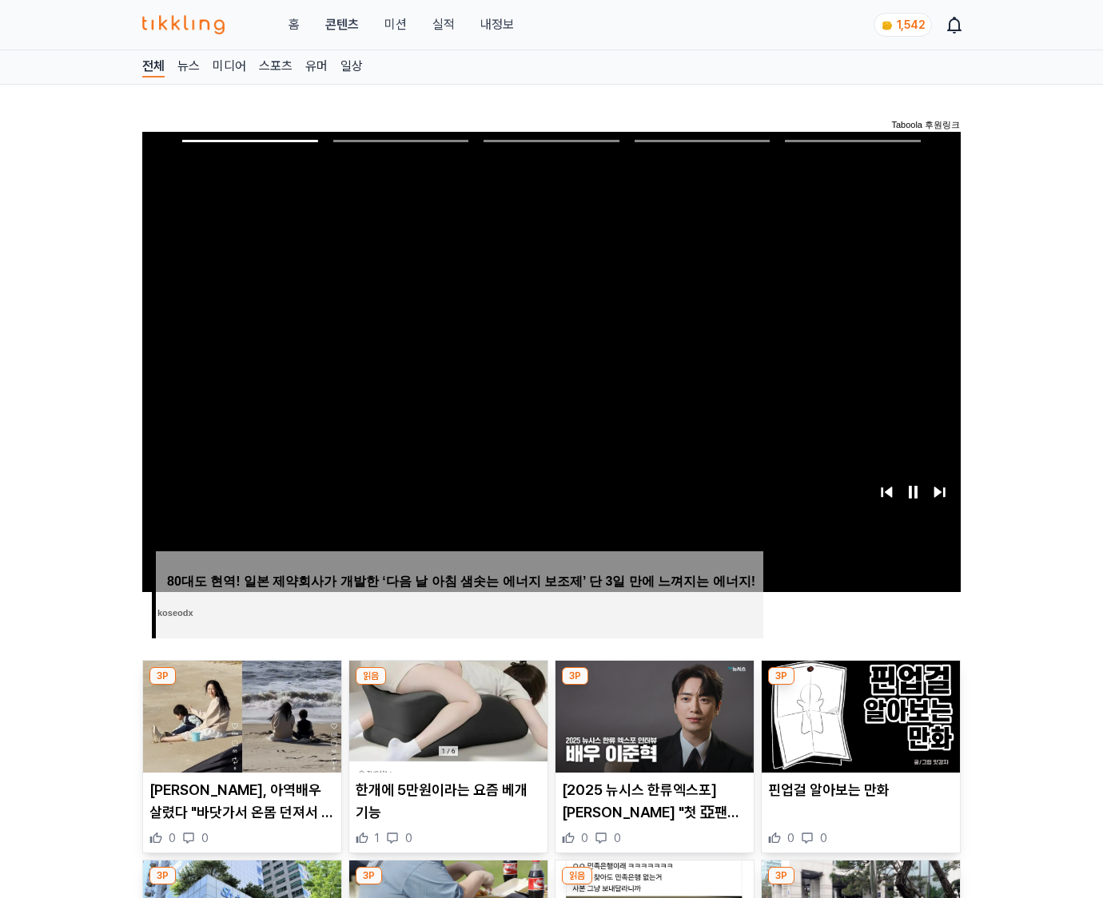
click at [860, 686] on img at bounding box center [861, 717] width 198 height 112
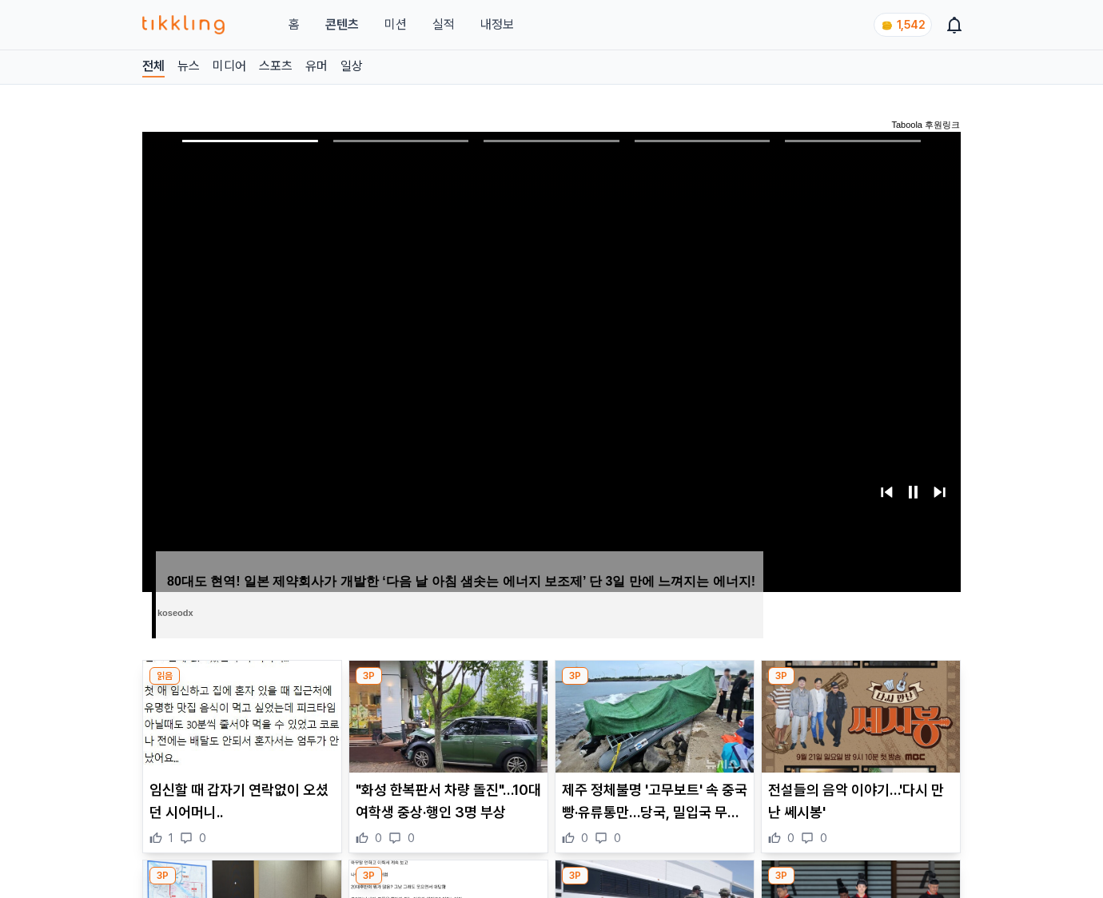
click at [860, 686] on img at bounding box center [861, 717] width 198 height 112
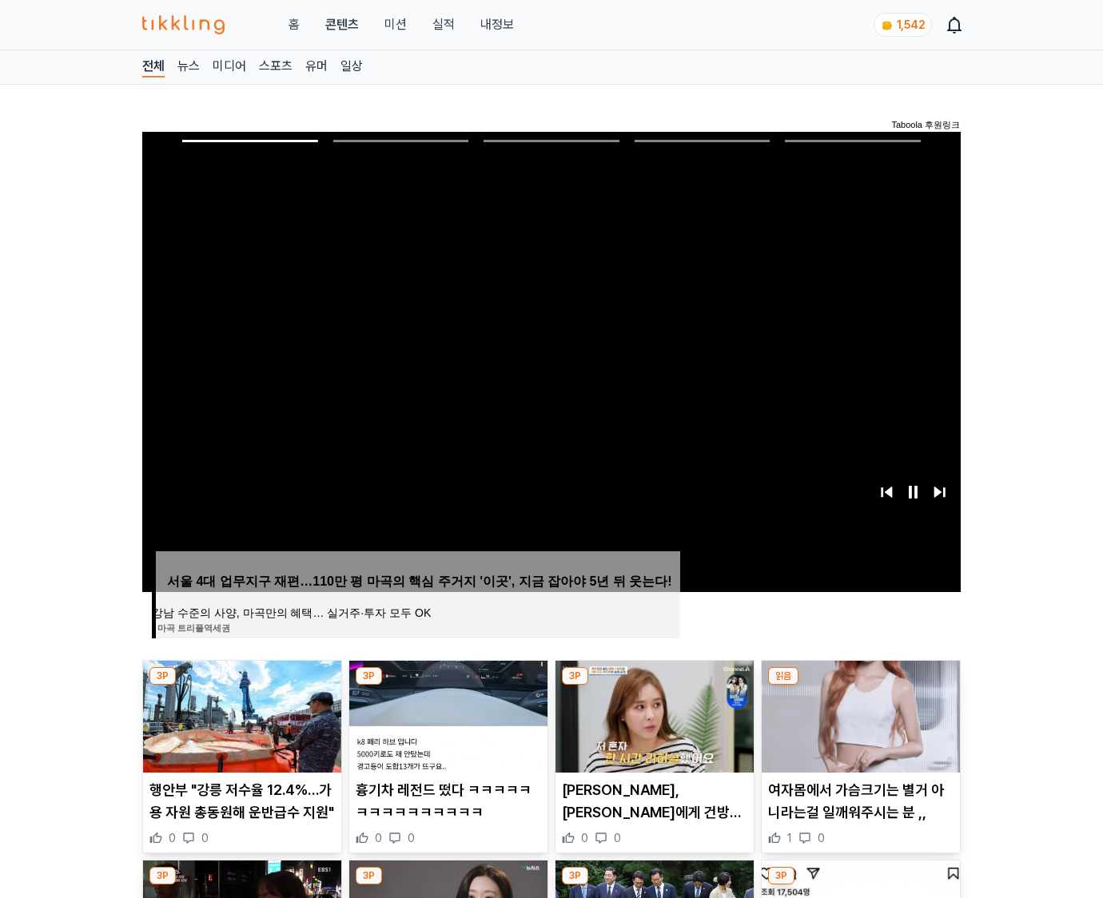
click at [860, 686] on img at bounding box center [861, 717] width 198 height 112
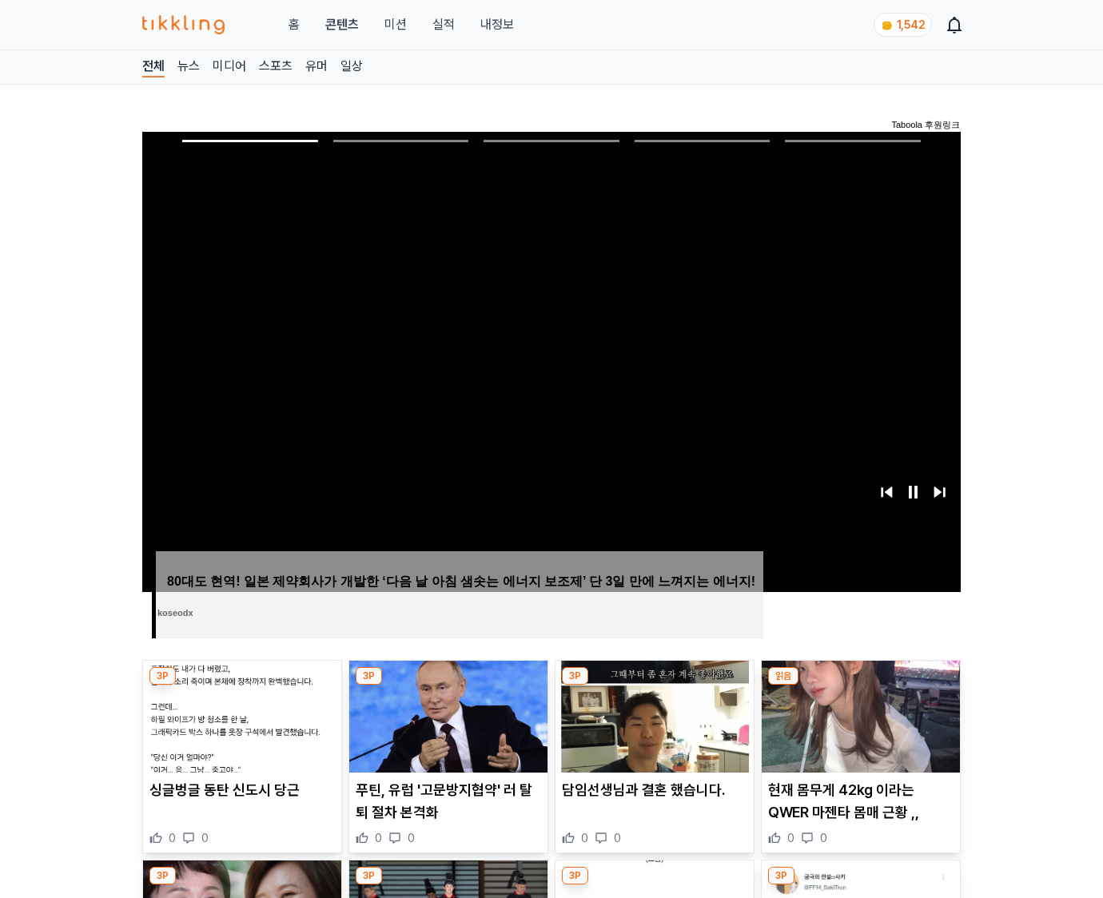
click at [860, 686] on img at bounding box center [861, 717] width 198 height 112
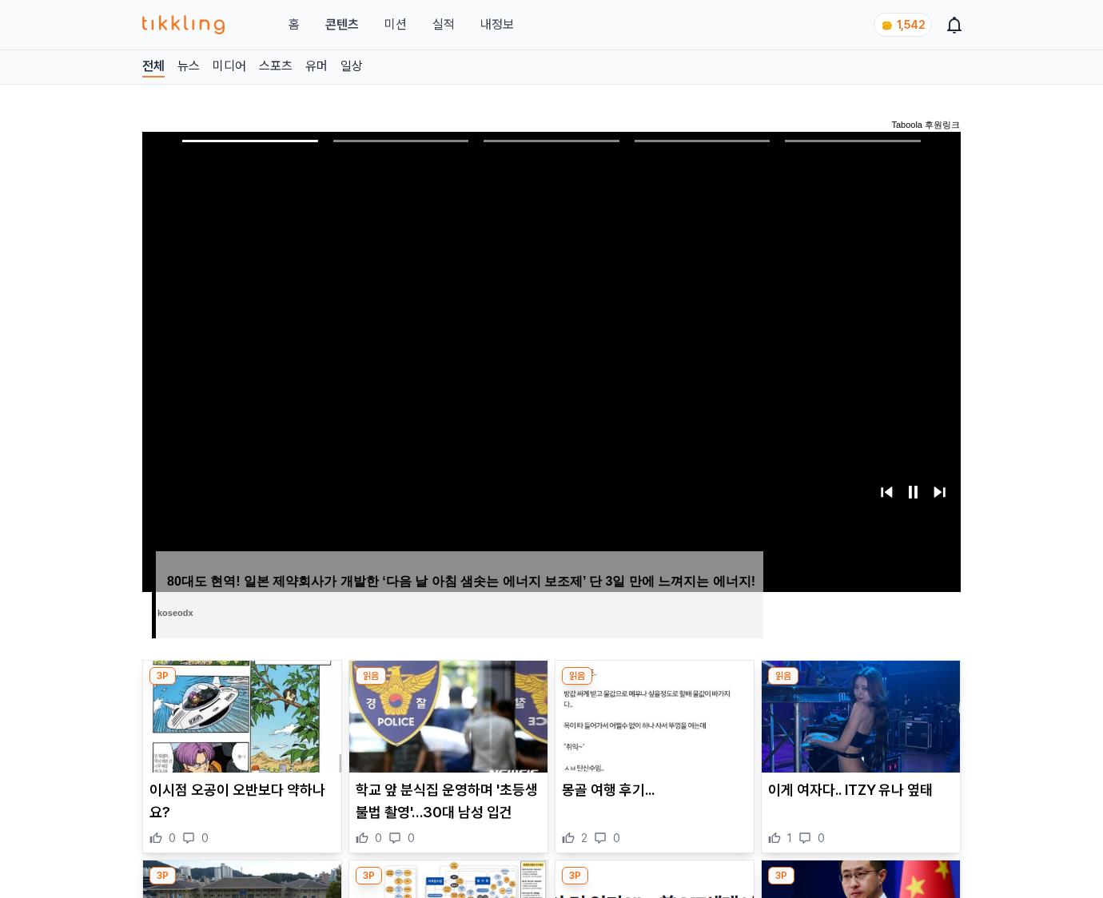
click at [860, 686] on img at bounding box center [861, 717] width 198 height 112
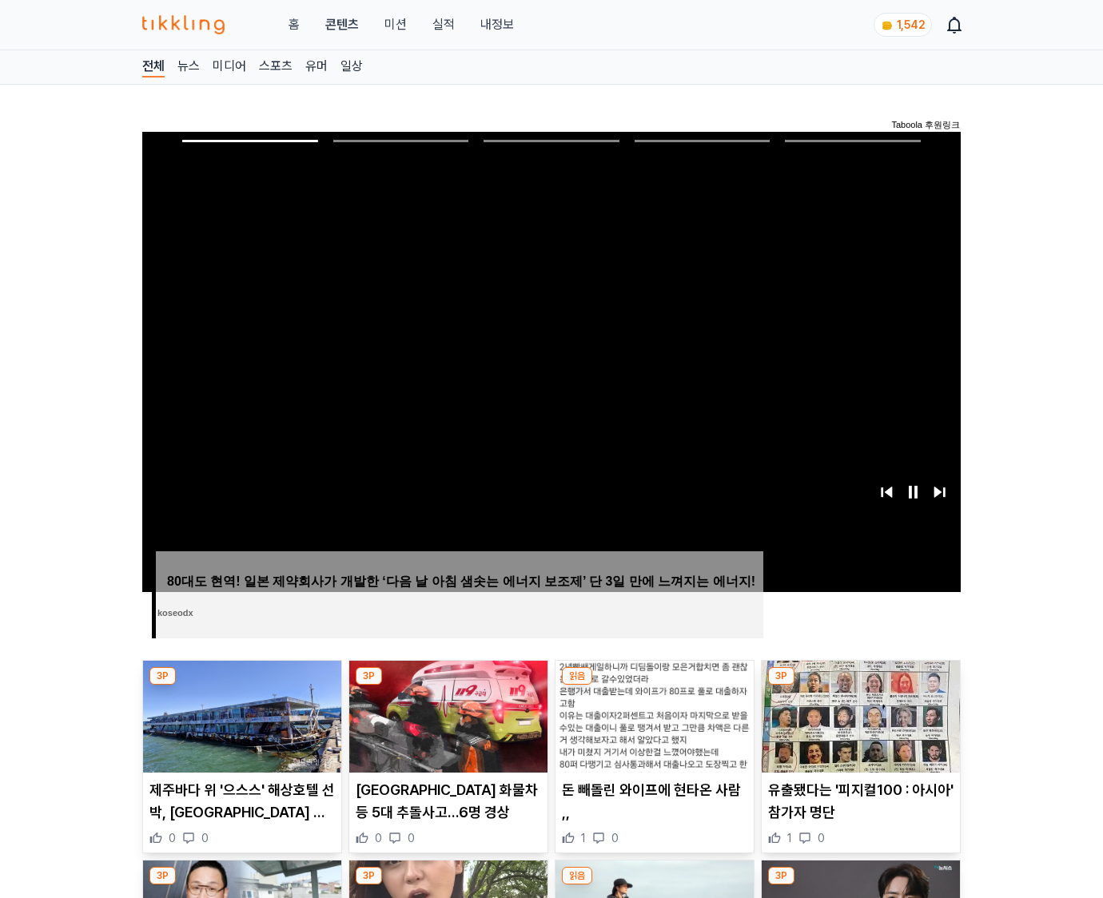
click at [860, 686] on img at bounding box center [861, 717] width 198 height 112
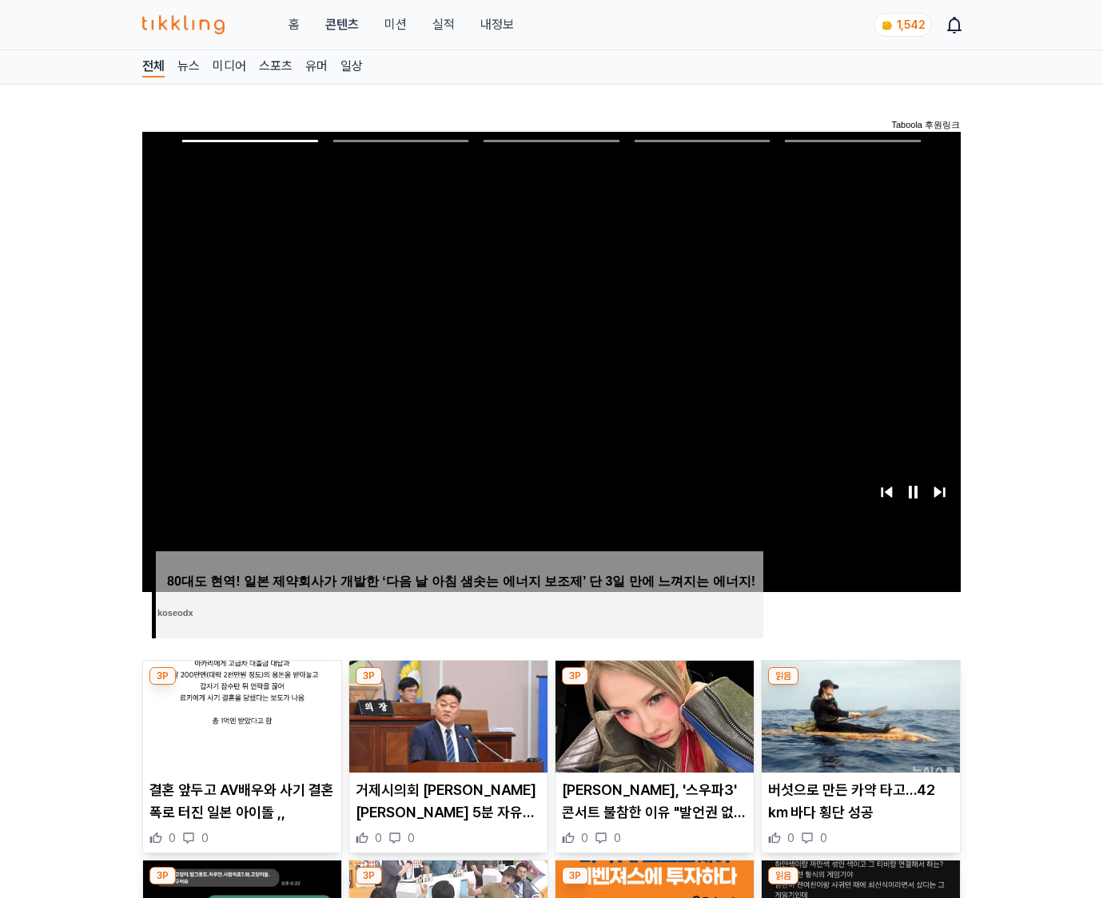
click at [860, 686] on img at bounding box center [861, 717] width 198 height 112
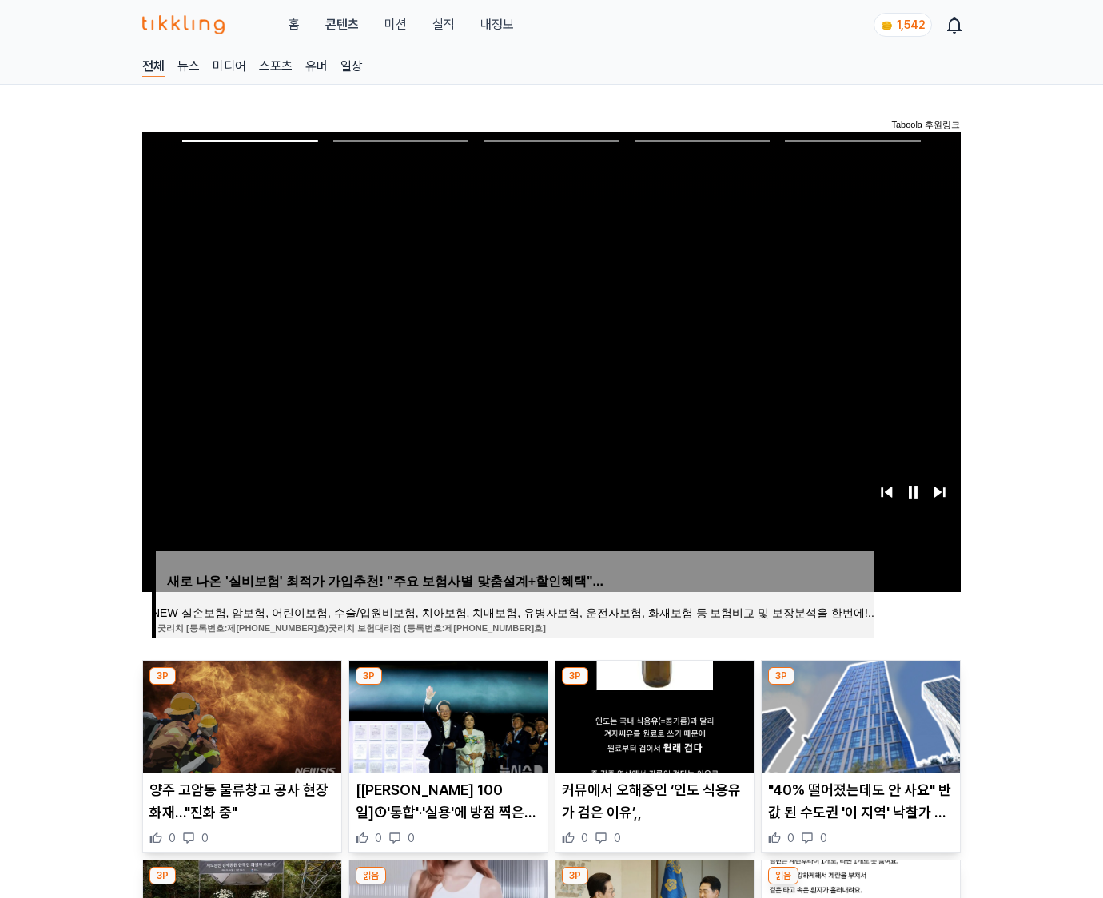
click at [860, 686] on img at bounding box center [861, 717] width 198 height 112
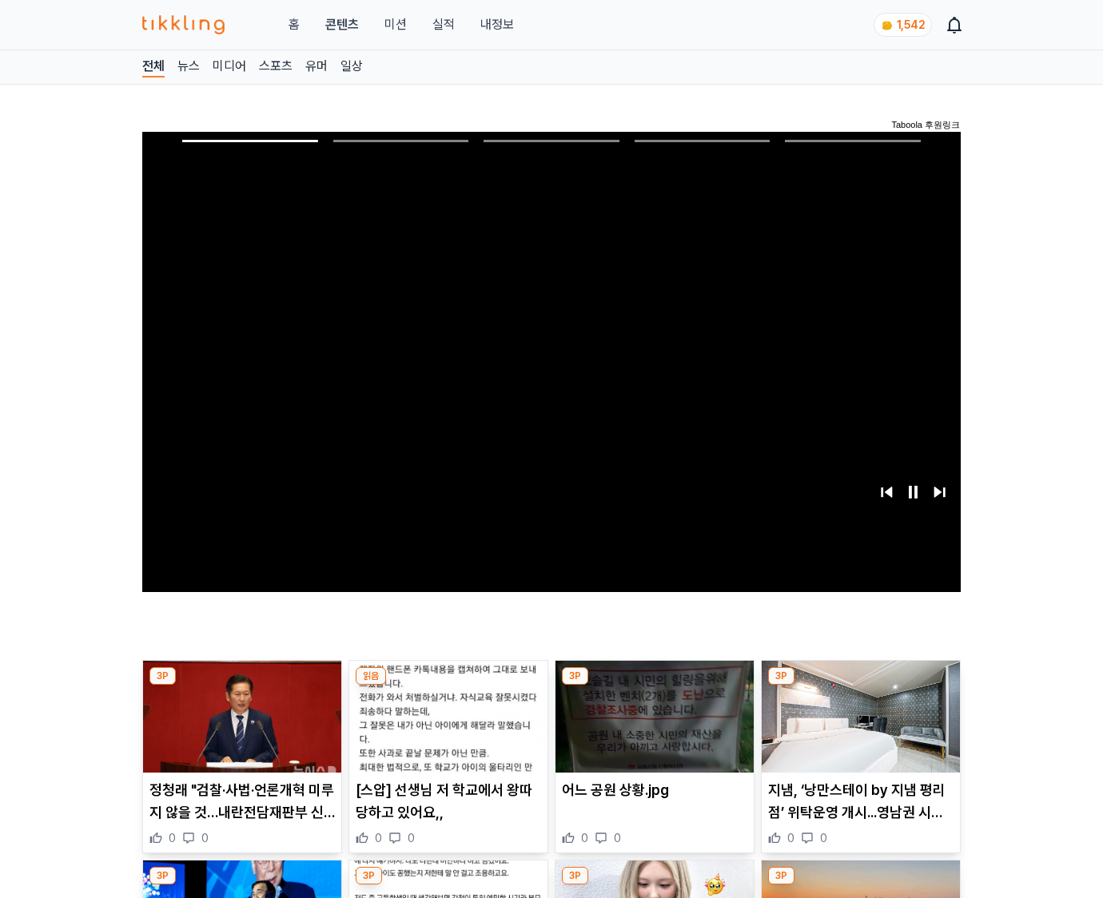
click at [860, 686] on img at bounding box center [861, 717] width 198 height 112
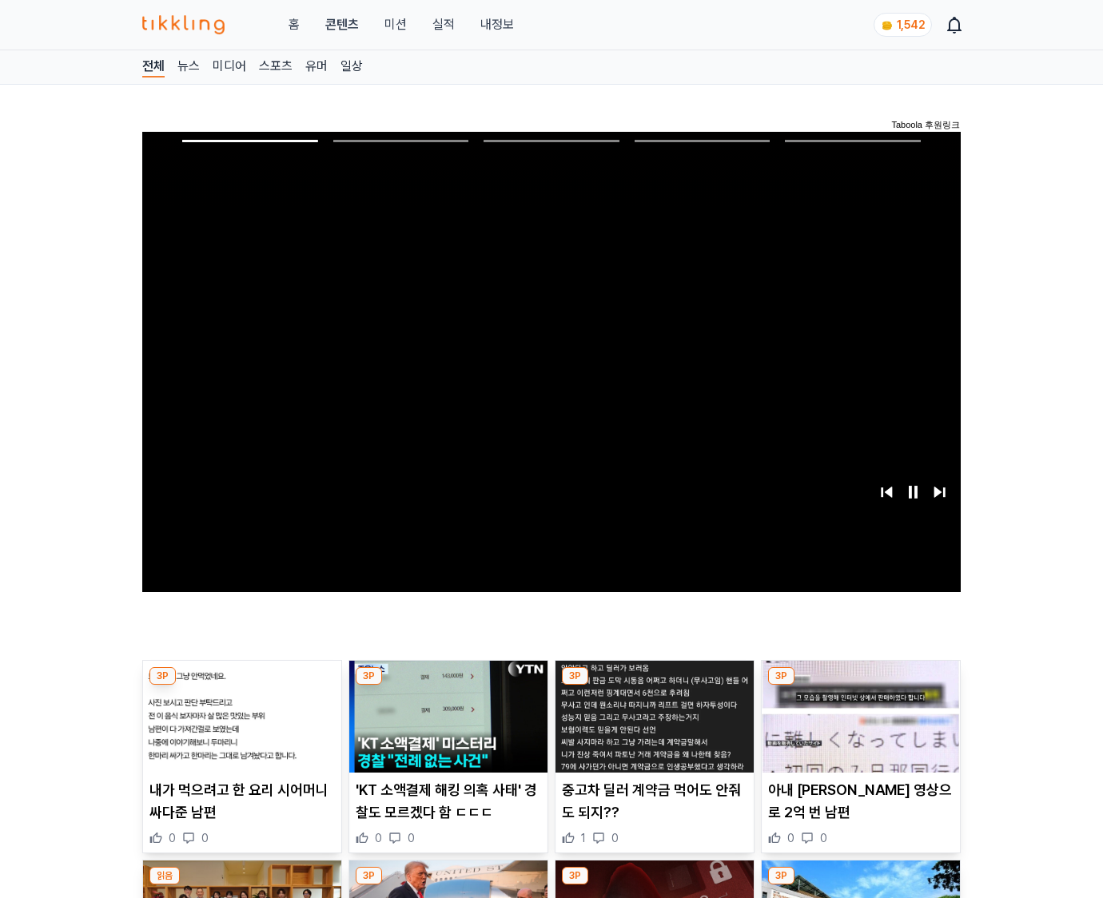
click at [860, 686] on img at bounding box center [861, 717] width 198 height 112
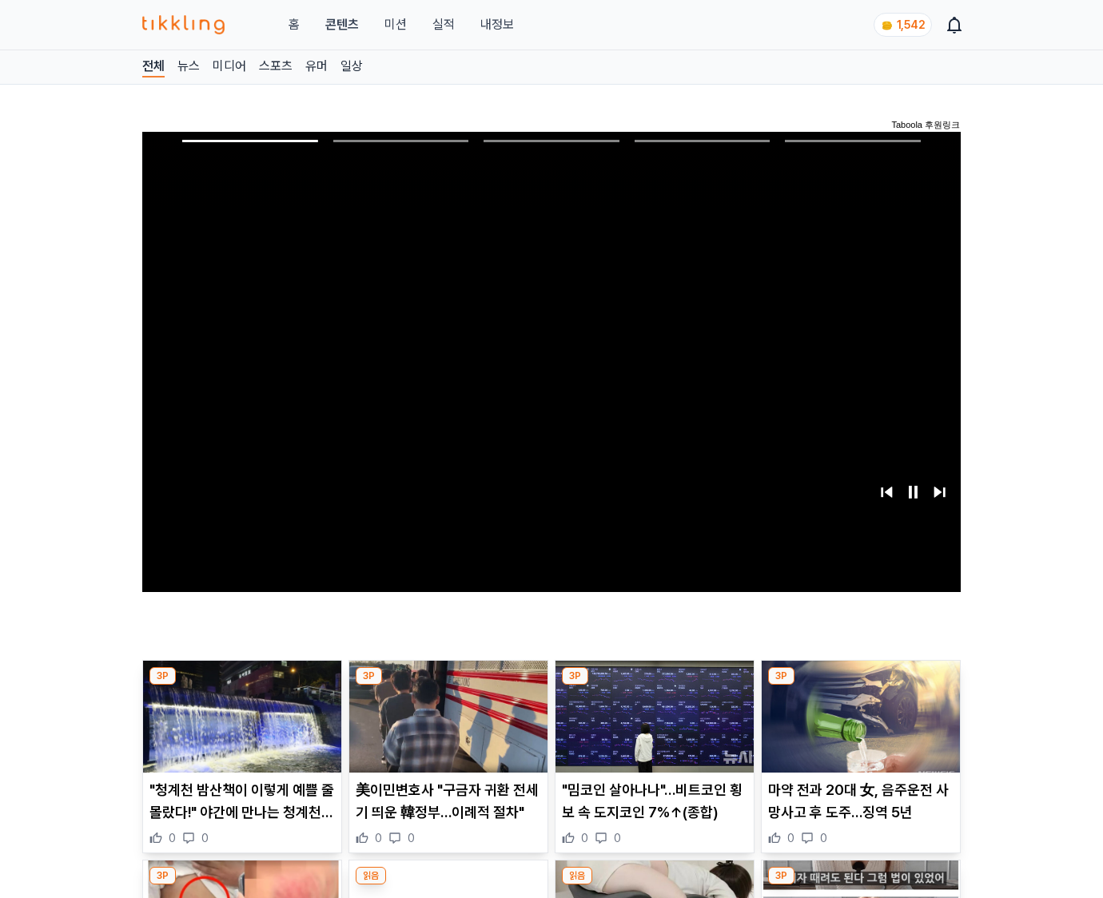
click at [860, 686] on img at bounding box center [861, 717] width 198 height 112
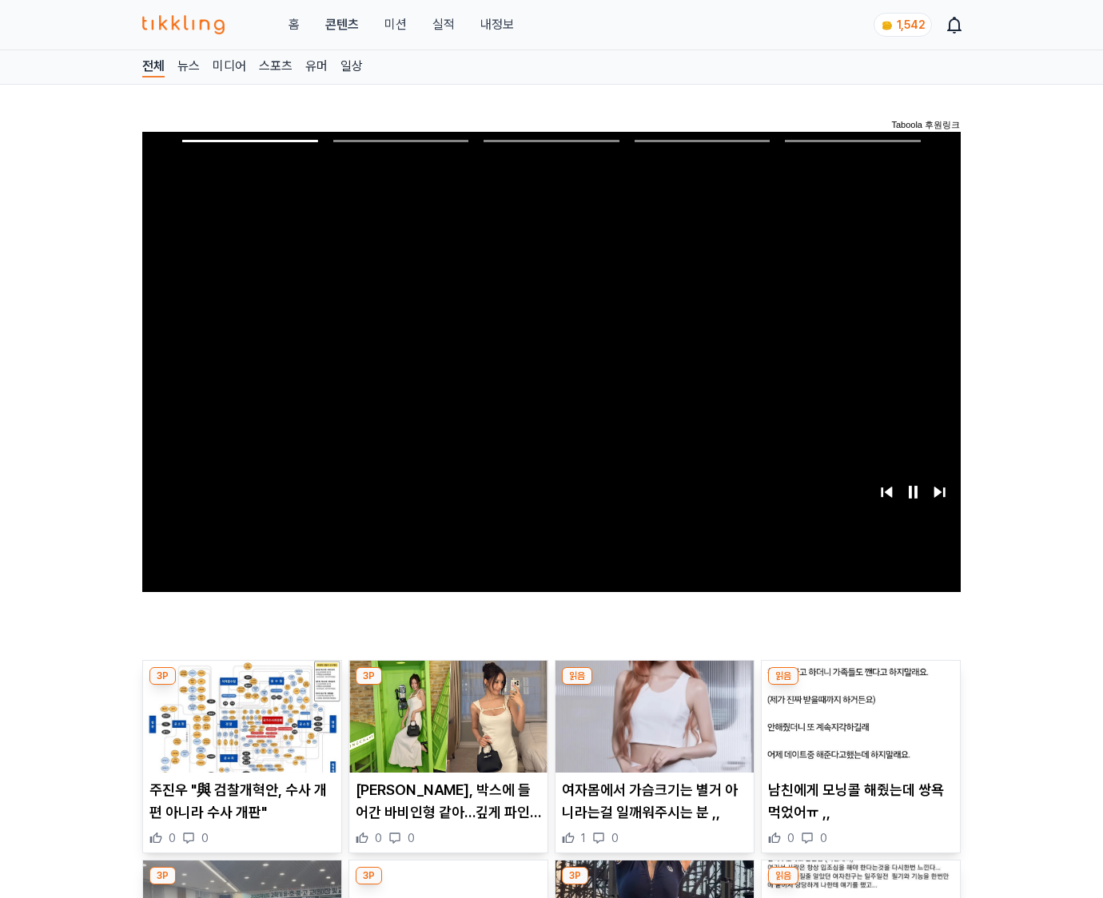
click at [860, 686] on img at bounding box center [861, 717] width 198 height 112
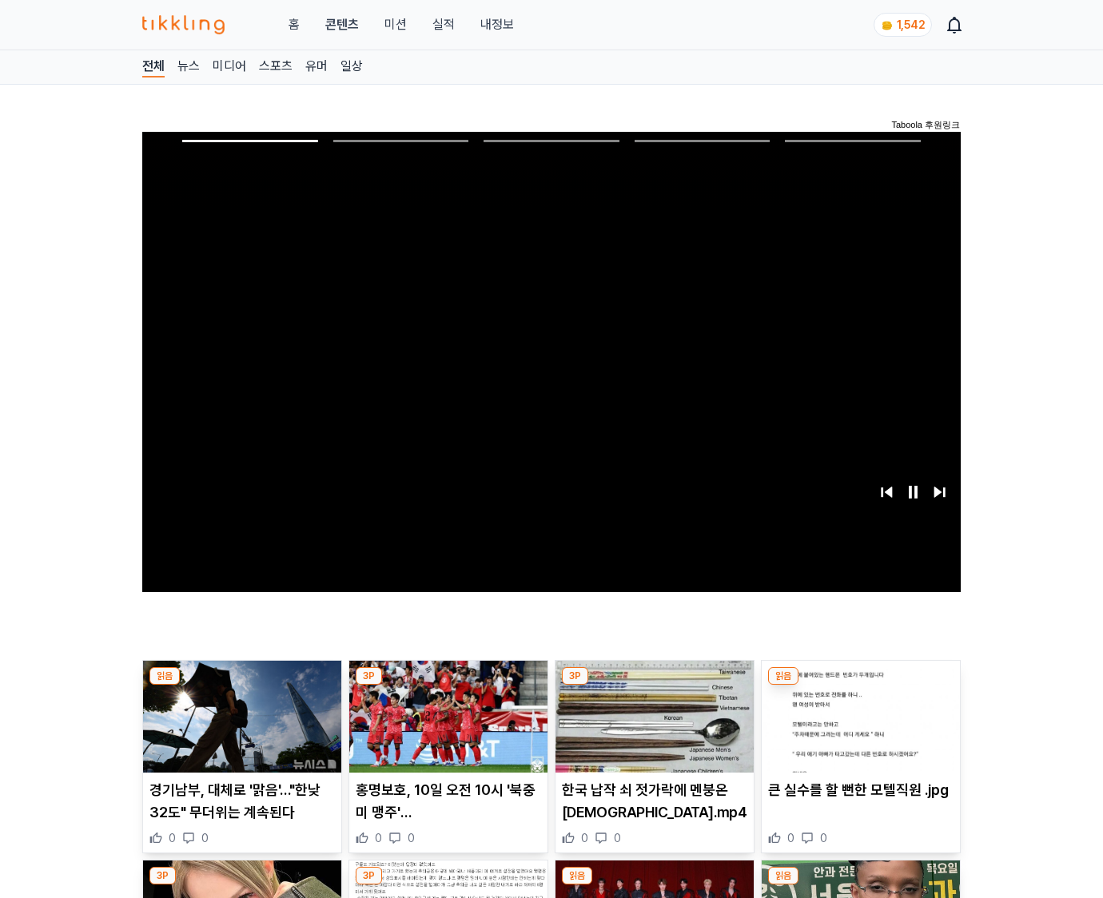
click at [860, 686] on img at bounding box center [861, 717] width 198 height 112
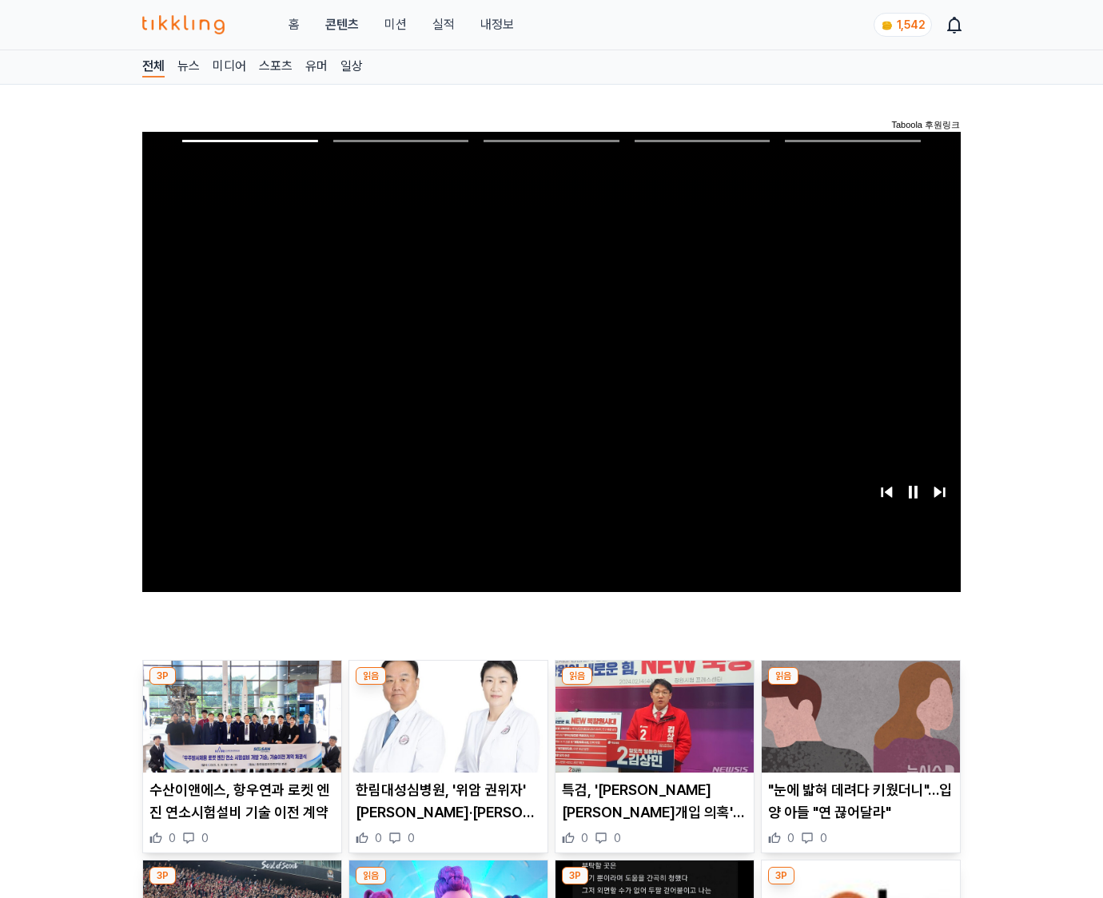
click at [860, 686] on img at bounding box center [861, 717] width 198 height 112
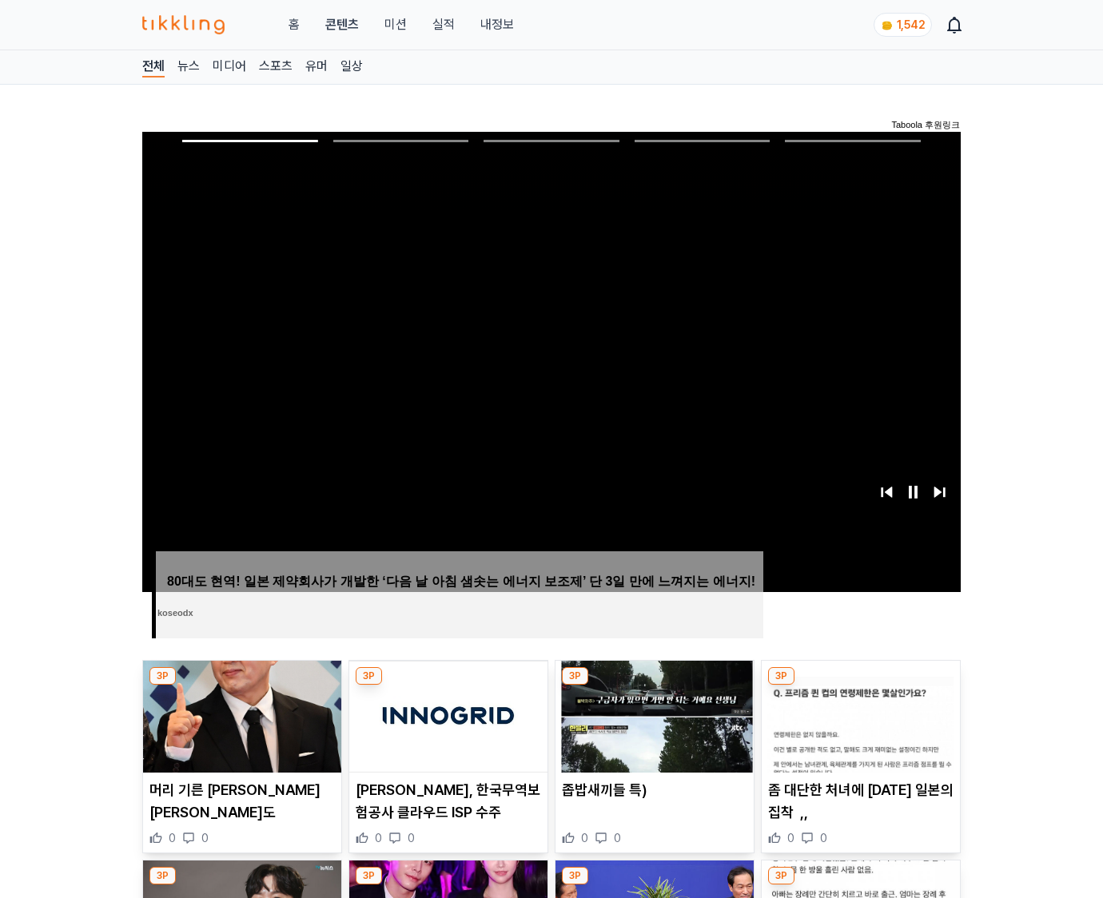
click at [860, 686] on img at bounding box center [861, 717] width 198 height 112
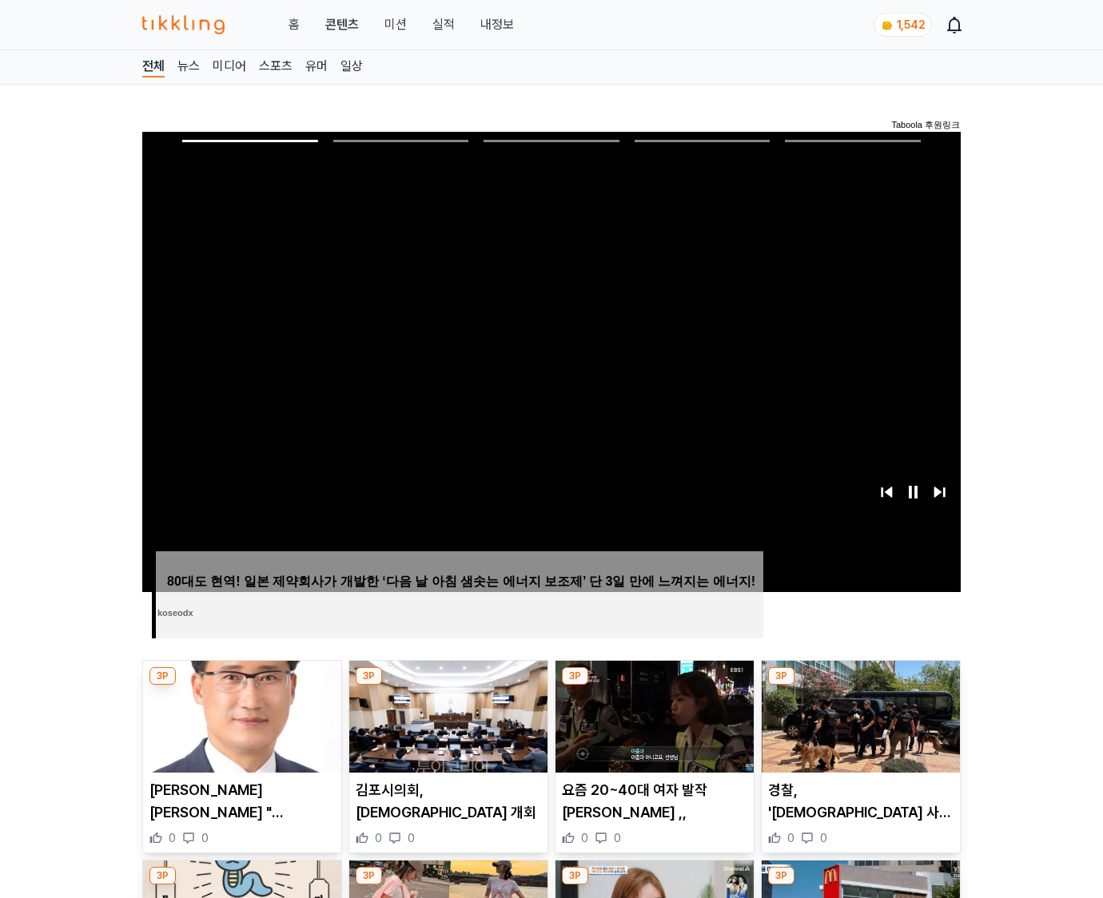
click at [860, 686] on img at bounding box center [861, 717] width 198 height 112
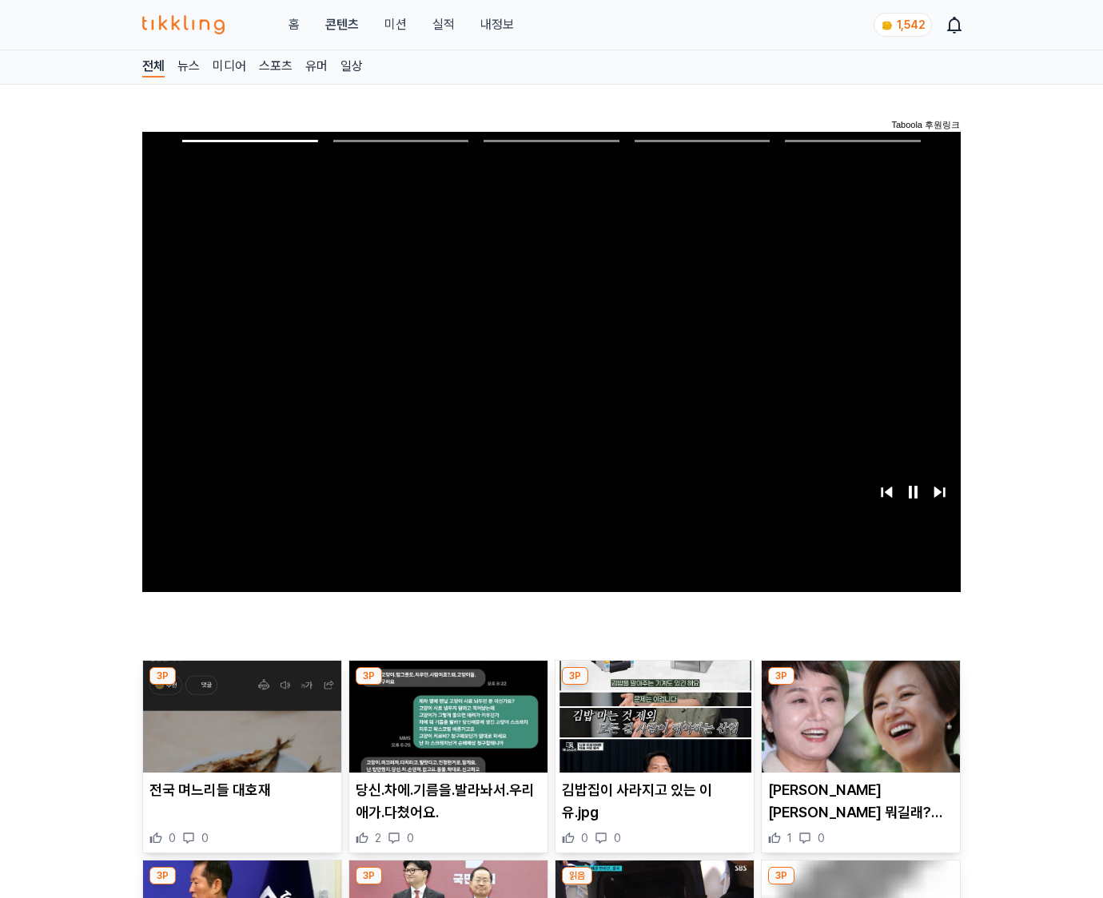
click at [860, 686] on img at bounding box center [861, 717] width 198 height 112
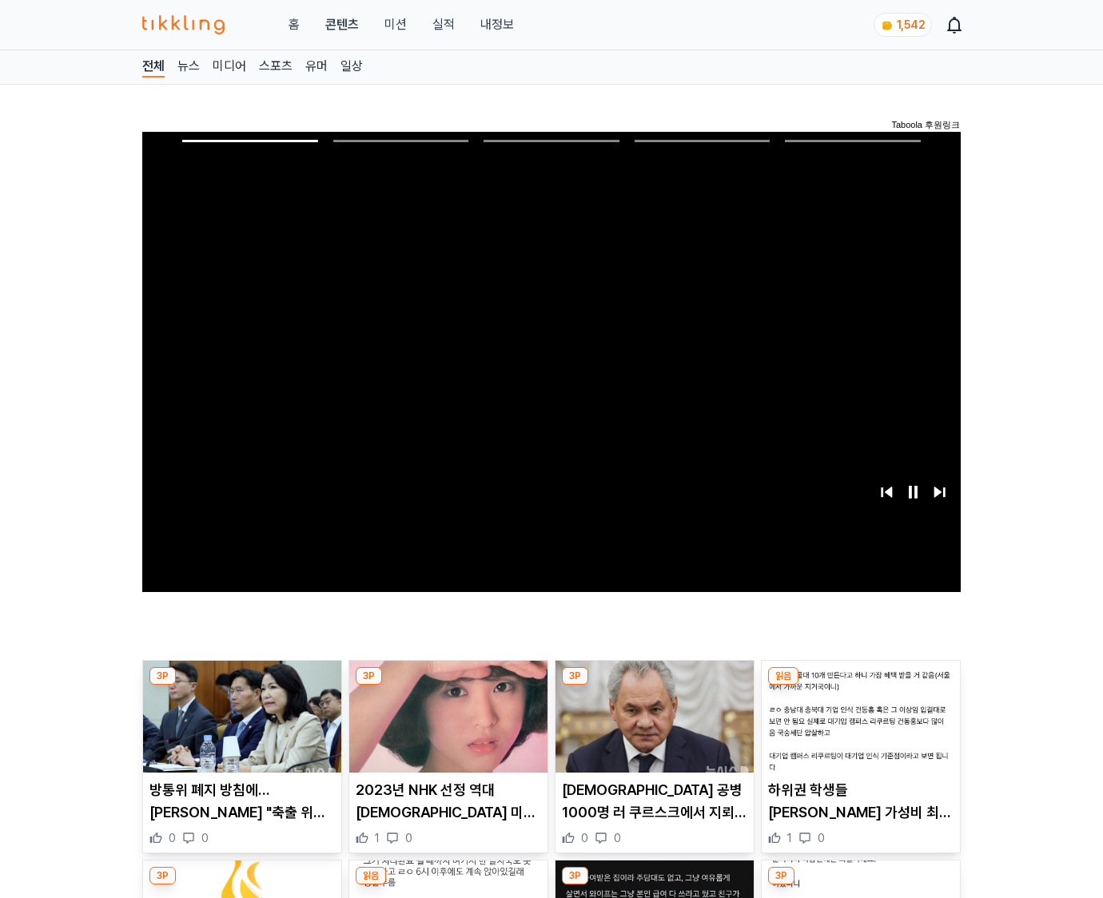
click at [860, 686] on img at bounding box center [861, 717] width 198 height 112
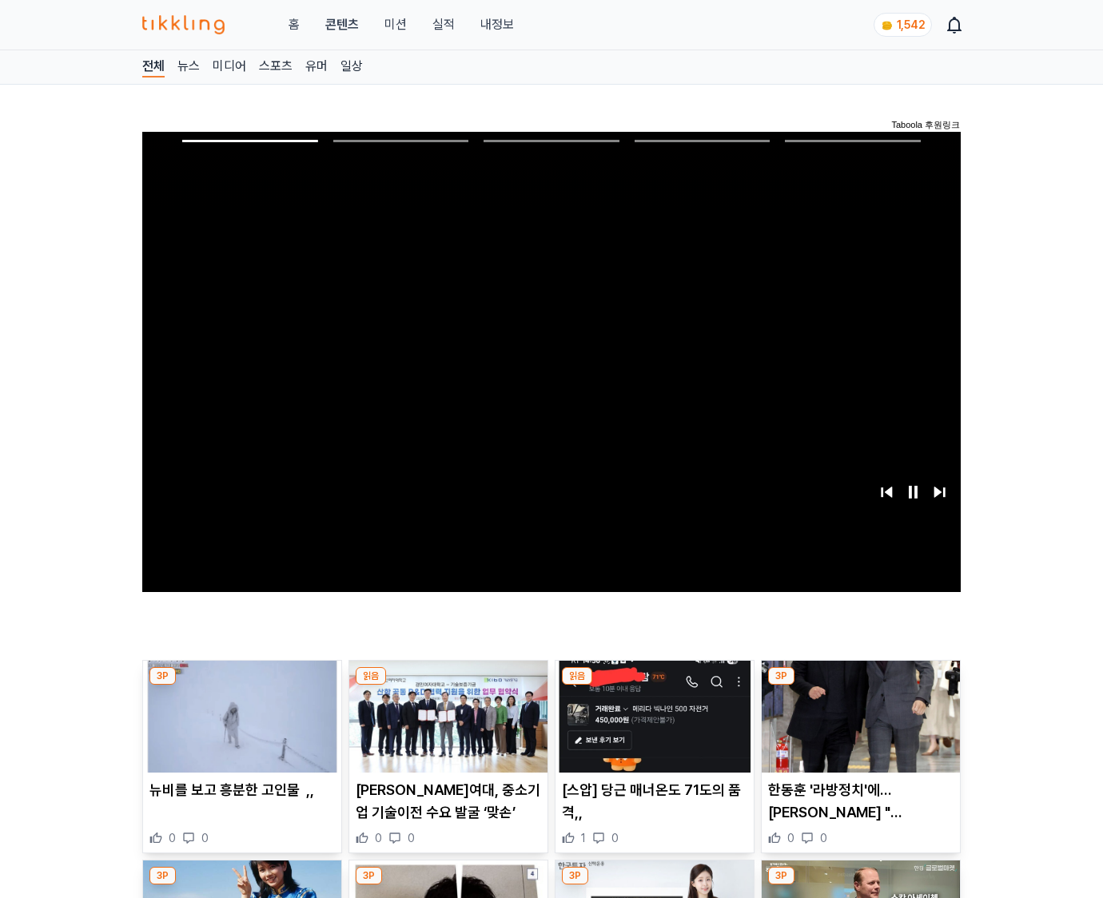
click at [860, 686] on img at bounding box center [861, 717] width 198 height 112
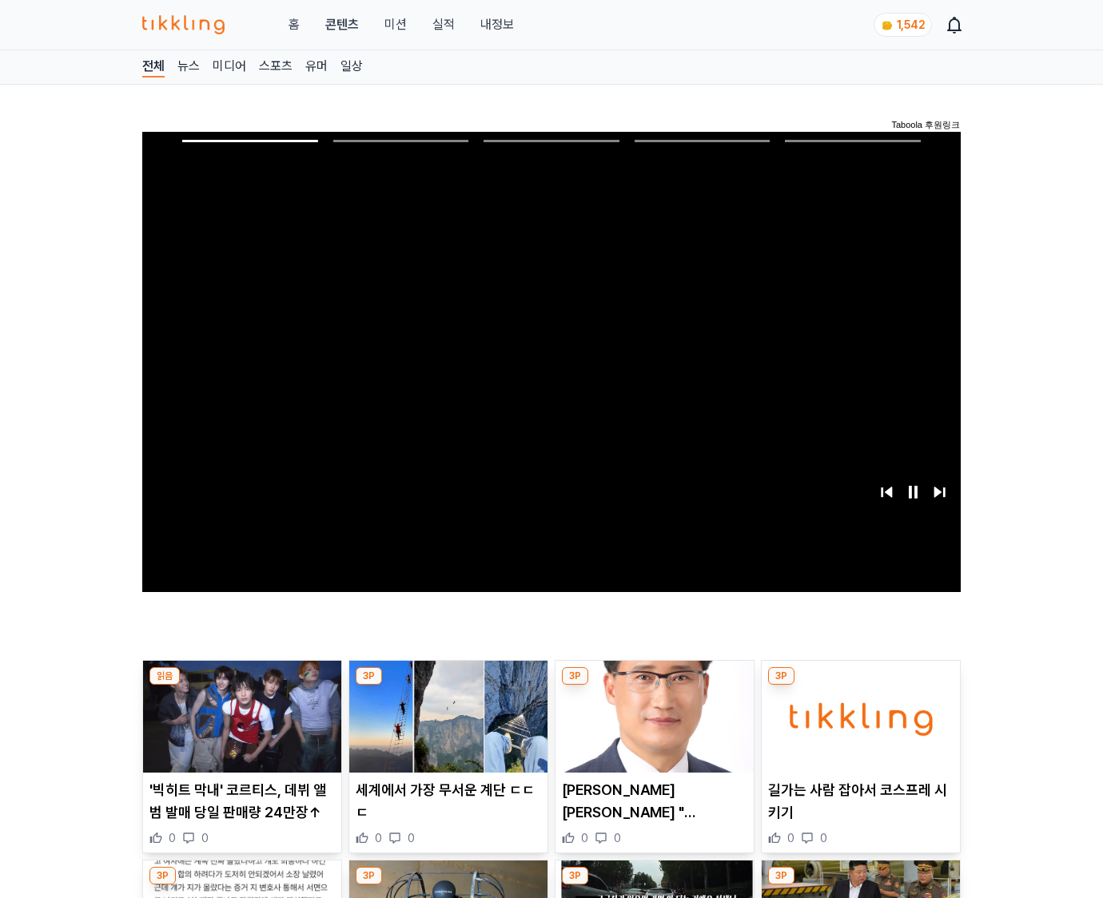
click at [860, 686] on img at bounding box center [861, 717] width 198 height 112
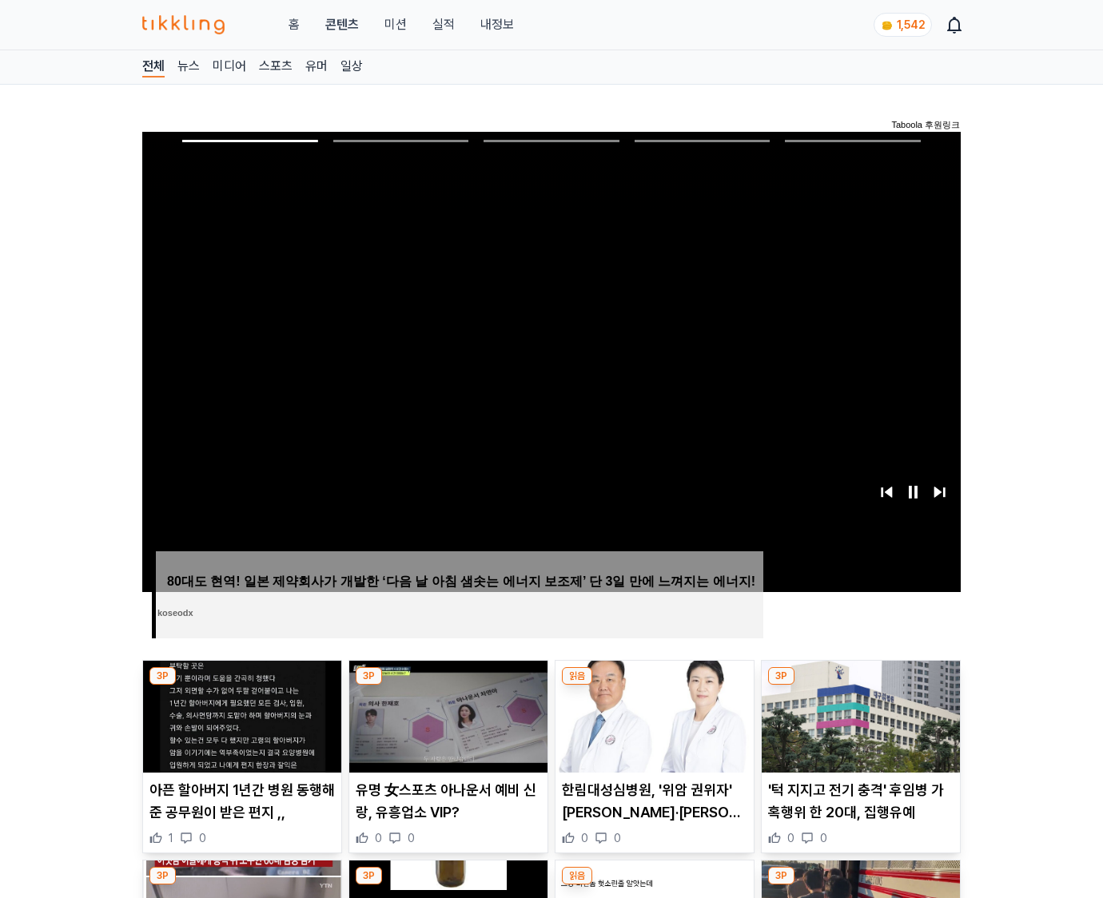
click at [860, 686] on img at bounding box center [861, 717] width 198 height 112
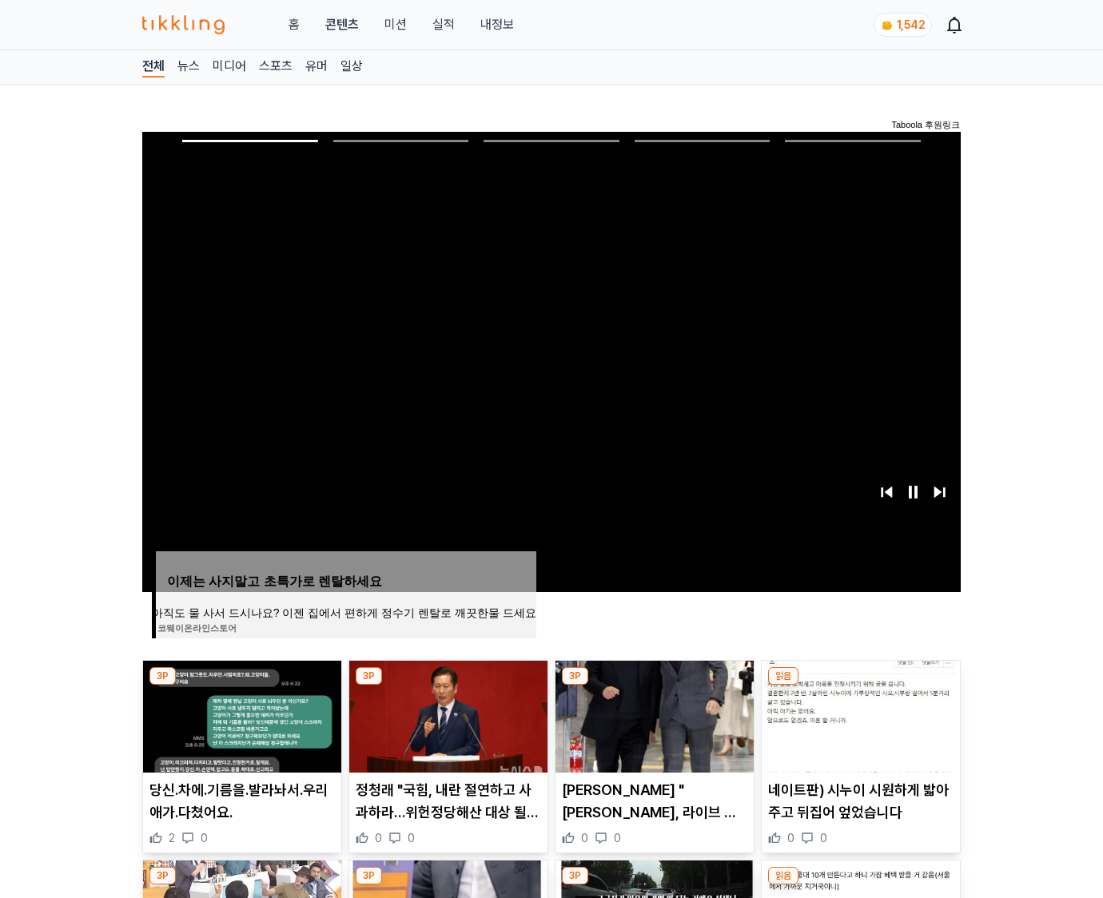
click at [860, 686] on img at bounding box center [861, 717] width 198 height 112
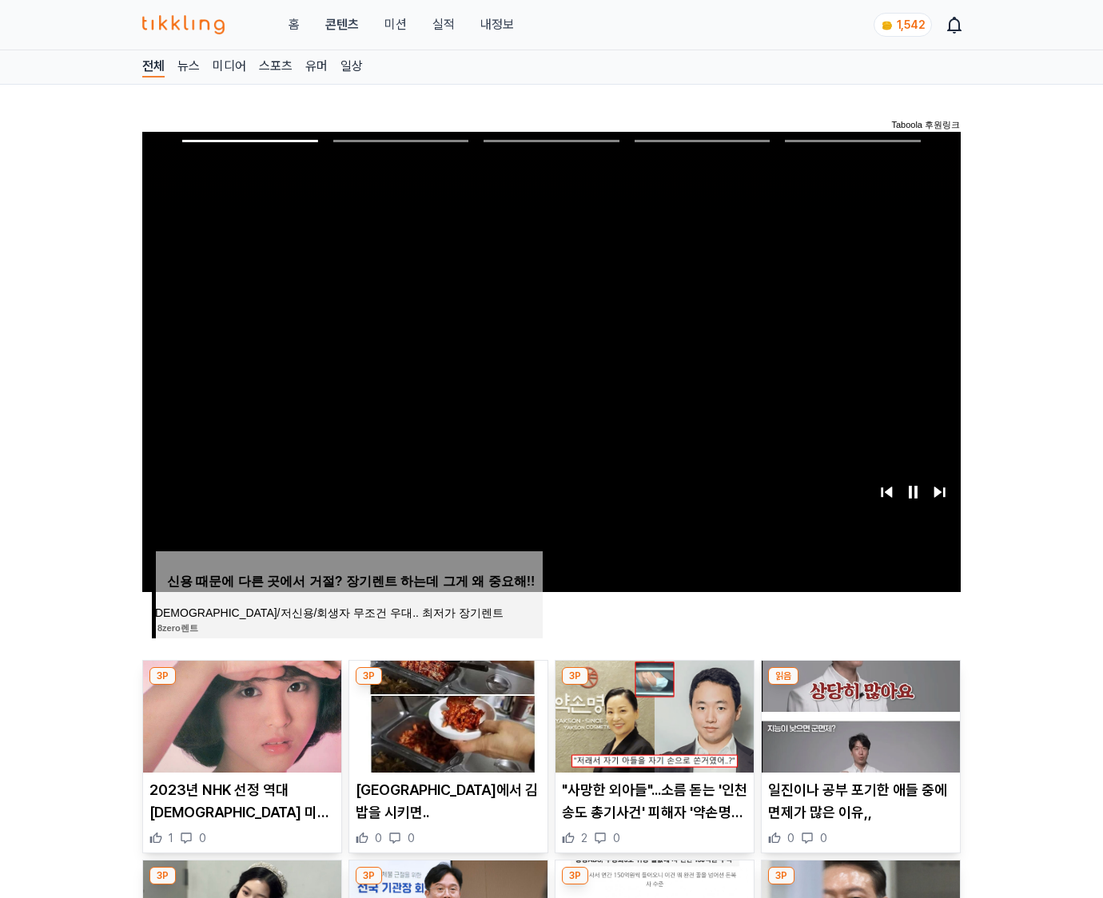
click at [860, 686] on img at bounding box center [861, 717] width 198 height 112
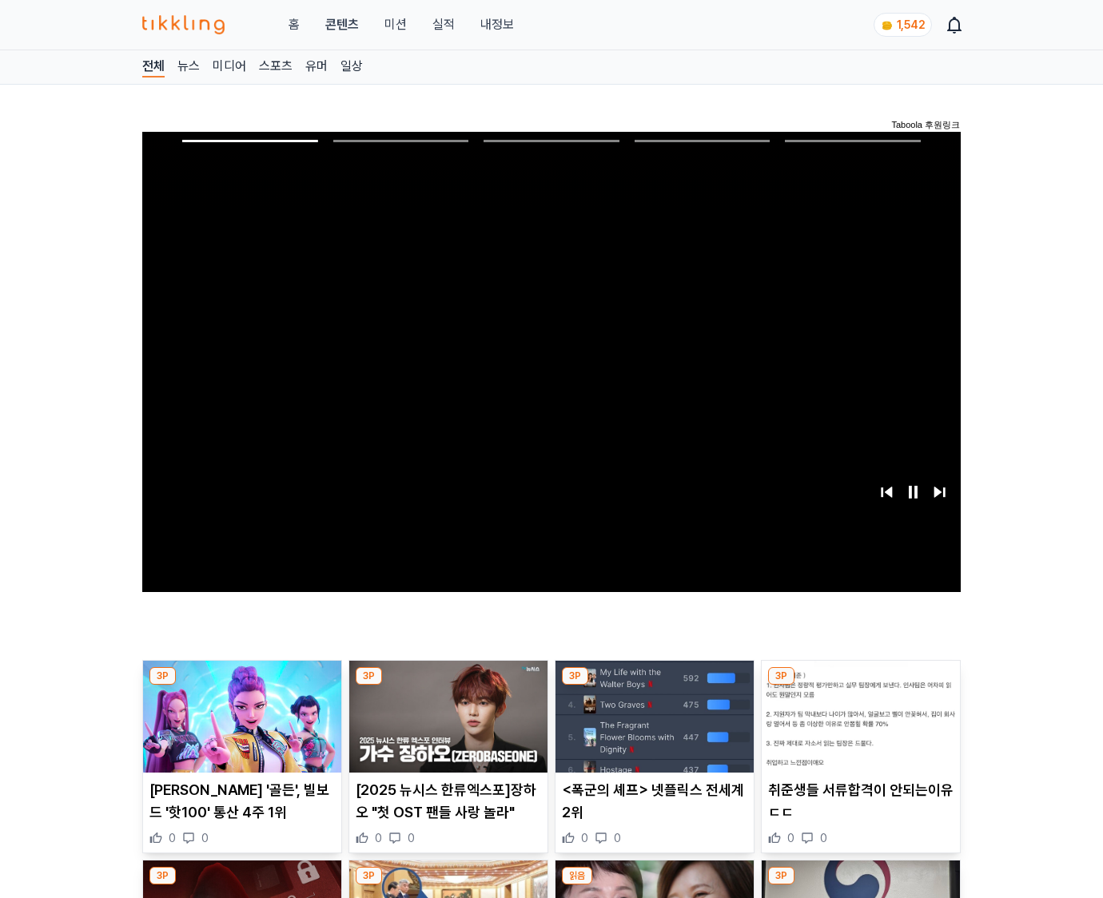
click at [860, 686] on img at bounding box center [861, 717] width 198 height 112
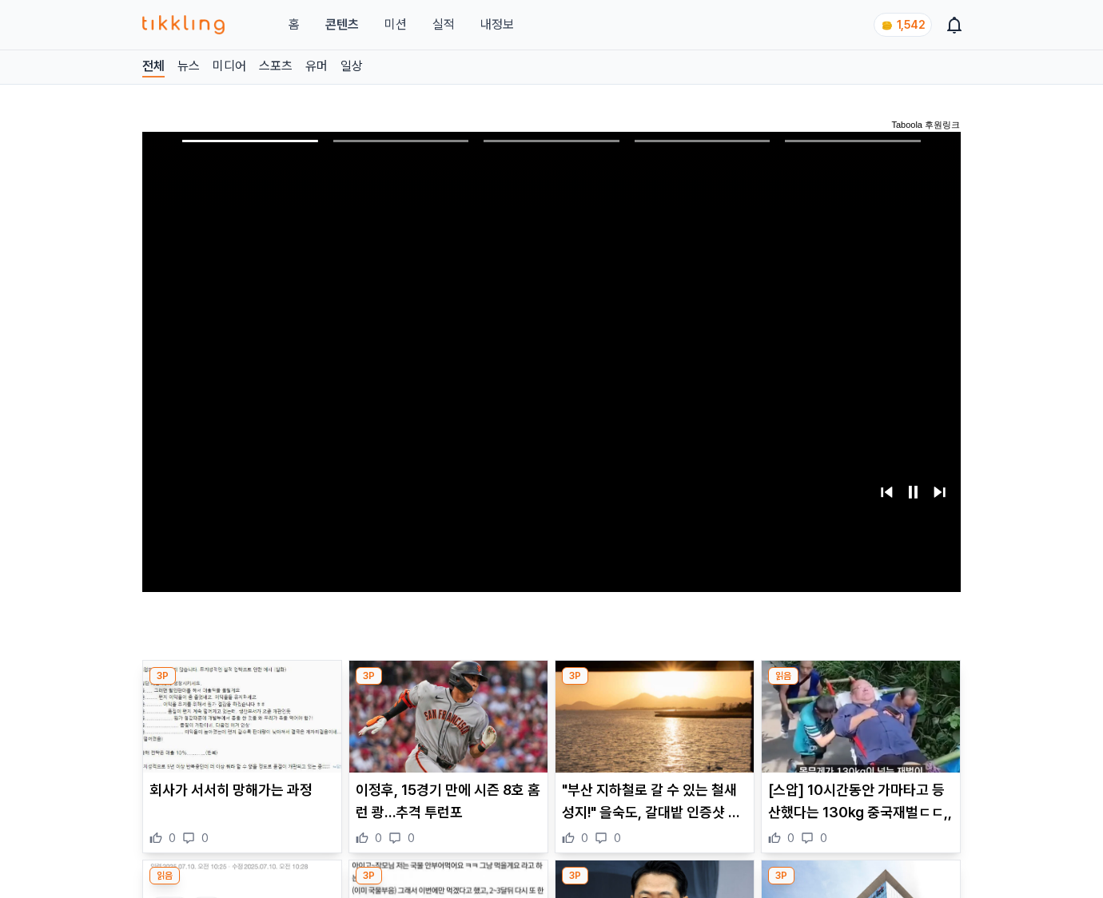
click at [860, 686] on img at bounding box center [861, 717] width 198 height 112
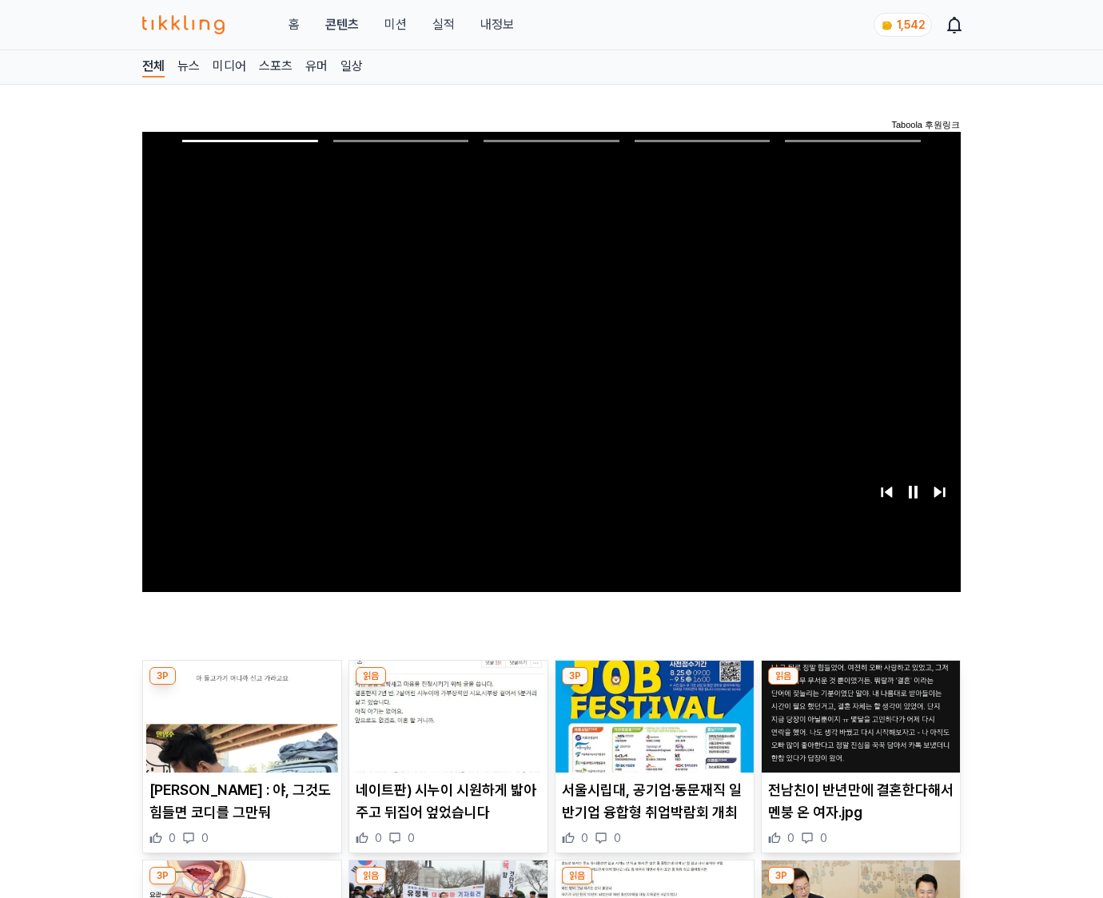
click at [860, 686] on img at bounding box center [861, 717] width 198 height 112
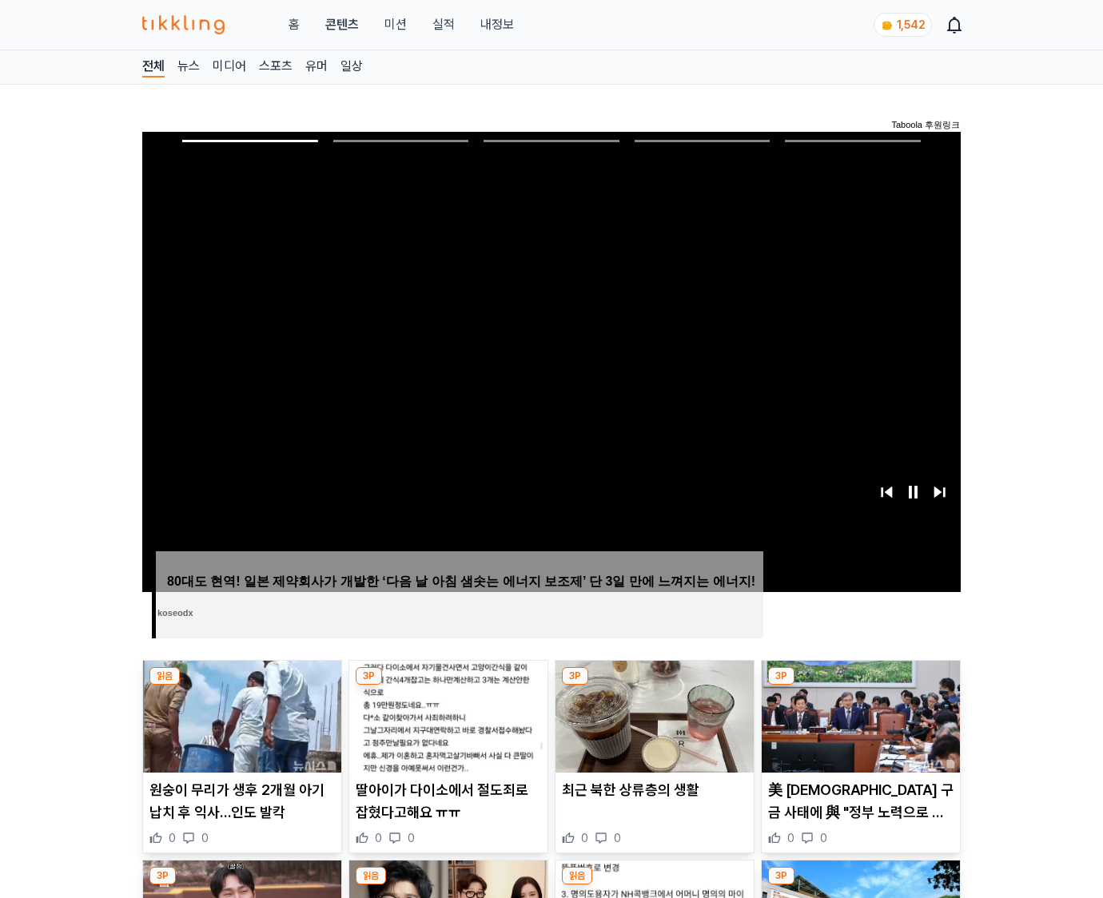
click at [860, 686] on img at bounding box center [861, 717] width 198 height 112
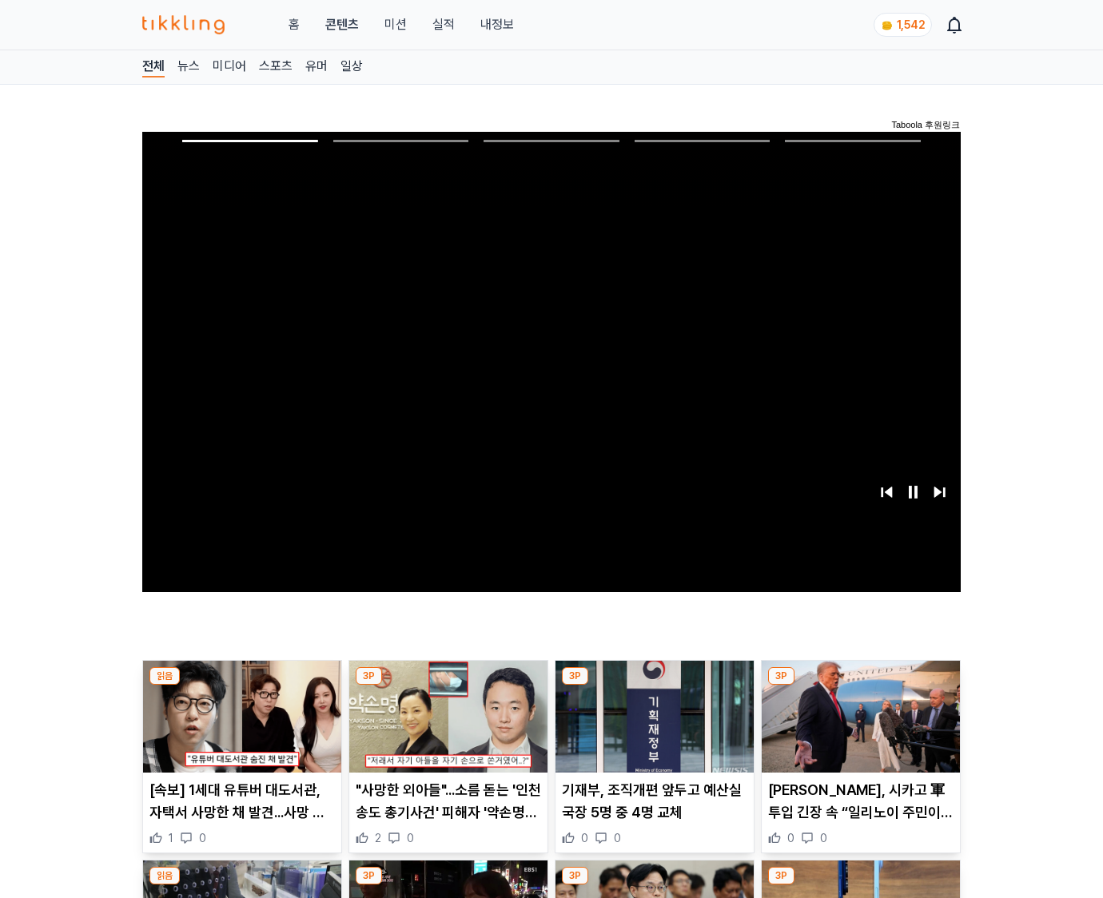
click at [860, 686] on img at bounding box center [861, 717] width 198 height 112
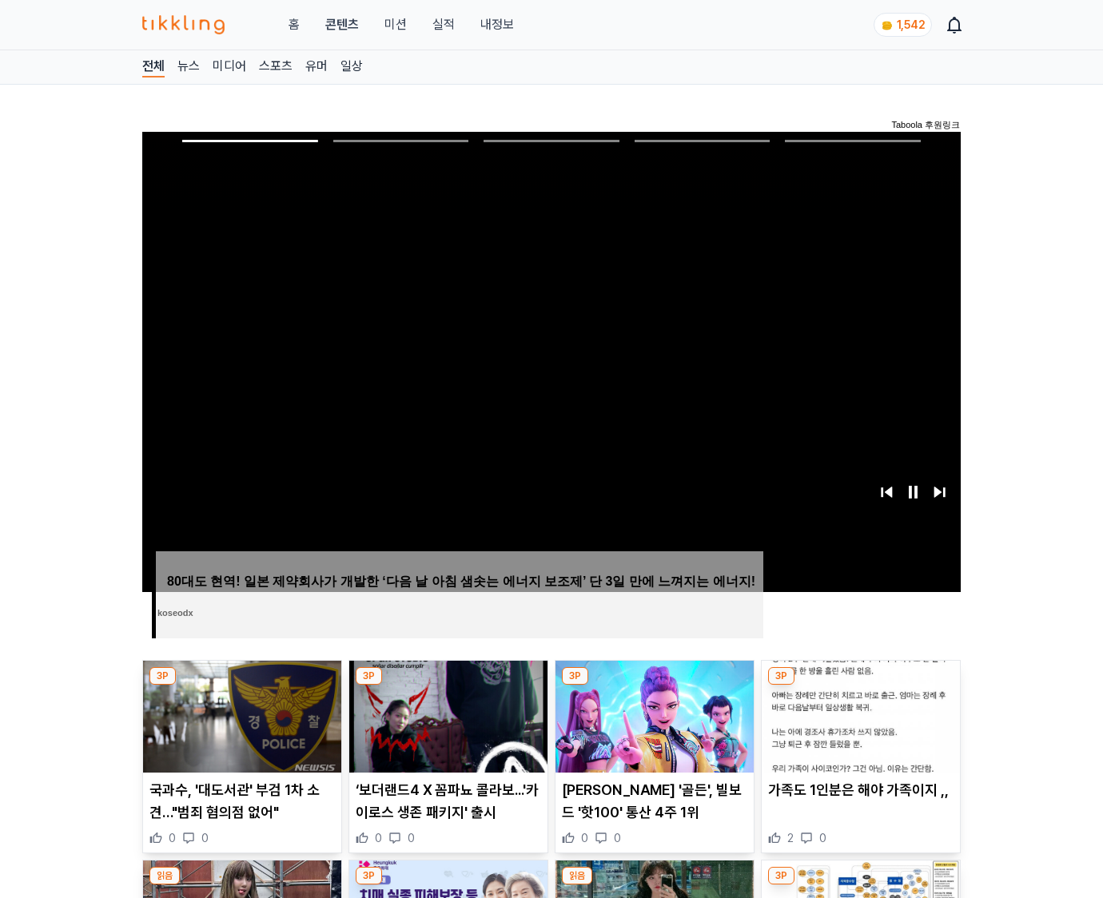
click at [860, 686] on img at bounding box center [861, 717] width 198 height 112
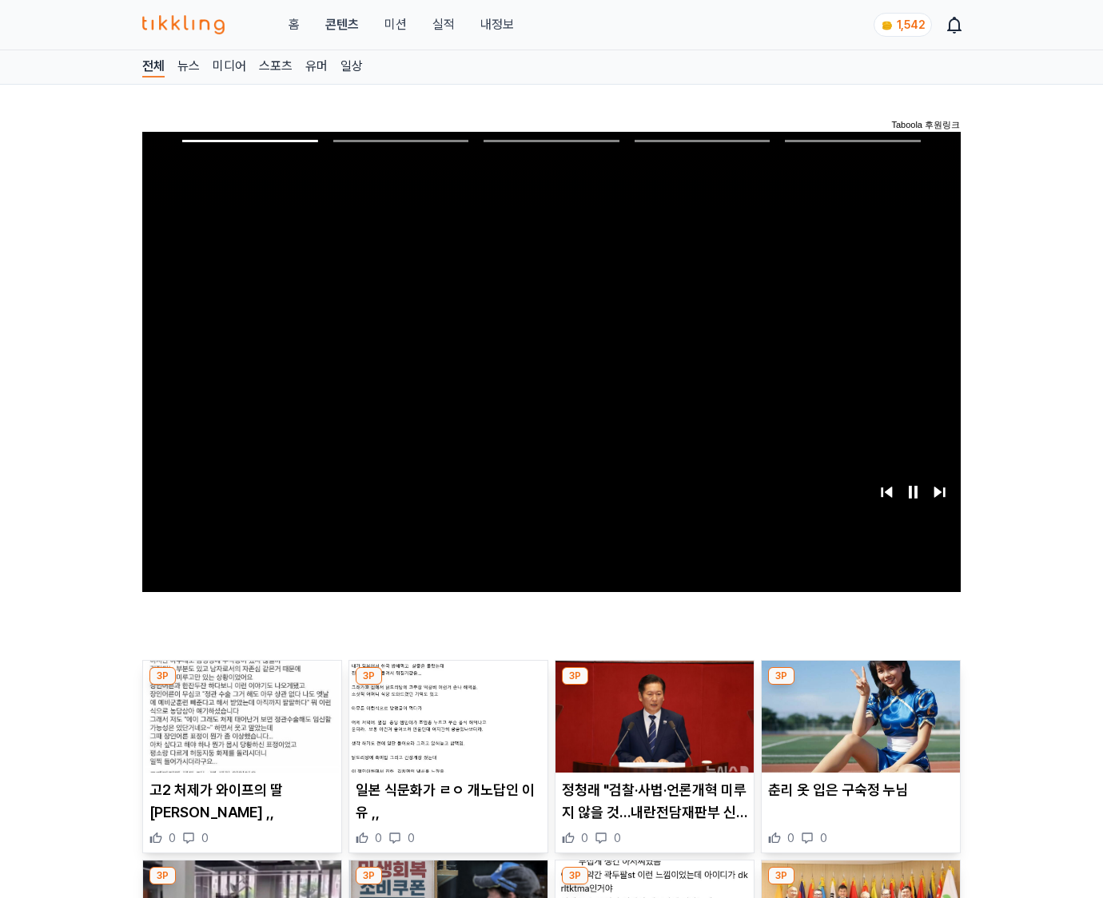
click at [860, 686] on img at bounding box center [861, 717] width 198 height 112
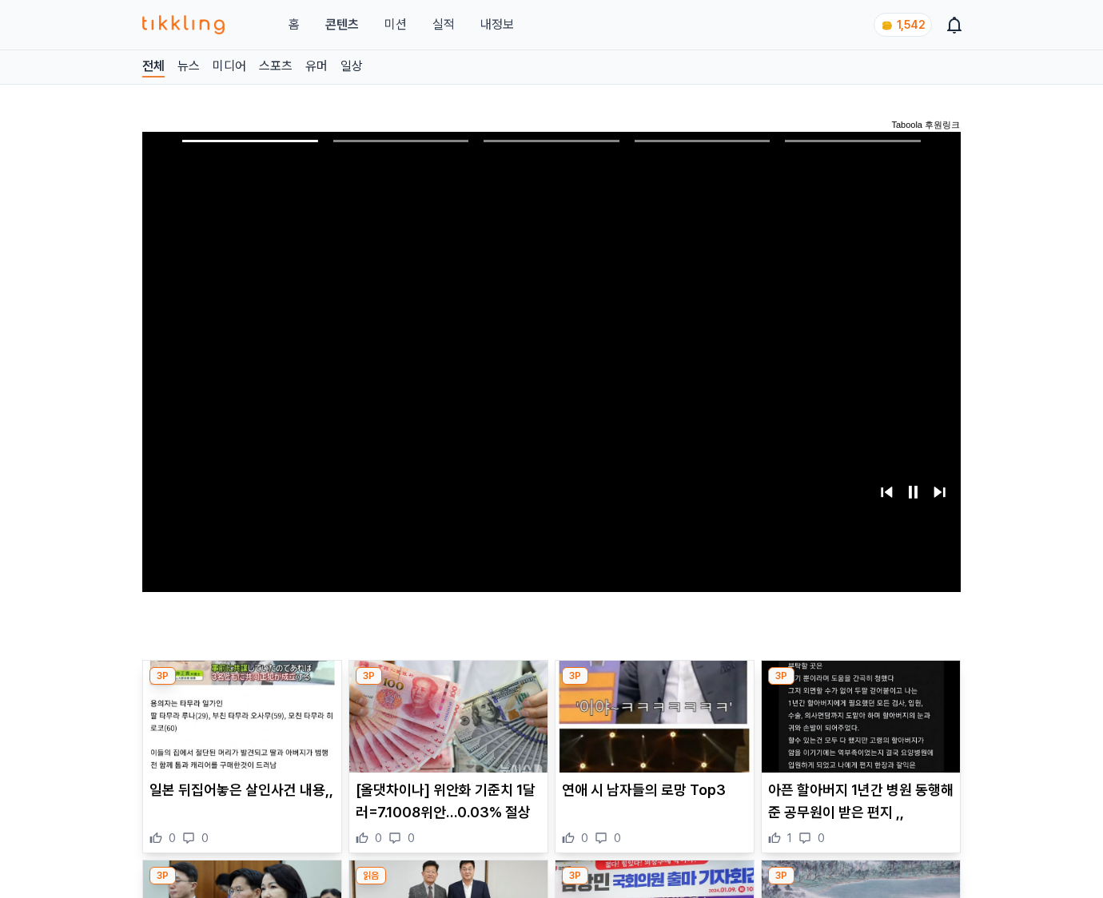
click at [860, 686] on img at bounding box center [861, 717] width 198 height 112
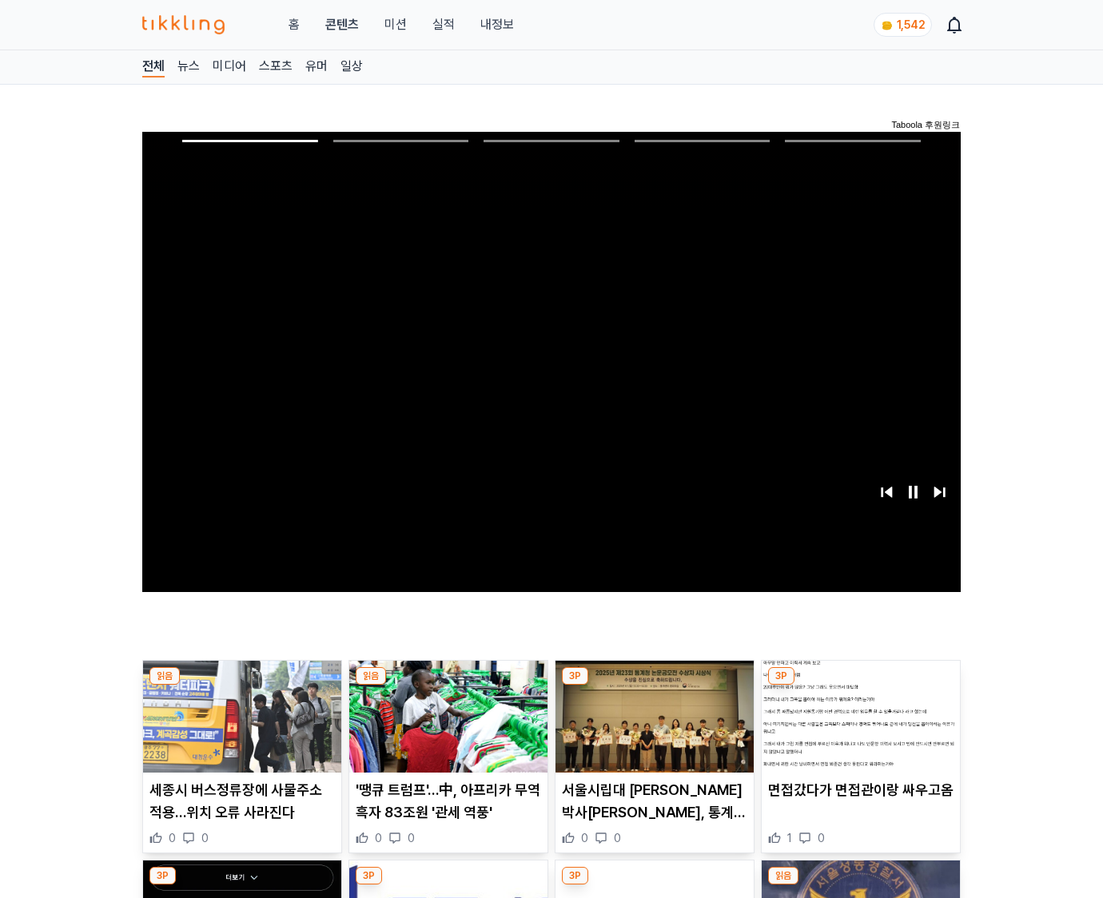
click at [860, 686] on img at bounding box center [861, 717] width 198 height 112
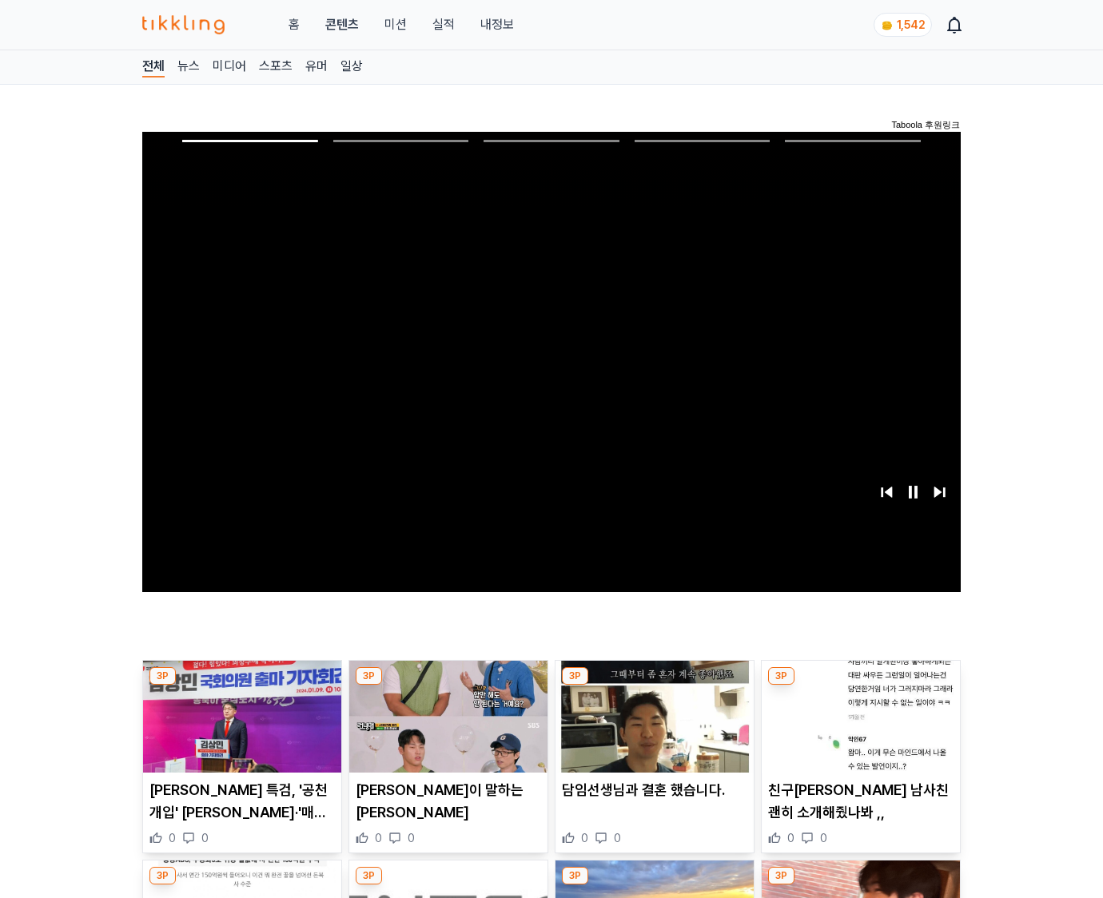
click at [860, 686] on img at bounding box center [861, 717] width 198 height 112
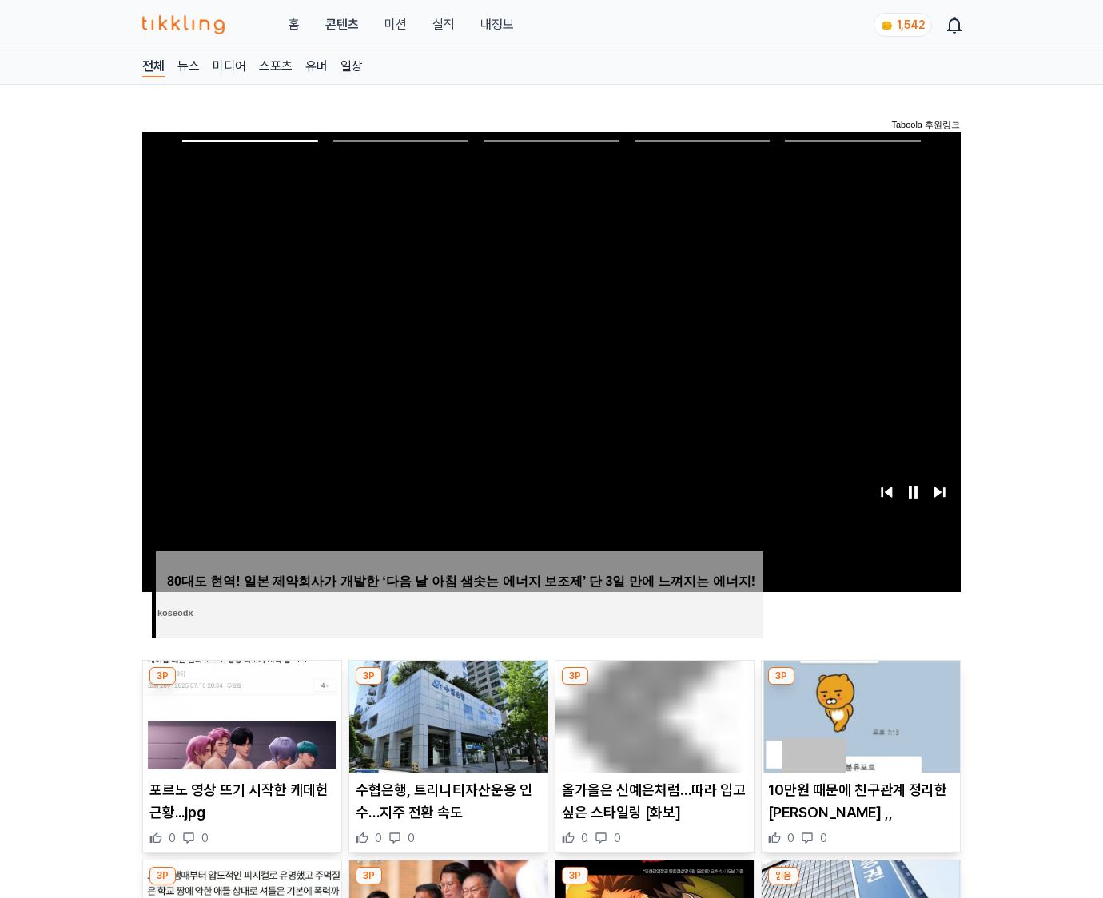
click at [860, 686] on img at bounding box center [861, 717] width 198 height 112
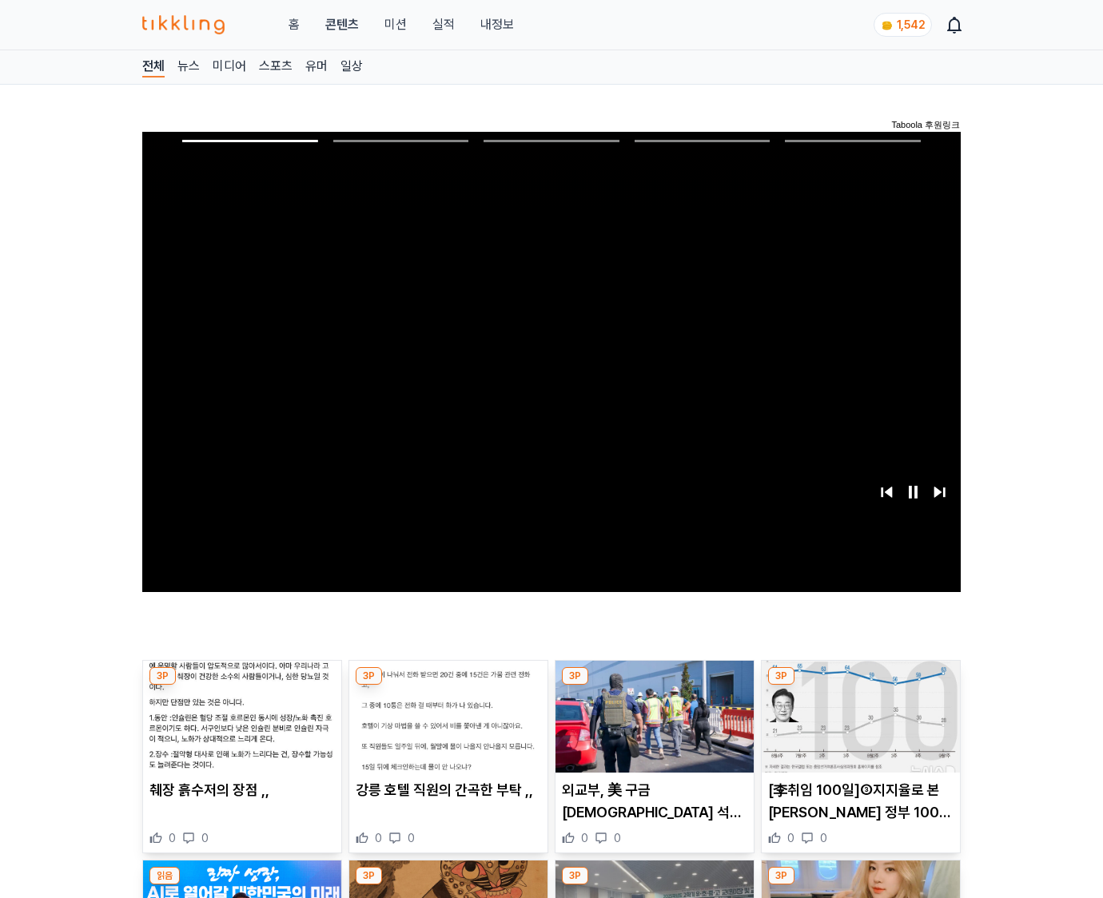
click at [860, 686] on img at bounding box center [861, 717] width 198 height 112
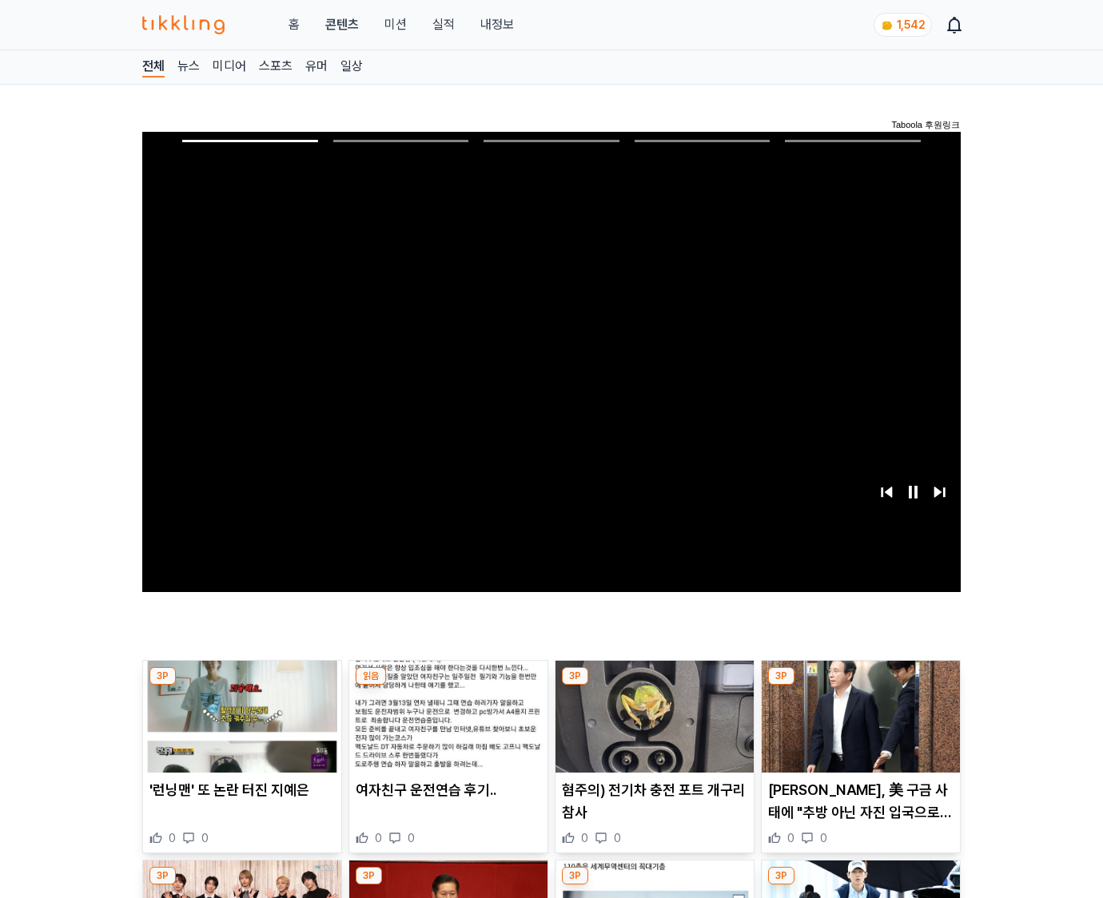
click at [860, 686] on img at bounding box center [861, 717] width 198 height 112
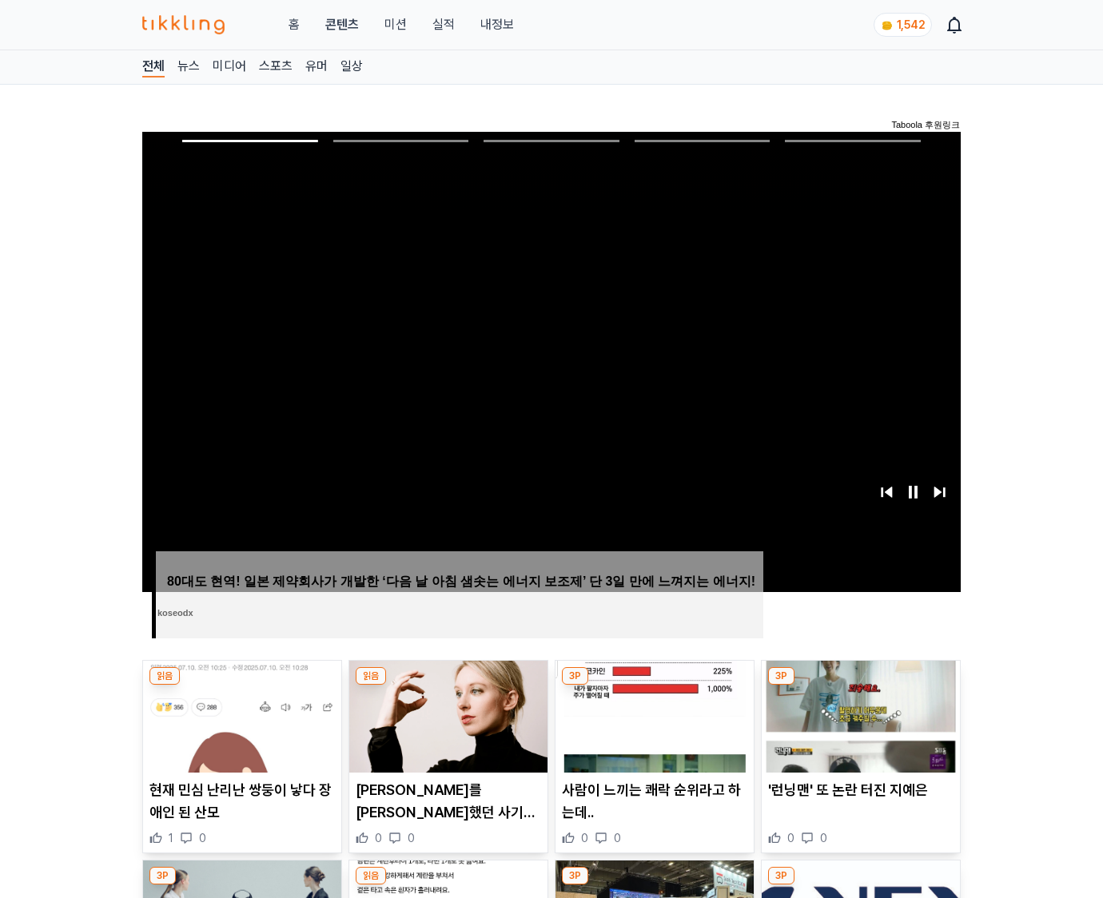
click at [860, 686] on img at bounding box center [861, 717] width 198 height 112
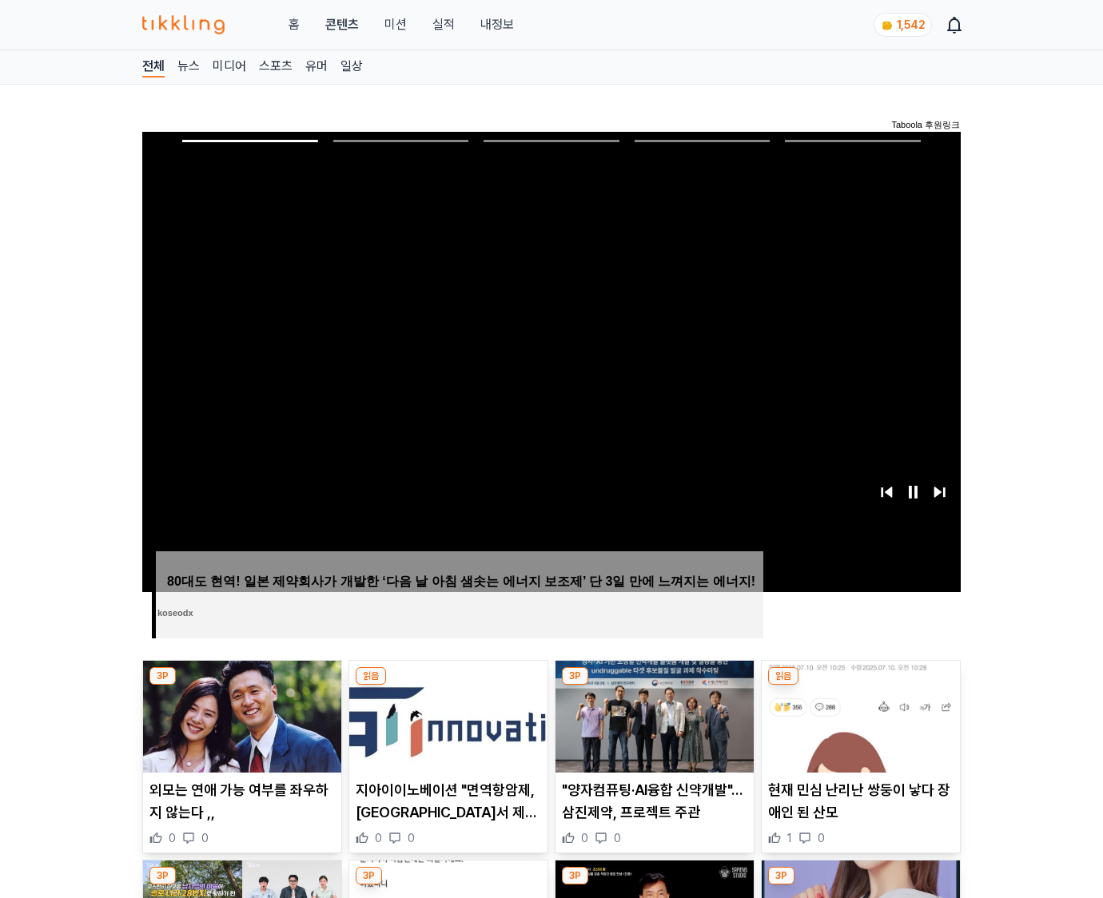
click at [860, 686] on img at bounding box center [861, 717] width 198 height 112
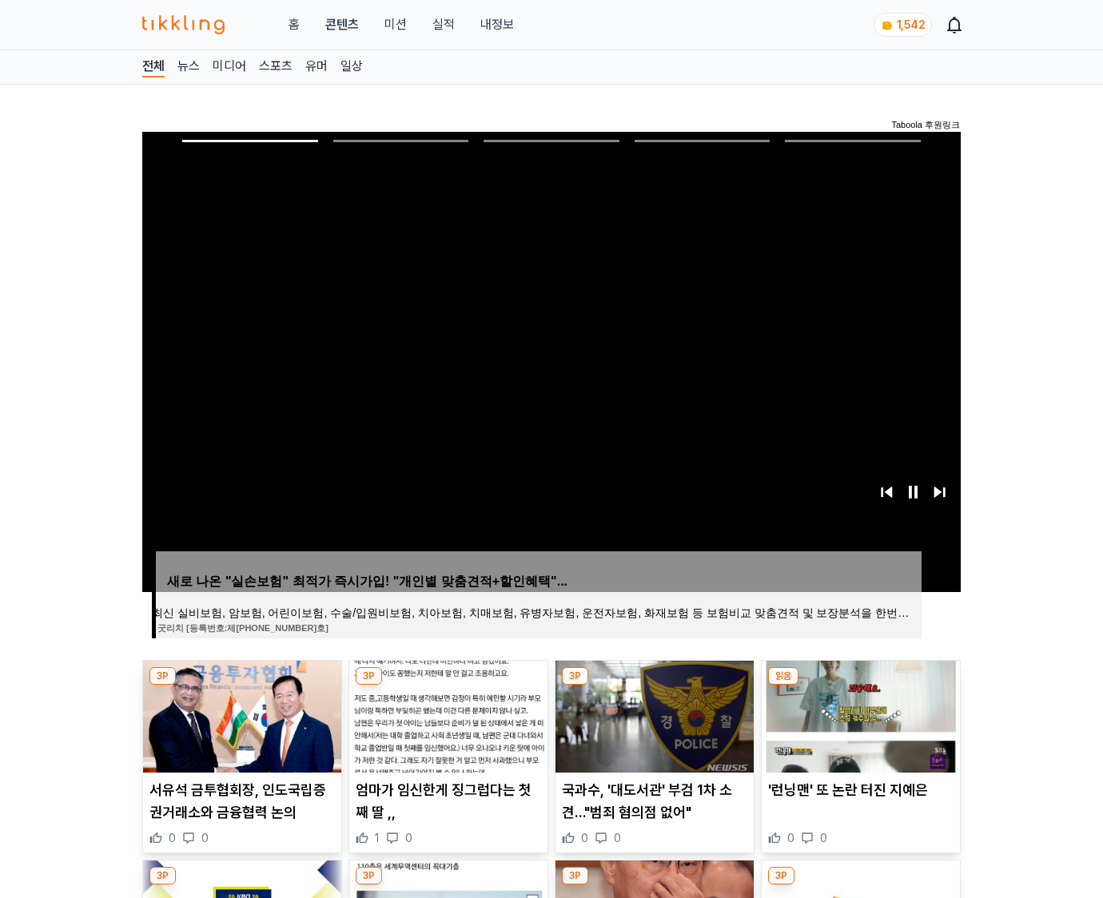
click at [860, 686] on img at bounding box center [861, 717] width 198 height 112
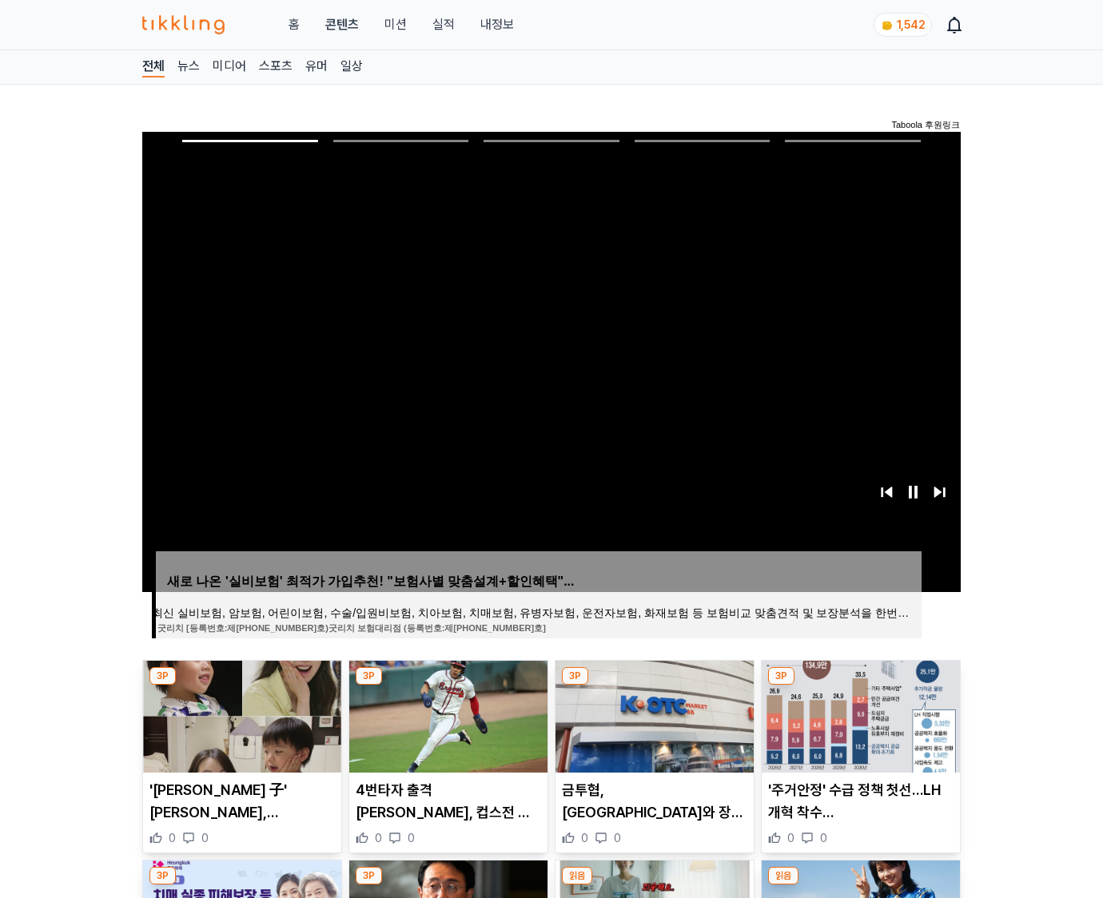
click at [860, 686] on img at bounding box center [861, 717] width 198 height 112
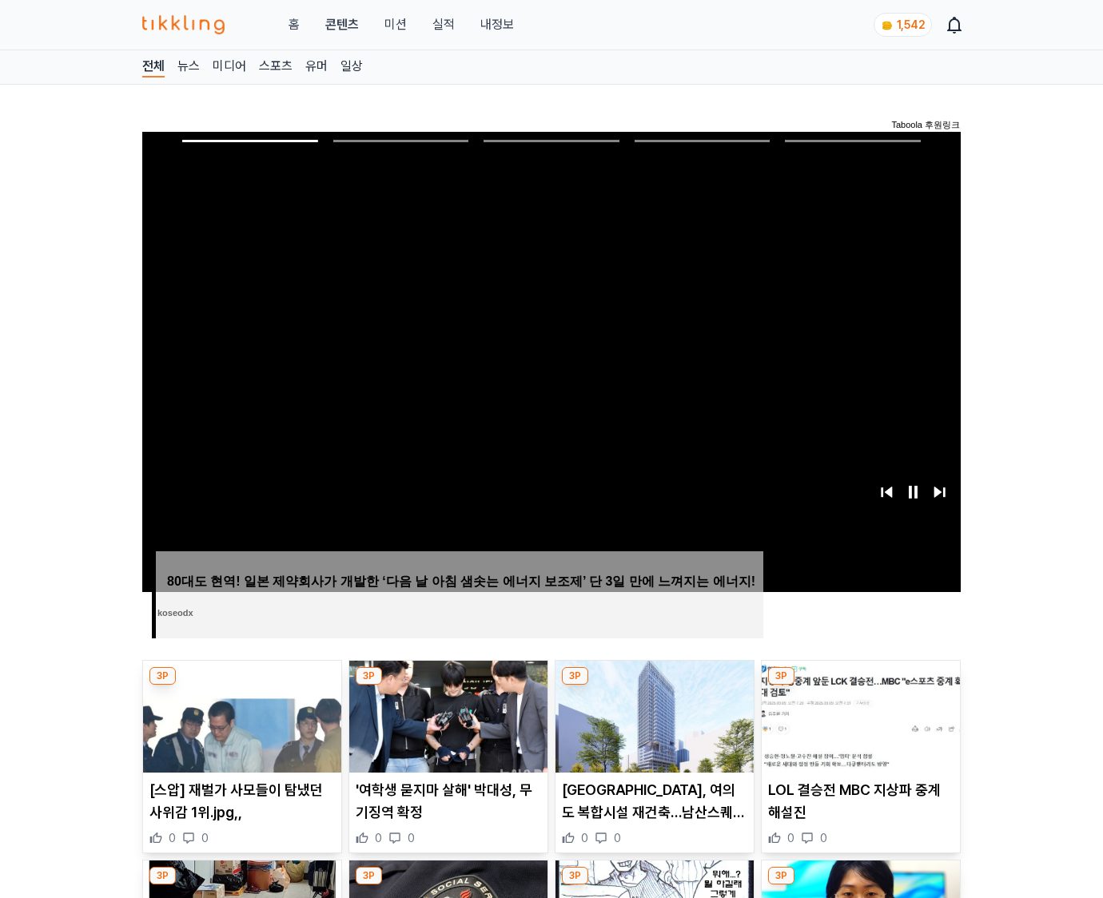
click at [860, 686] on img at bounding box center [861, 717] width 198 height 112
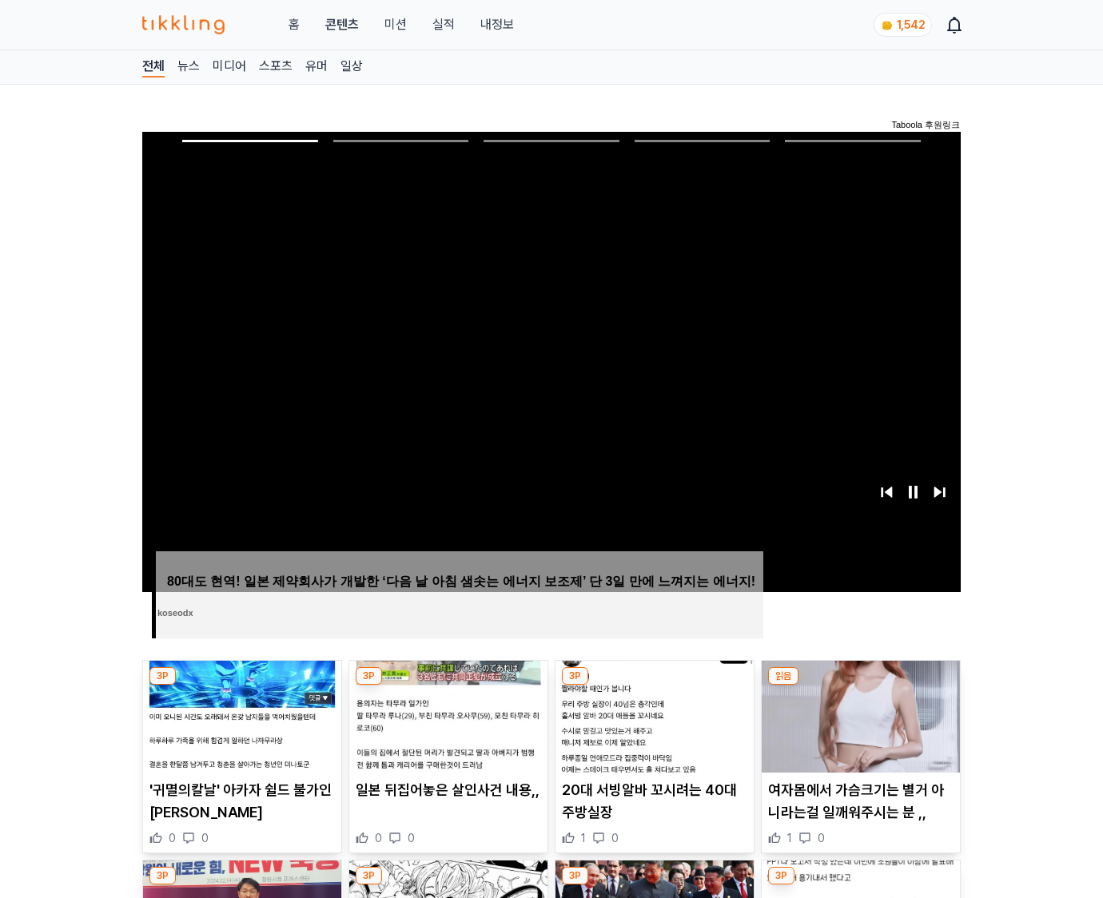
click at [860, 686] on img at bounding box center [861, 717] width 198 height 112
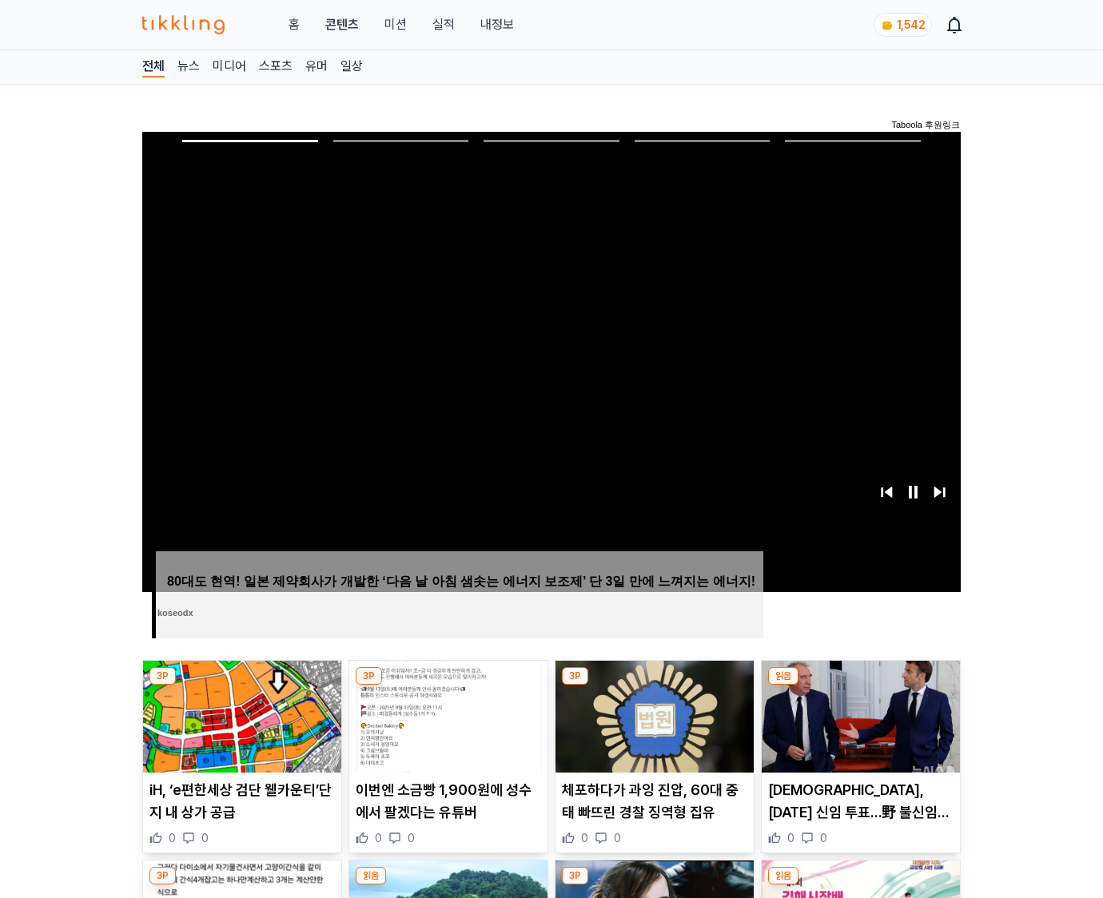
click at [860, 686] on img at bounding box center [861, 717] width 198 height 112
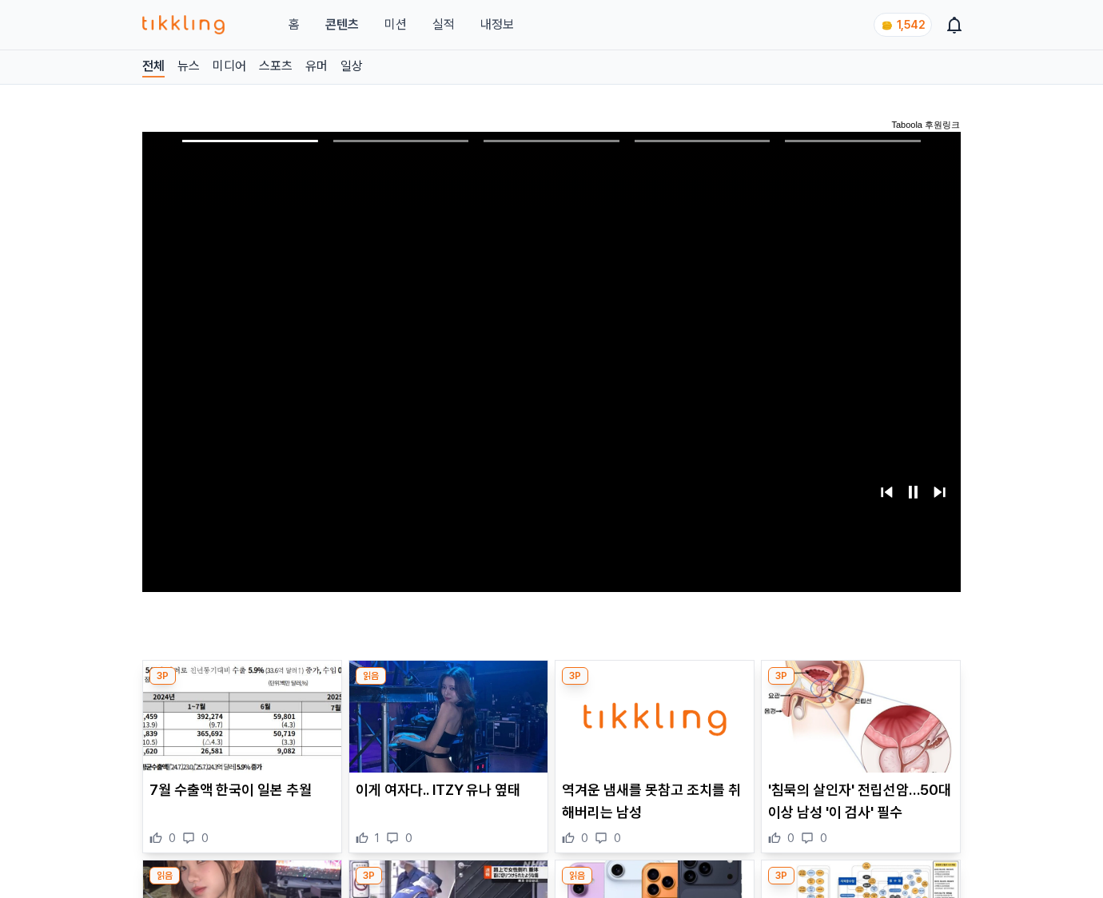
click at [860, 686] on img at bounding box center [861, 717] width 198 height 112
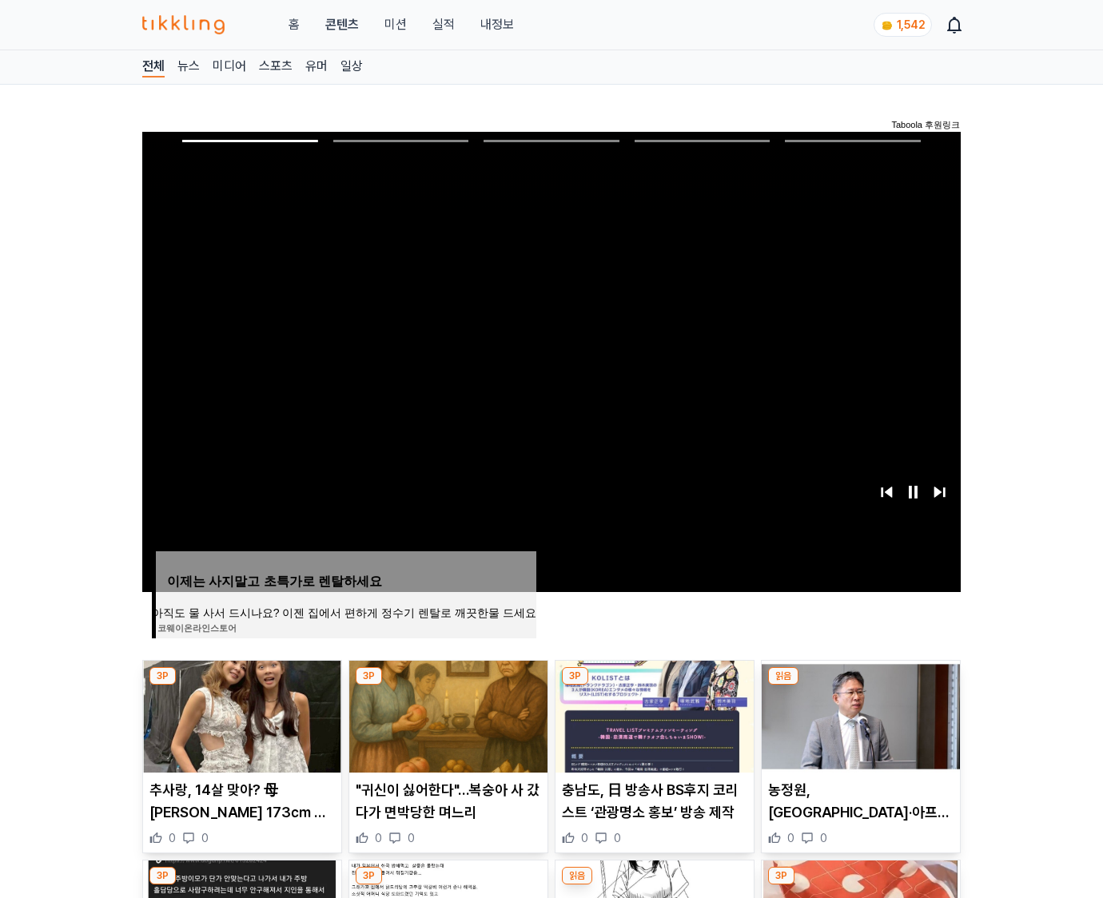
click at [860, 686] on img at bounding box center [861, 717] width 198 height 112
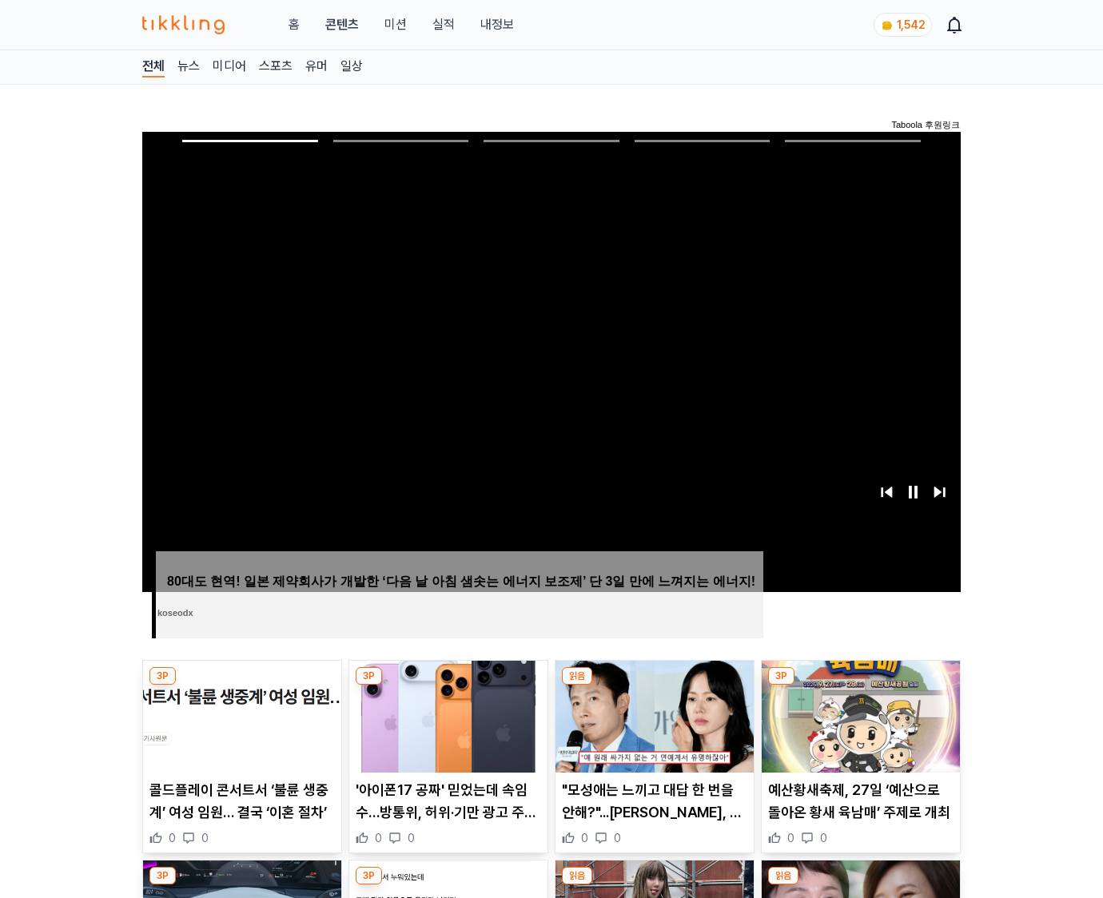
click at [860, 686] on img at bounding box center [861, 717] width 198 height 112
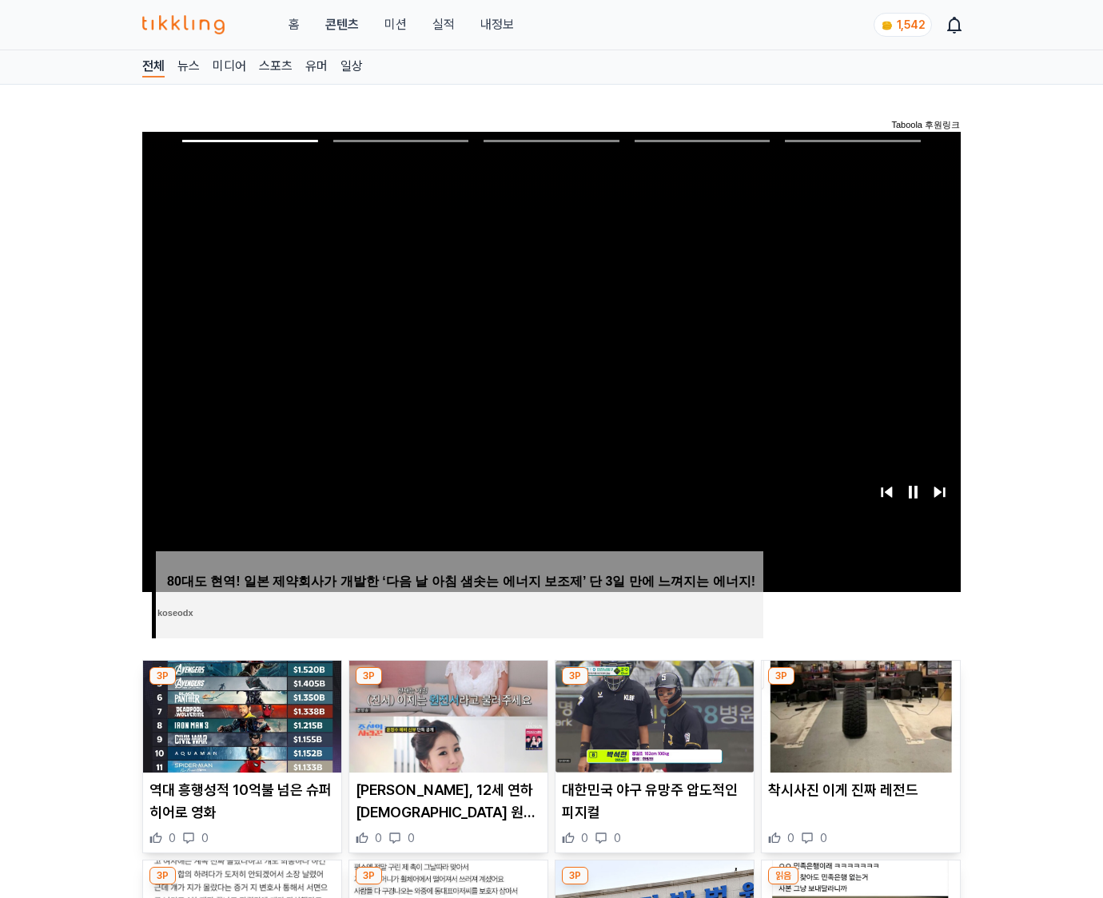
click at [860, 686] on img at bounding box center [861, 717] width 198 height 112
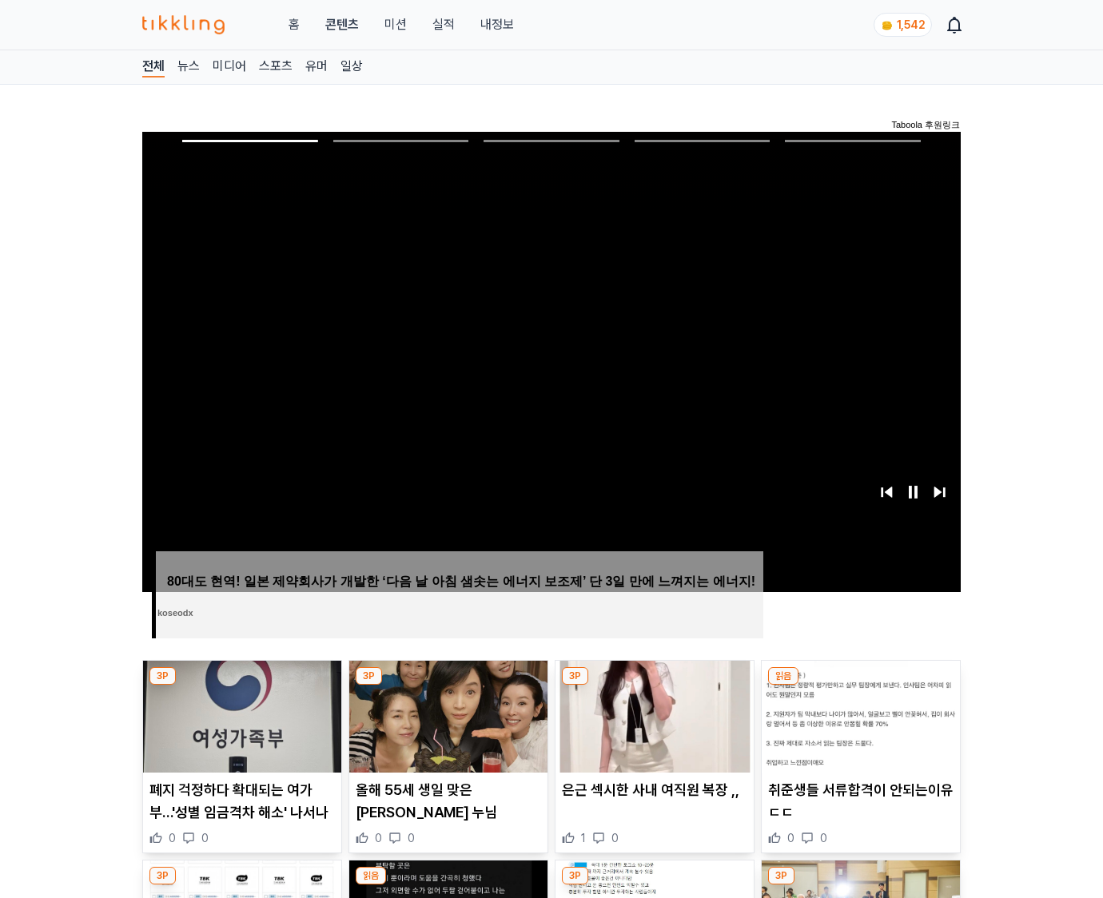
click at [860, 686] on img at bounding box center [861, 717] width 198 height 112
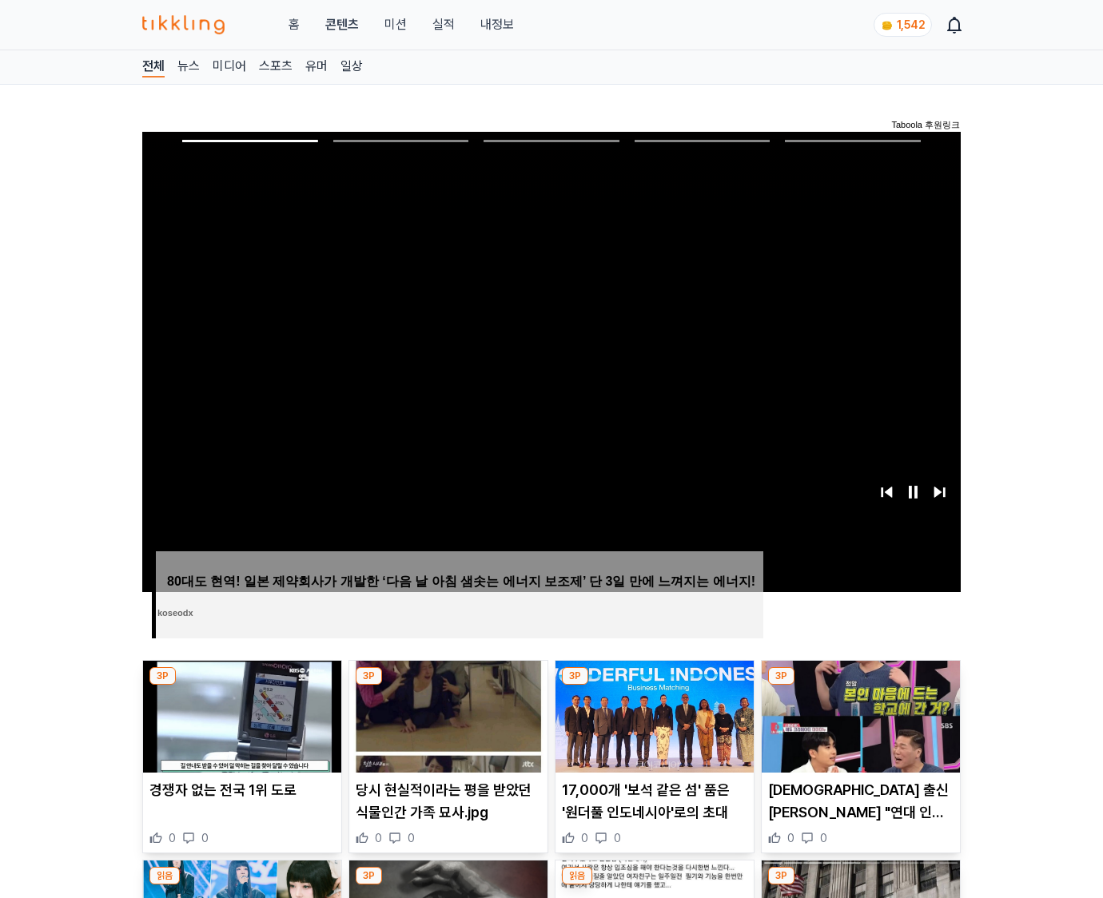
click at [860, 686] on img at bounding box center [861, 717] width 198 height 112
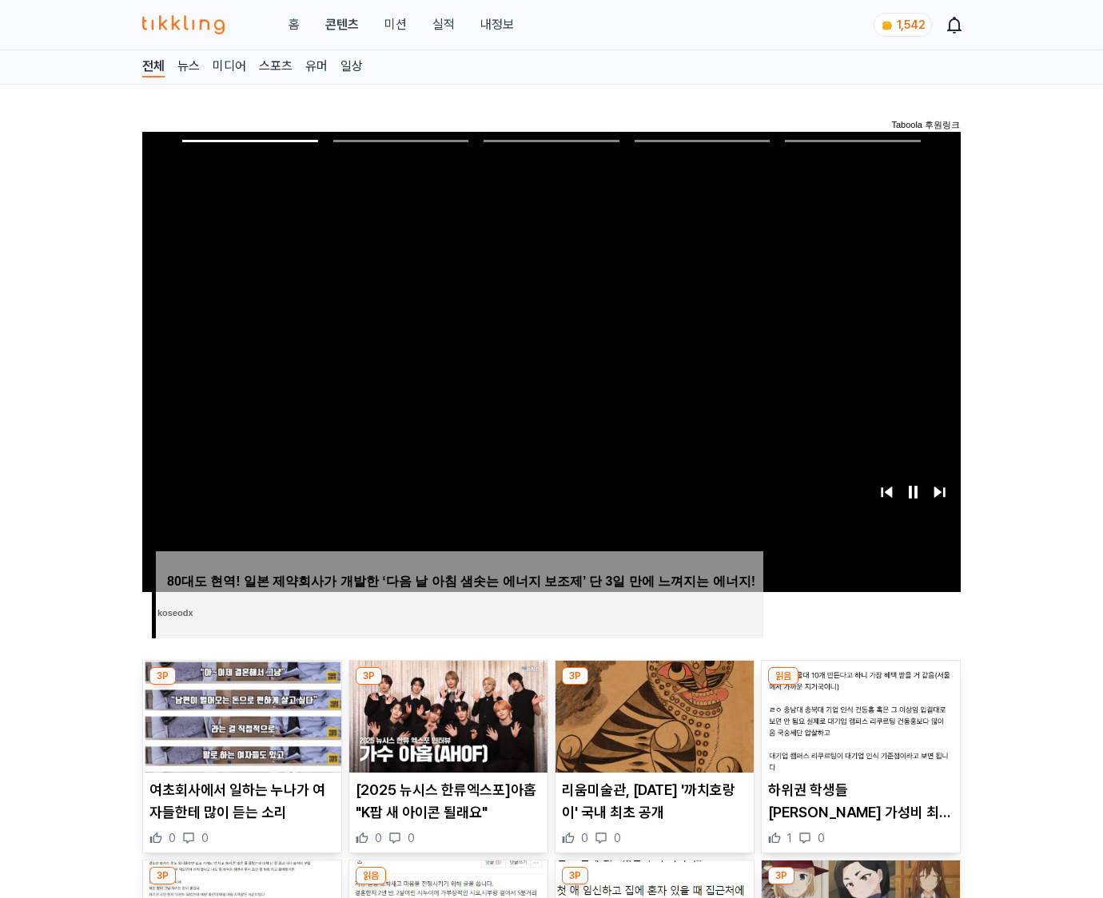
click at [860, 686] on img at bounding box center [861, 717] width 198 height 112
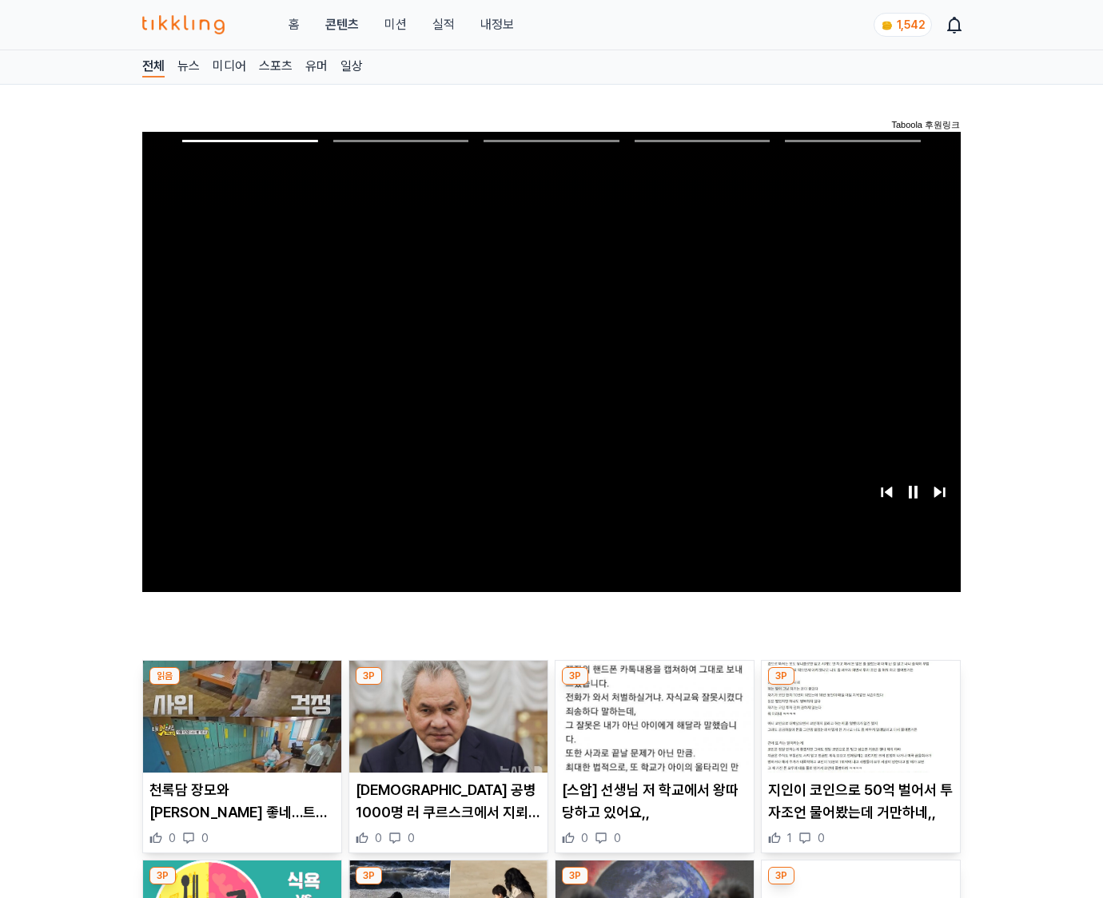
click at [860, 686] on img at bounding box center [861, 717] width 198 height 112
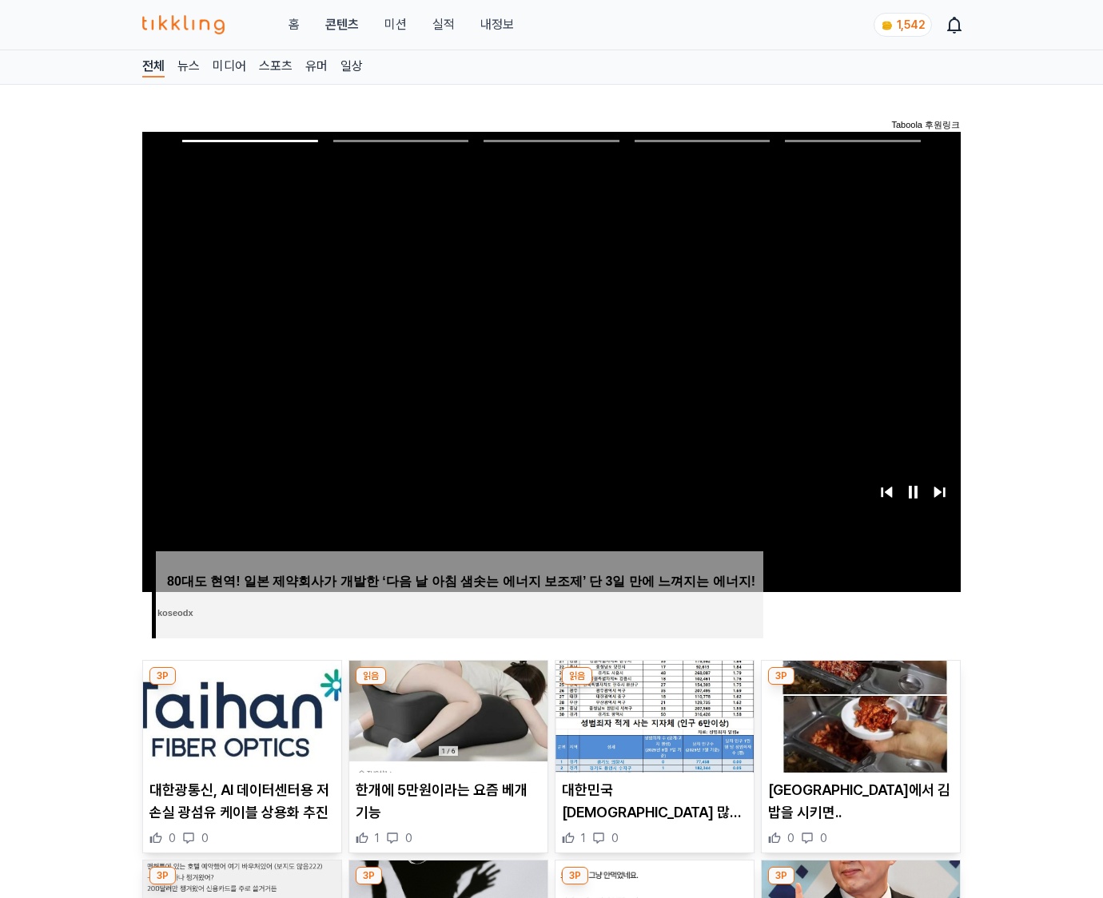
click at [860, 686] on img at bounding box center [861, 717] width 198 height 112
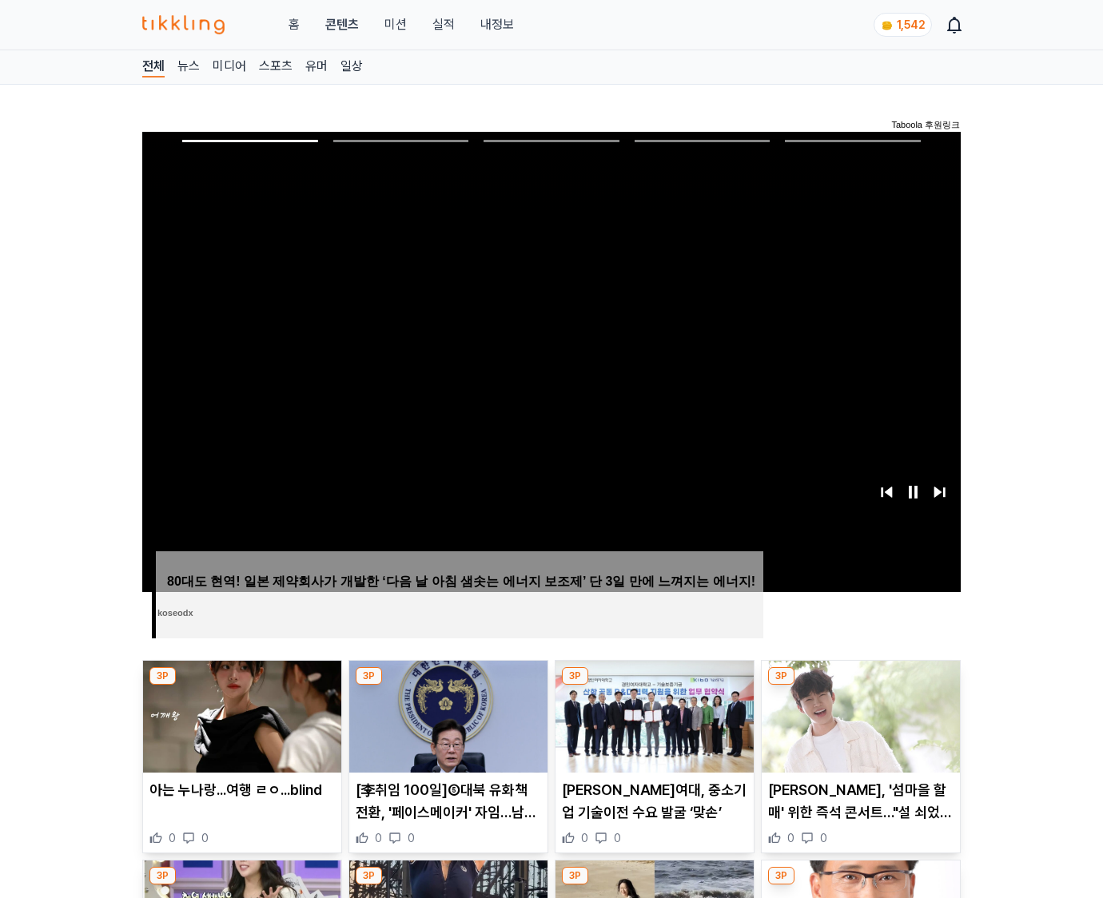
click at [860, 686] on img at bounding box center [861, 717] width 198 height 112
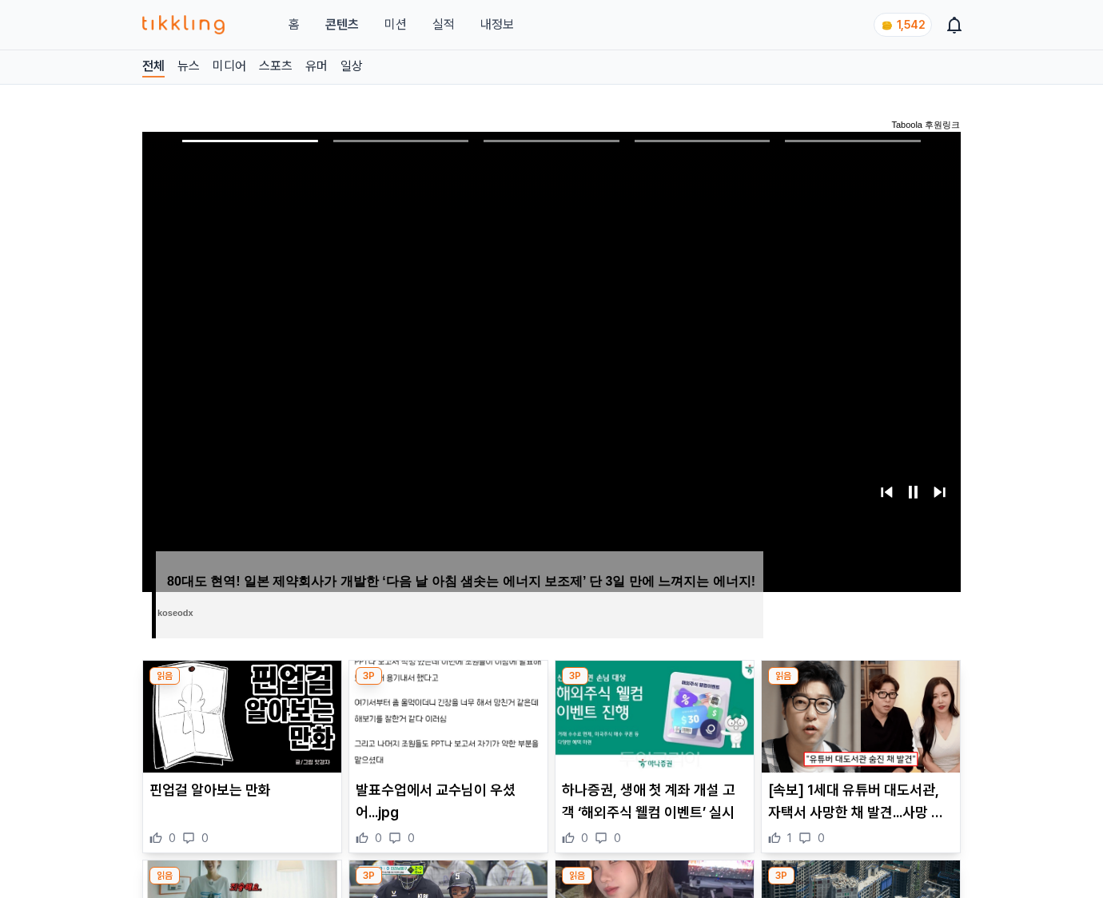
click at [860, 686] on img at bounding box center [861, 717] width 198 height 112
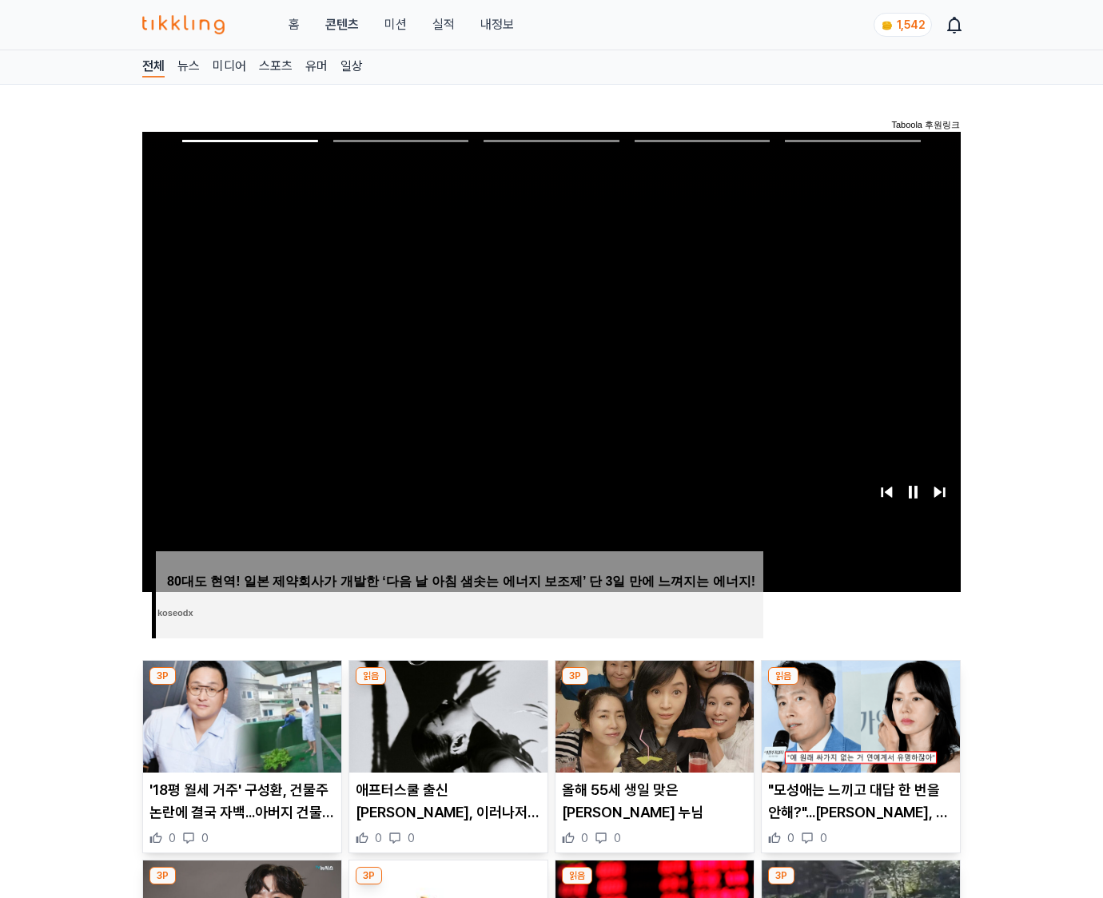
click at [860, 686] on img at bounding box center [861, 717] width 198 height 112
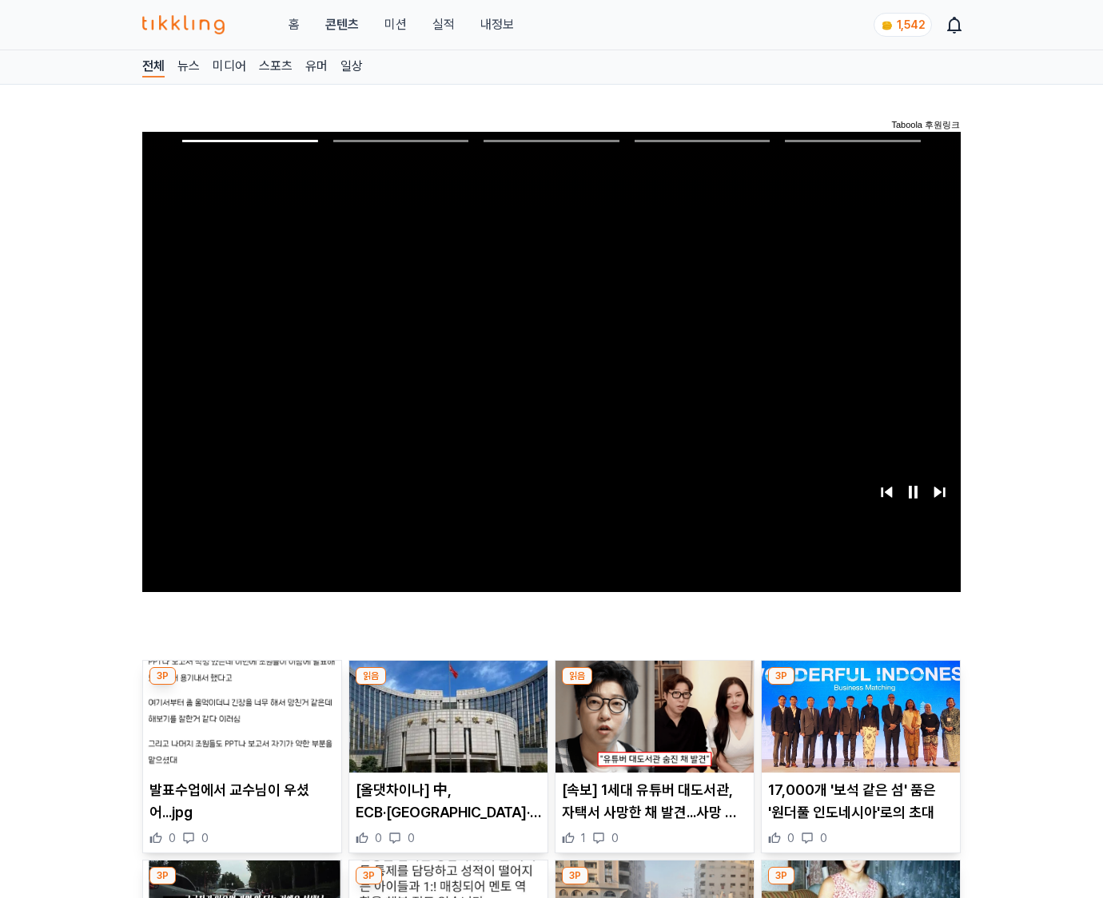
click at [860, 686] on img at bounding box center [861, 717] width 198 height 112
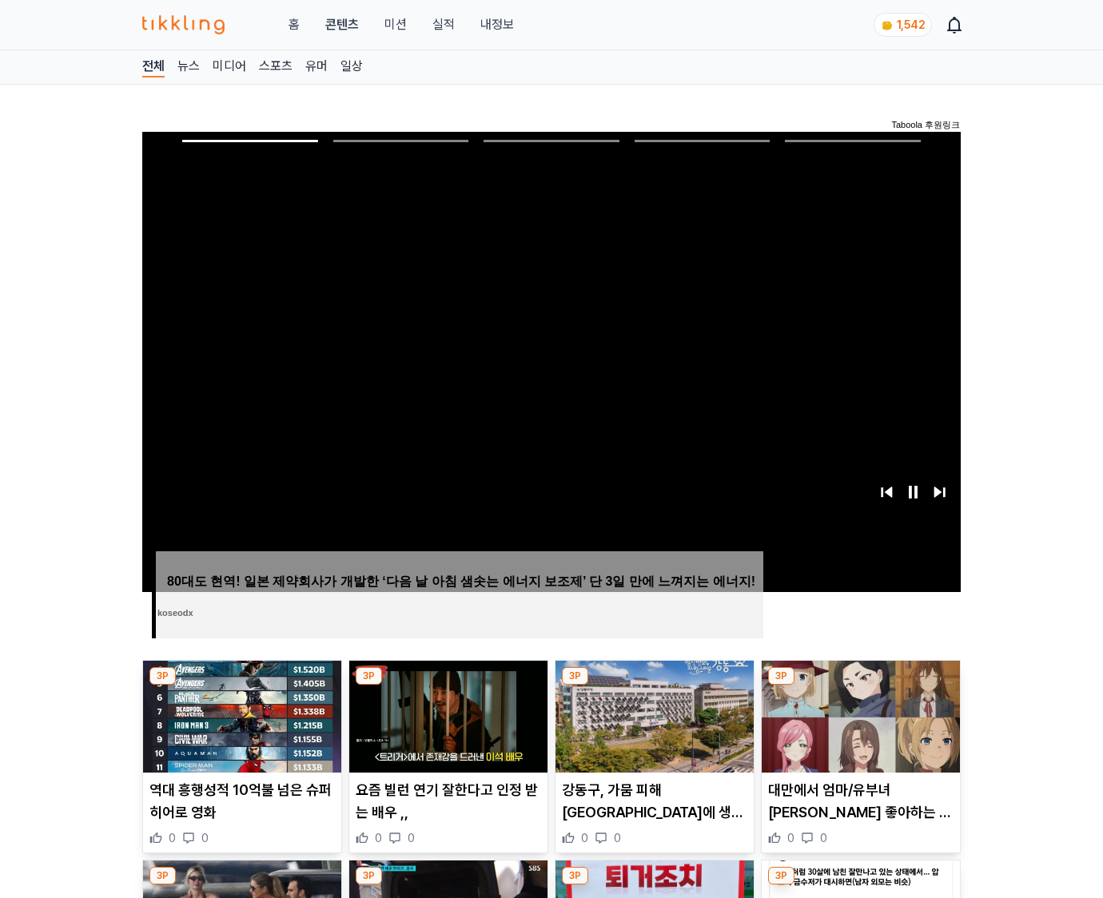
click at [860, 686] on img at bounding box center [861, 717] width 198 height 112
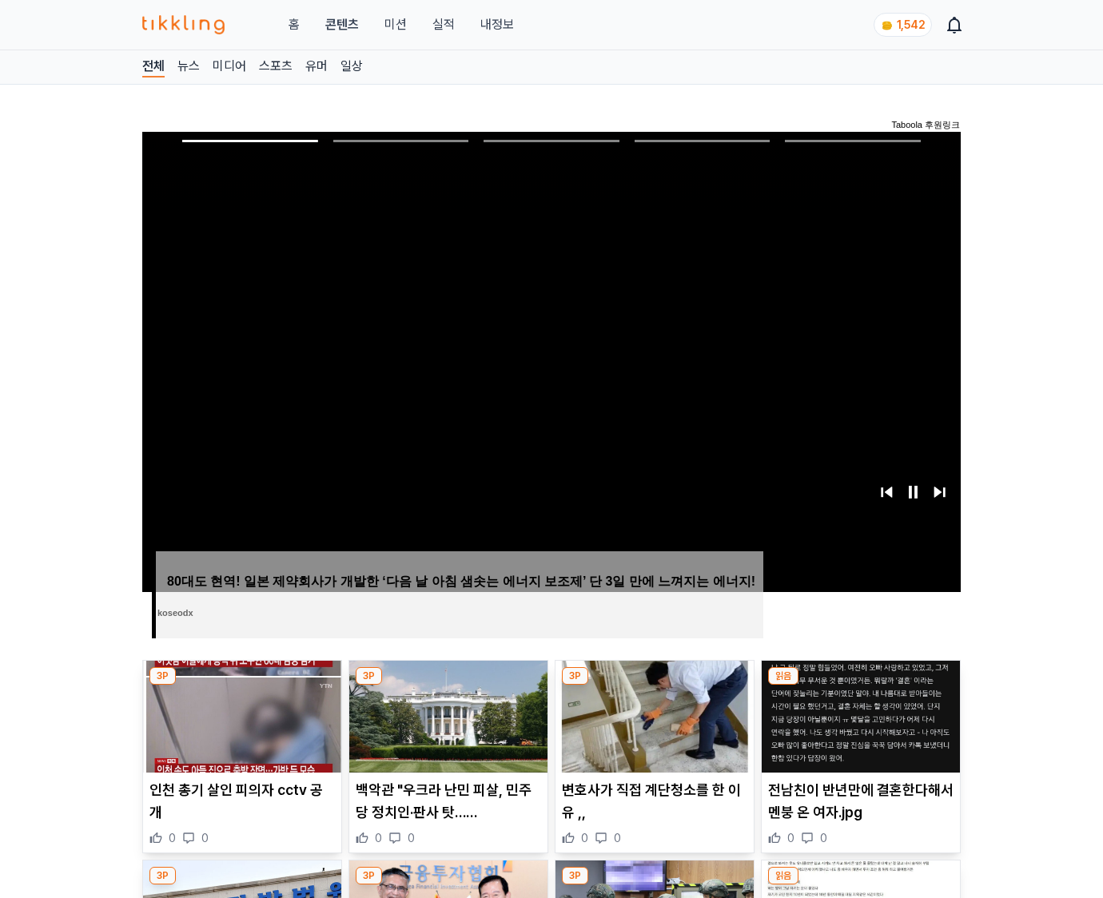
click at [860, 686] on img at bounding box center [861, 717] width 198 height 112
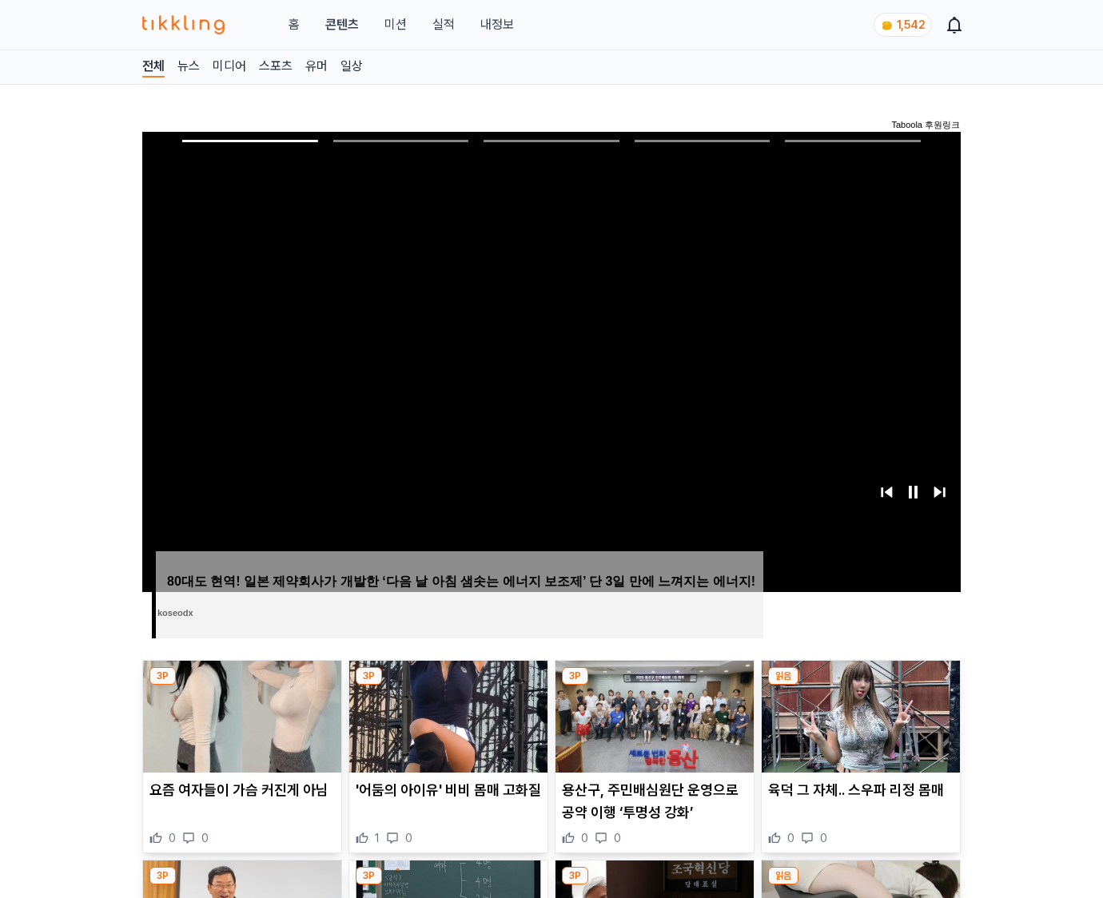
click at [860, 686] on img at bounding box center [861, 717] width 198 height 112
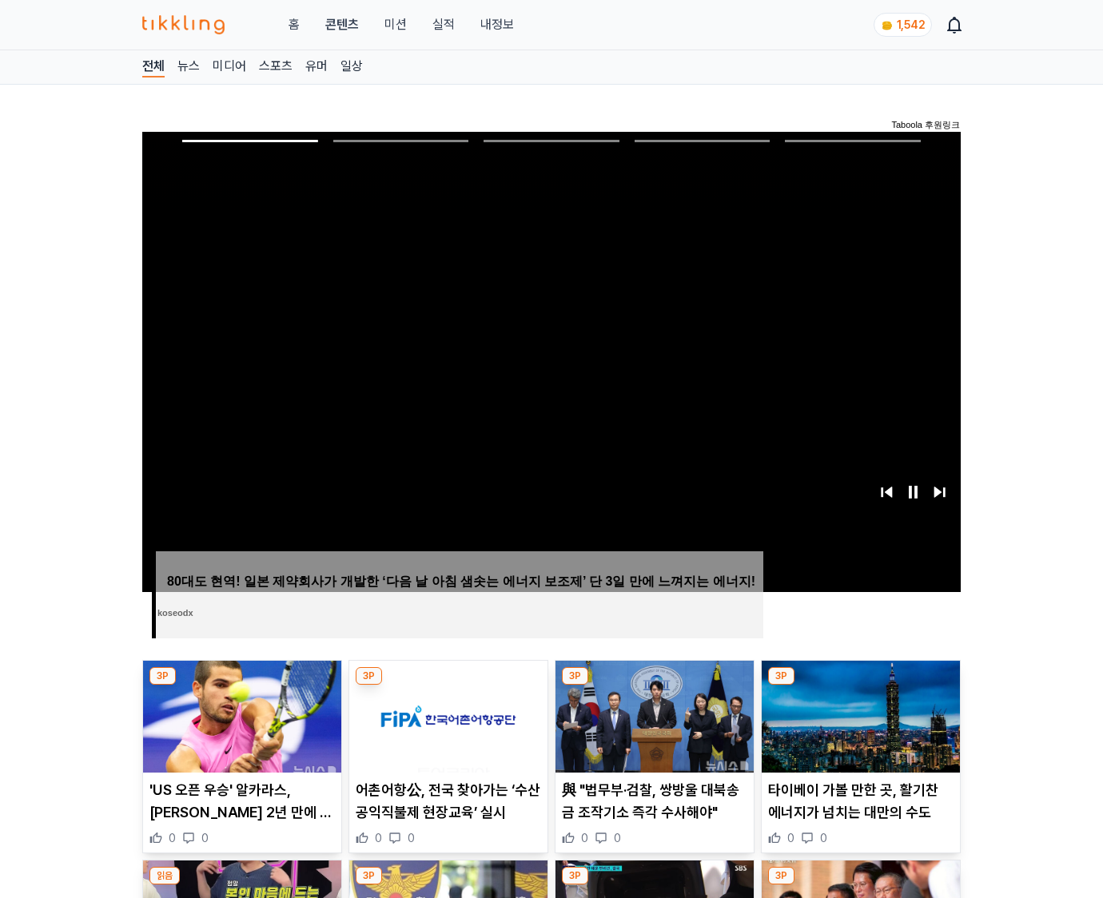
click at [860, 686] on img at bounding box center [861, 717] width 198 height 112
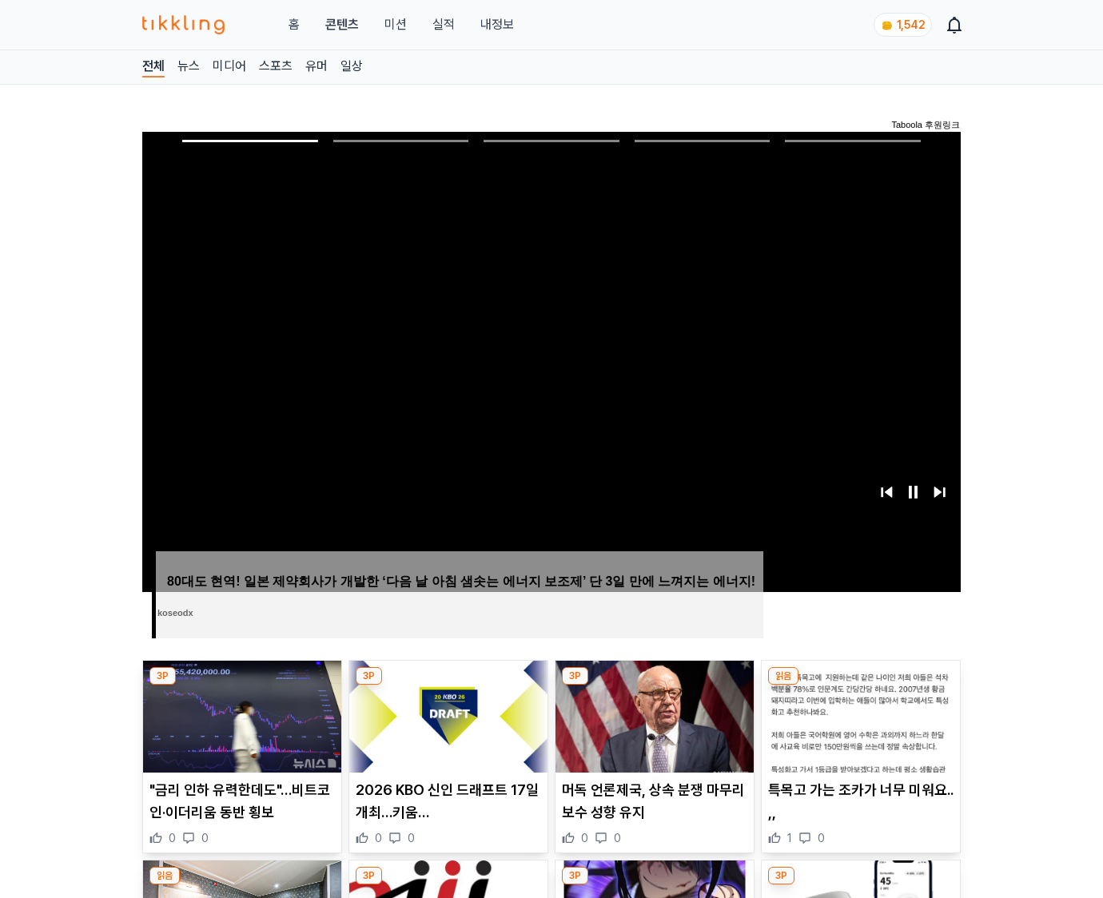
click at [860, 686] on img at bounding box center [861, 717] width 198 height 112
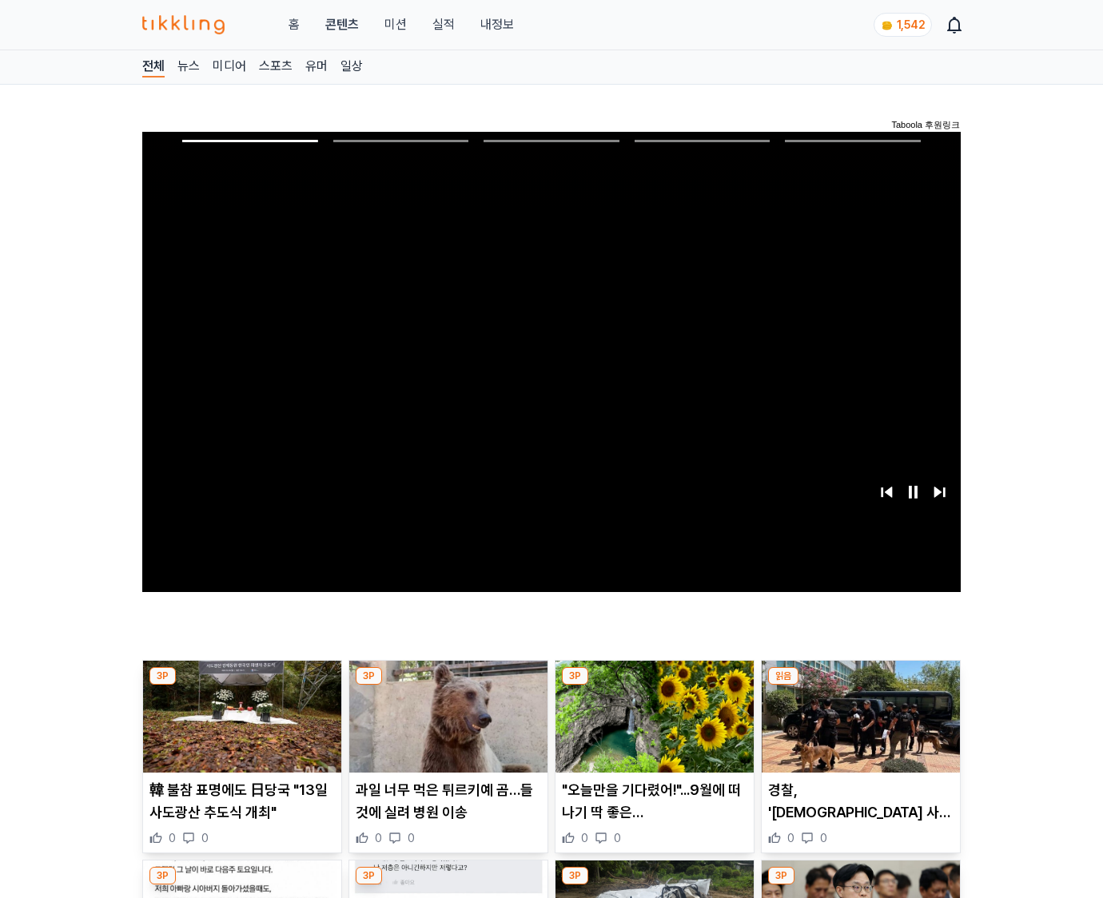
click at [860, 686] on img at bounding box center [861, 717] width 198 height 112
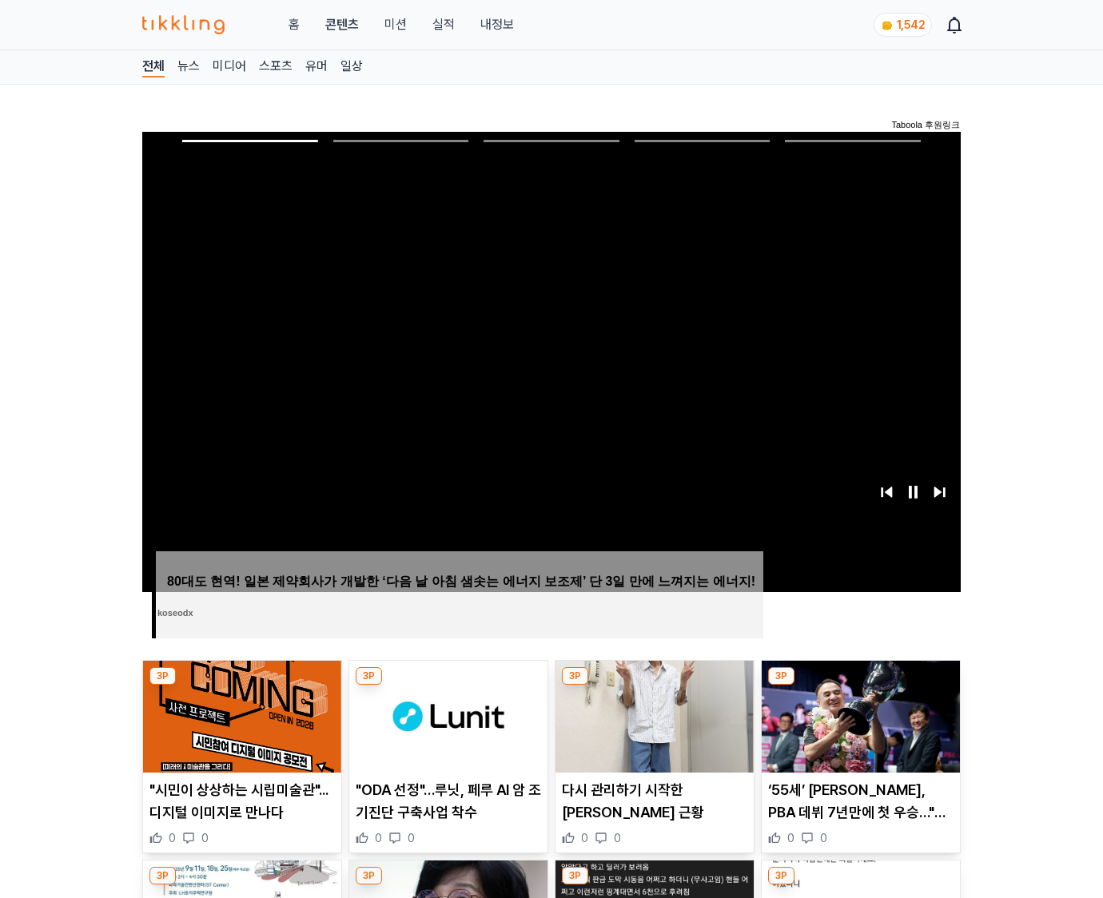
click at [860, 686] on img at bounding box center [861, 717] width 198 height 112
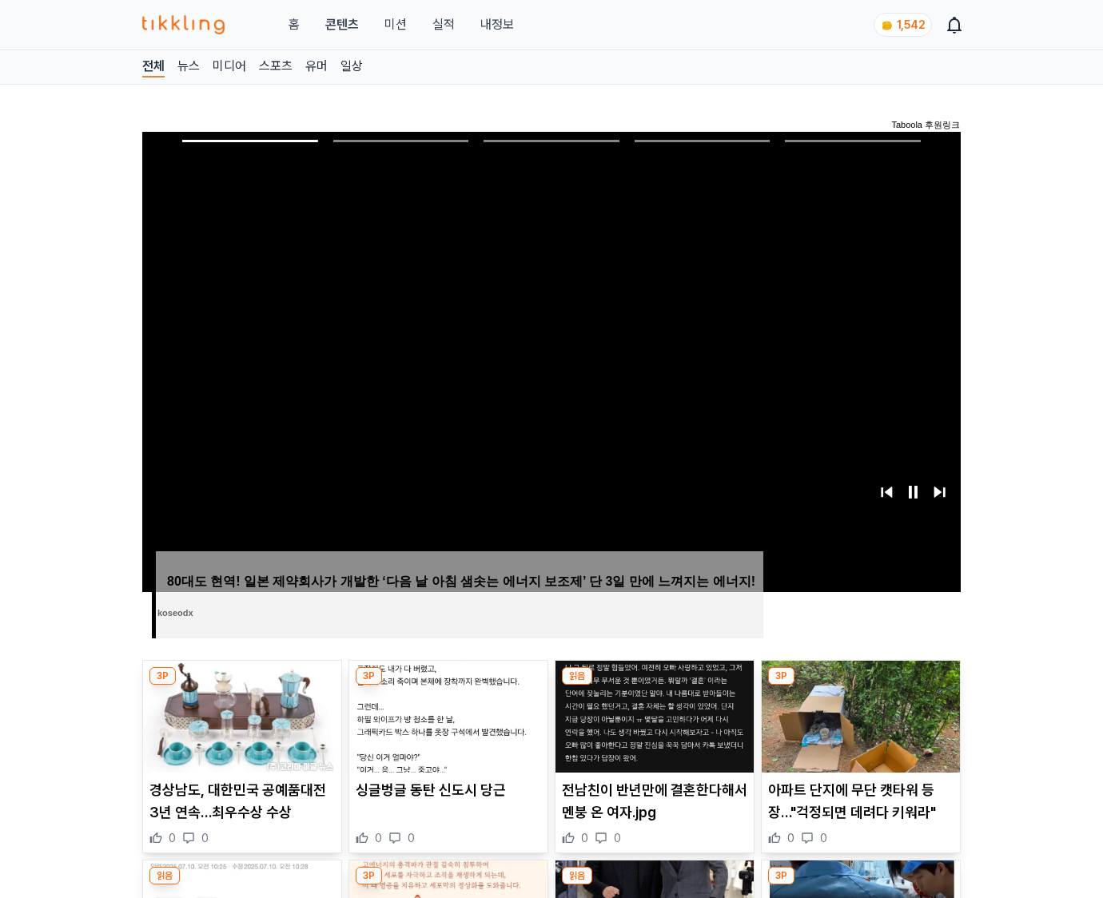
click at [860, 686] on img at bounding box center [861, 717] width 198 height 112
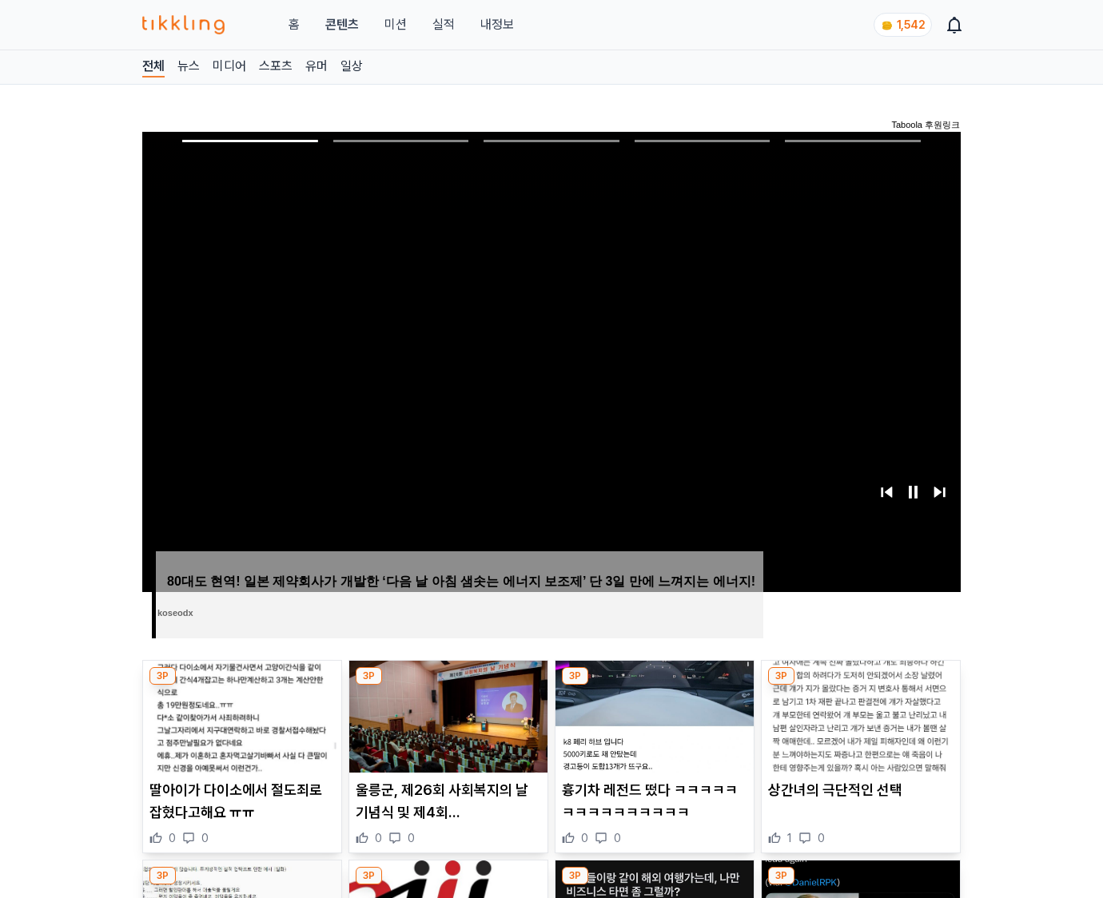
click at [860, 686] on img at bounding box center [861, 717] width 198 height 112
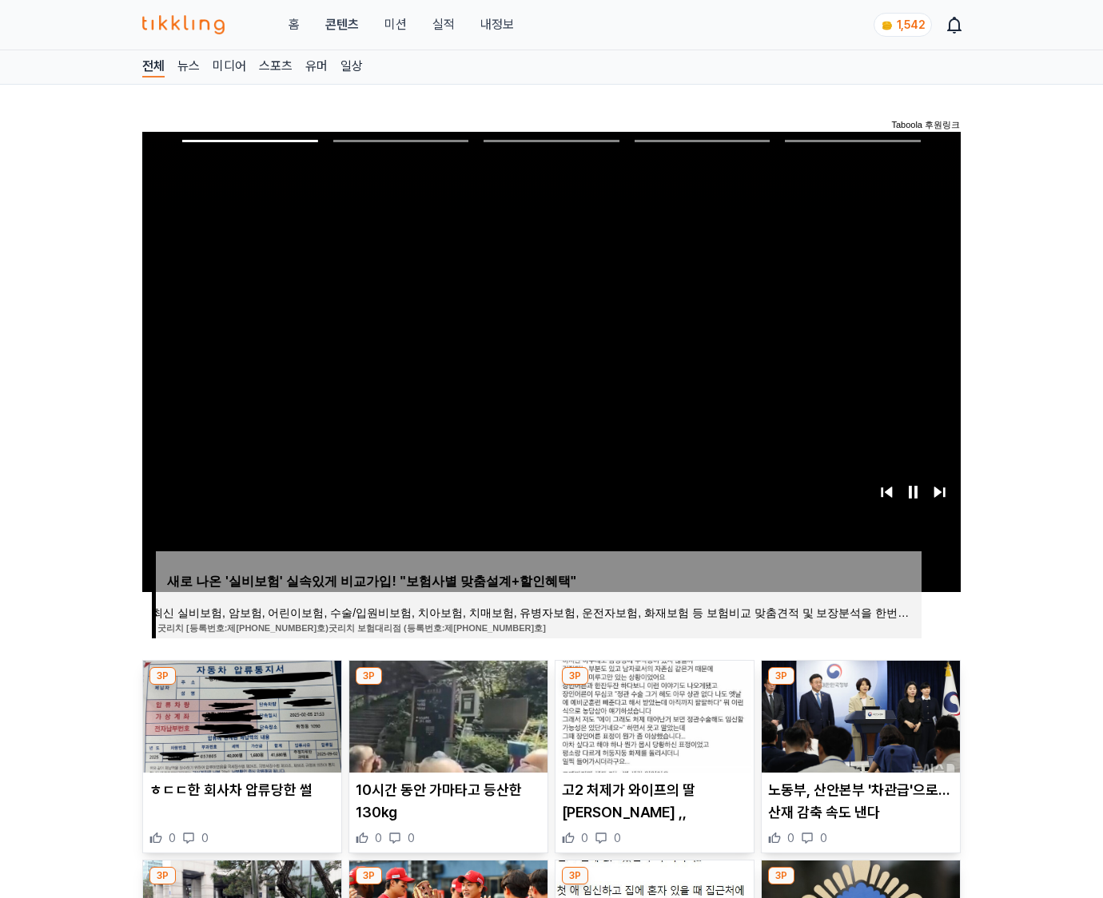
click at [860, 686] on img at bounding box center [861, 717] width 198 height 112
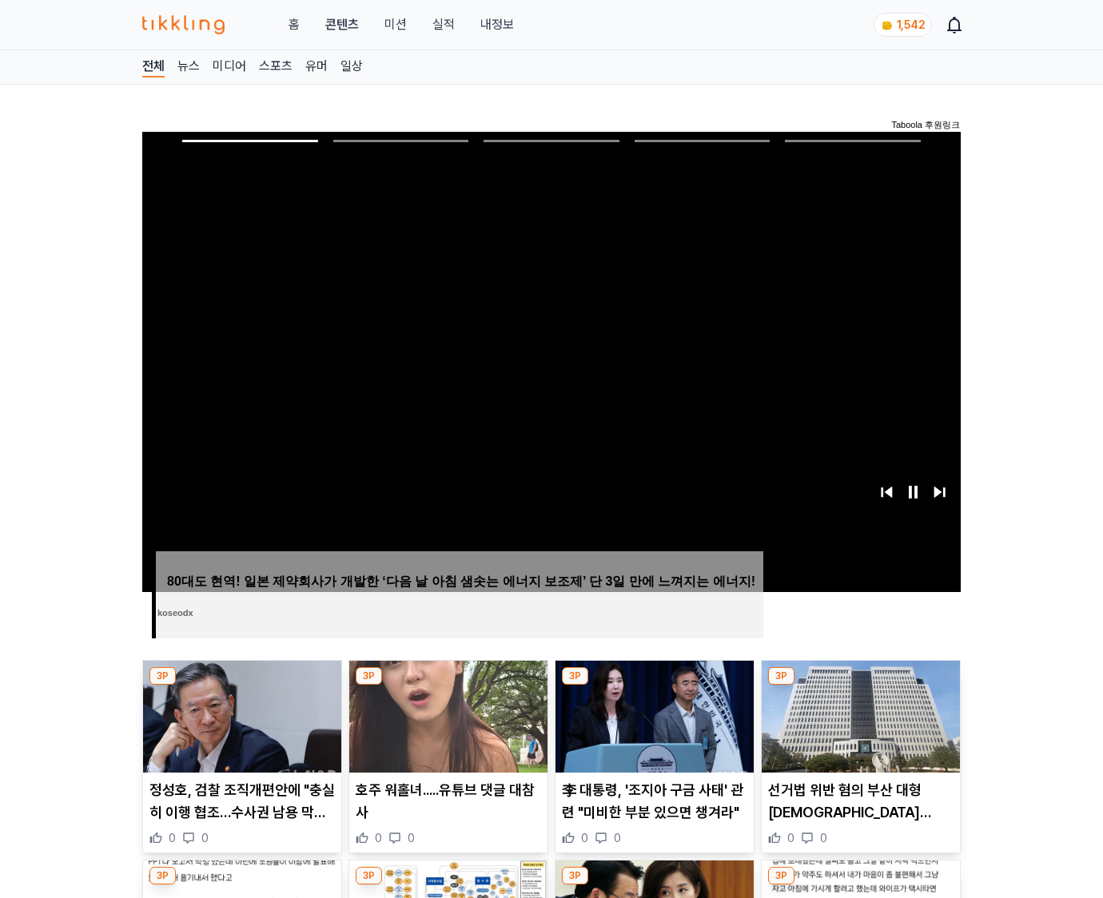
click at [860, 686] on img at bounding box center [861, 717] width 198 height 112
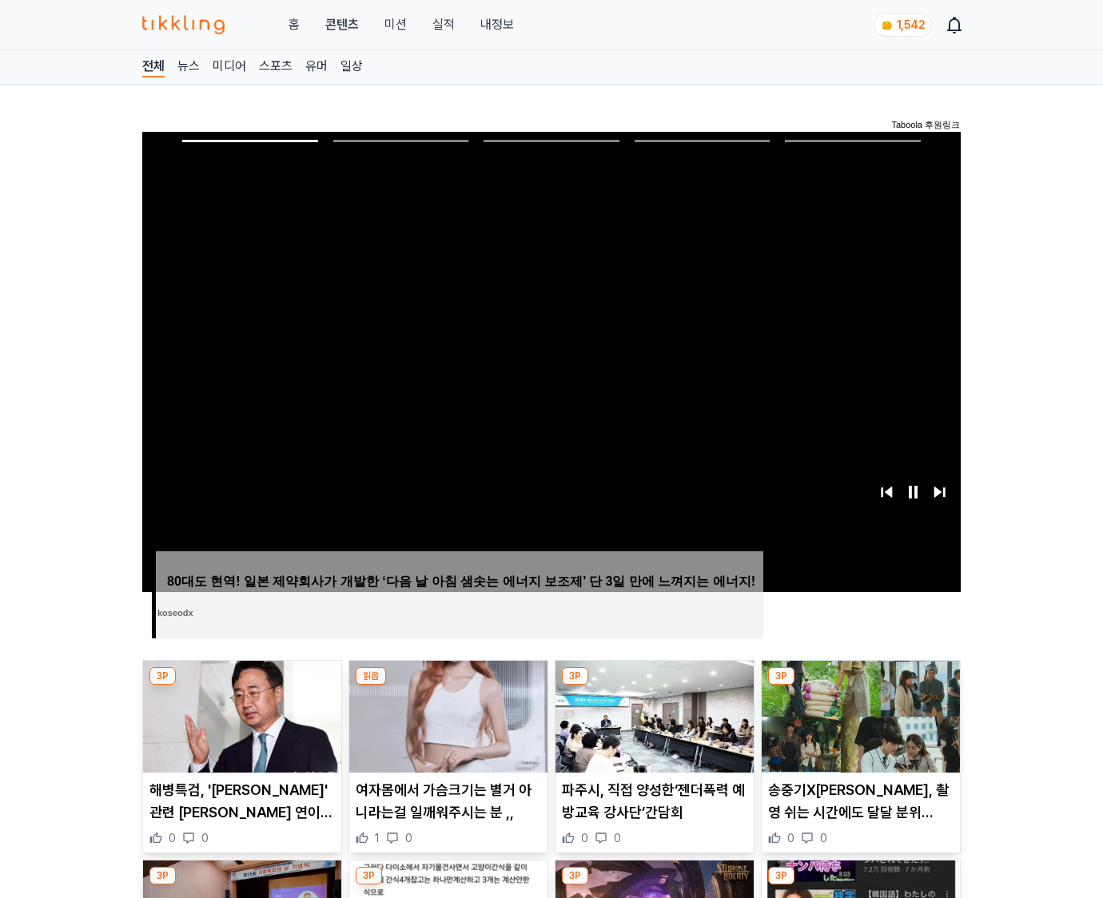
click at [860, 686] on img at bounding box center [861, 717] width 198 height 112
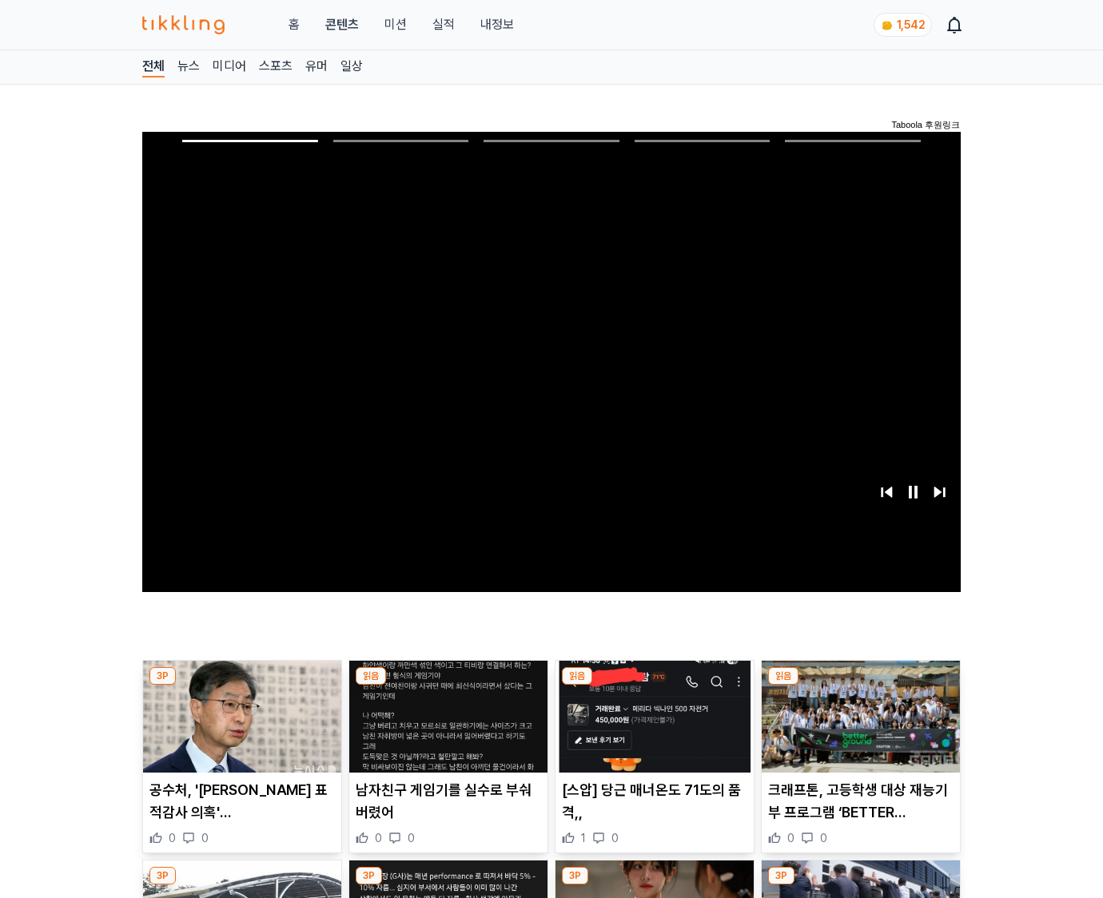
click at [860, 686] on img at bounding box center [861, 717] width 198 height 112
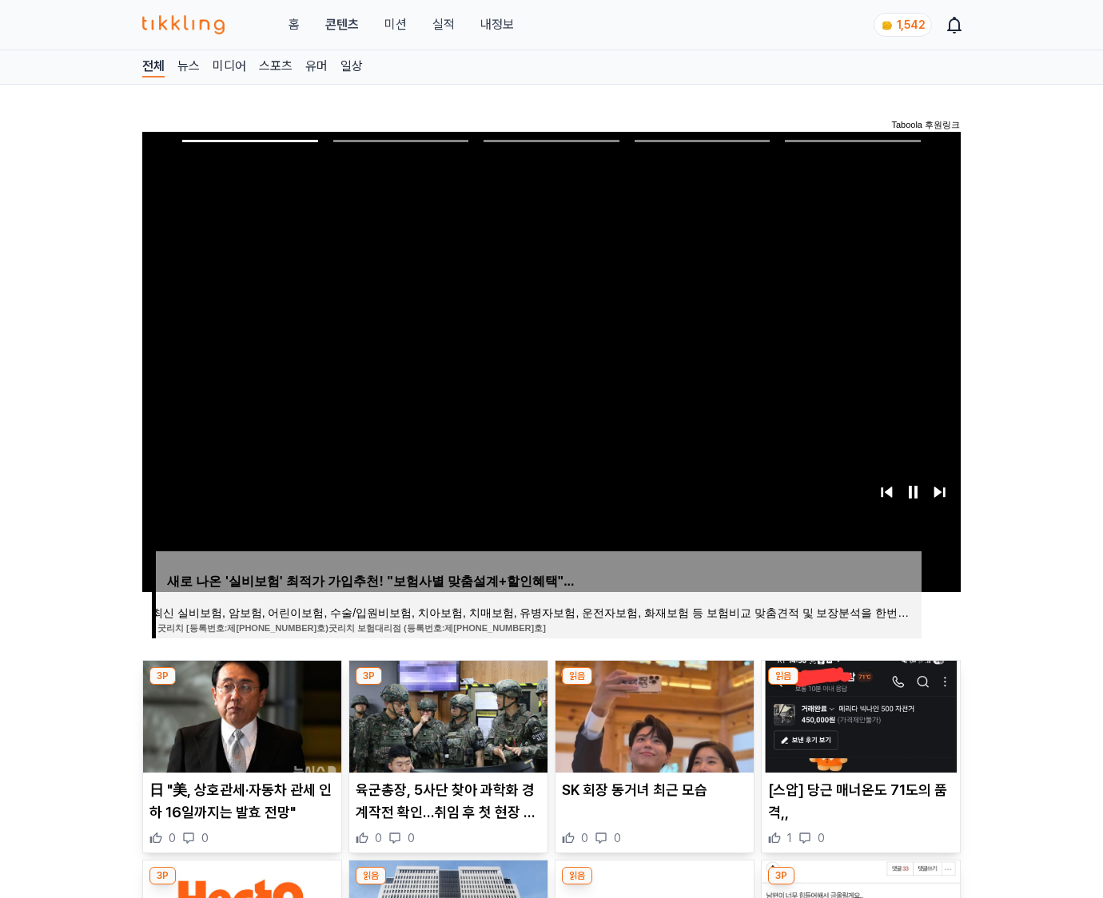
click at [860, 686] on img at bounding box center [861, 717] width 198 height 112
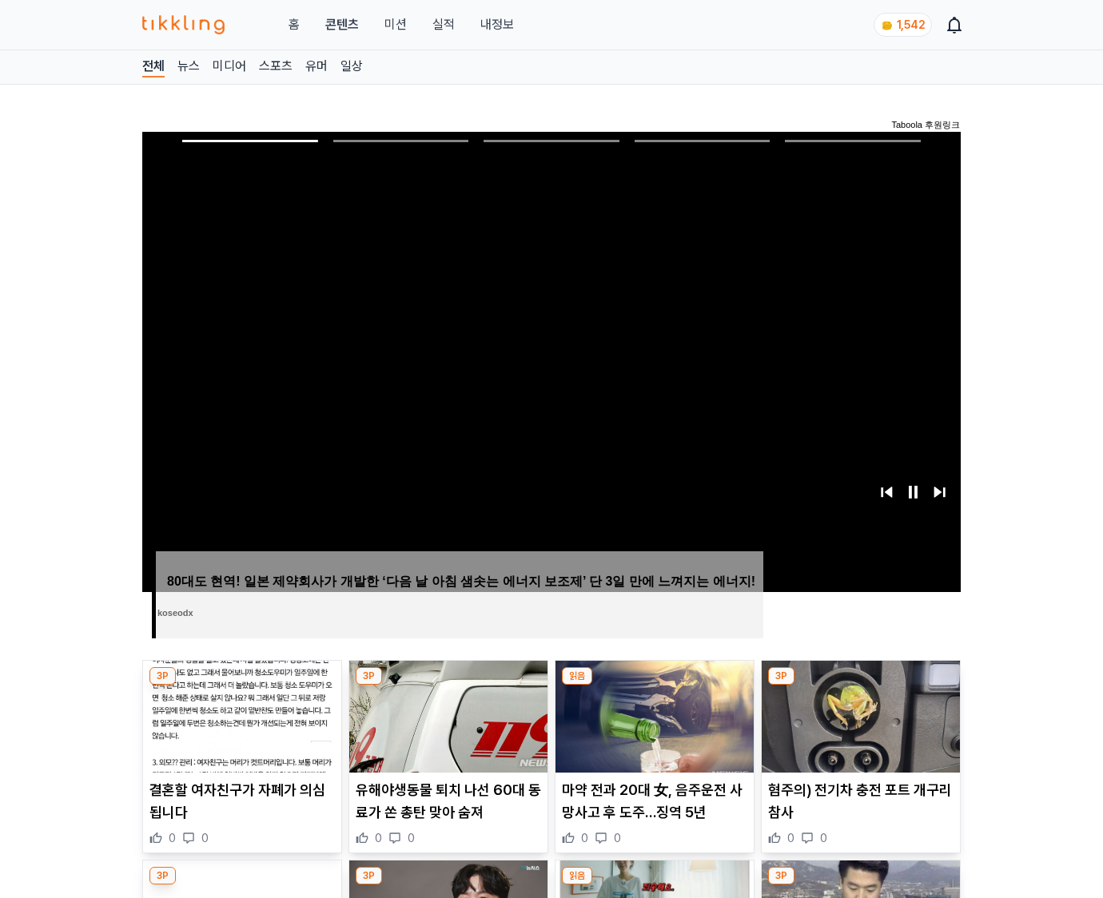
click at [860, 686] on img at bounding box center [861, 717] width 198 height 112
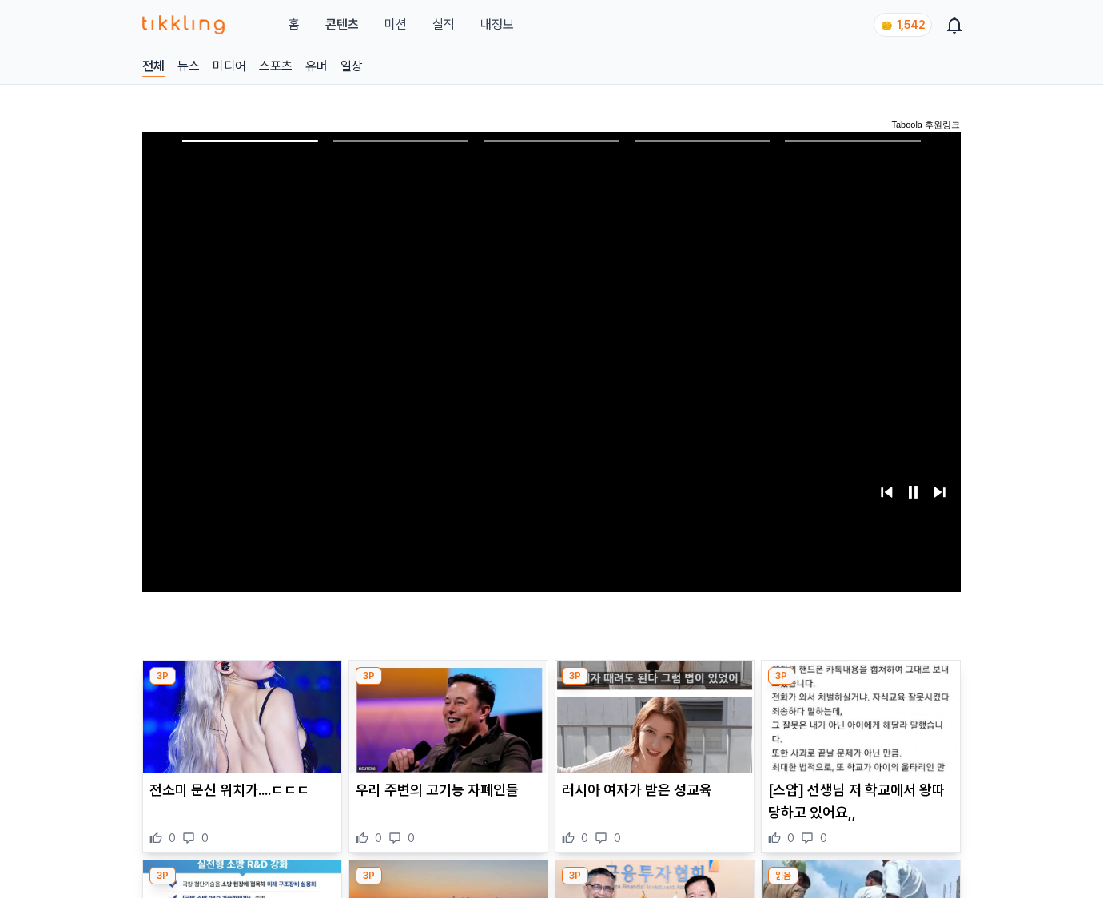
click at [860, 686] on img at bounding box center [861, 717] width 198 height 112
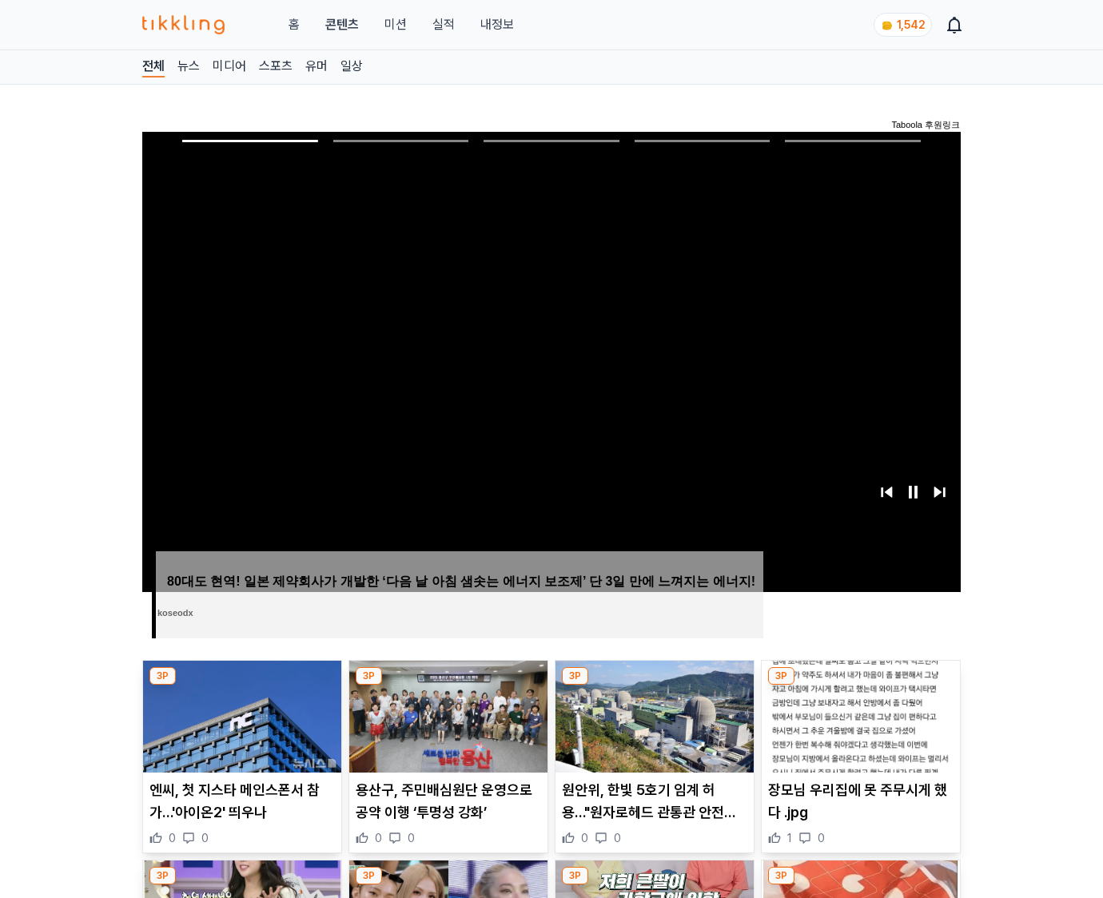
click at [860, 686] on img at bounding box center [861, 717] width 198 height 112
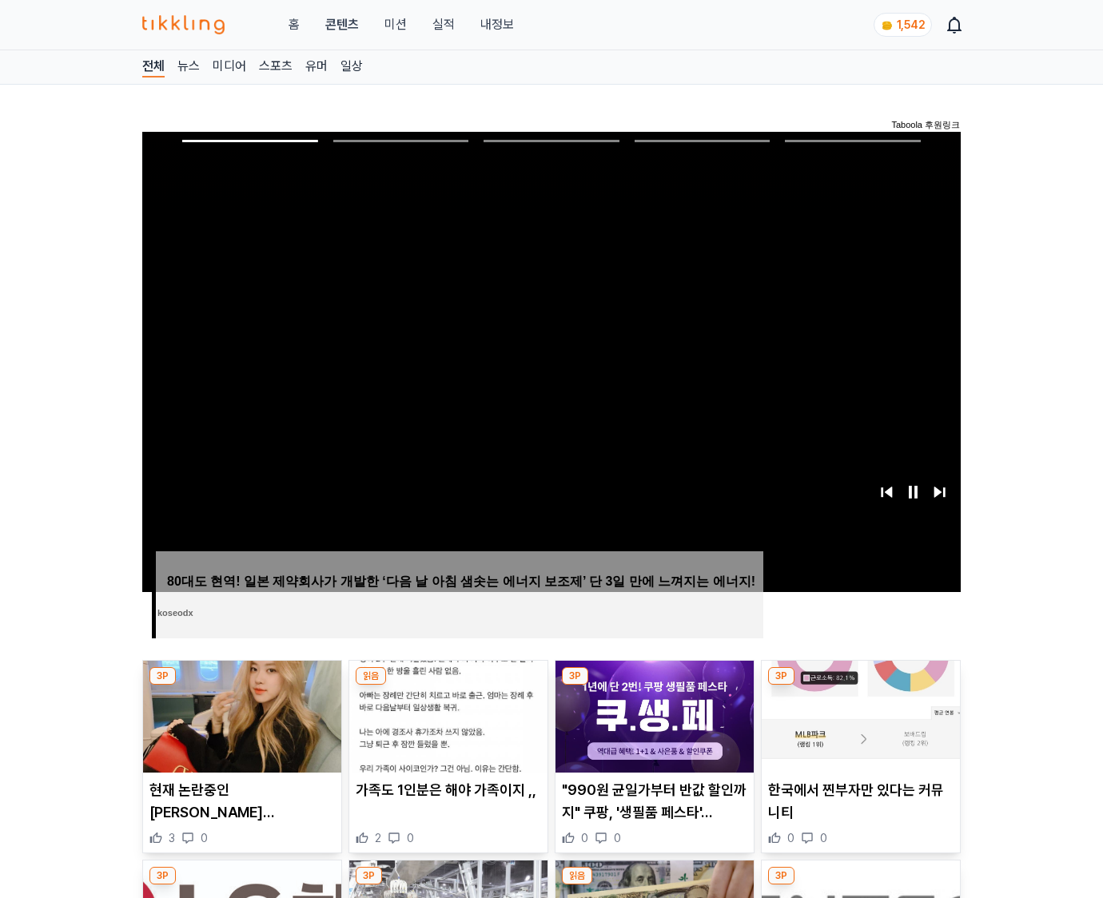
click at [860, 686] on img at bounding box center [861, 717] width 198 height 112
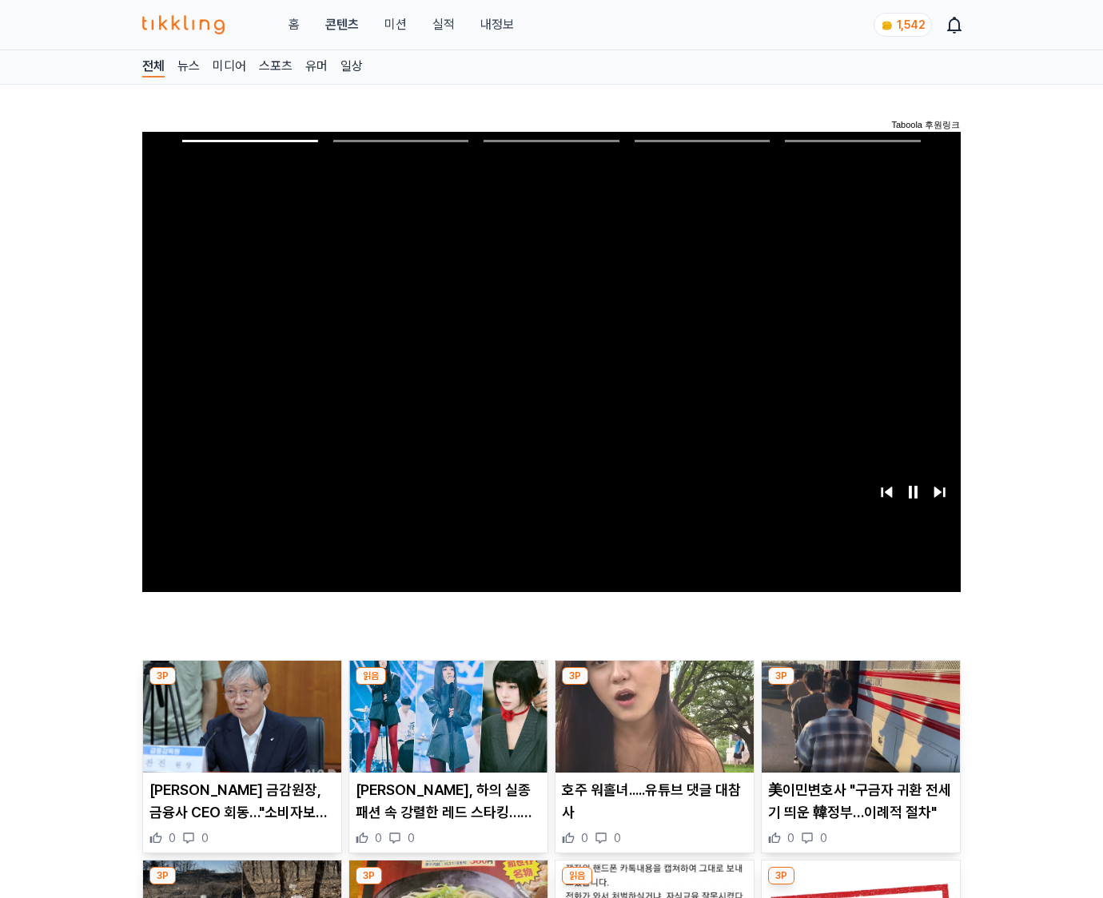
click at [860, 686] on img at bounding box center [861, 717] width 198 height 112
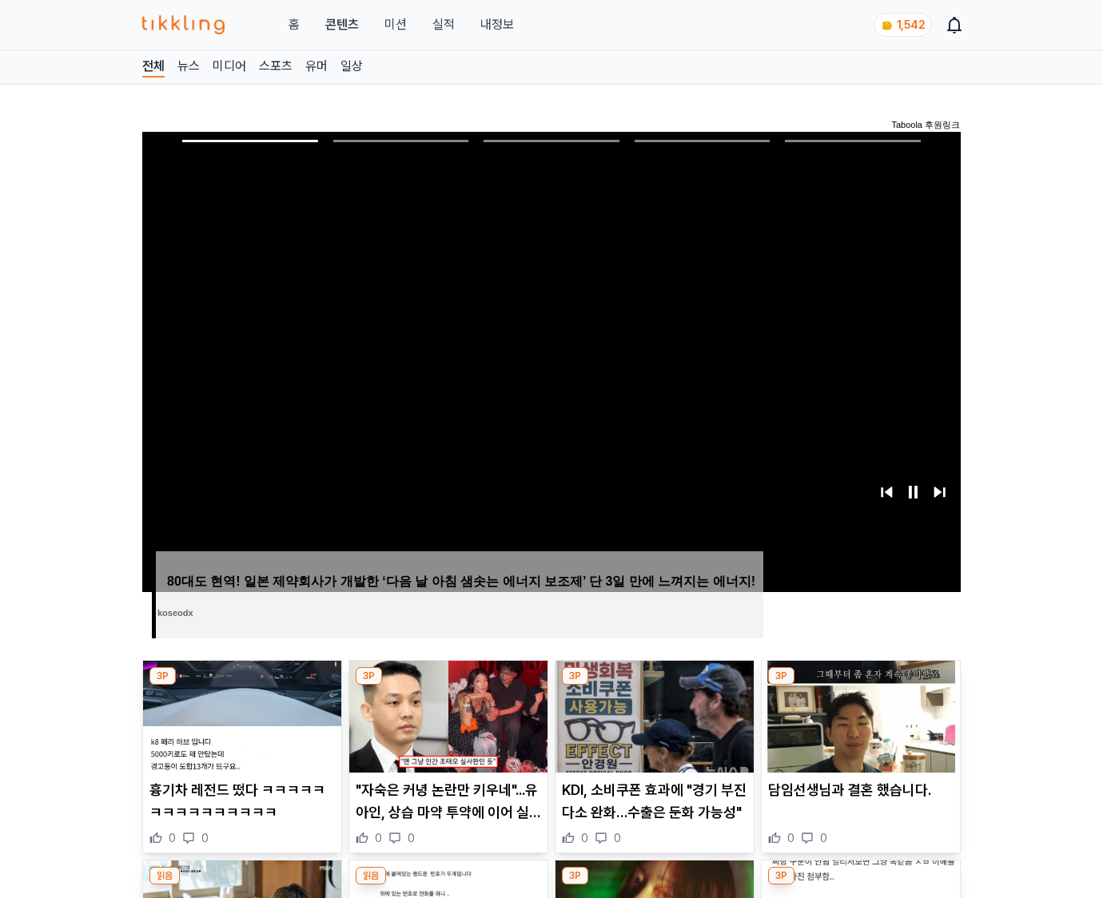
click at [860, 686] on img at bounding box center [861, 717] width 198 height 112
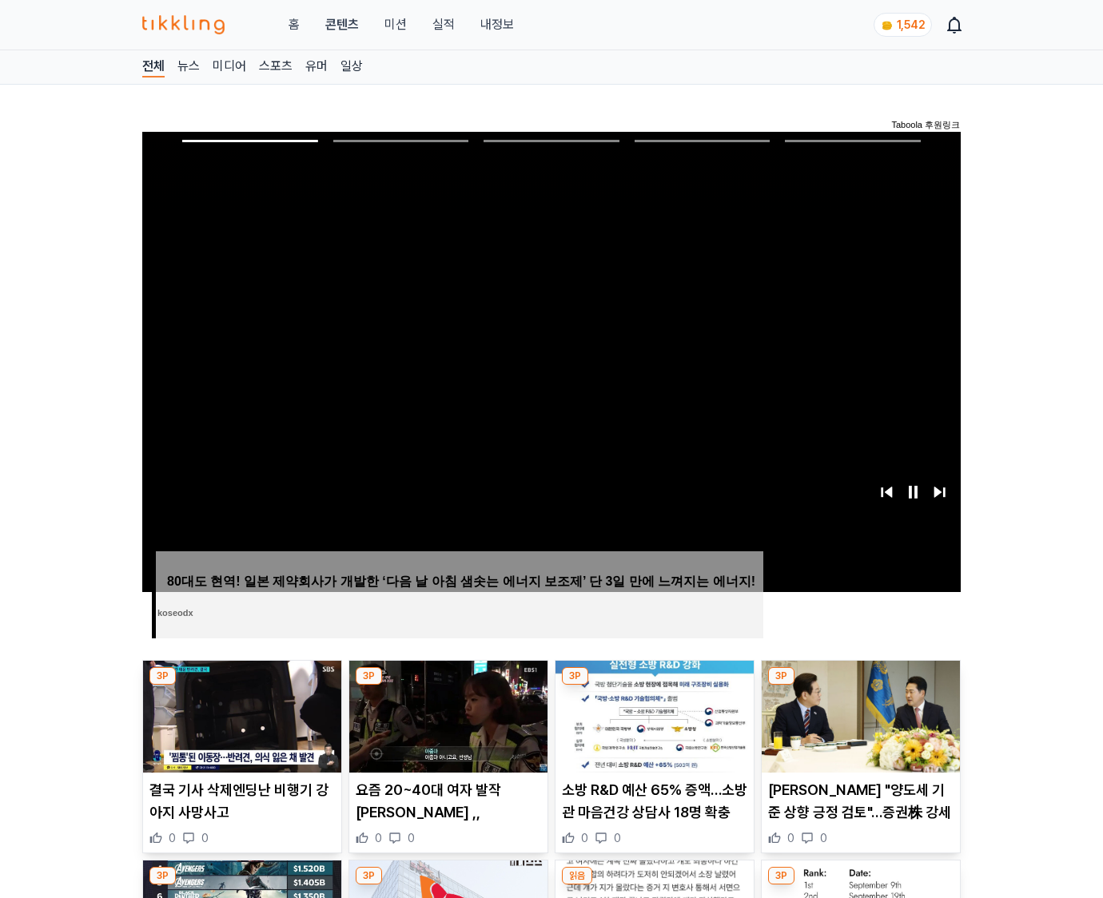
click at [860, 686] on img at bounding box center [861, 717] width 198 height 112
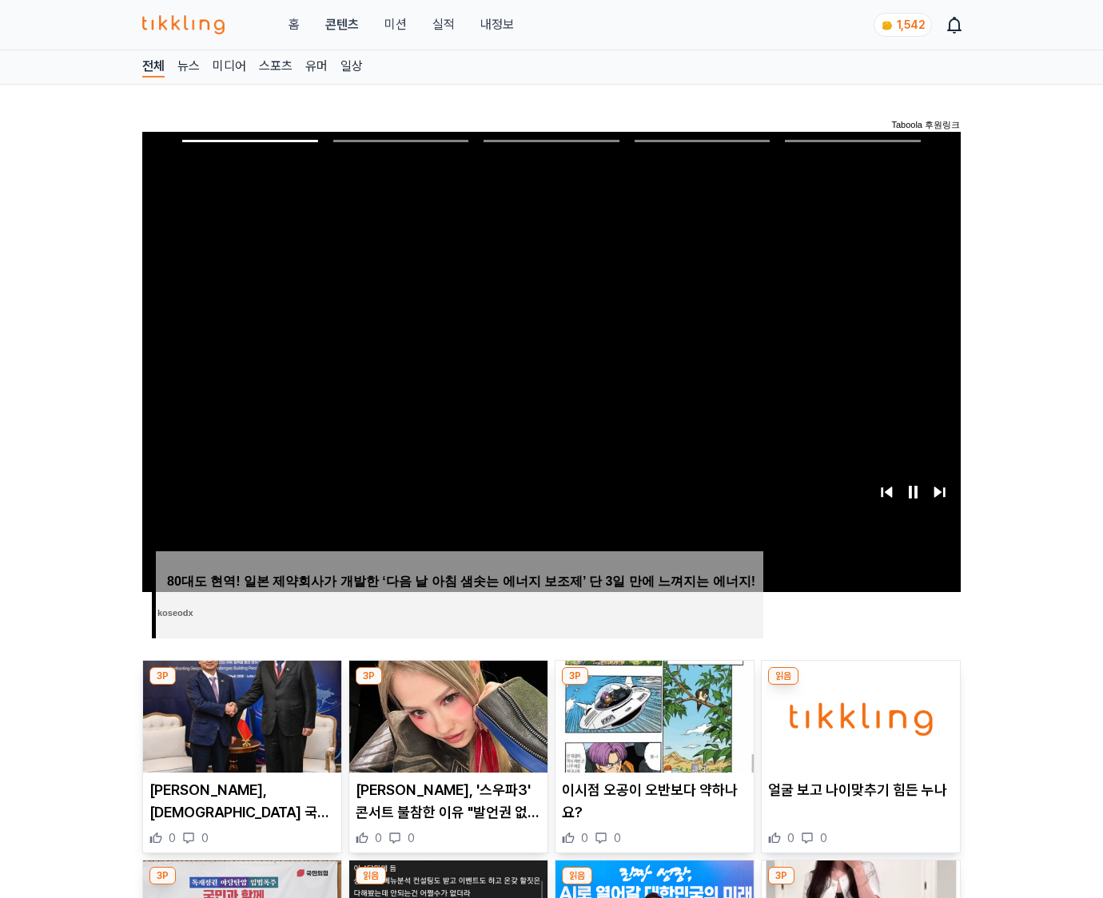
click at [860, 686] on img at bounding box center [861, 717] width 198 height 112
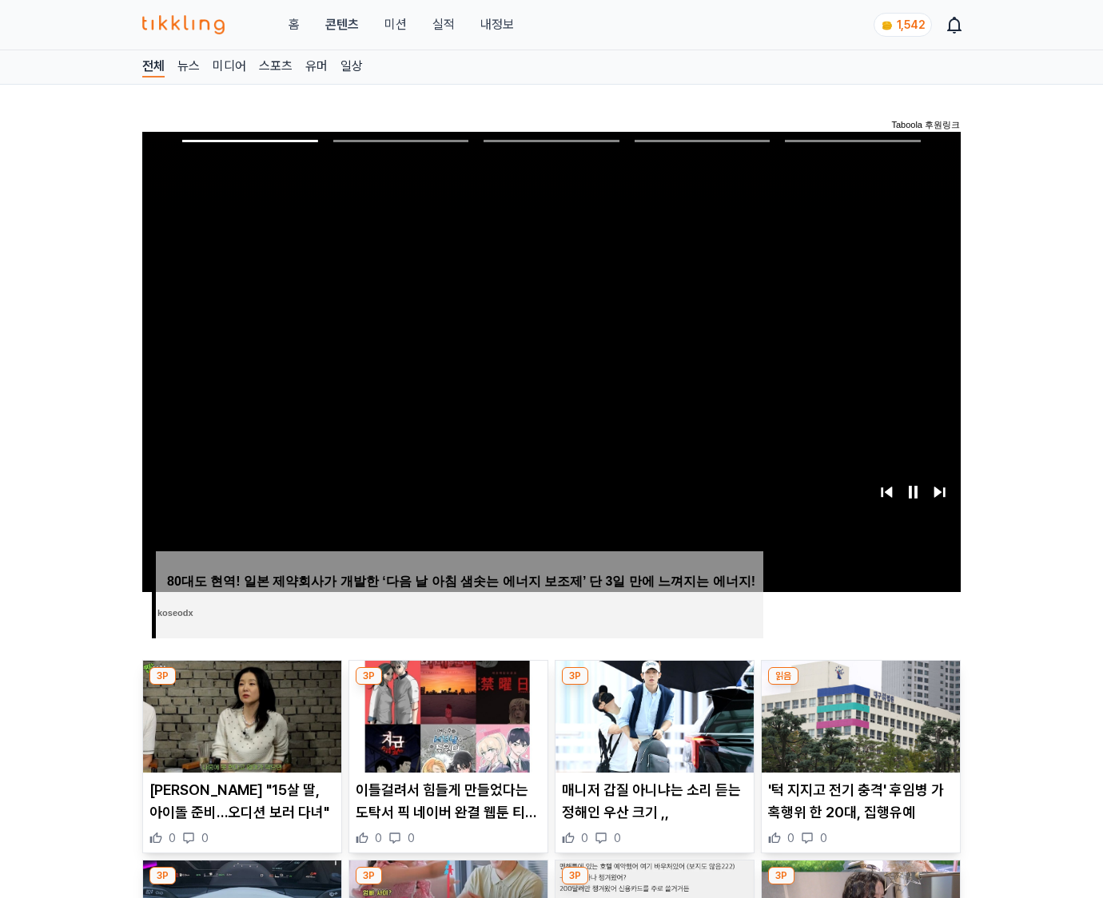
click at [860, 686] on img at bounding box center [861, 717] width 198 height 112
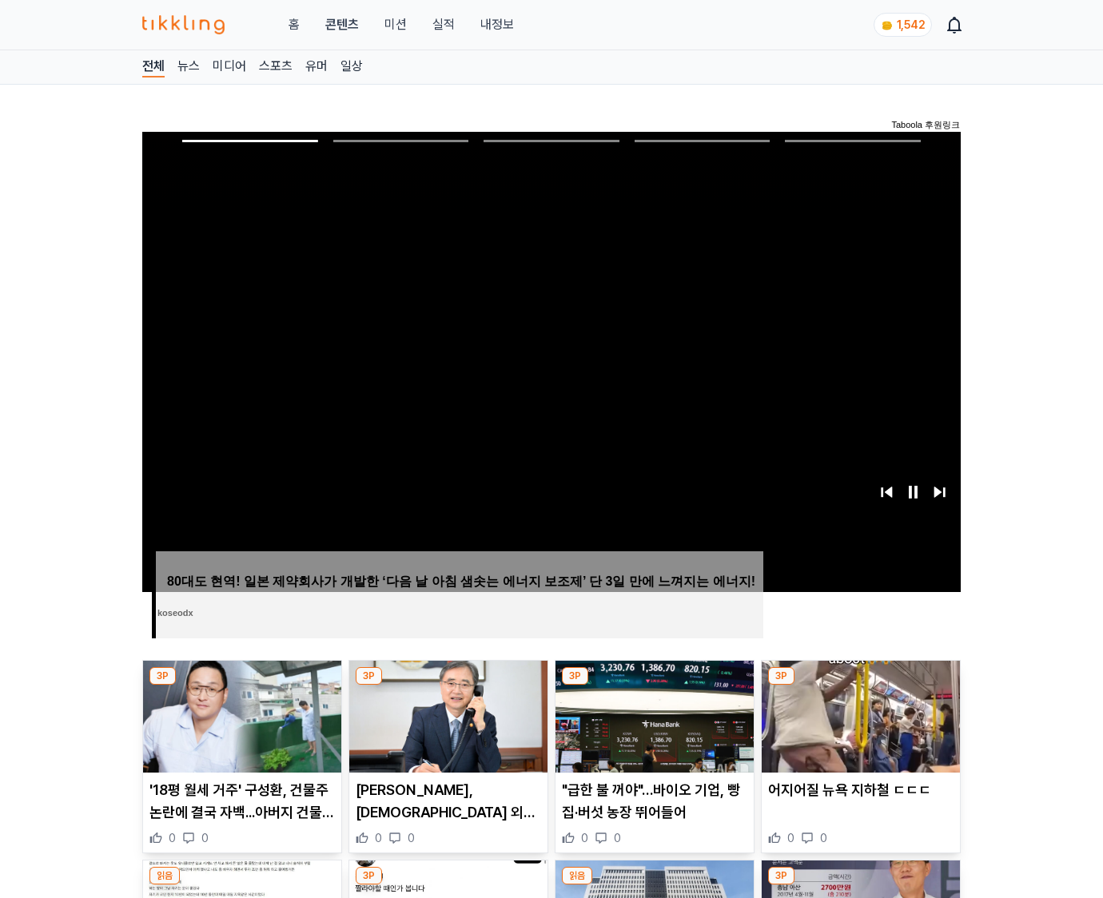
click at [860, 686] on img at bounding box center [861, 717] width 198 height 112
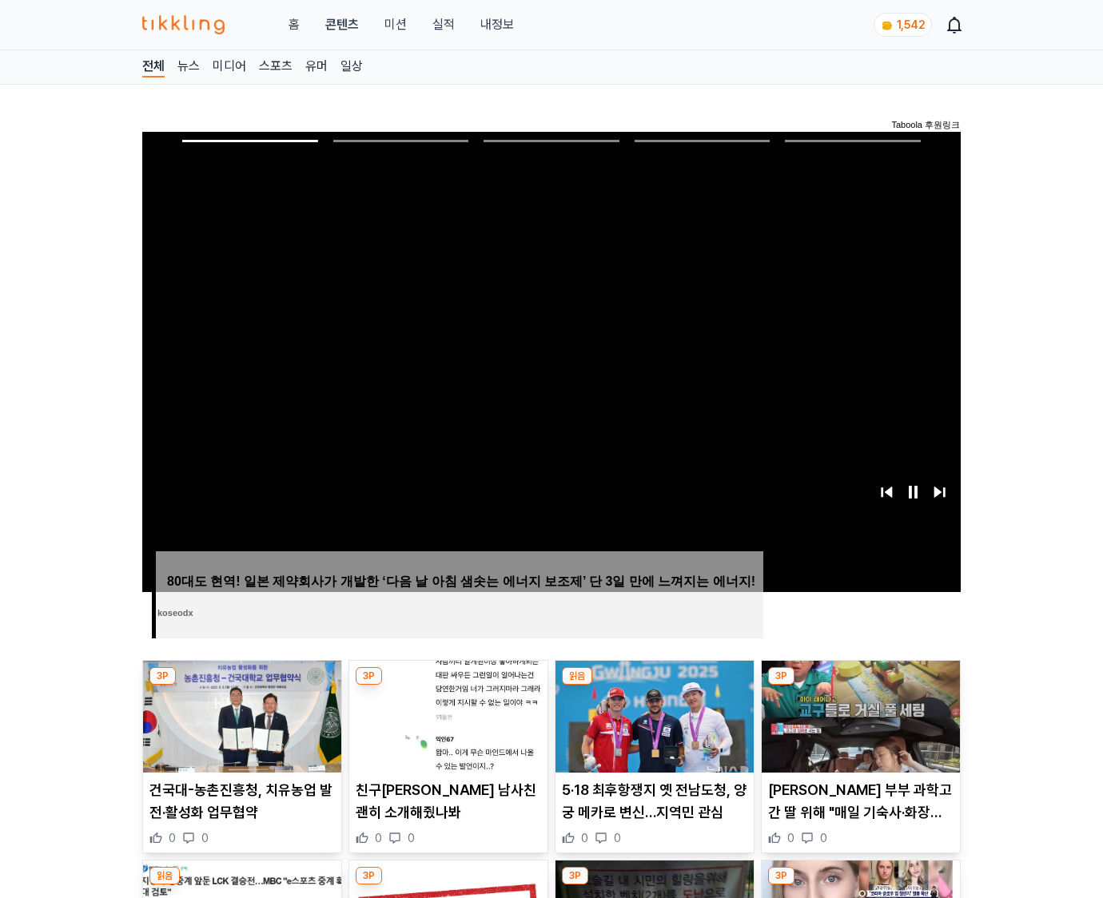
click at [860, 686] on img at bounding box center [861, 717] width 198 height 112
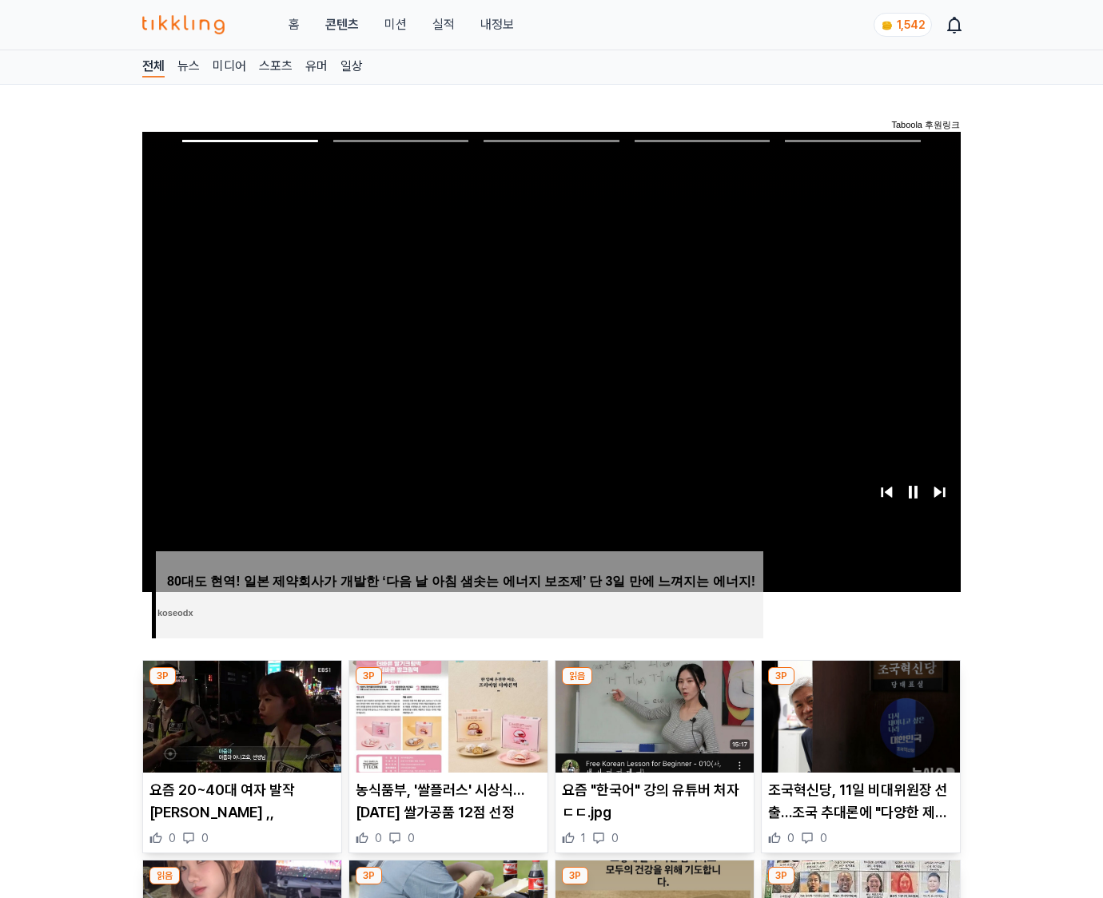
click at [860, 686] on img at bounding box center [861, 717] width 198 height 112
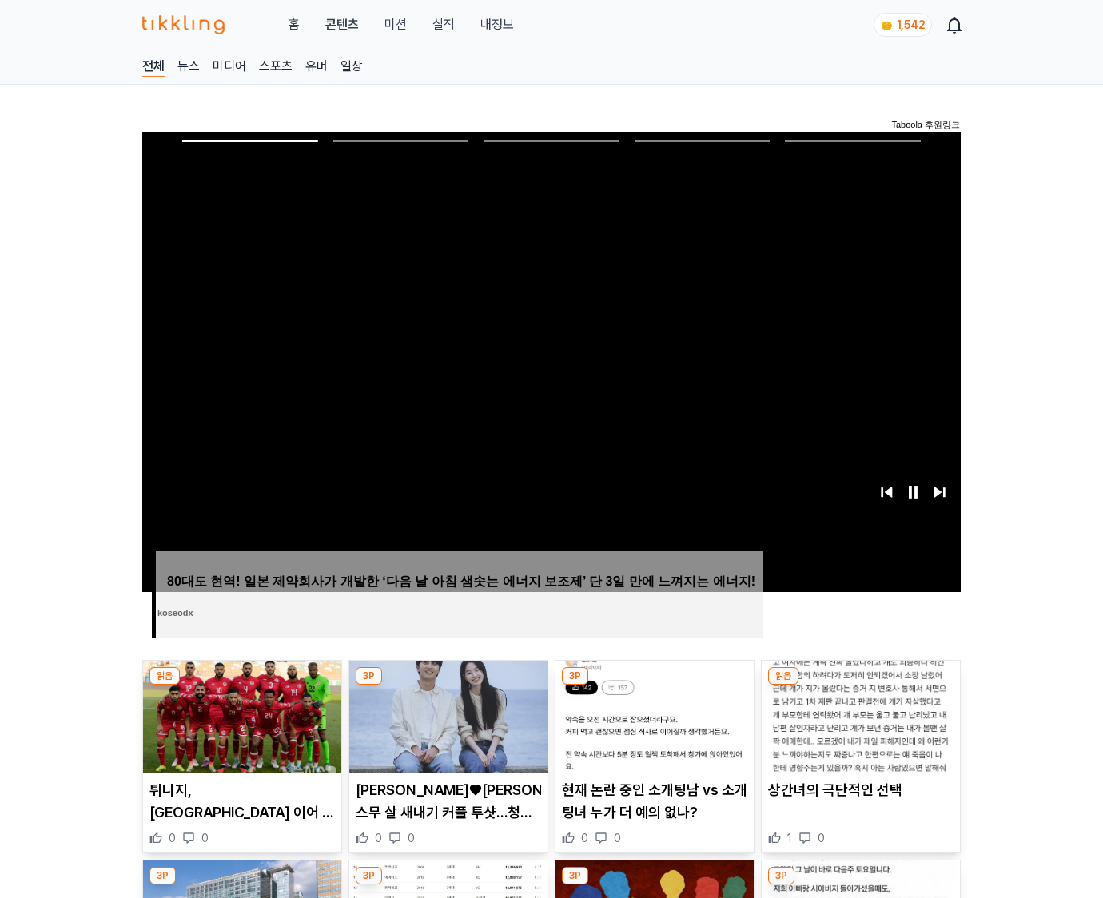
click at [860, 686] on img at bounding box center [861, 717] width 198 height 112
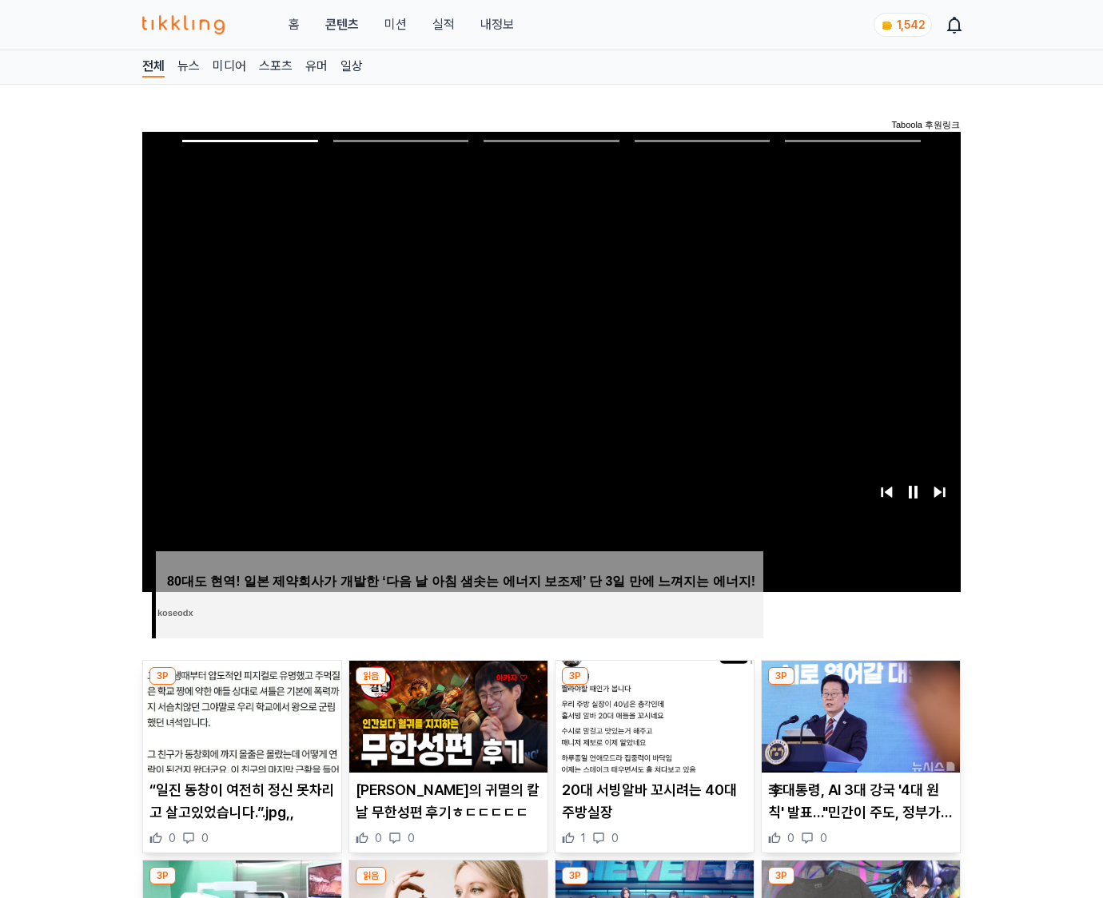
click at [860, 686] on img at bounding box center [861, 717] width 198 height 112
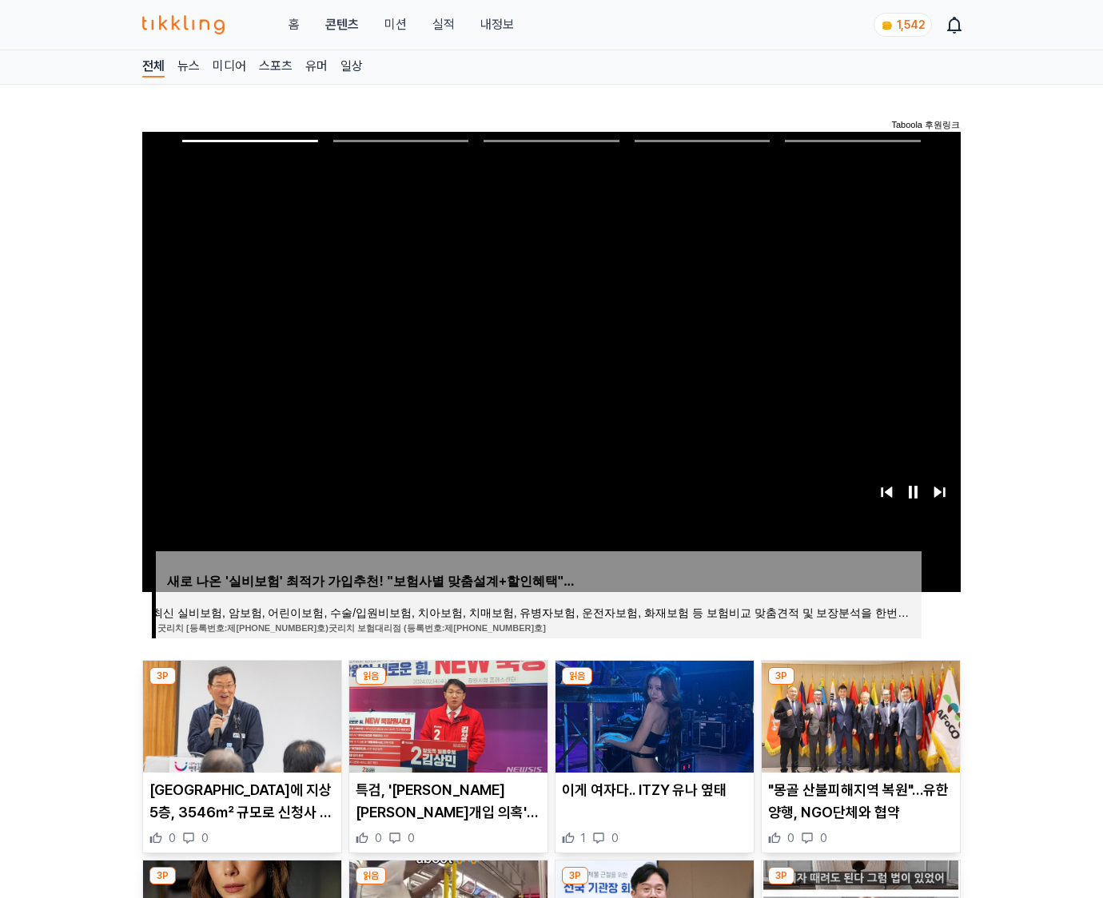
click at [860, 686] on img at bounding box center [861, 717] width 198 height 112
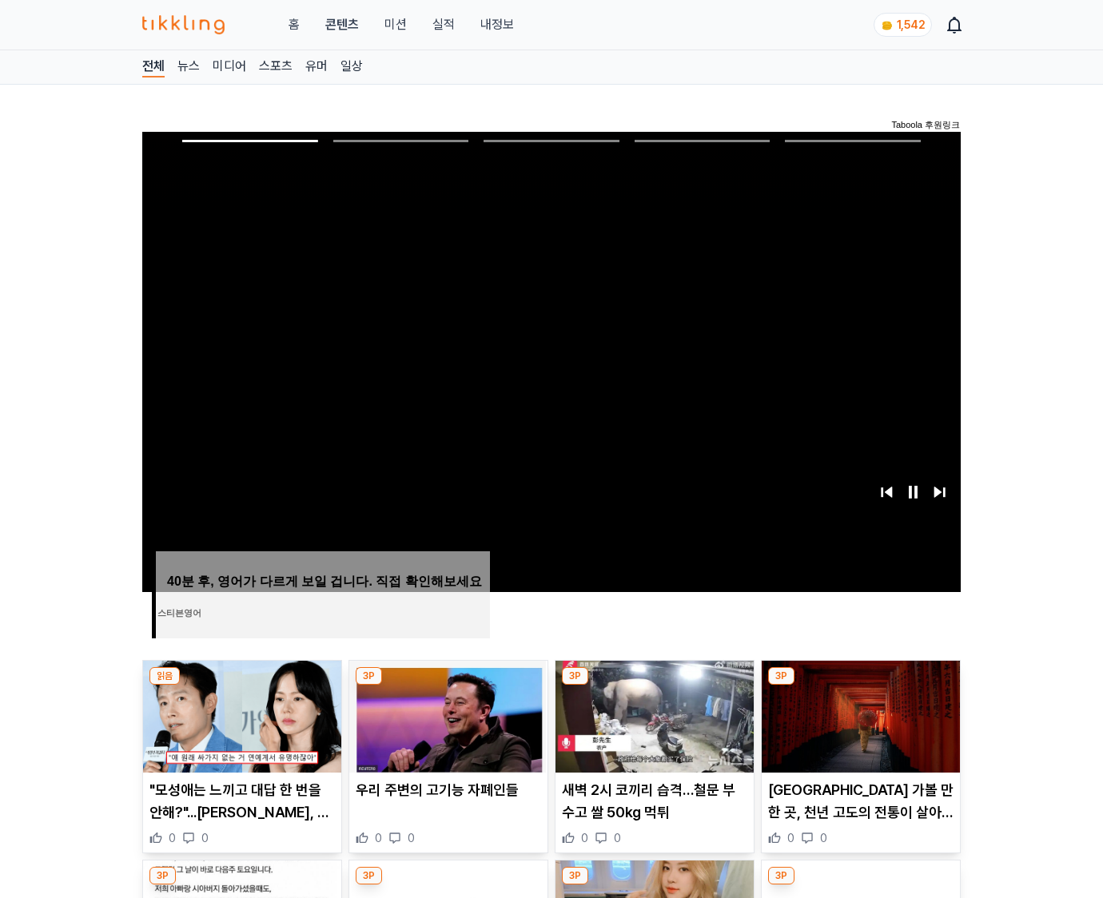
click at [860, 686] on img at bounding box center [861, 717] width 198 height 112
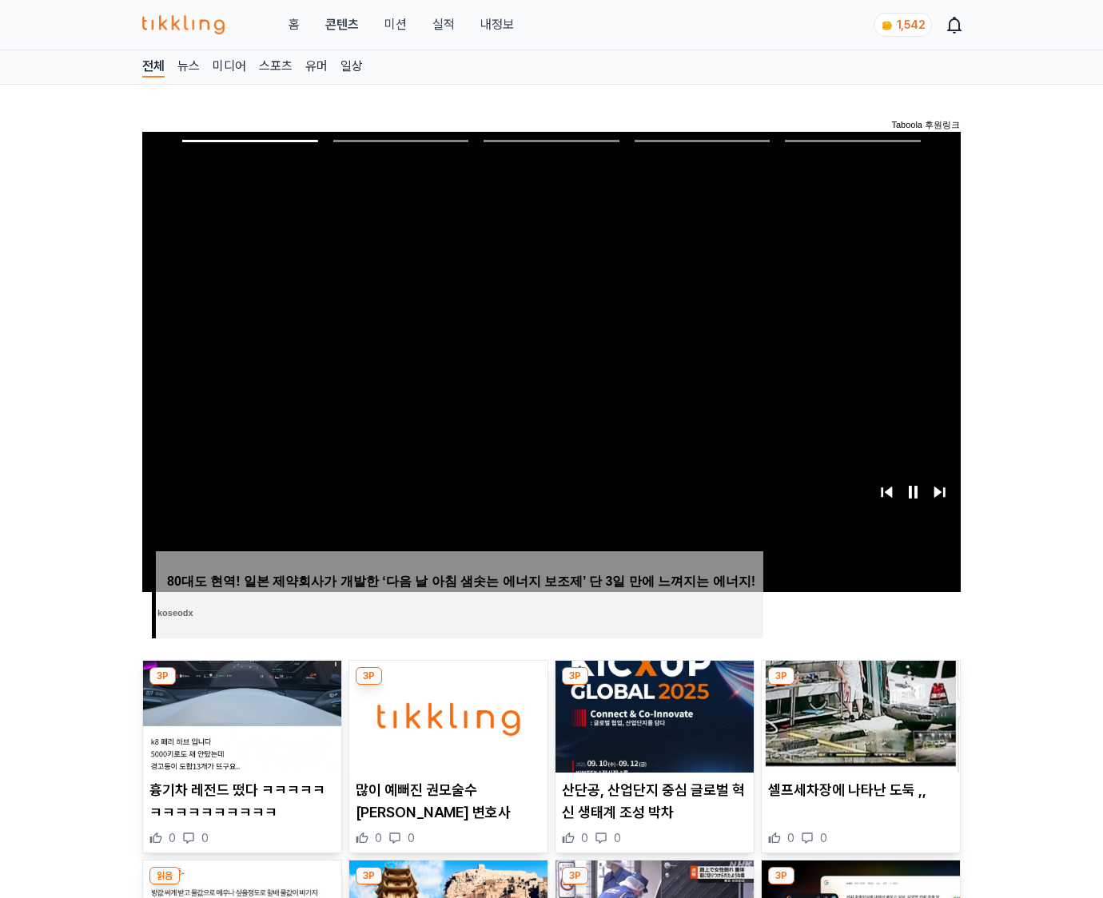
click at [860, 686] on img at bounding box center [861, 717] width 198 height 112
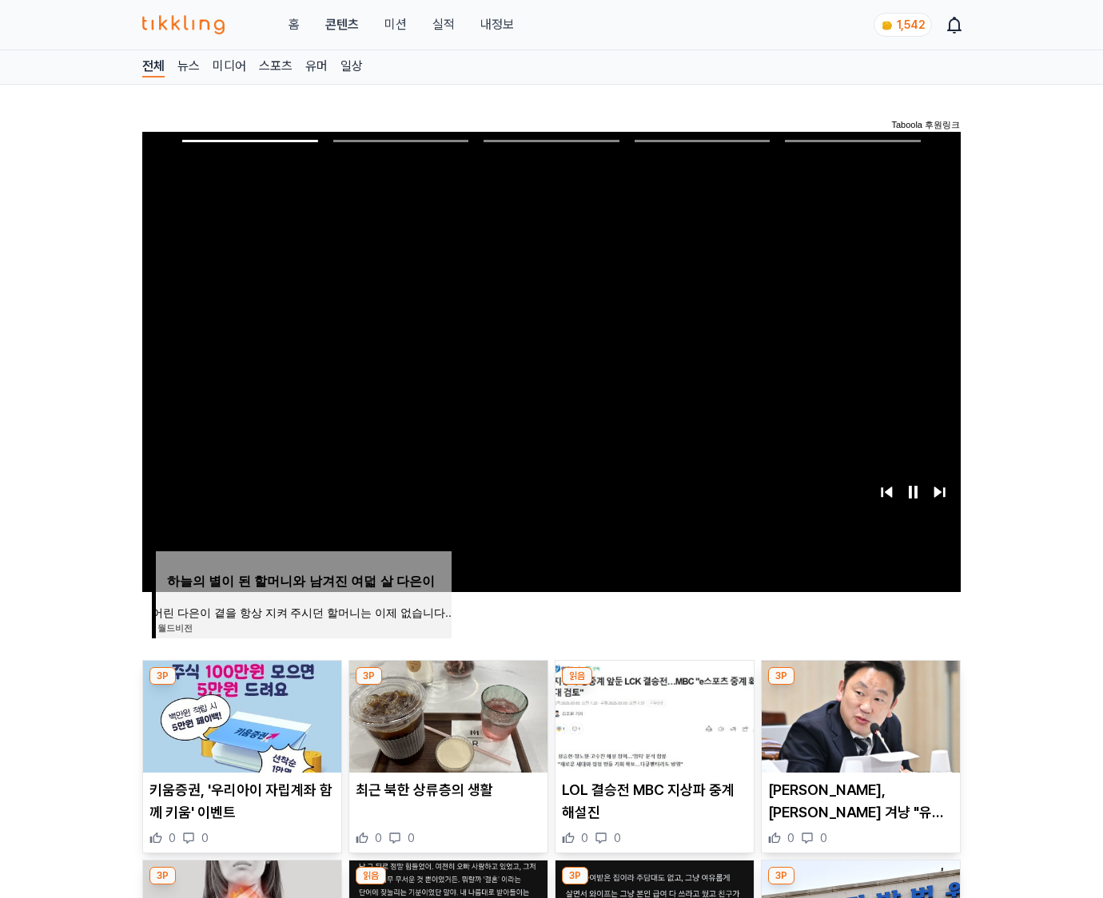
click at [860, 686] on img at bounding box center [861, 717] width 198 height 112
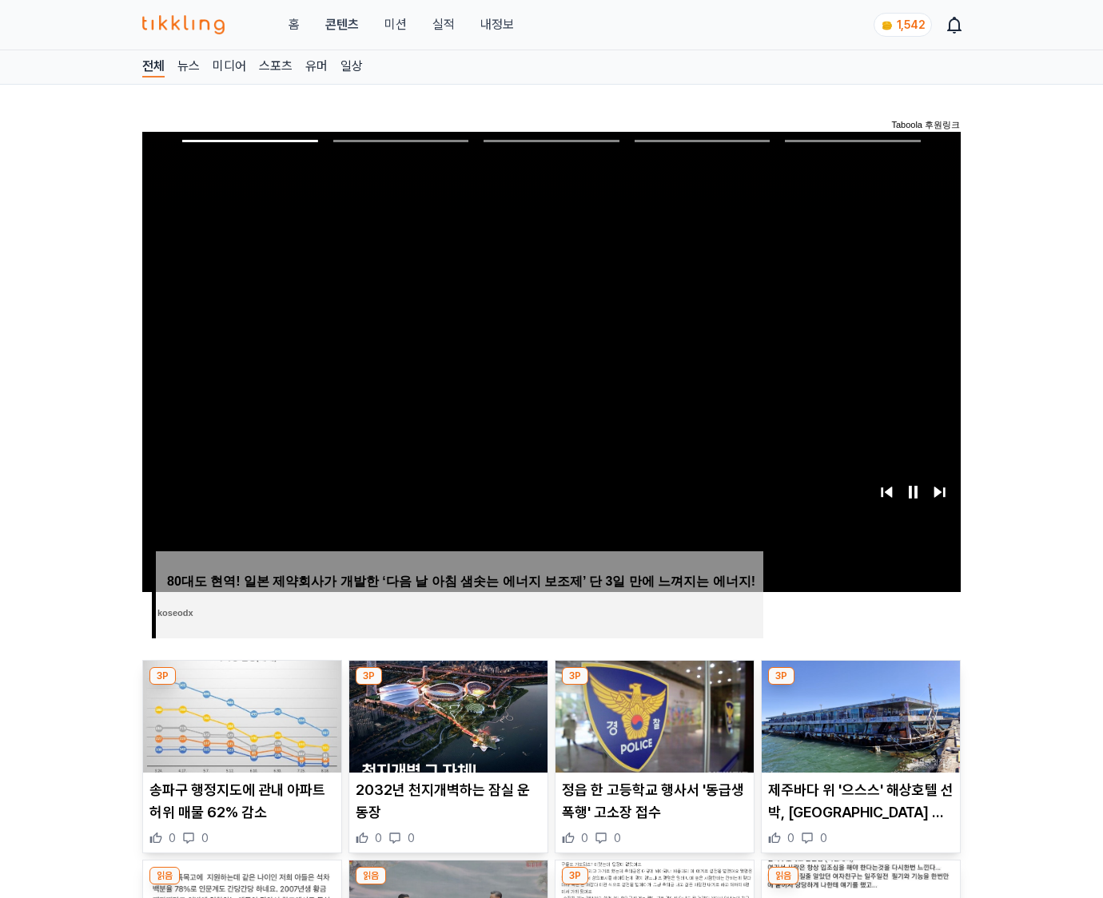
click at [860, 686] on img at bounding box center [861, 717] width 198 height 112
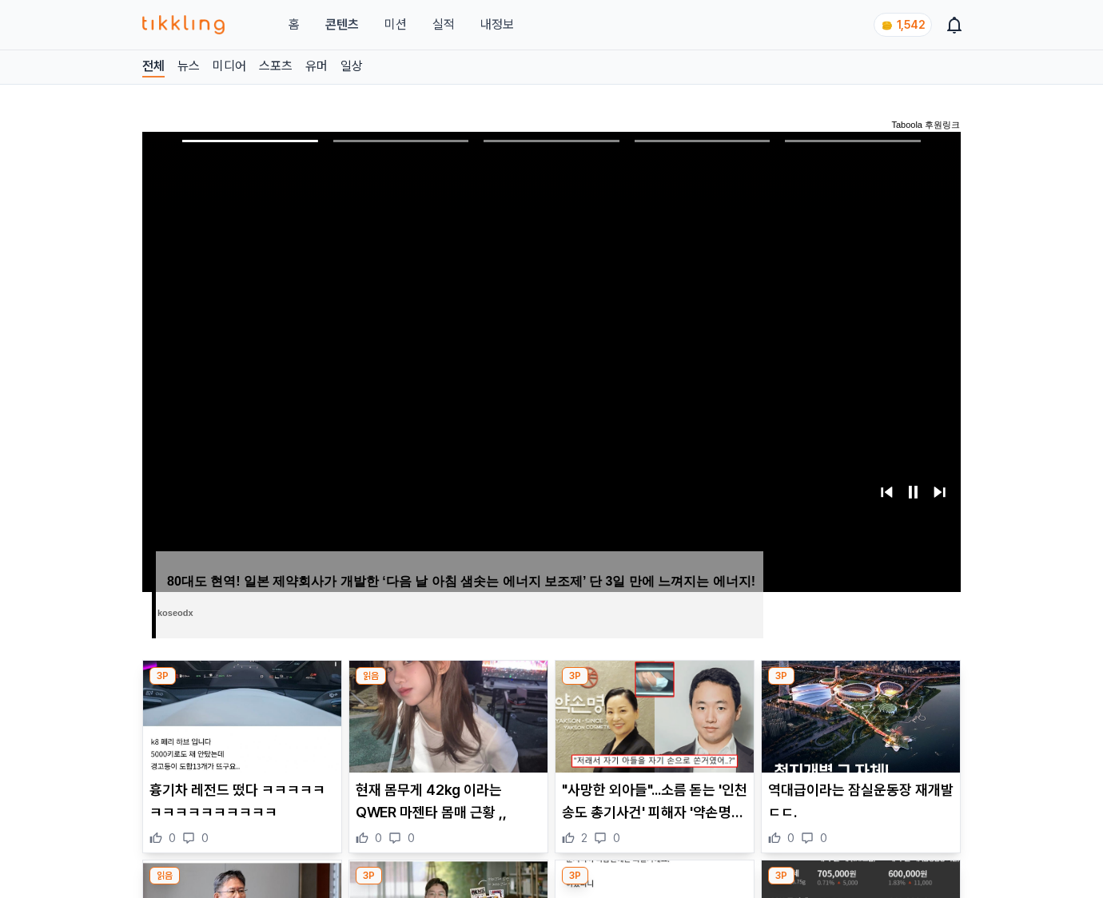
click at [860, 686] on img at bounding box center [861, 717] width 198 height 112
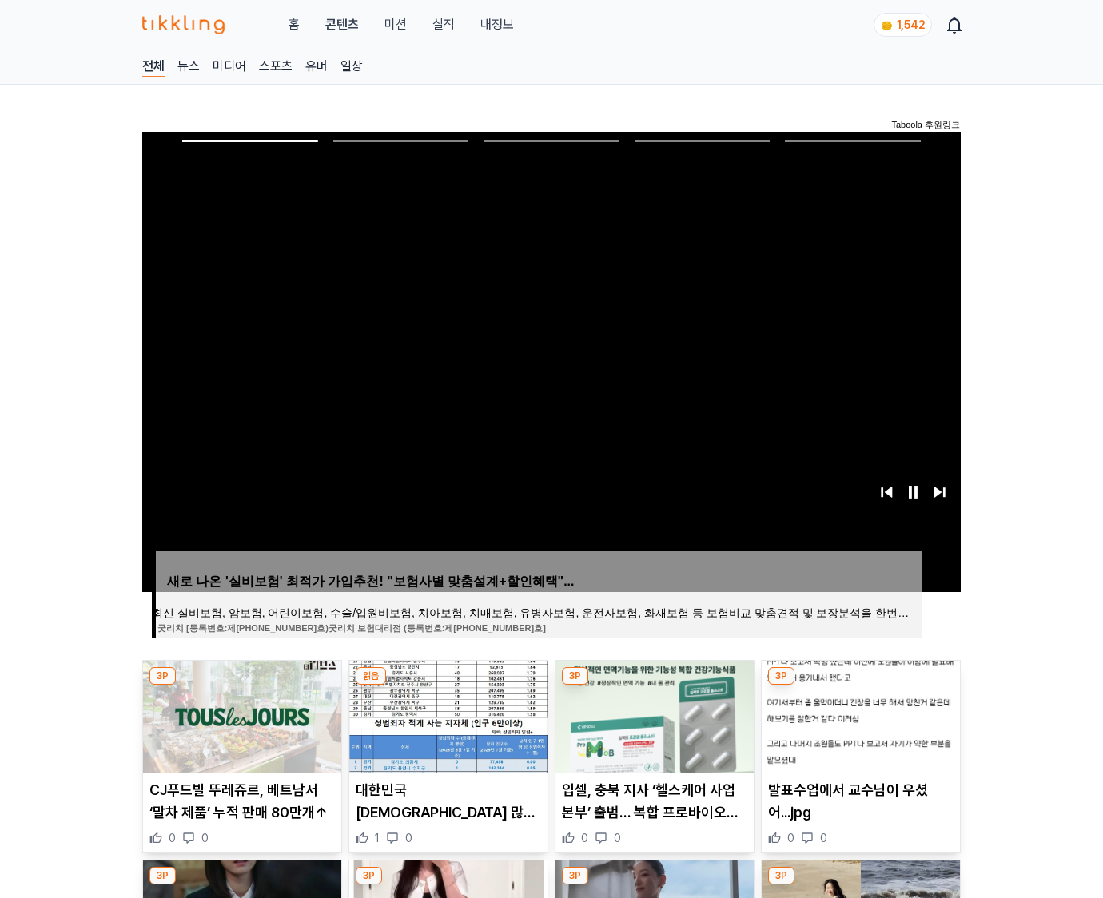
click at [860, 686] on img at bounding box center [861, 717] width 198 height 112
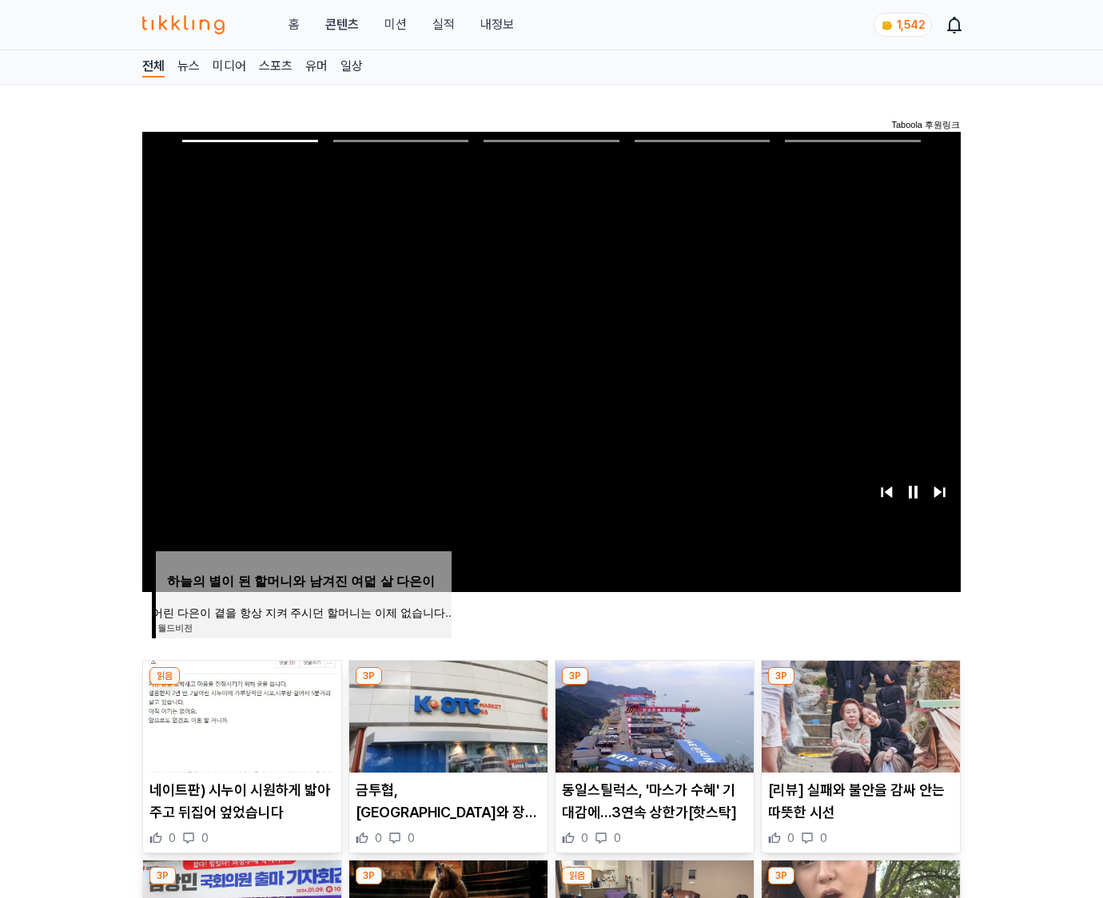
click at [860, 686] on img at bounding box center [861, 717] width 198 height 112
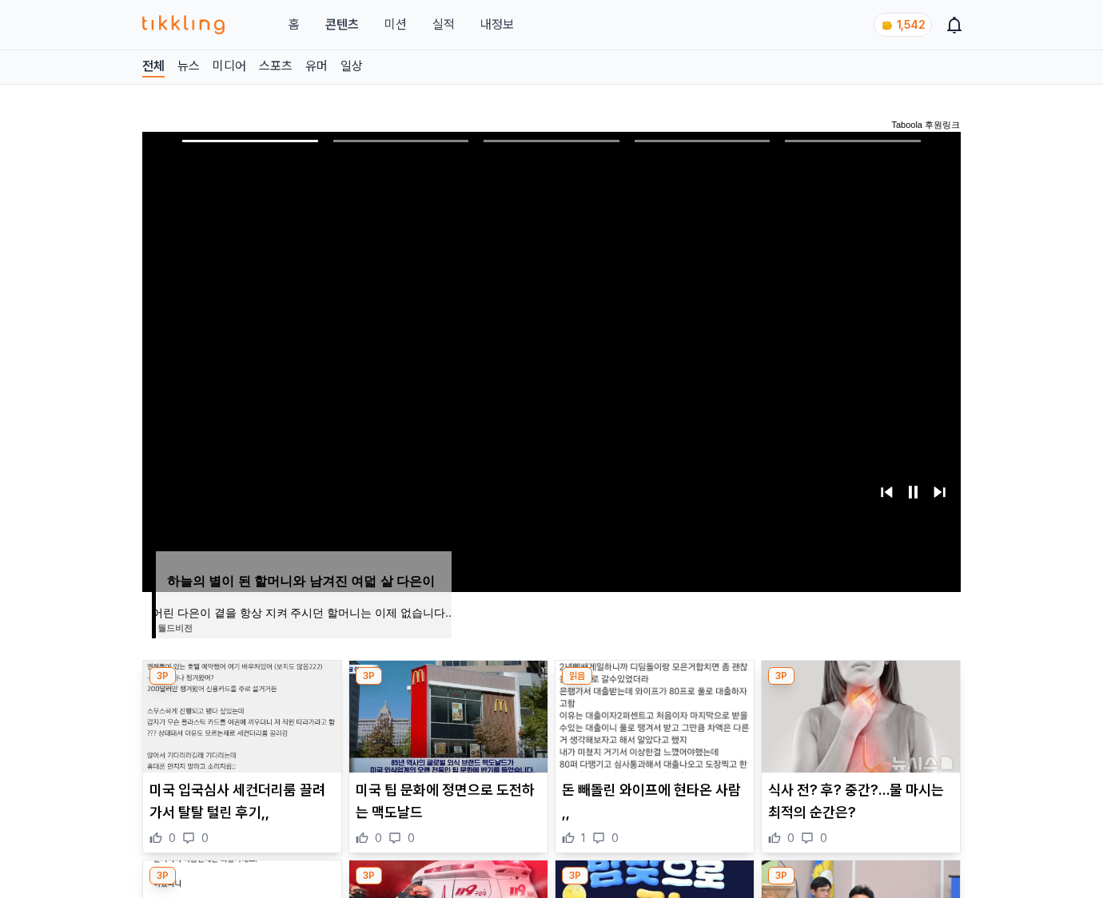
click at [860, 686] on img at bounding box center [861, 717] width 198 height 112
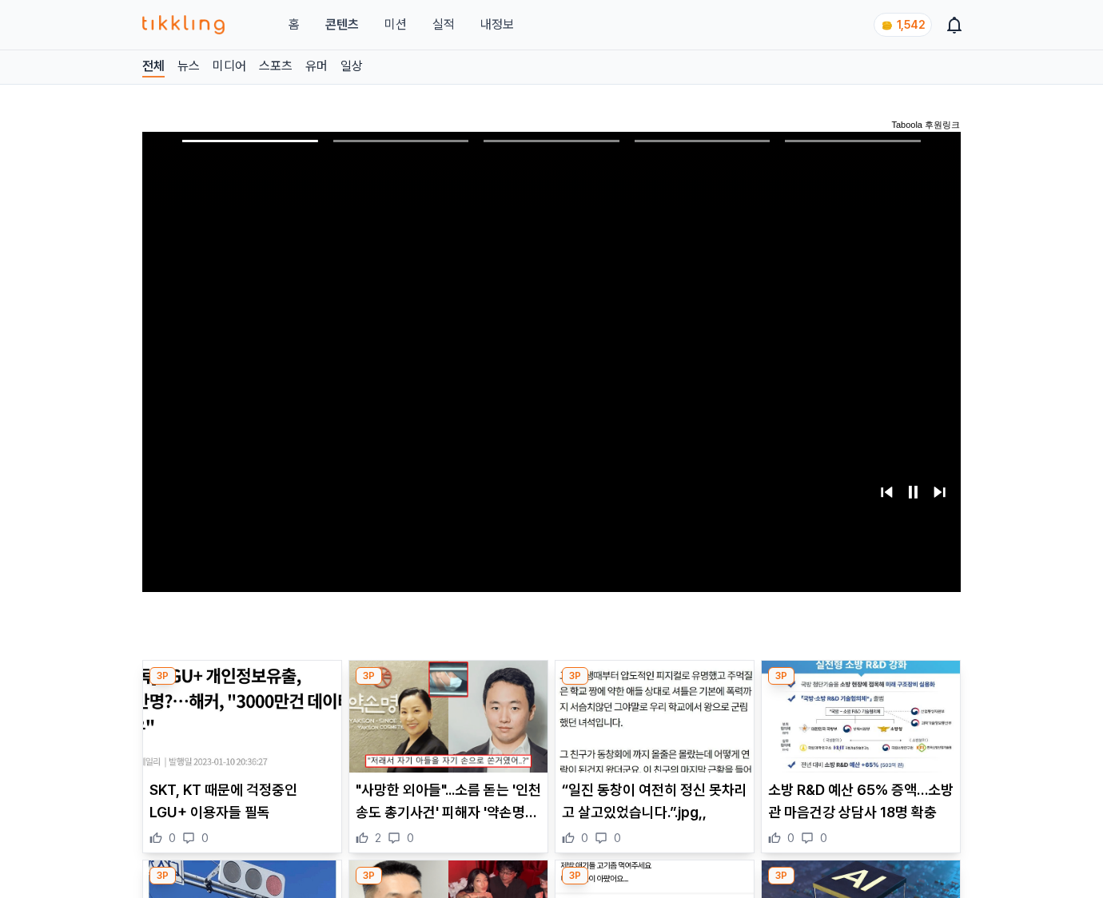
click at [860, 686] on img at bounding box center [861, 717] width 198 height 112
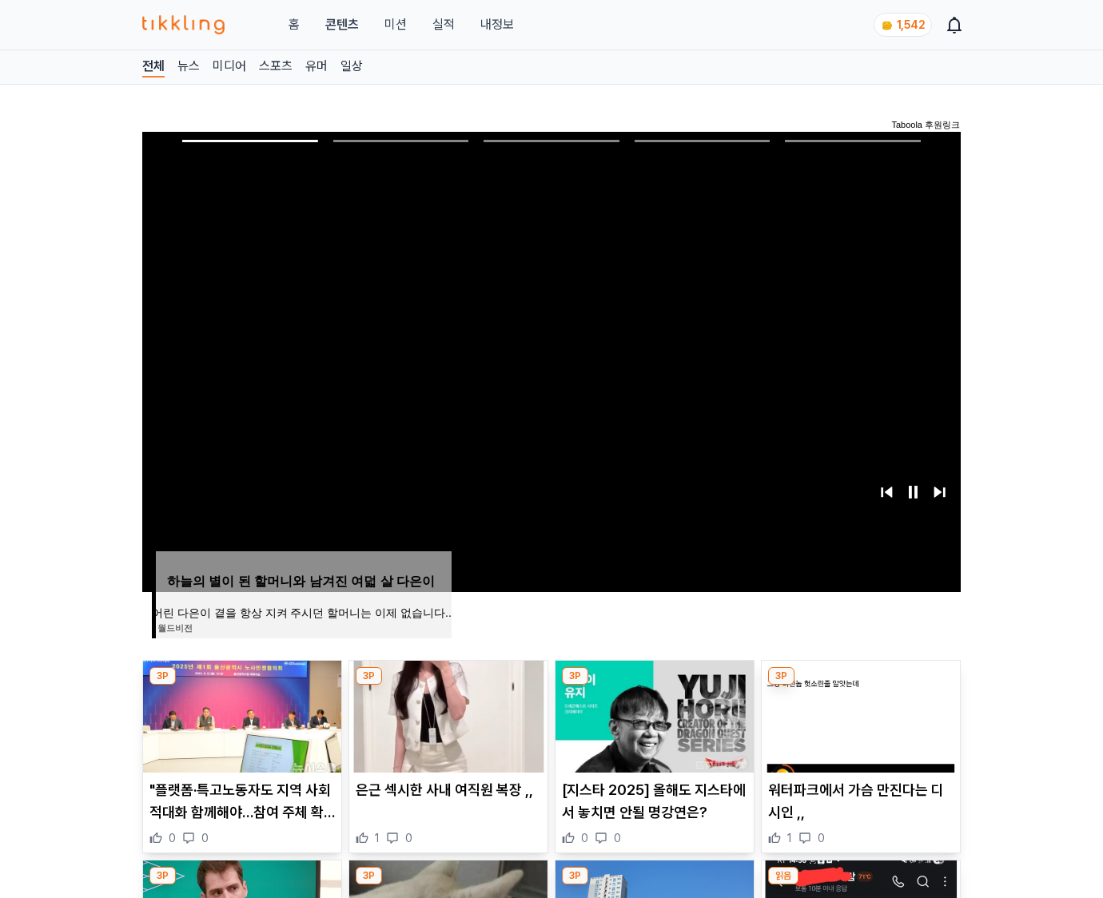
click at [860, 686] on img at bounding box center [861, 717] width 198 height 112
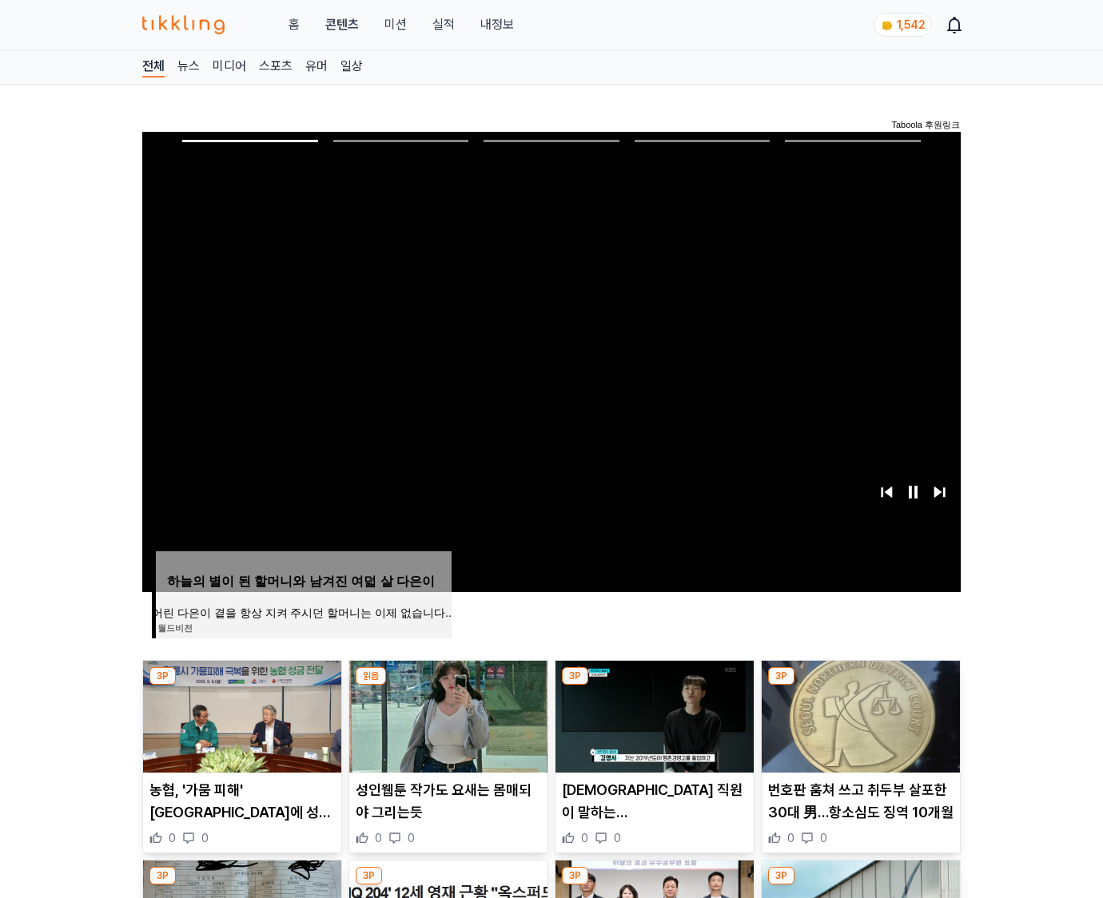
click at [860, 686] on img at bounding box center [861, 717] width 198 height 112
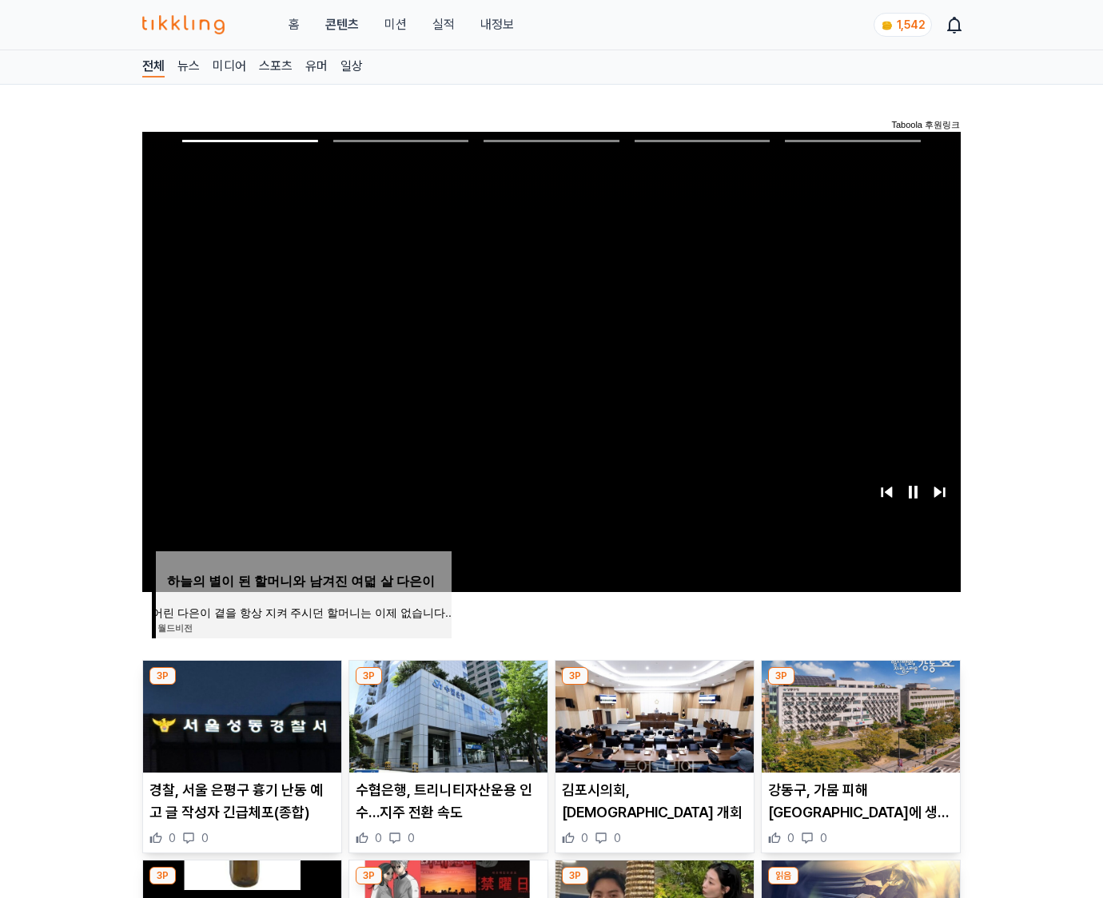
click at [860, 686] on img at bounding box center [861, 717] width 198 height 112
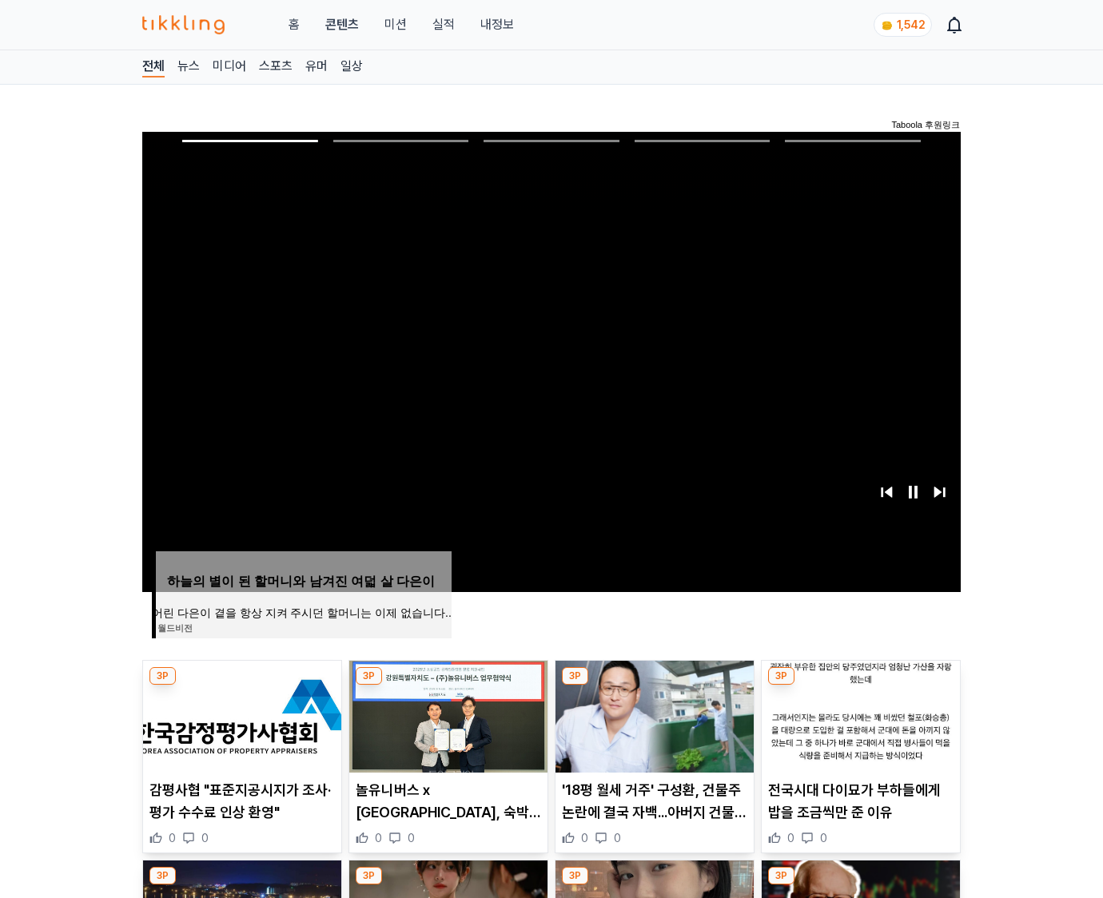
click at [860, 686] on img at bounding box center [861, 717] width 198 height 112
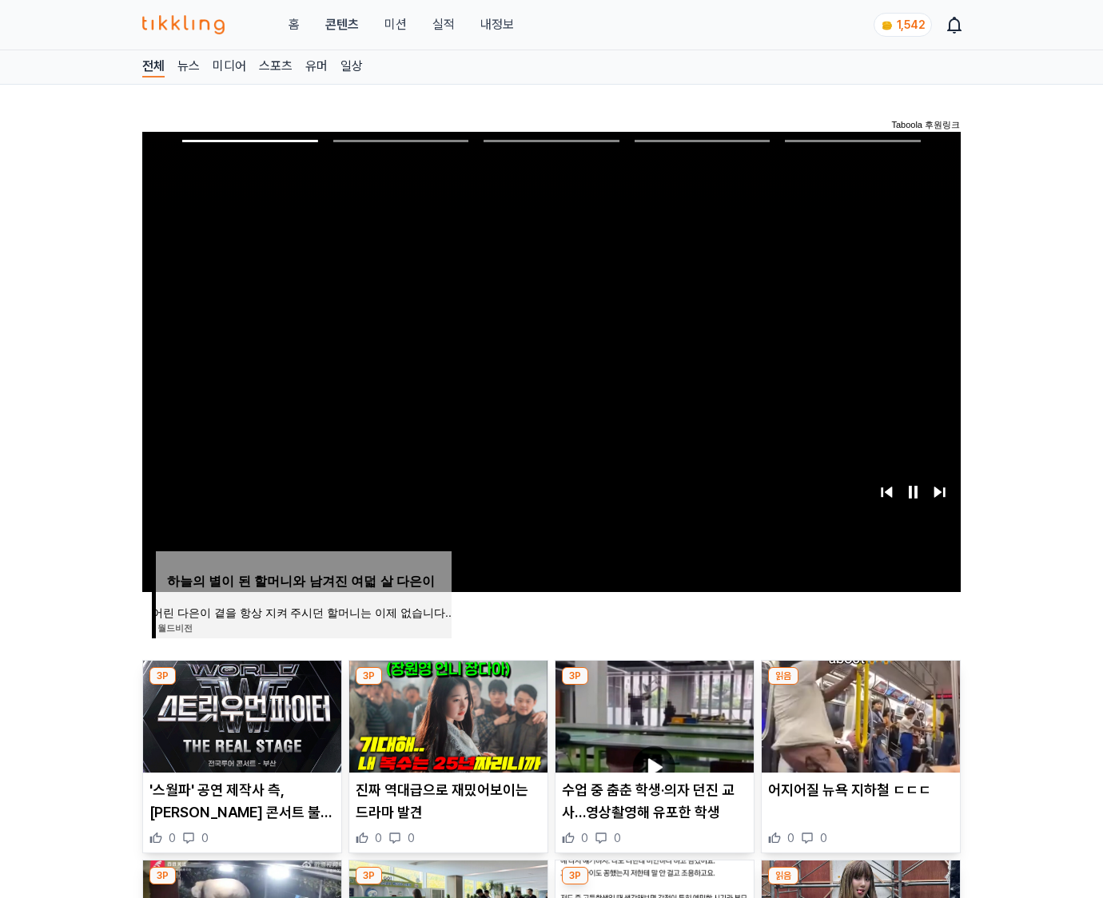
click at [860, 686] on img at bounding box center [861, 717] width 198 height 112
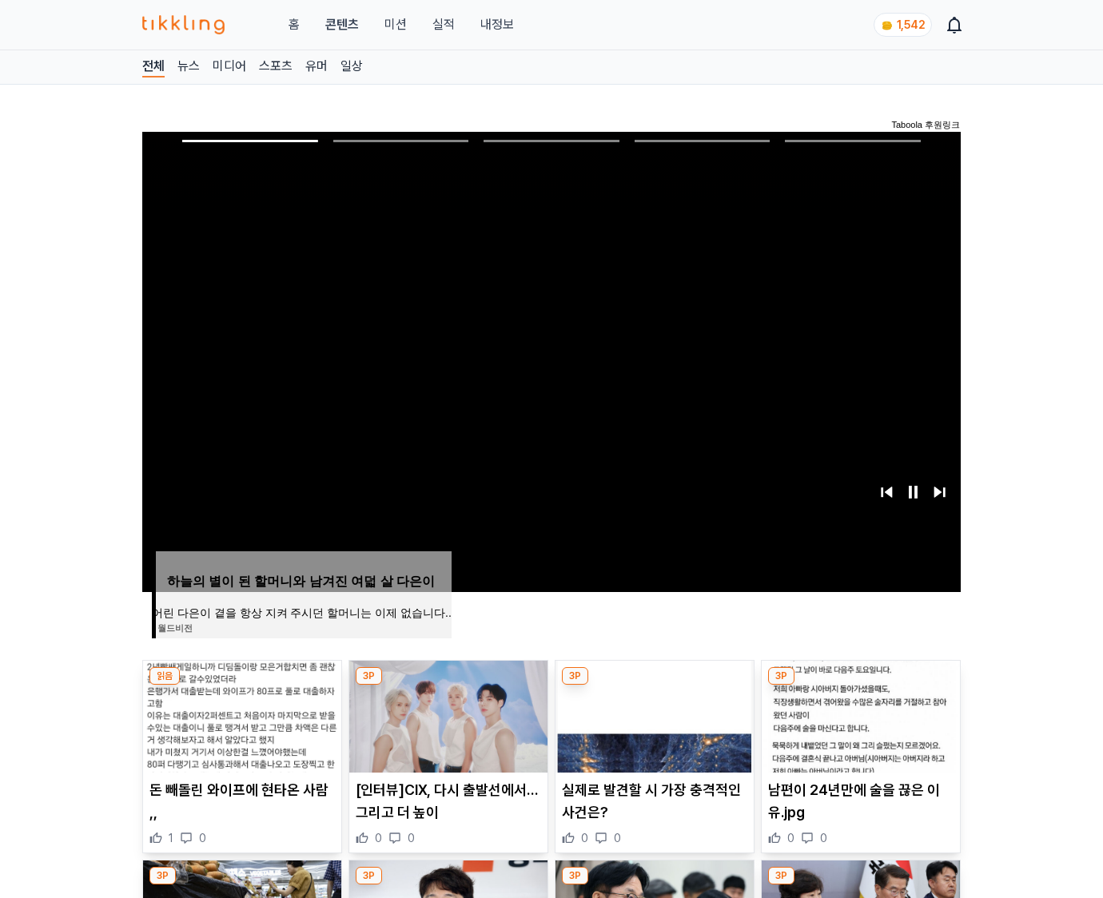
click at [860, 686] on img at bounding box center [861, 717] width 198 height 112
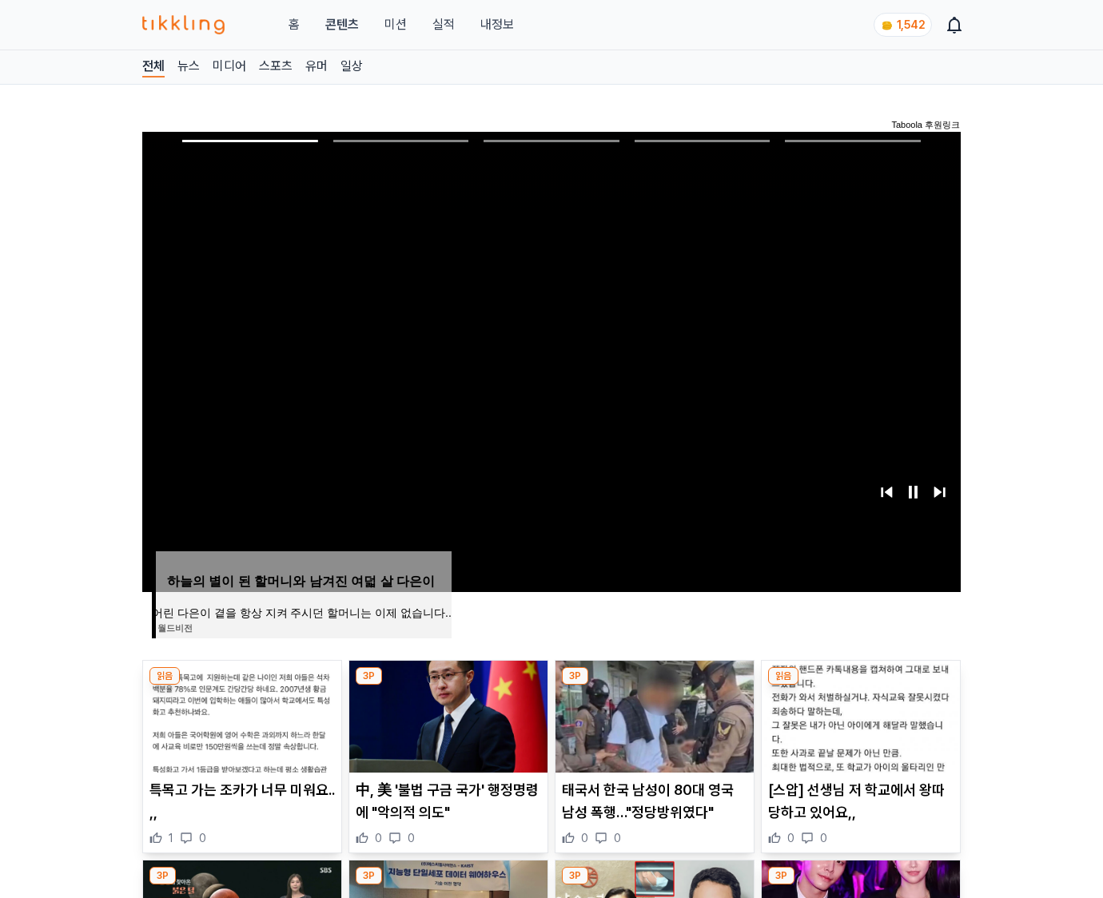
click at [860, 686] on img at bounding box center [861, 717] width 198 height 112
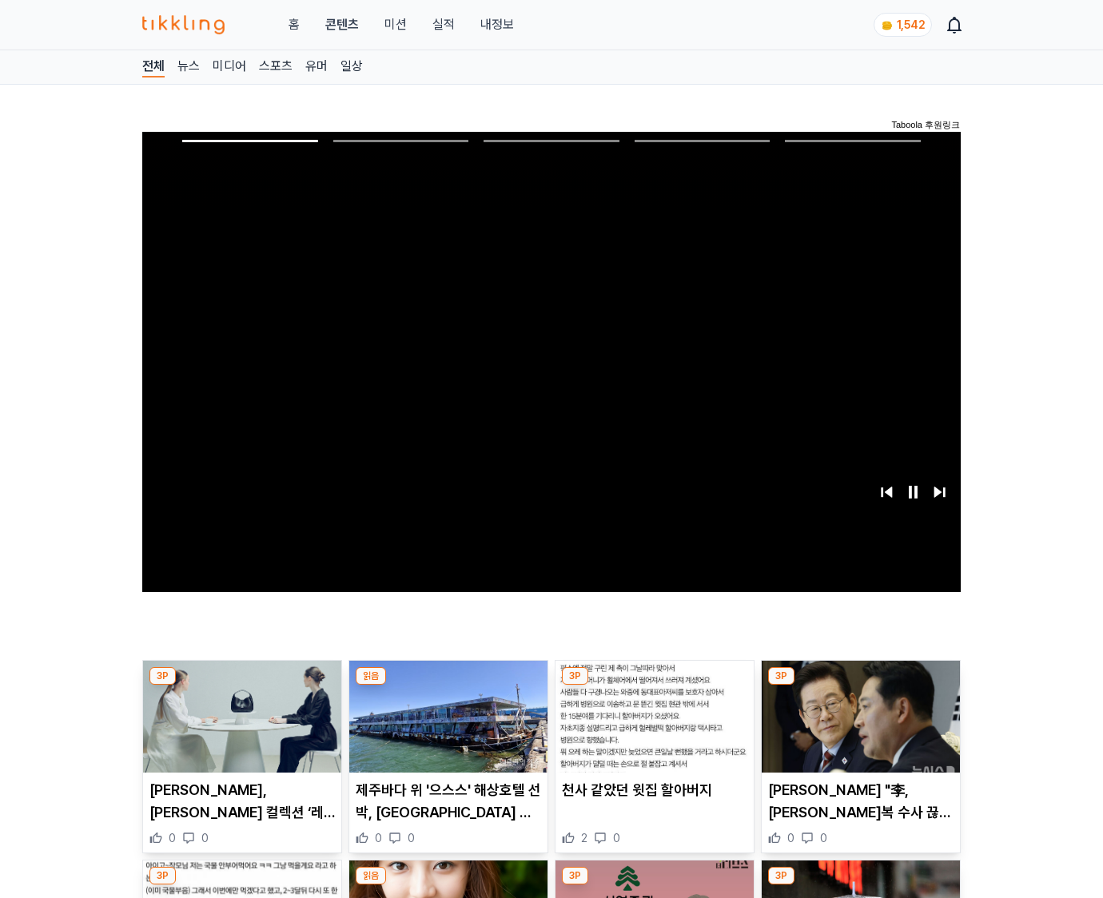
click at [860, 686] on img at bounding box center [861, 717] width 198 height 112
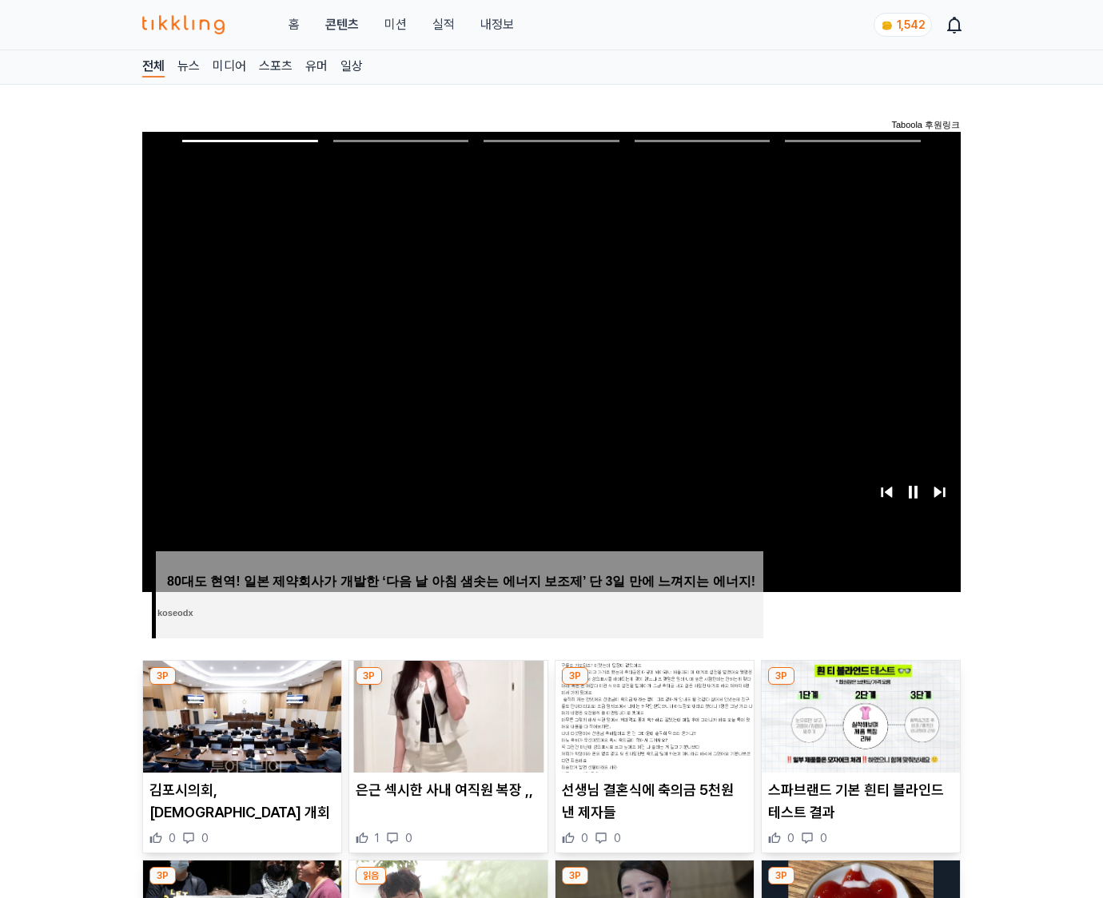
click at [860, 686] on img at bounding box center [861, 717] width 198 height 112
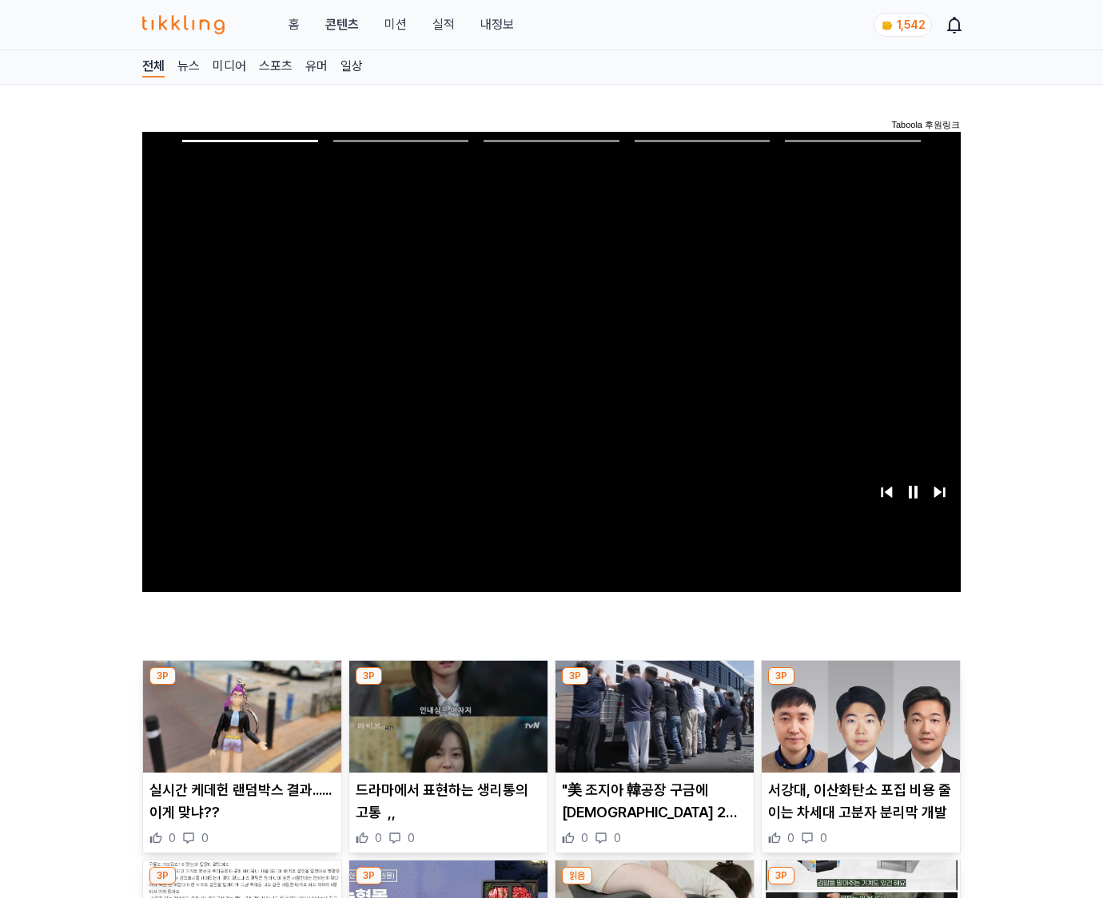
click at [860, 686] on img at bounding box center [861, 717] width 198 height 112
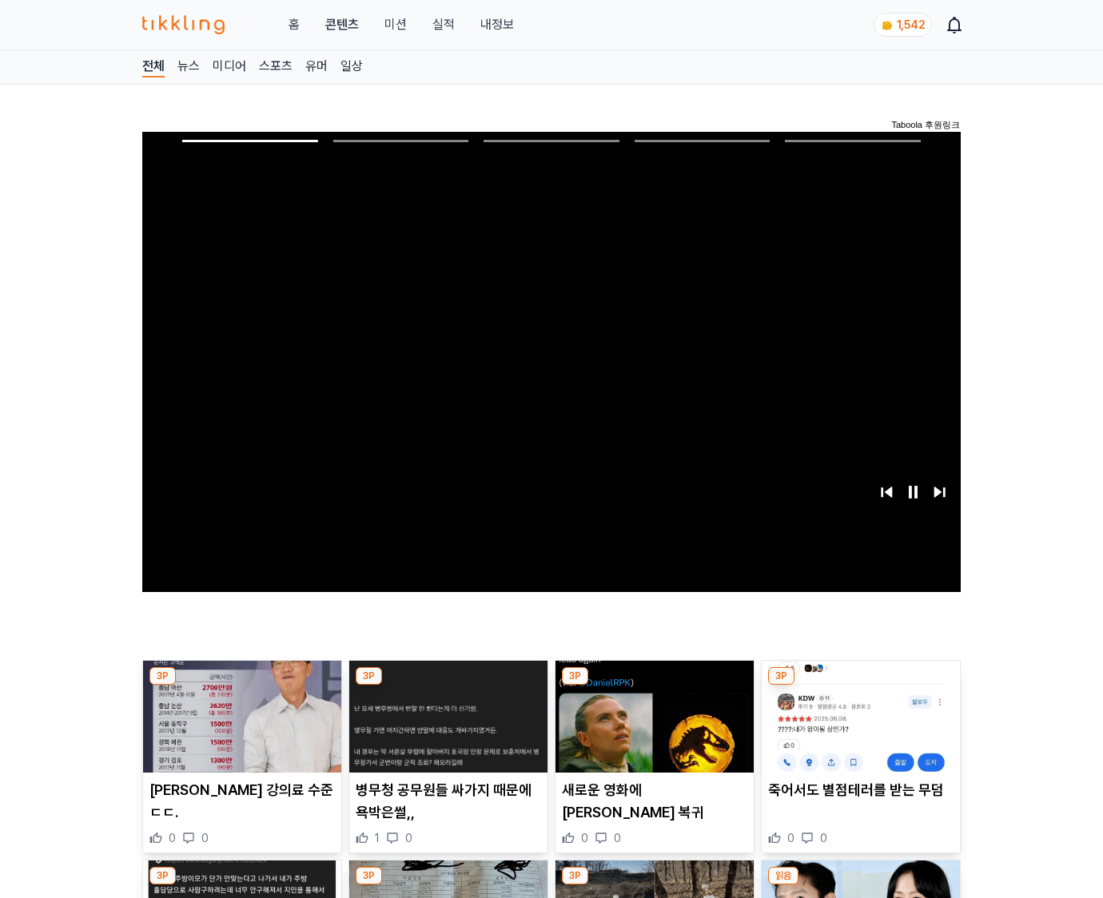
click at [860, 686] on img at bounding box center [861, 717] width 198 height 112
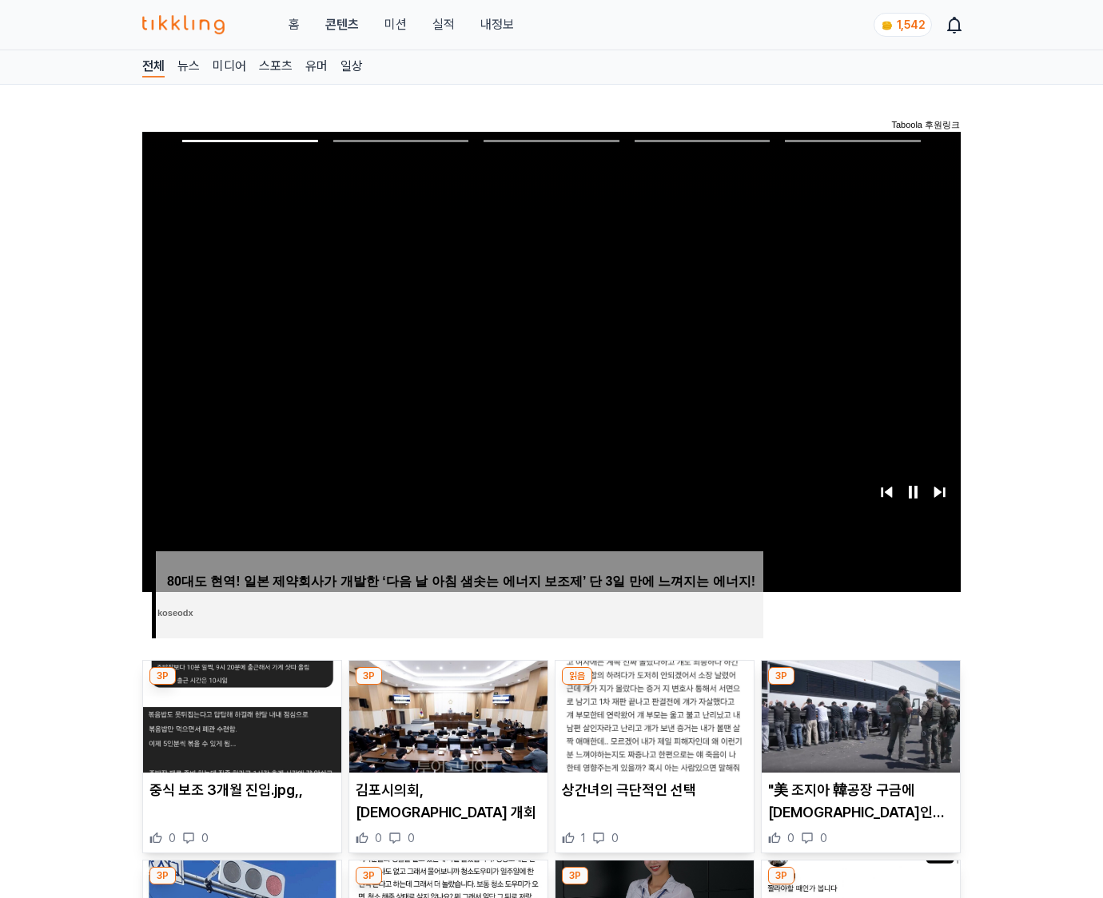
click at [860, 686] on img at bounding box center [861, 717] width 198 height 112
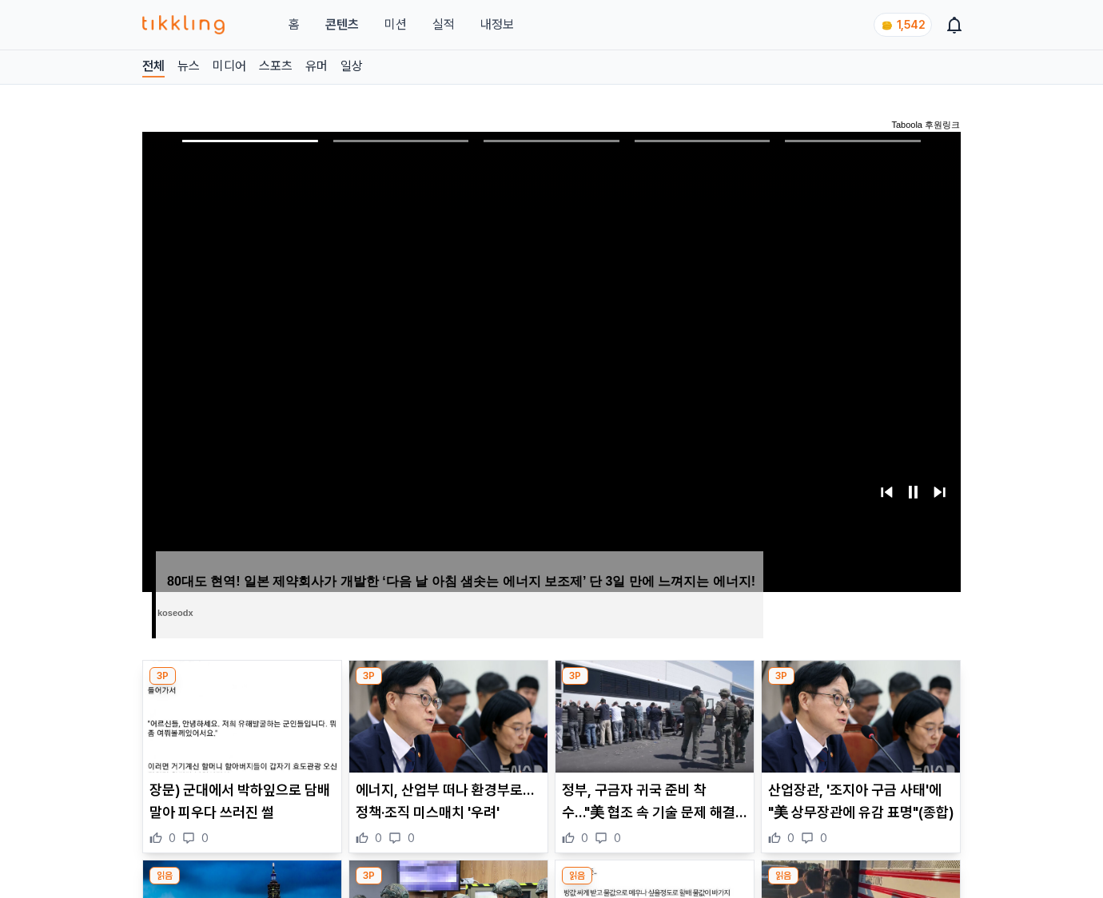
click at [860, 686] on img at bounding box center [861, 717] width 198 height 112
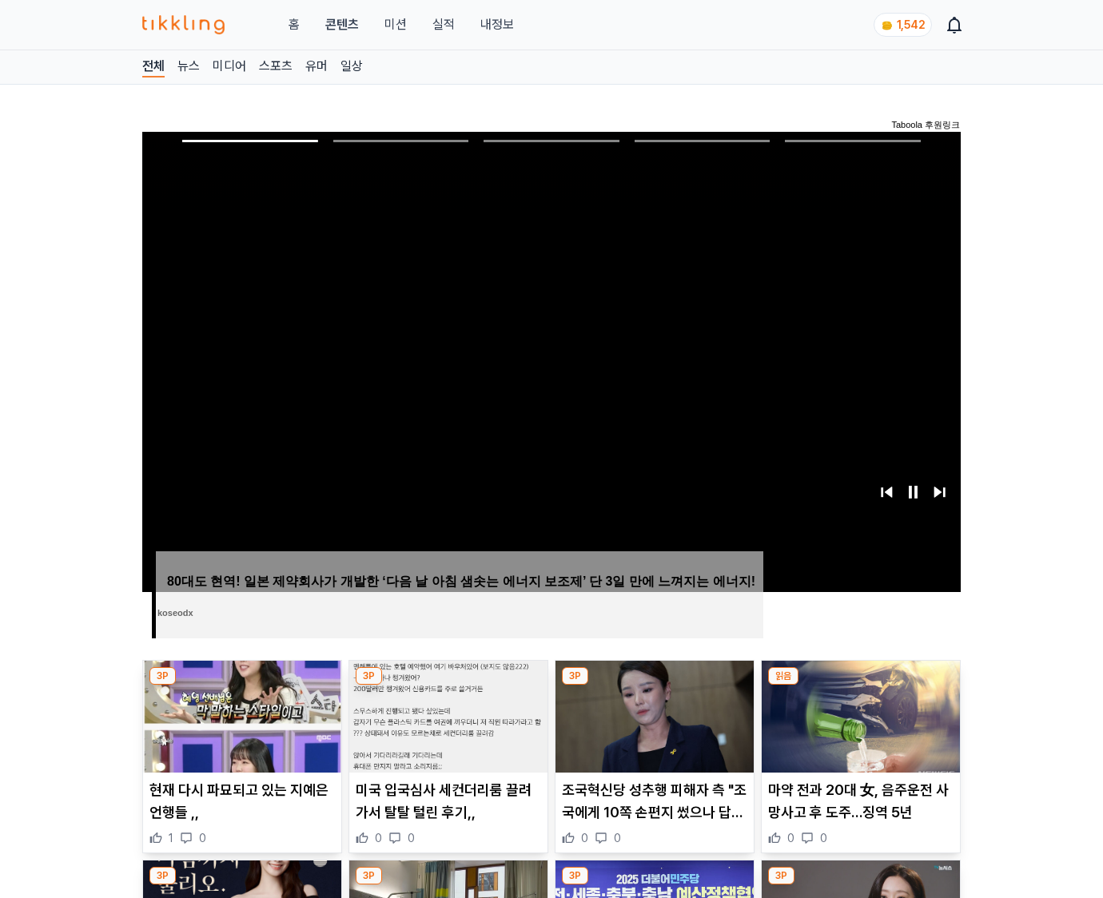
click at [860, 686] on img at bounding box center [861, 717] width 198 height 112
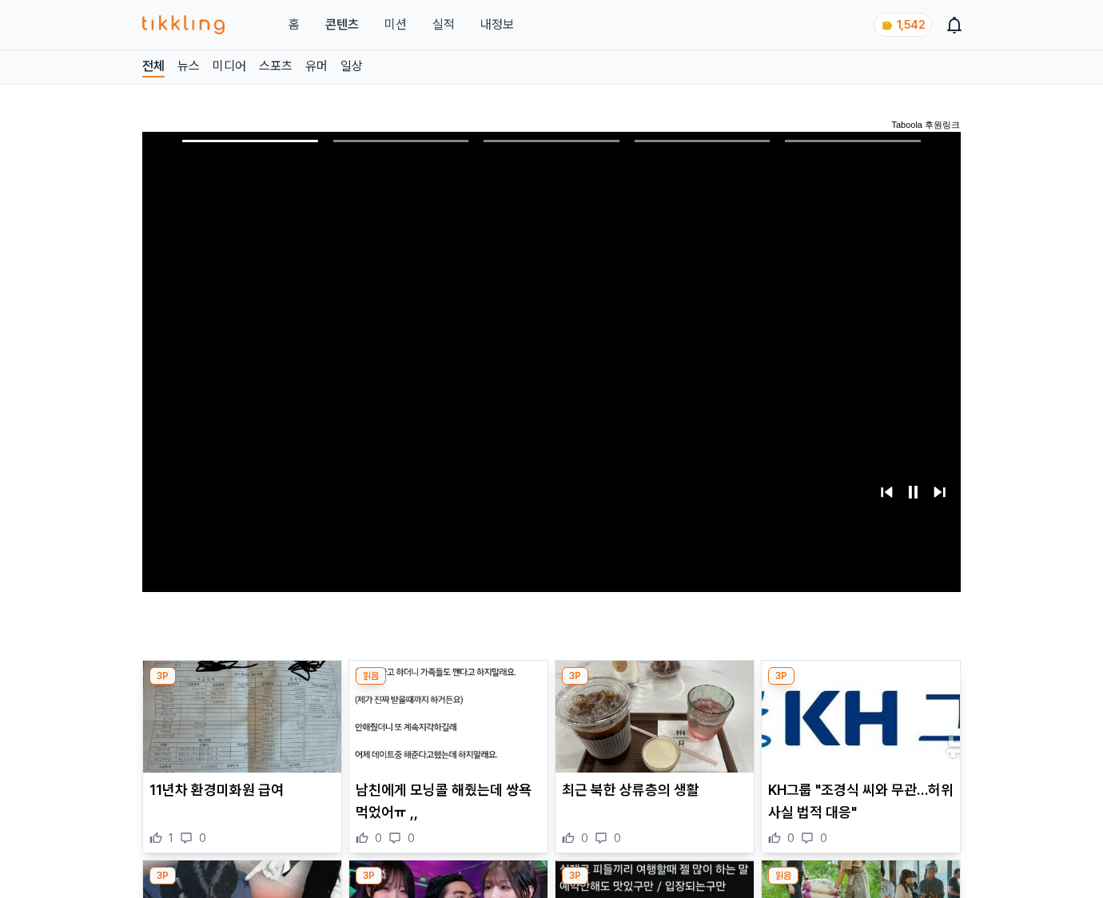
click at [860, 686] on img at bounding box center [861, 717] width 198 height 112
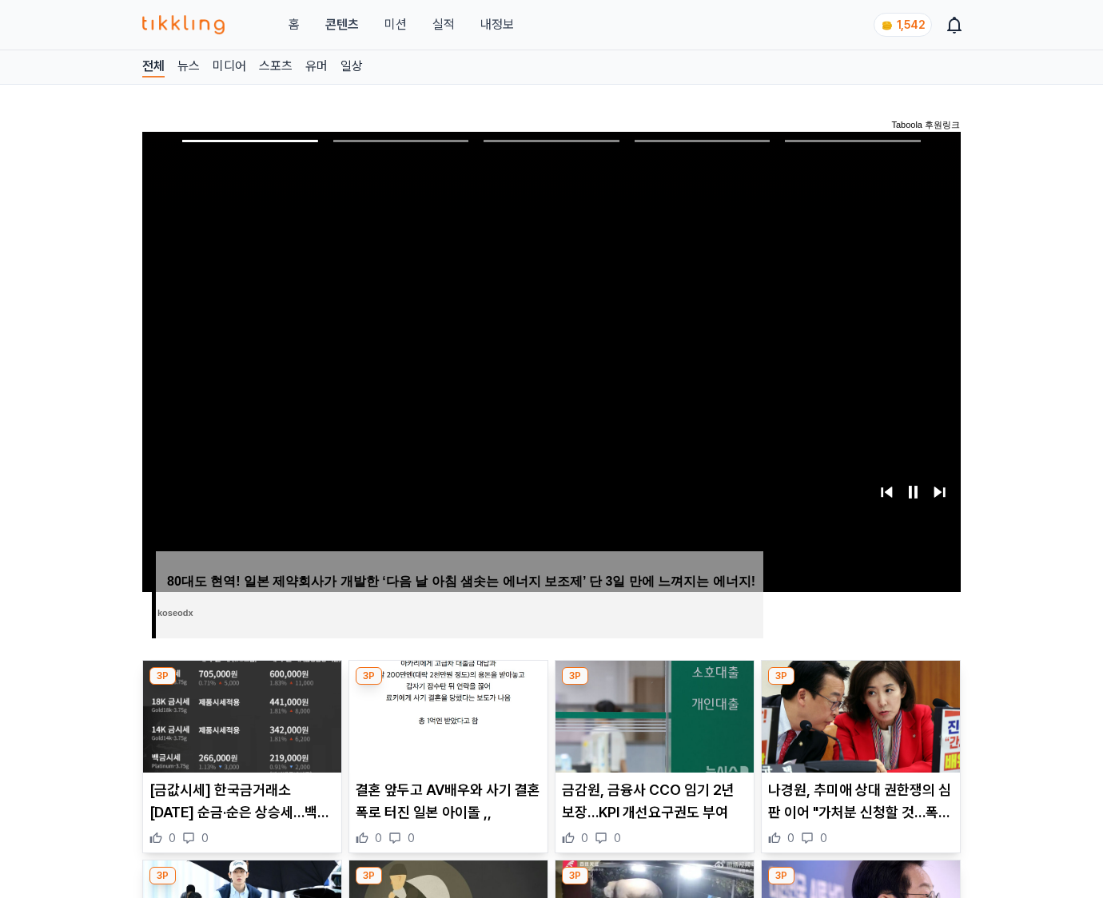
click at [860, 686] on img at bounding box center [861, 717] width 198 height 112
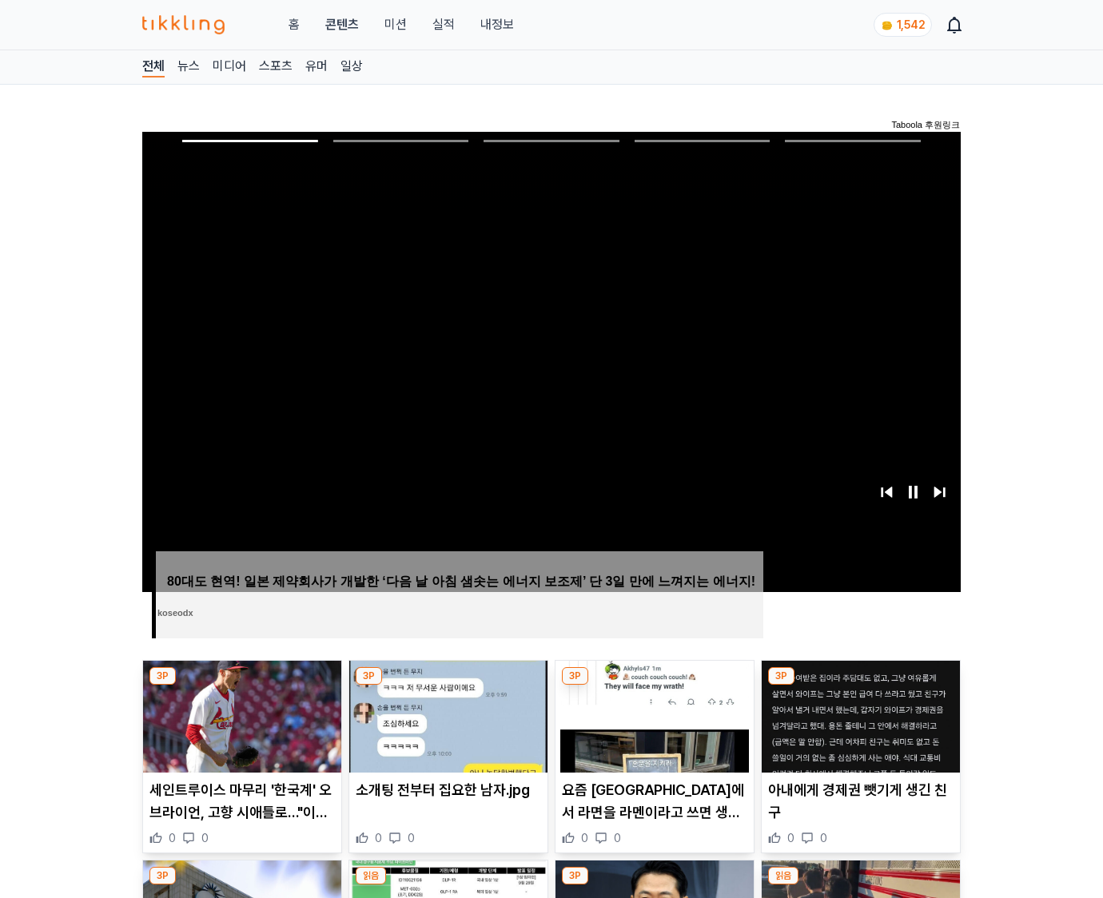
click at [860, 686] on img at bounding box center [861, 717] width 198 height 112
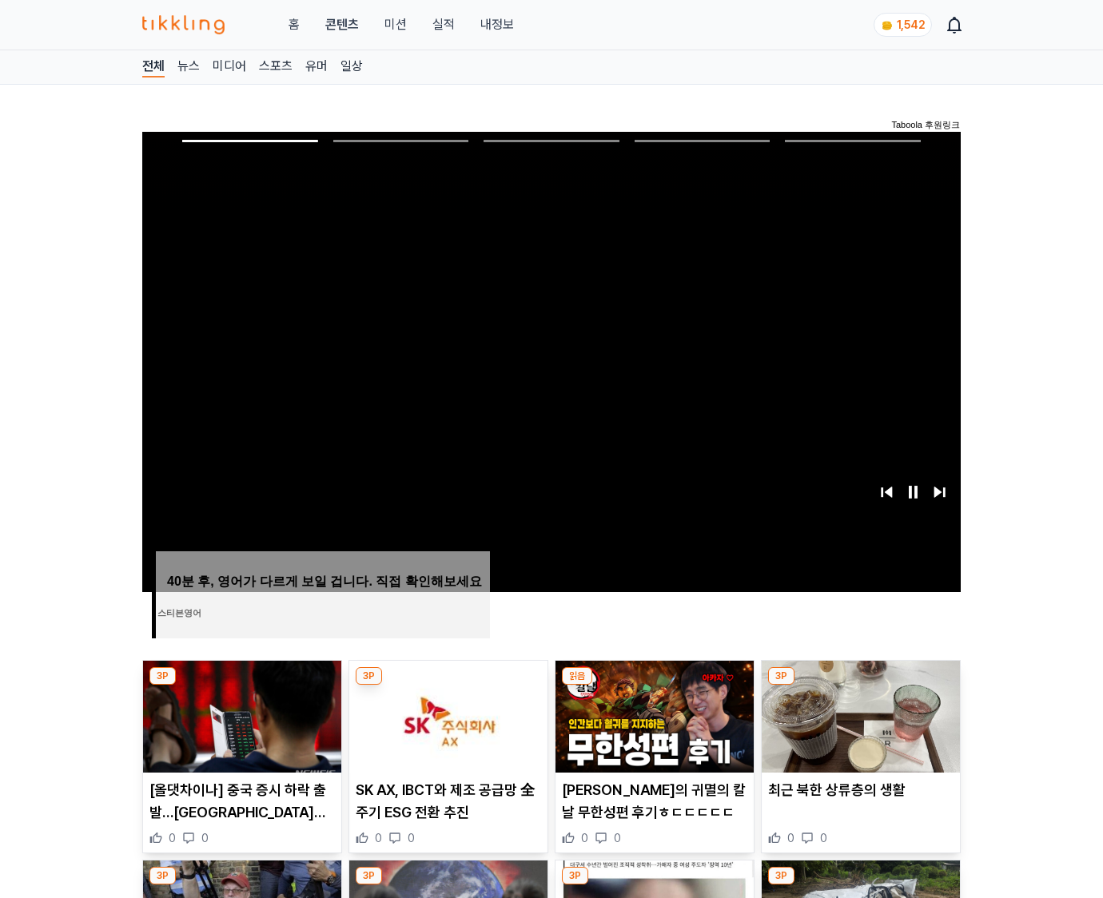
click at [860, 686] on img at bounding box center [861, 717] width 198 height 112
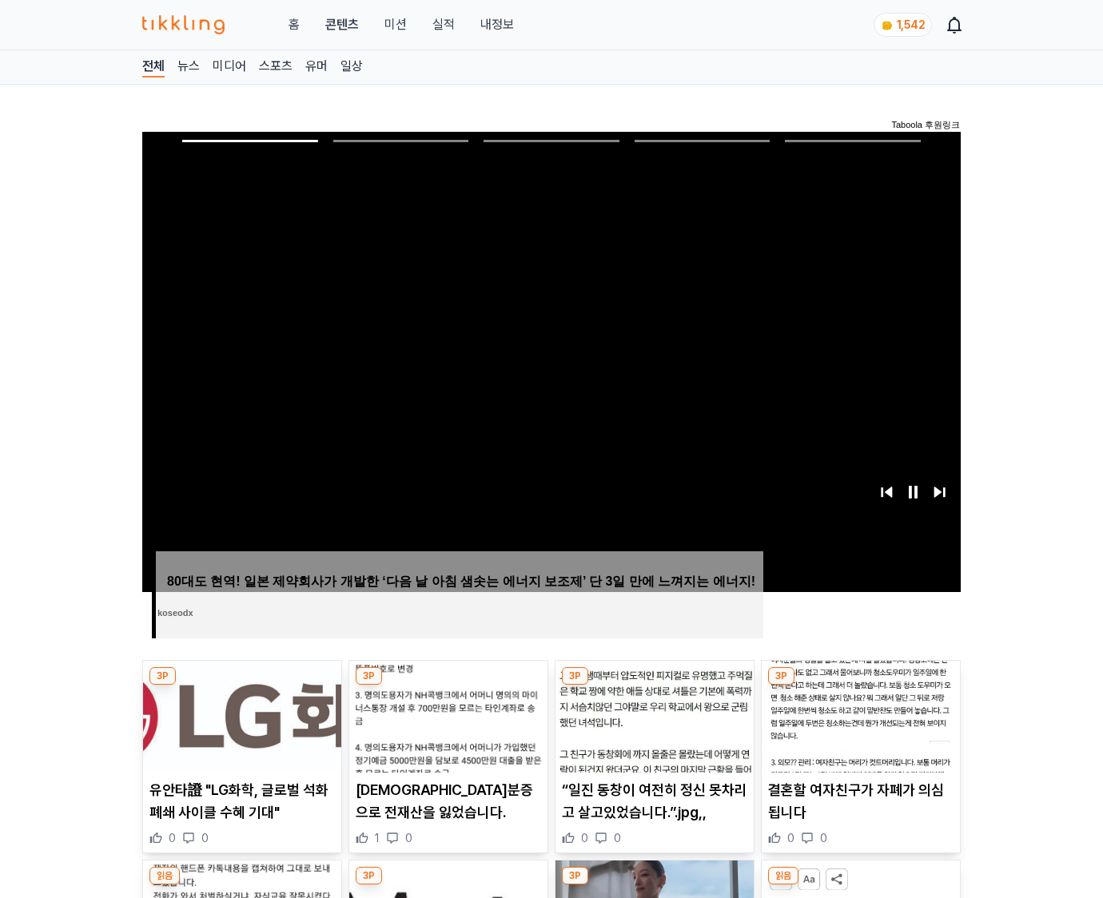
click at [860, 686] on img at bounding box center [861, 717] width 198 height 112
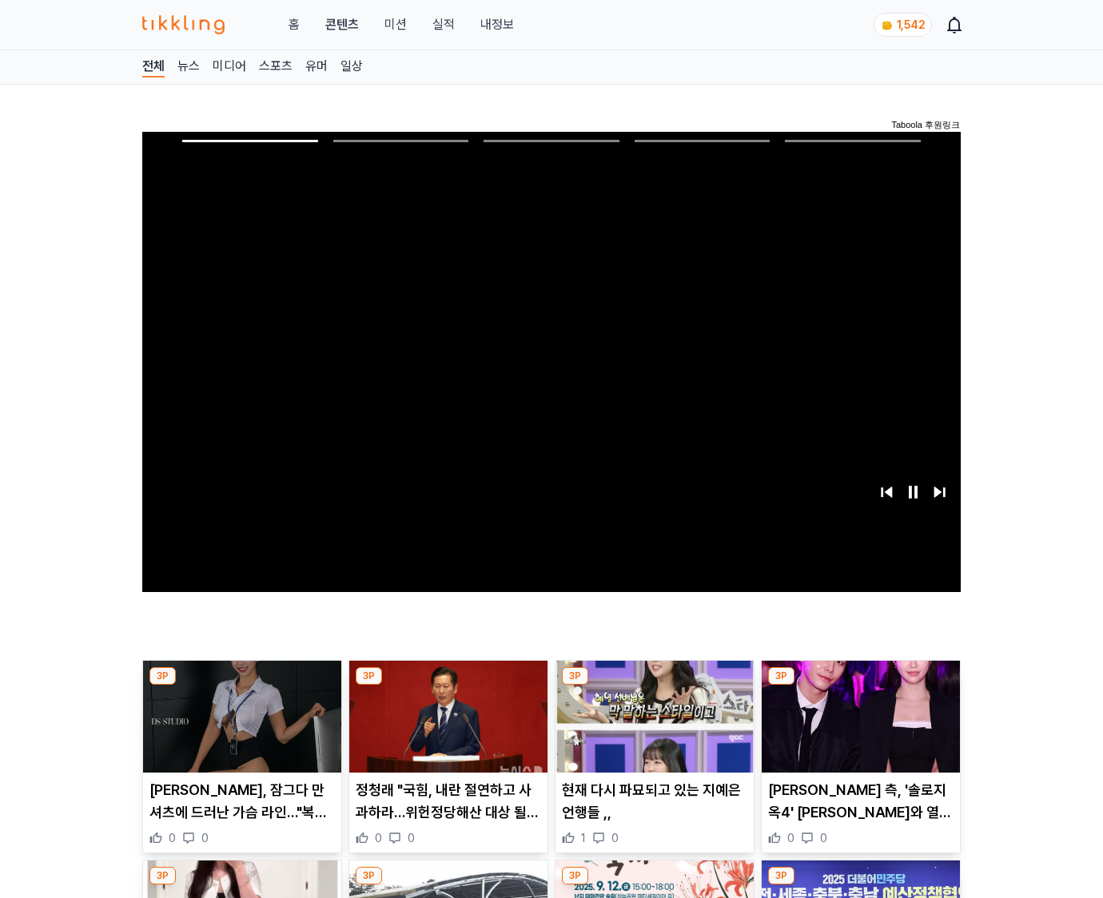
click at [860, 686] on img at bounding box center [861, 717] width 198 height 112
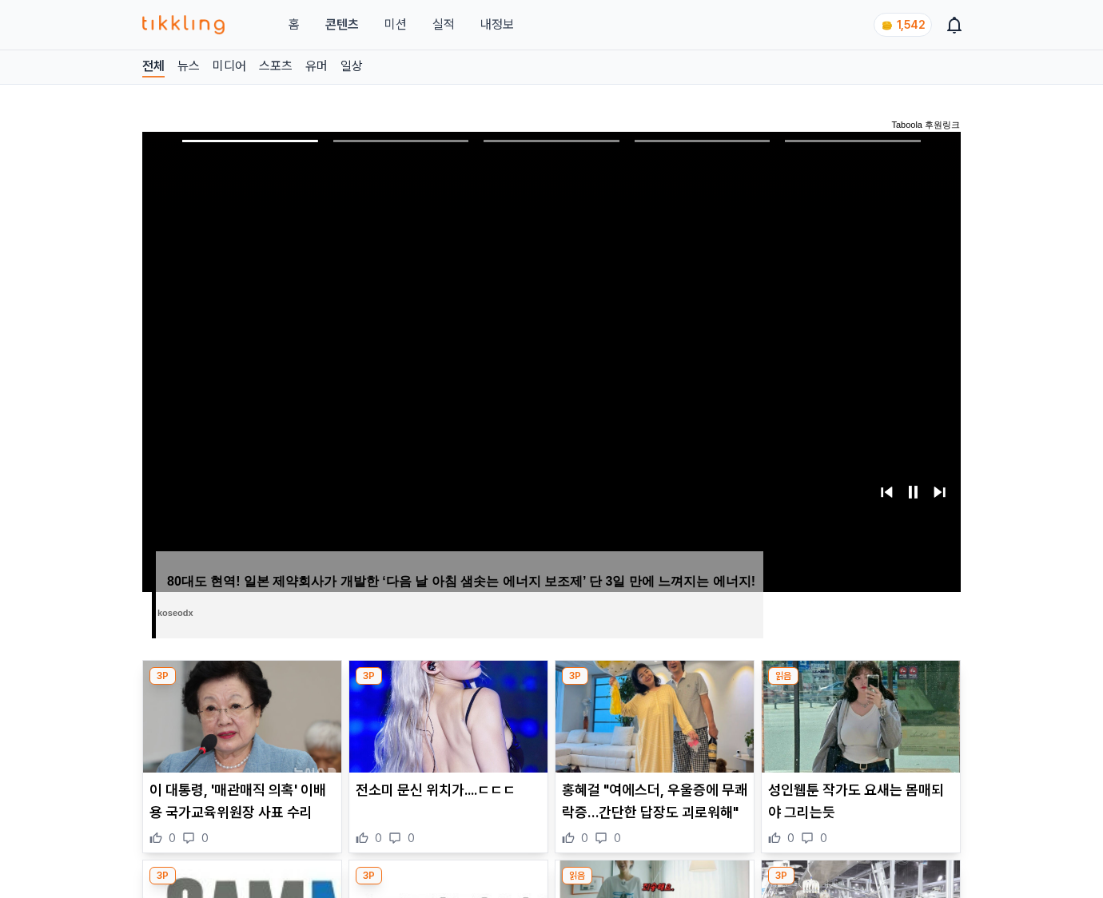
click at [860, 686] on img at bounding box center [861, 717] width 198 height 112
